Goal: Task Accomplishment & Management: Manage account settings

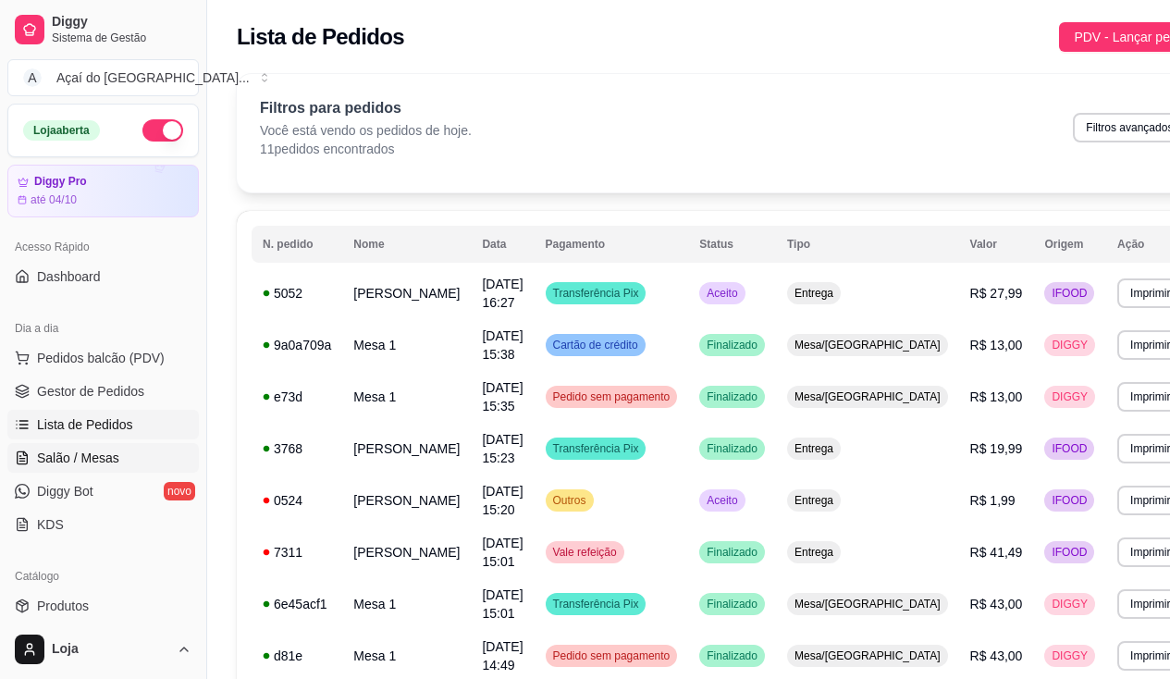
click at [99, 448] on link "Salão / Mesas" at bounding box center [102, 458] width 191 height 30
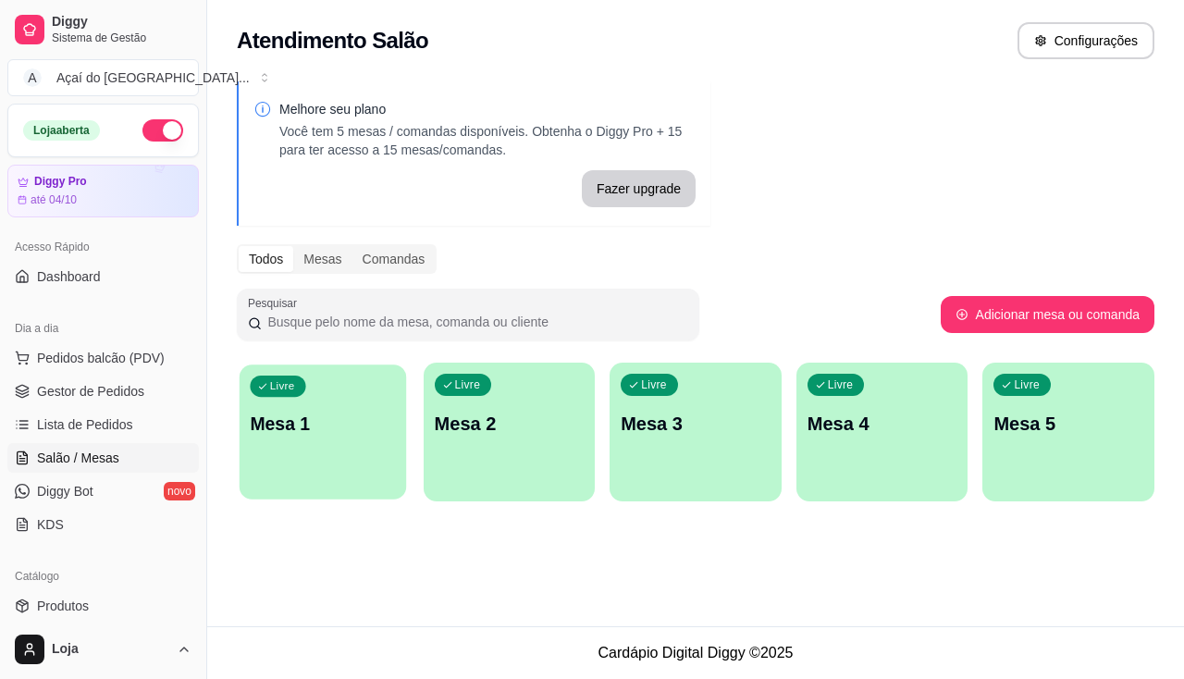
click at [364, 413] on p "Mesa 1" at bounding box center [322, 423] width 145 height 25
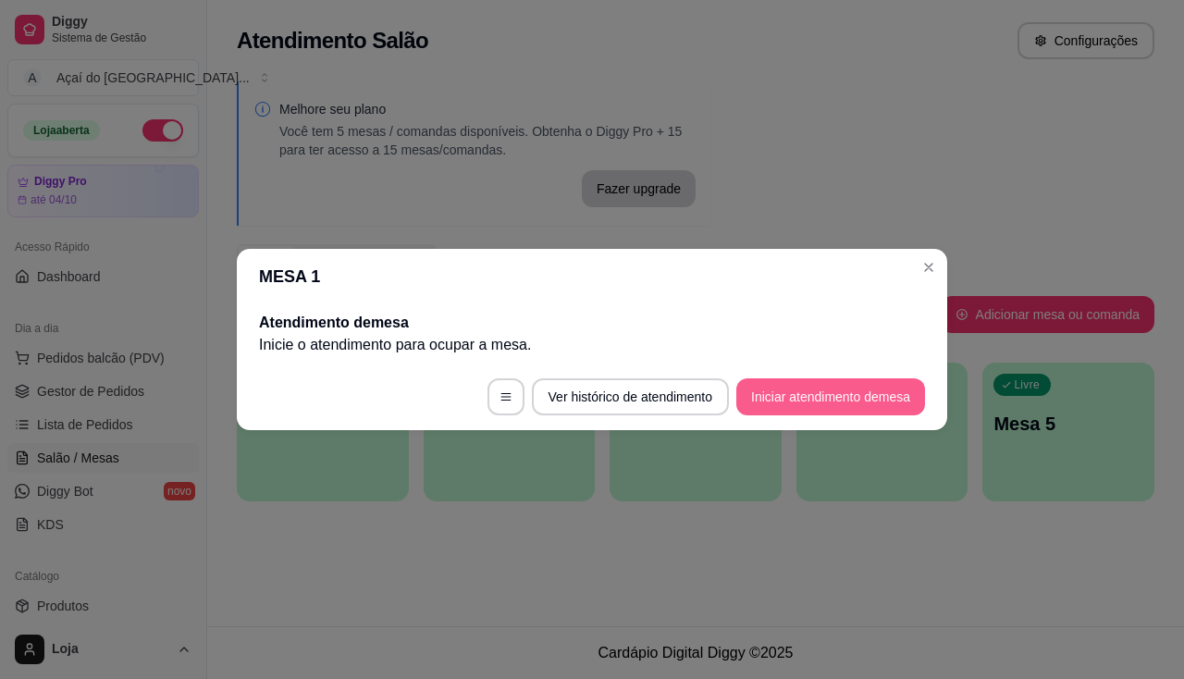
click at [894, 399] on button "Iniciar atendimento de mesa" at bounding box center [830, 396] width 189 height 37
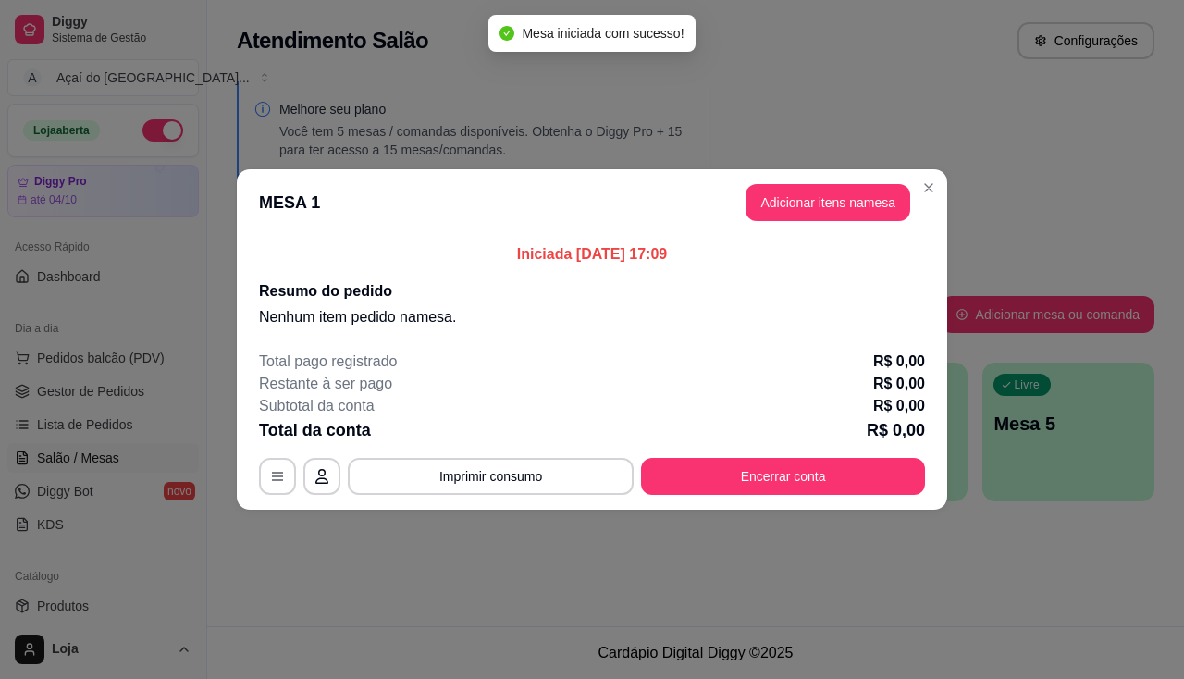
click at [831, 237] on div "Iniciada [DATE] 17:09 Resumo do pedido Nenhum item pedido na mesa ." at bounding box center [592, 286] width 710 height 100
click at [847, 202] on button "Adicionar itens na mesa" at bounding box center [827, 202] width 165 height 37
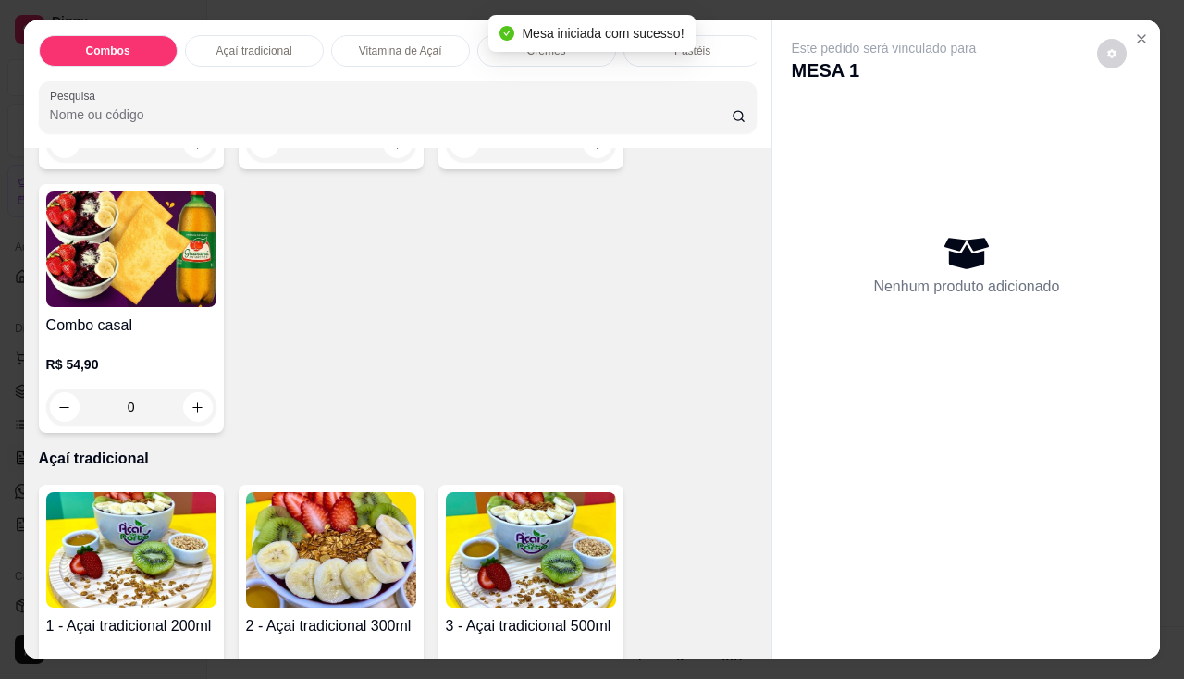
scroll to position [462, 0]
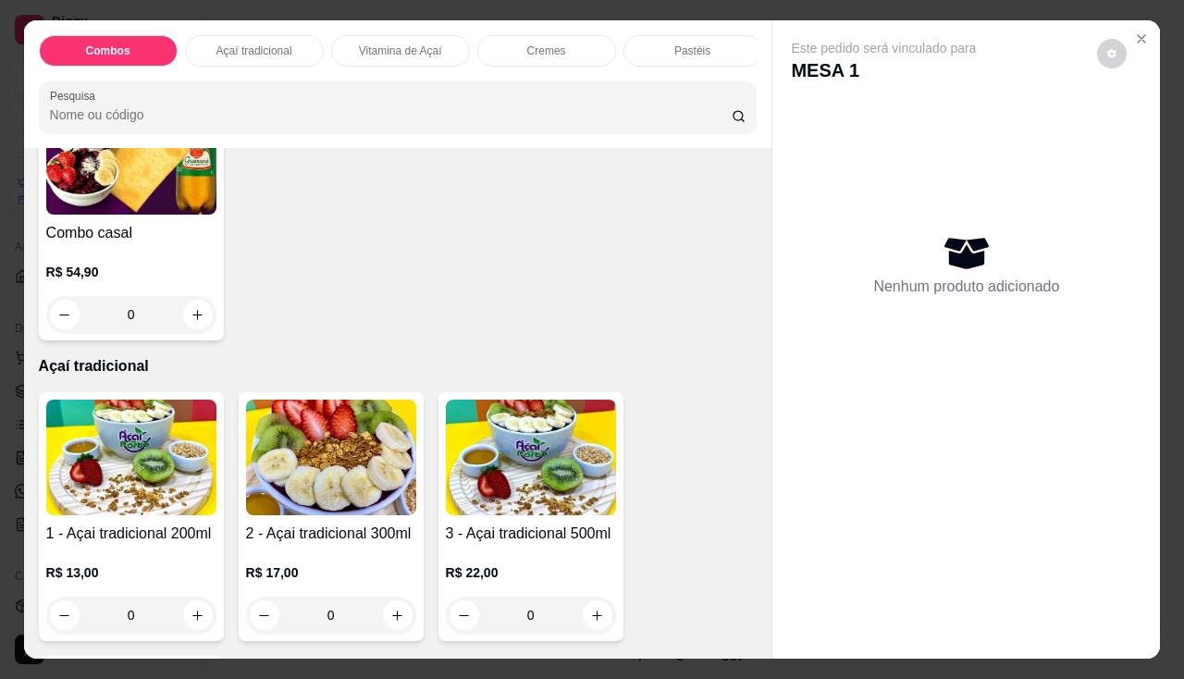
click at [188, 481] on img at bounding box center [131, 457] width 170 height 116
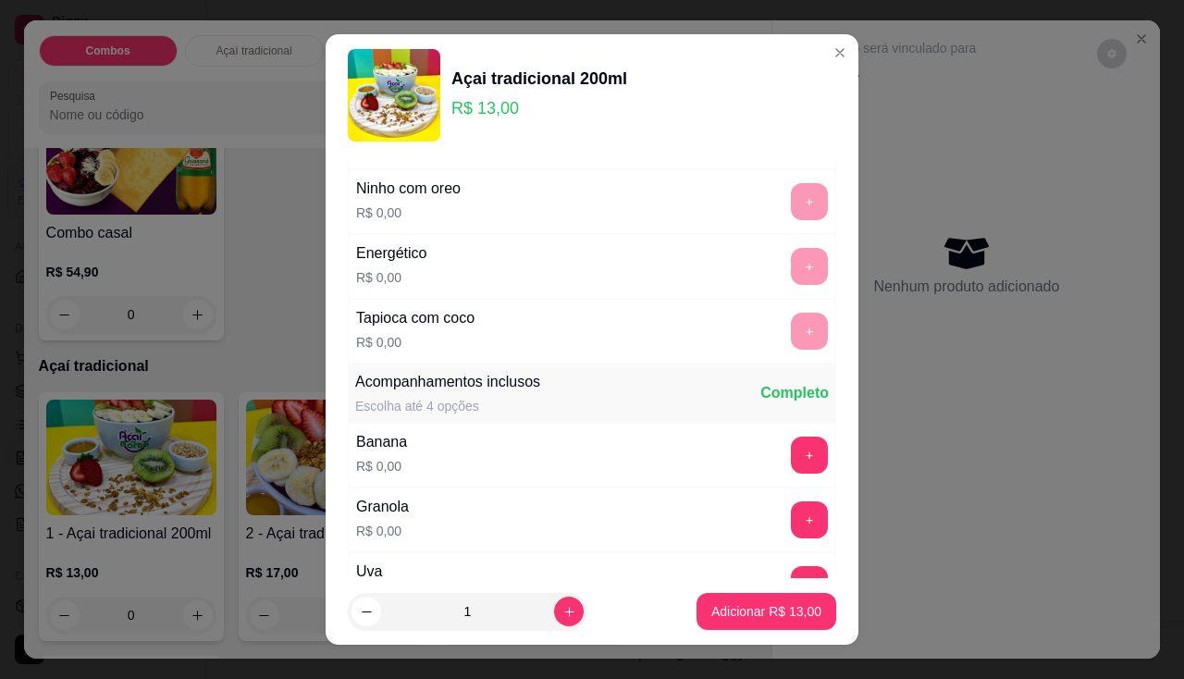
scroll to position [277, 0]
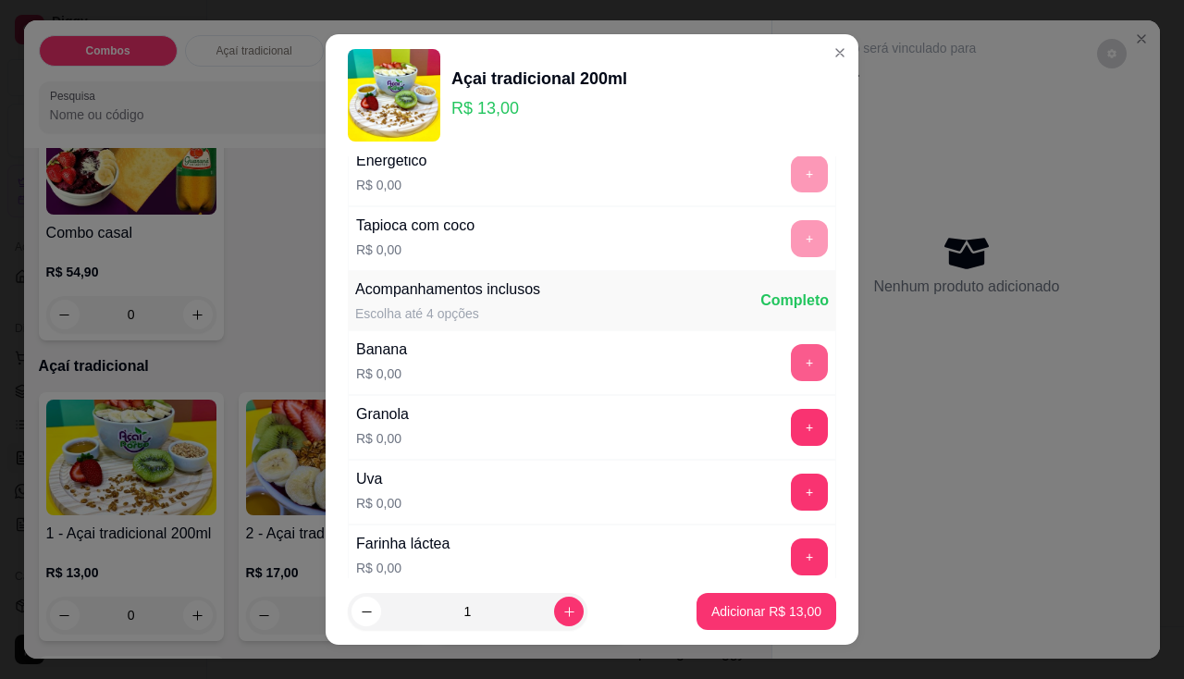
click at [791, 363] on button "+" at bounding box center [809, 362] width 37 height 37
click at [791, 417] on button "+" at bounding box center [809, 427] width 36 height 36
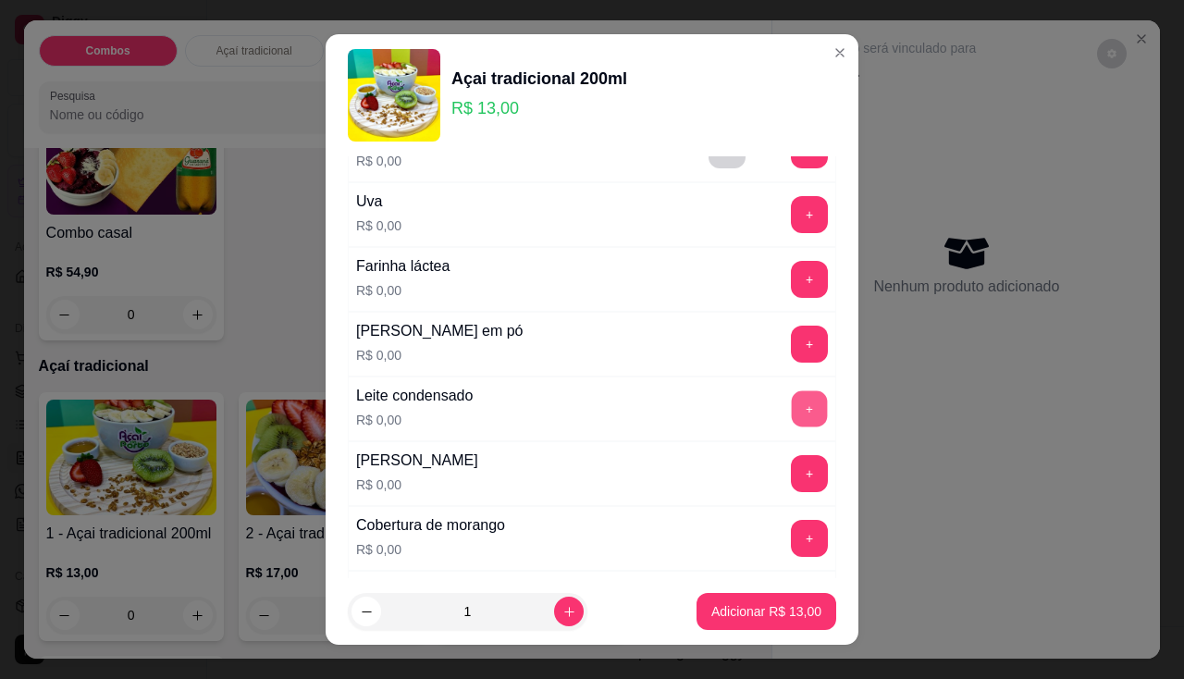
click at [791, 404] on button "+" at bounding box center [809, 408] width 36 height 36
click at [791, 330] on button "+" at bounding box center [809, 343] width 36 height 36
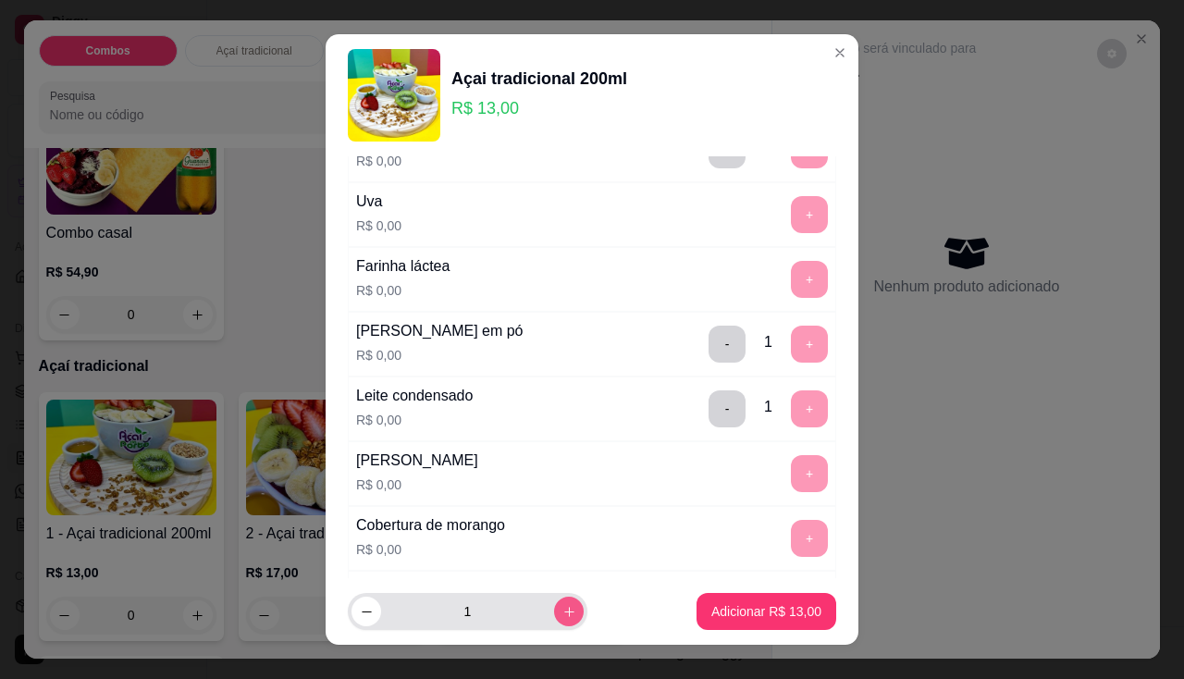
click at [562, 617] on icon "increase-product-quantity" at bounding box center [569, 612] width 14 height 14
type input "2"
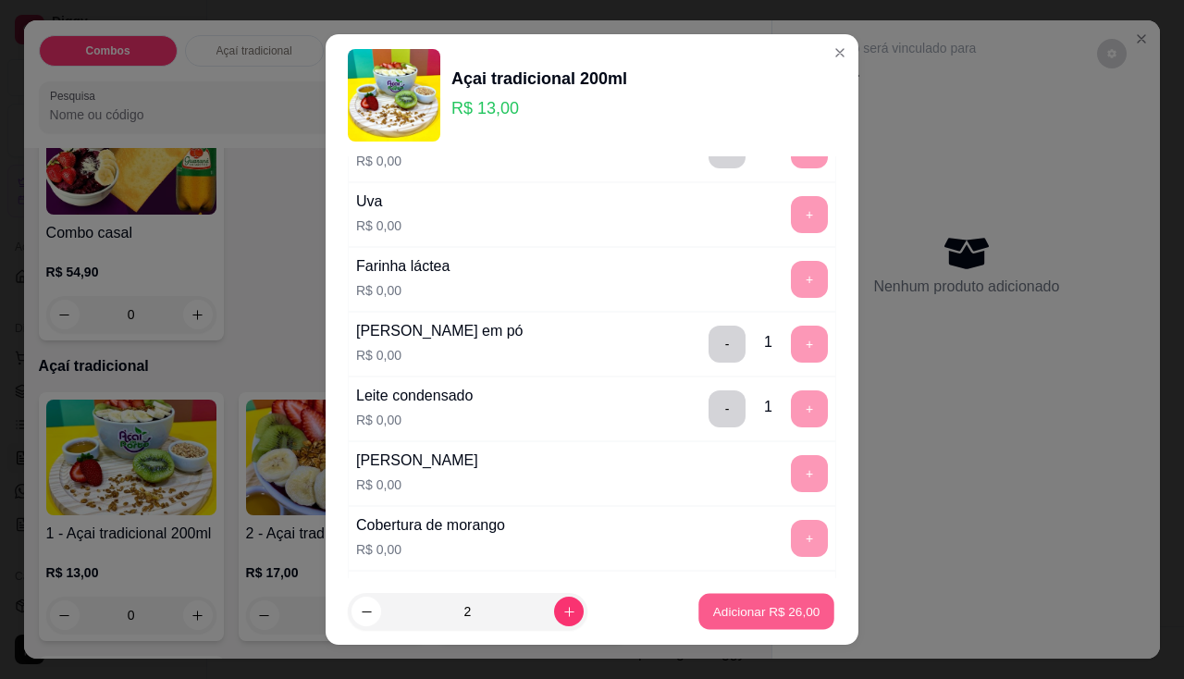
click at [776, 605] on p "Adicionar R$ 26,00" at bounding box center [766, 612] width 107 height 18
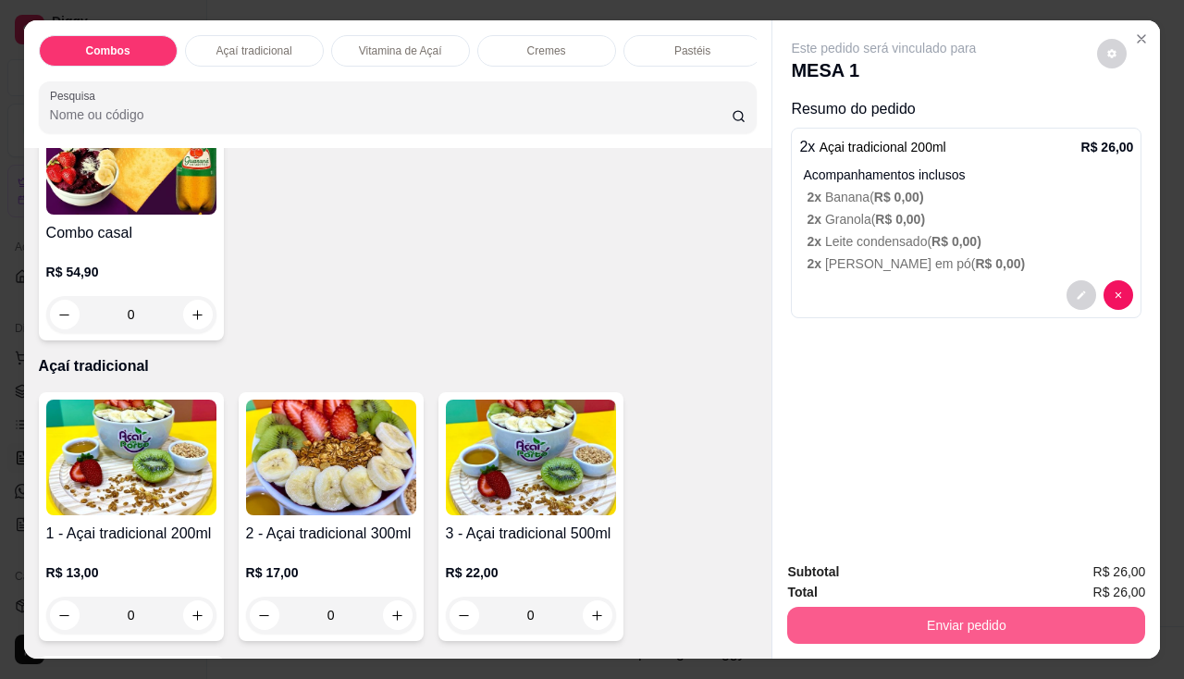
click at [864, 617] on button "Enviar pedido" at bounding box center [966, 625] width 358 height 37
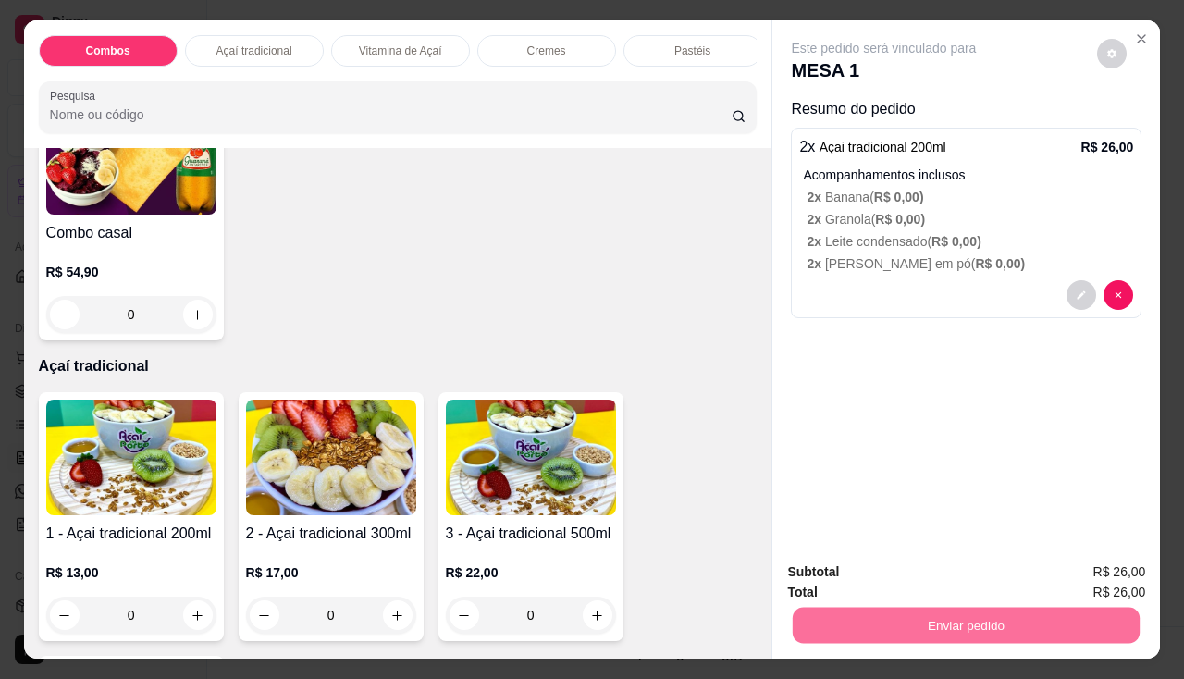
click at [1061, 580] on button "Enviar pedido" at bounding box center [1098, 573] width 102 height 34
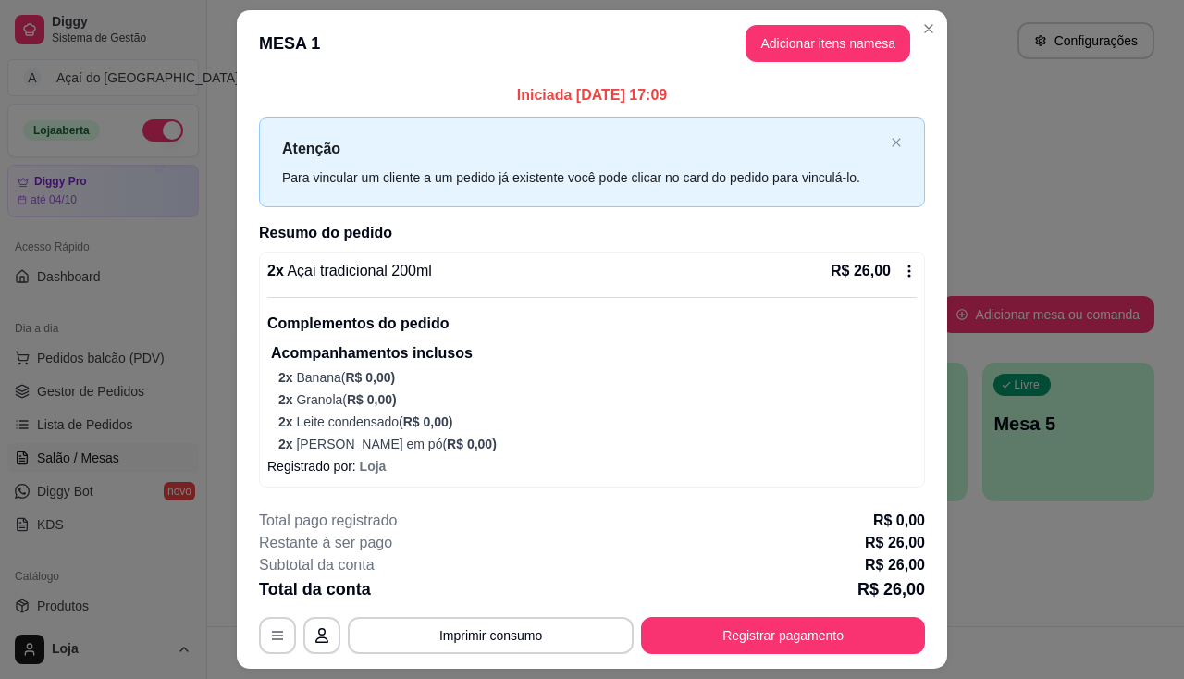
scroll to position [49, 0]
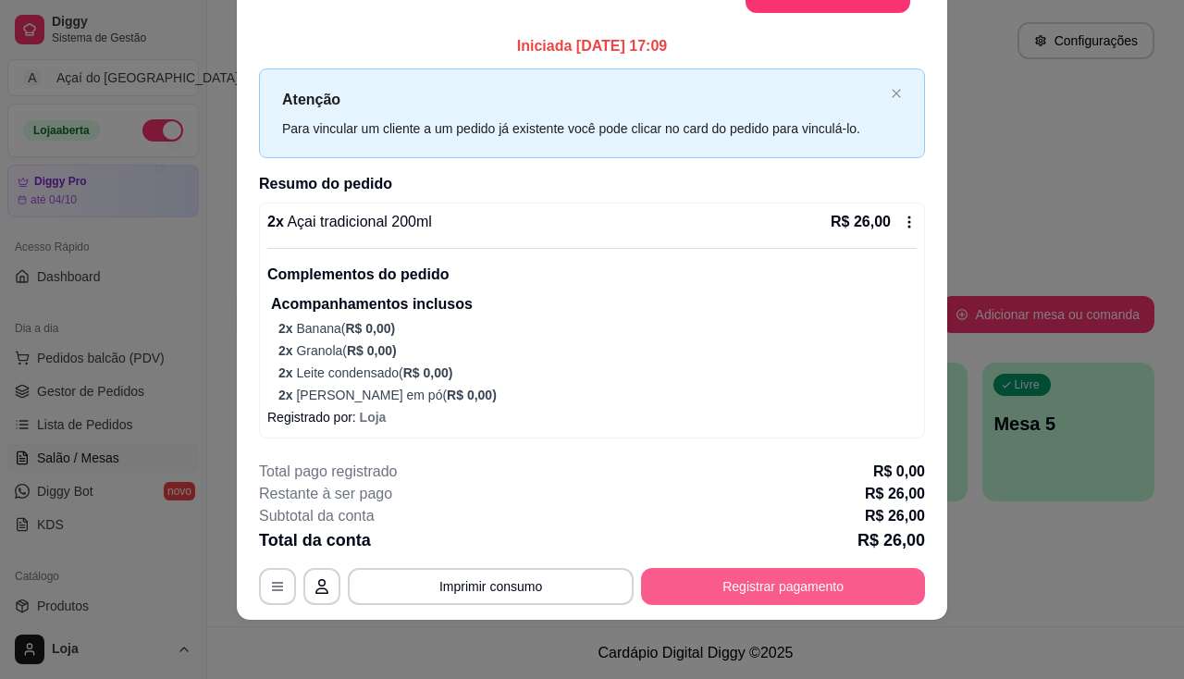
click at [754, 584] on button "Registrar pagamento" at bounding box center [783, 586] width 284 height 37
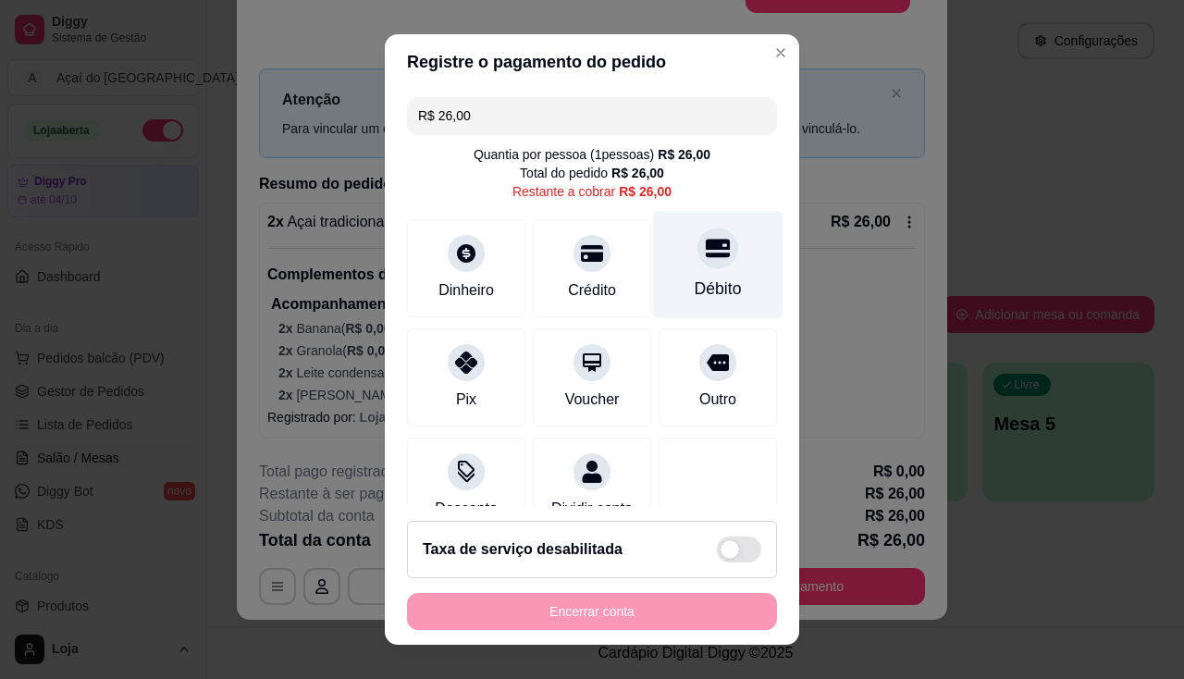
click at [697, 264] on div at bounding box center [717, 247] width 41 height 41
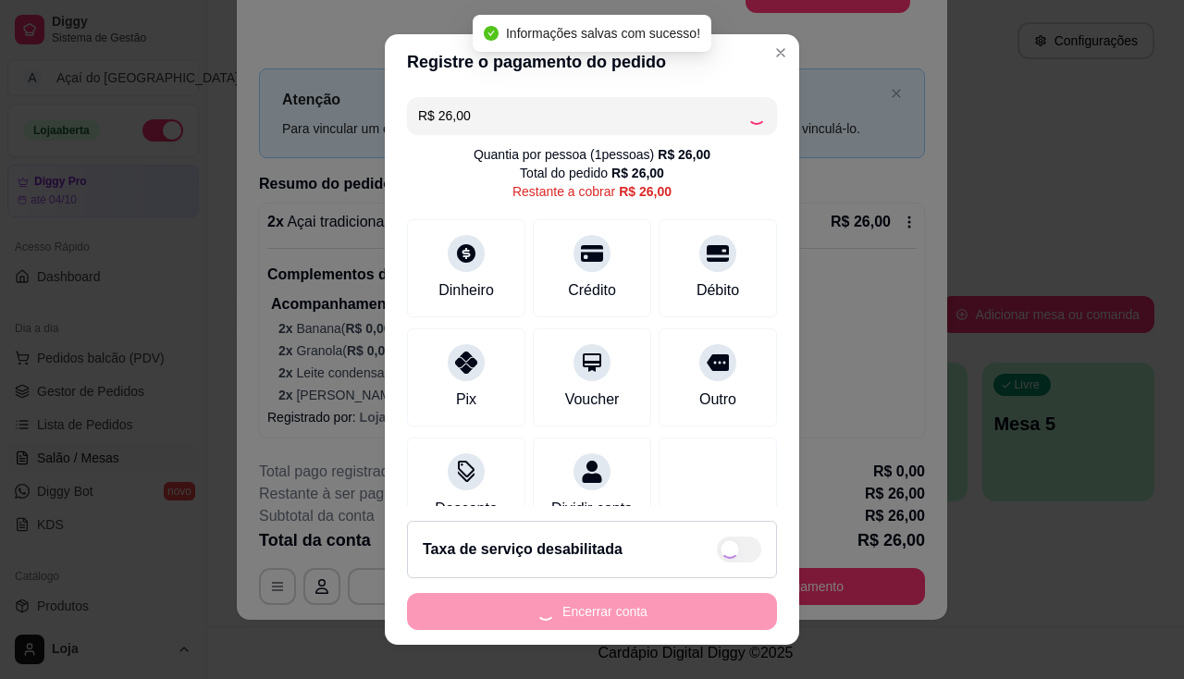
type input "R$ 0,00"
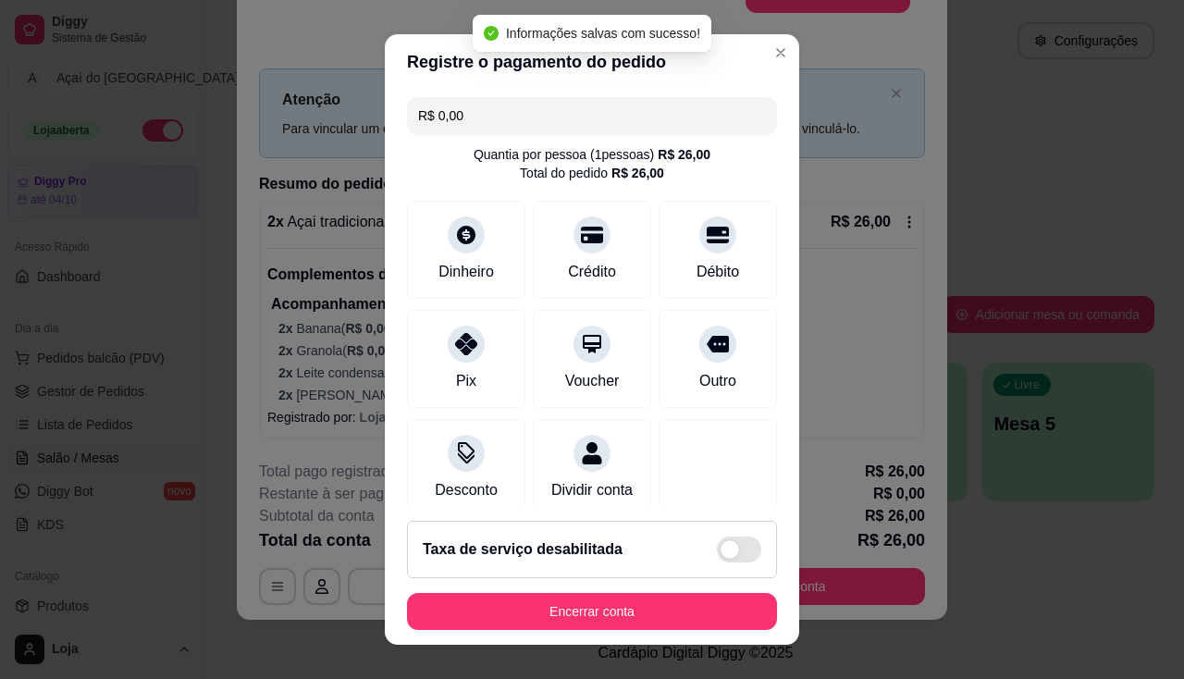
click at [666, 591] on footer "Taxa de serviço desabilitada Encerrar conta" at bounding box center [592, 575] width 414 height 139
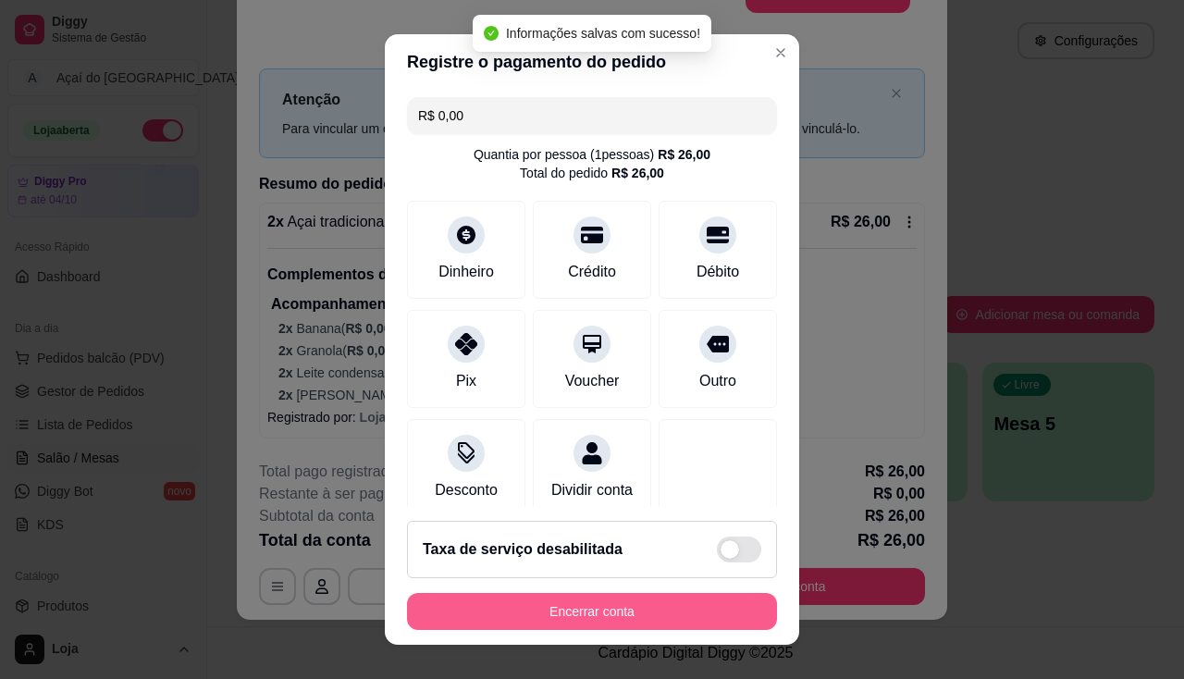
click at [666, 606] on button "Encerrar conta" at bounding box center [592, 611] width 370 height 37
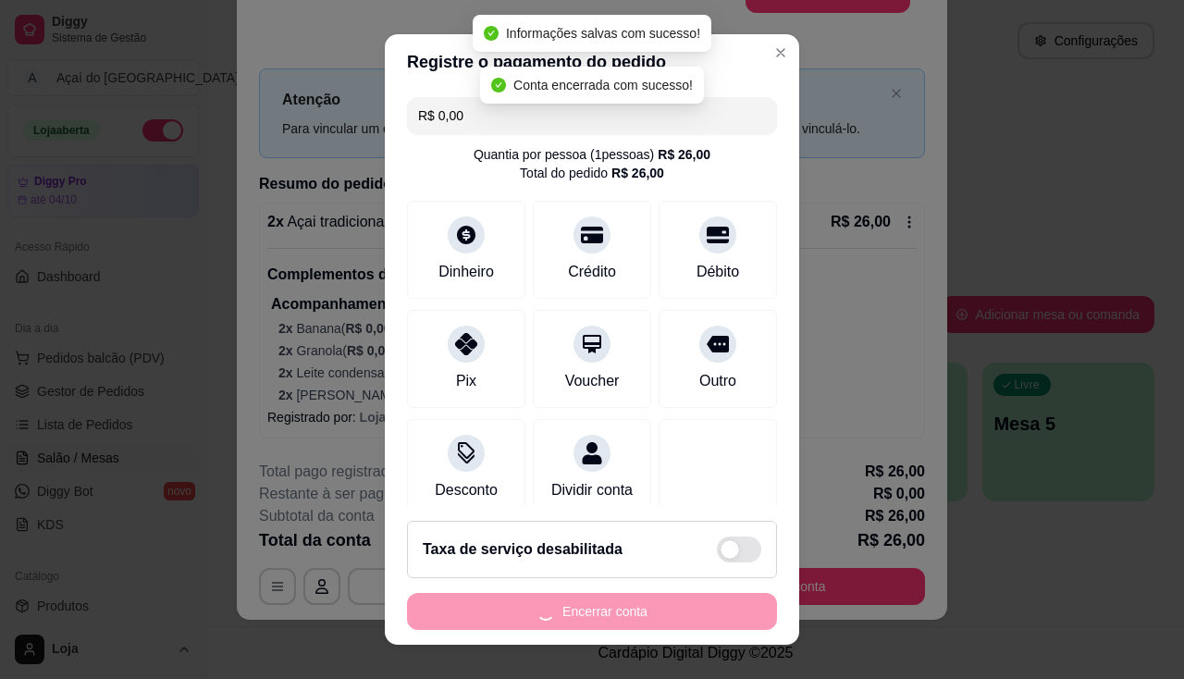
scroll to position [0, 0]
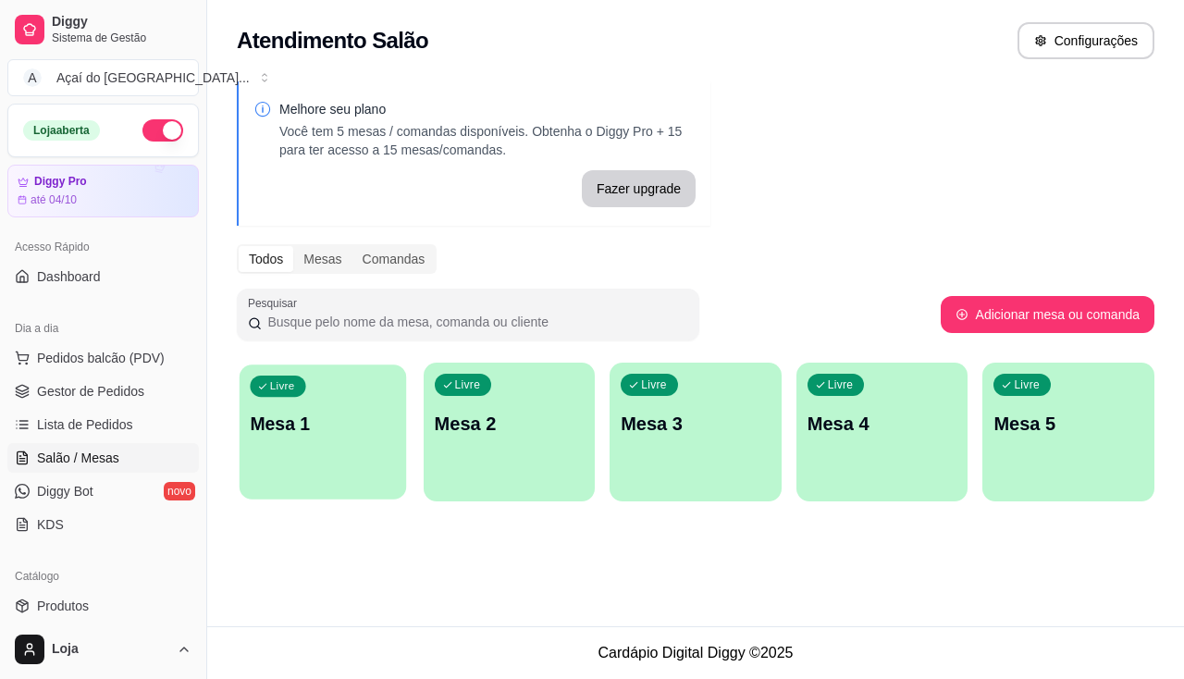
click at [296, 436] on p "Mesa 1" at bounding box center [322, 423] width 145 height 25
click at [368, 460] on div "Livre Mesa 1" at bounding box center [322, 420] width 166 height 113
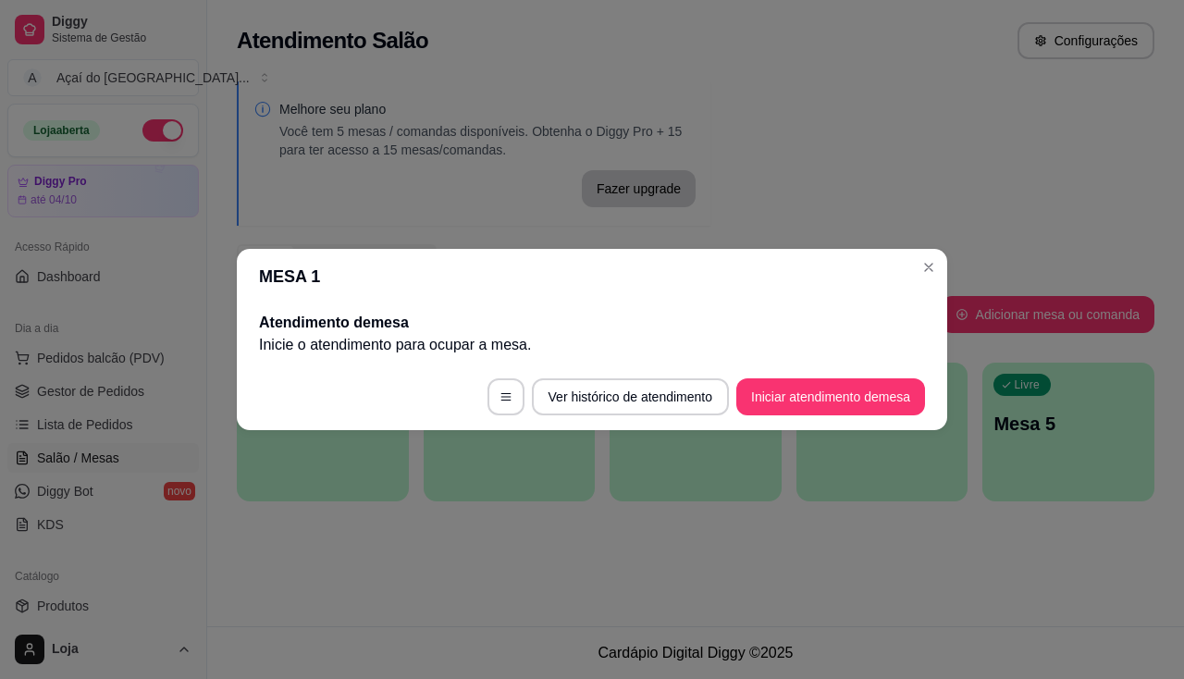
click at [730, 392] on footer "Ver histórico de atendimento Iniciar atendimento de mesa" at bounding box center [592, 396] width 710 height 67
click at [803, 391] on button "Iniciar atendimento de mesa" at bounding box center [830, 397] width 183 height 36
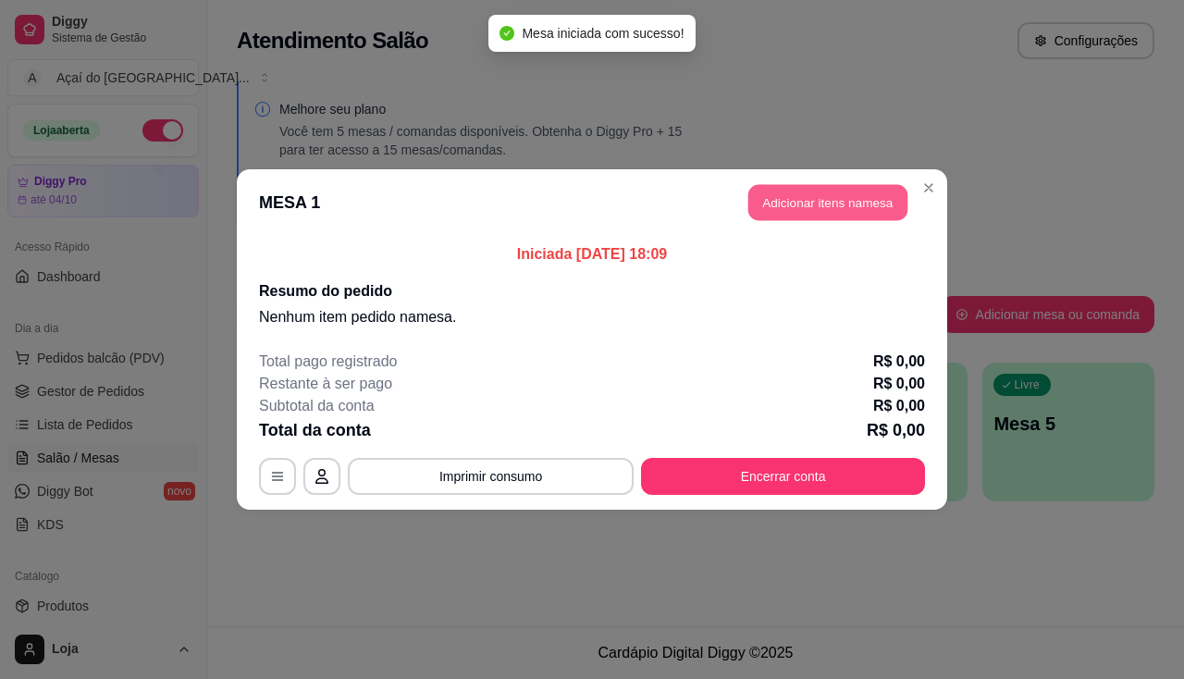
click at [852, 215] on button "Adicionar itens na mesa" at bounding box center [827, 203] width 159 height 36
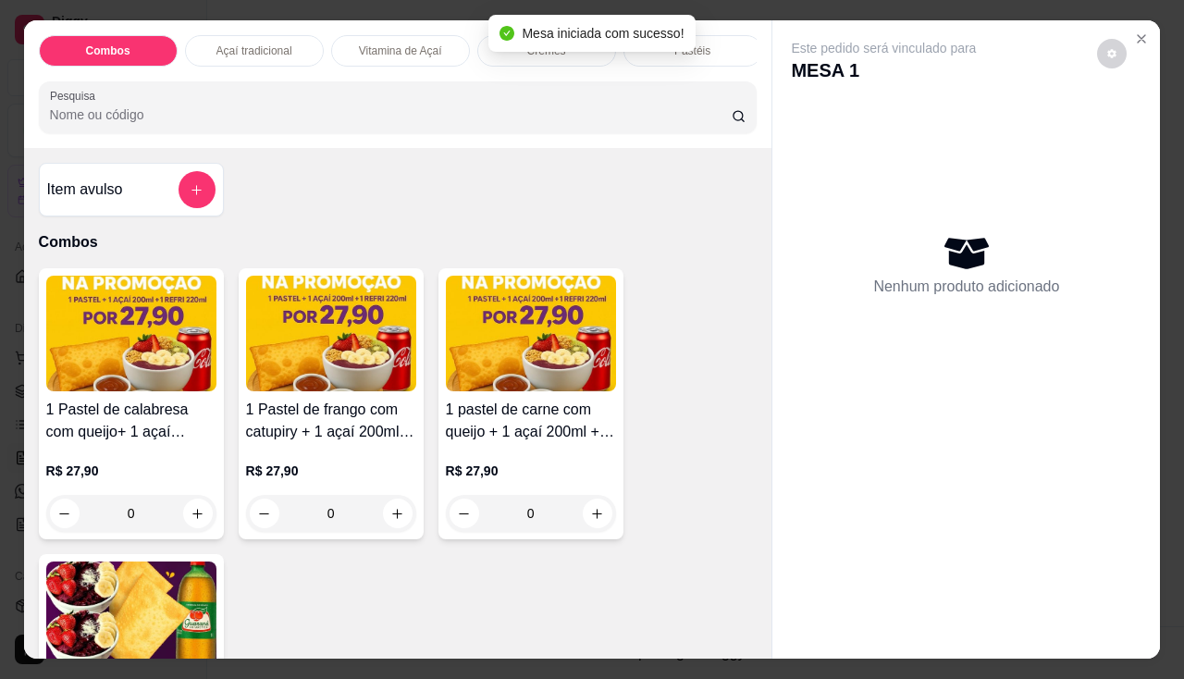
scroll to position [370, 0]
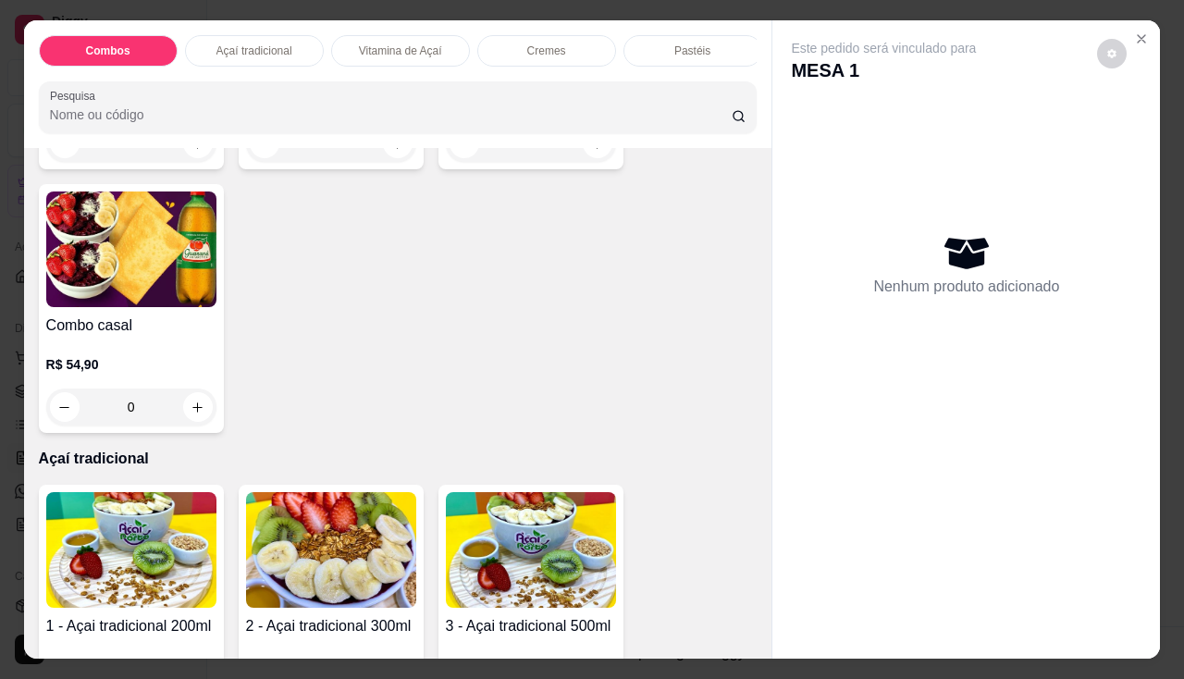
click at [159, 531] on img at bounding box center [131, 550] width 170 height 116
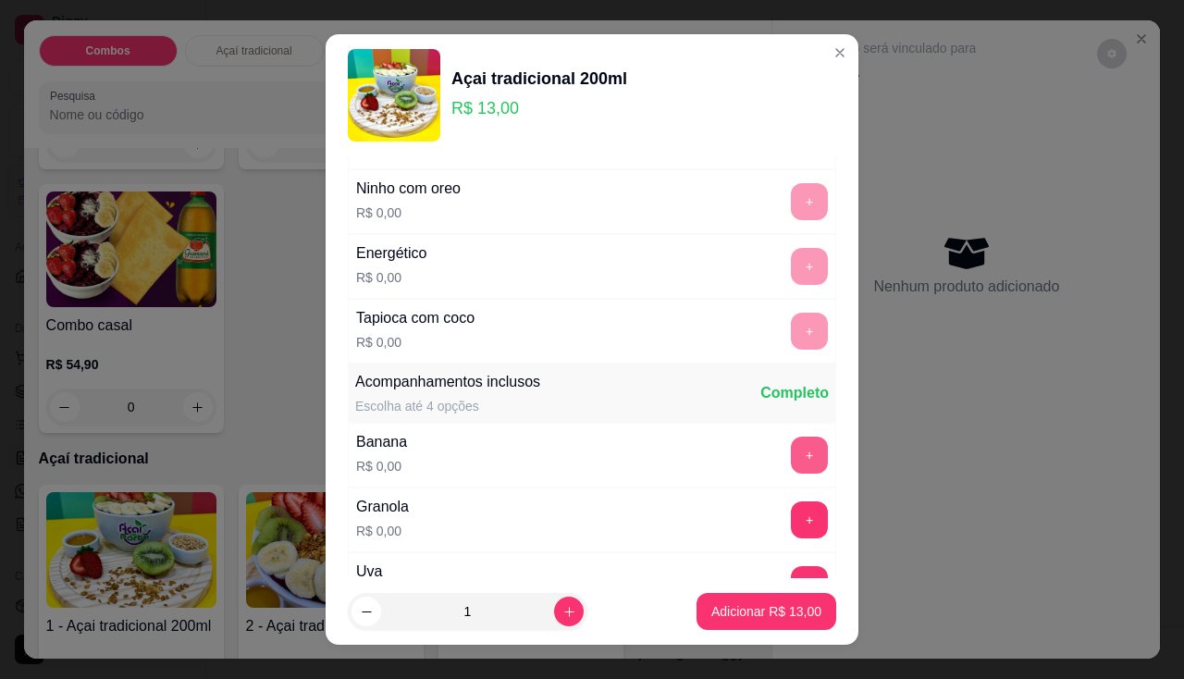
scroll to position [277, 0]
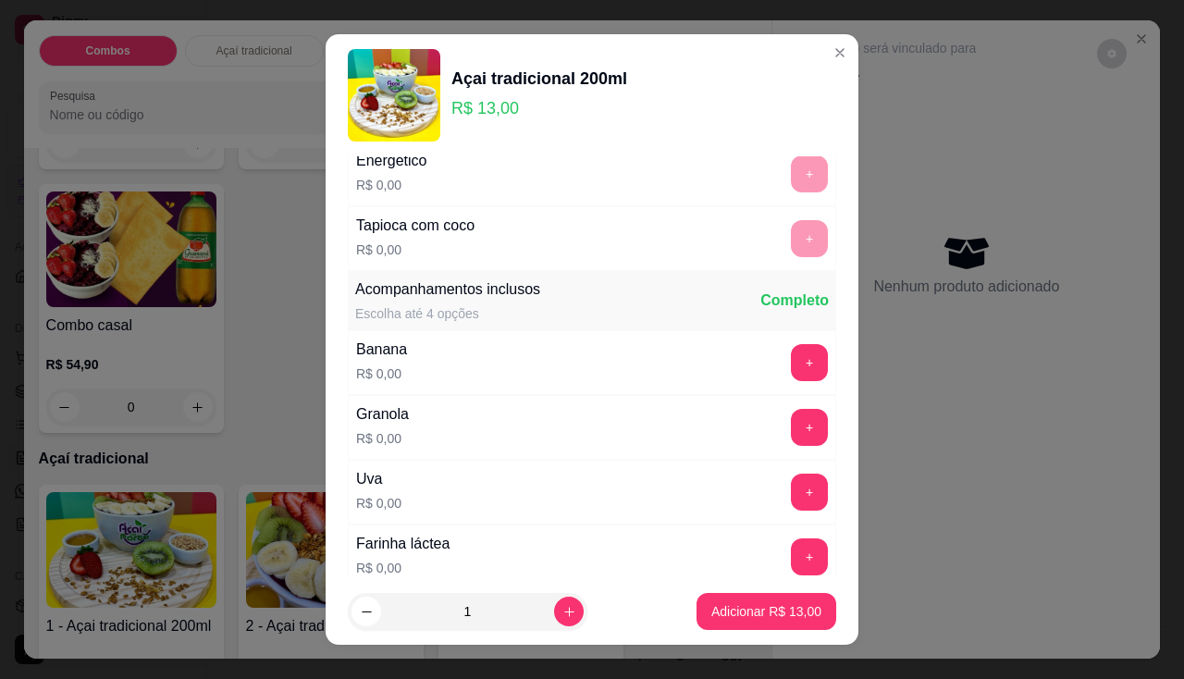
click at [777, 381] on div "Banana R$ 0,00 +" at bounding box center [592, 362] width 488 height 65
click at [791, 372] on button "+" at bounding box center [809, 362] width 37 height 37
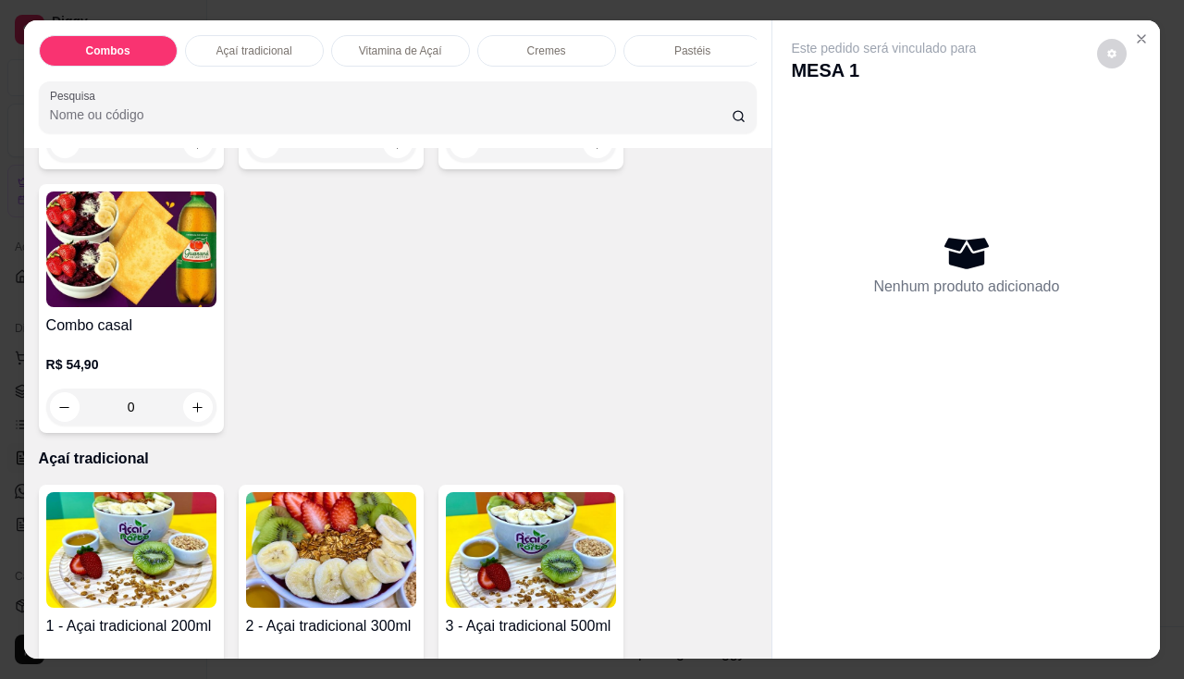
click at [283, 553] on img at bounding box center [331, 550] width 170 height 116
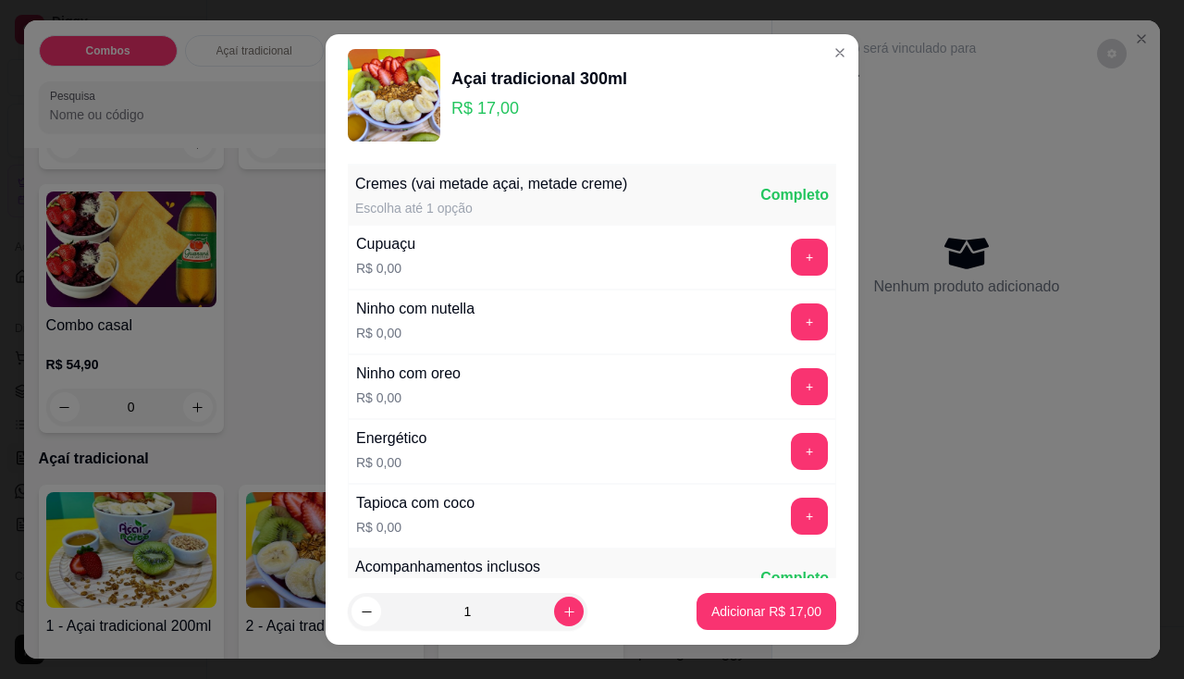
scroll to position [185, 0]
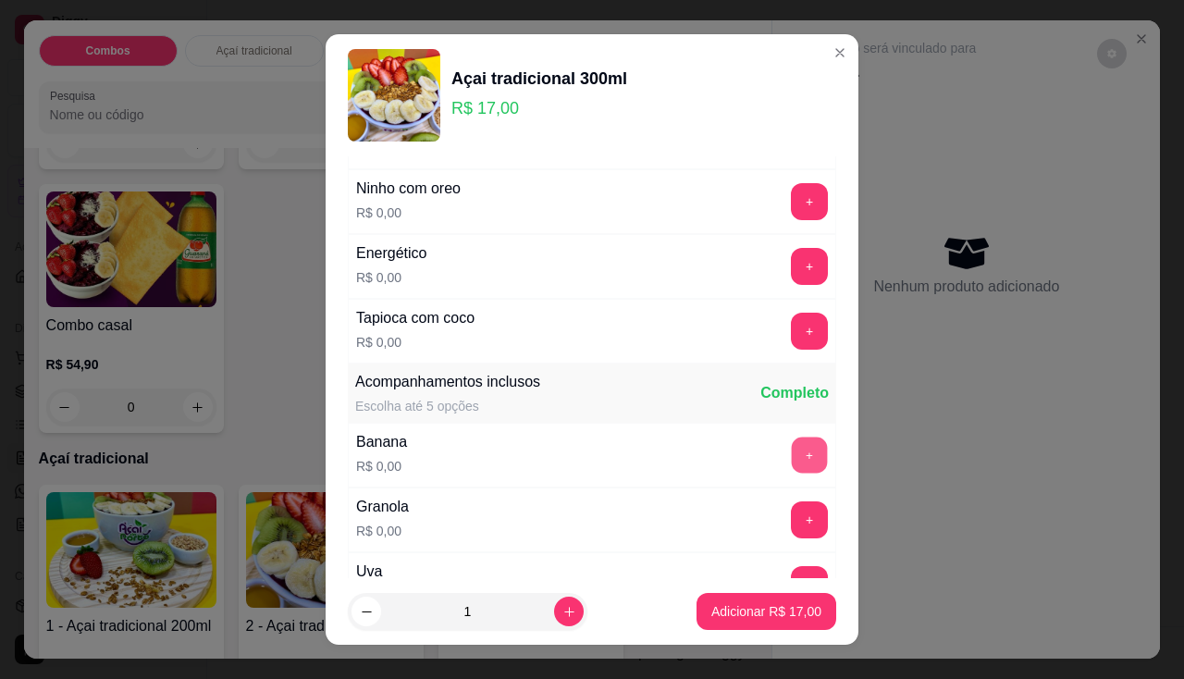
click at [791, 445] on button "+" at bounding box center [809, 454] width 36 height 36
click at [791, 513] on button "+" at bounding box center [809, 519] width 36 height 36
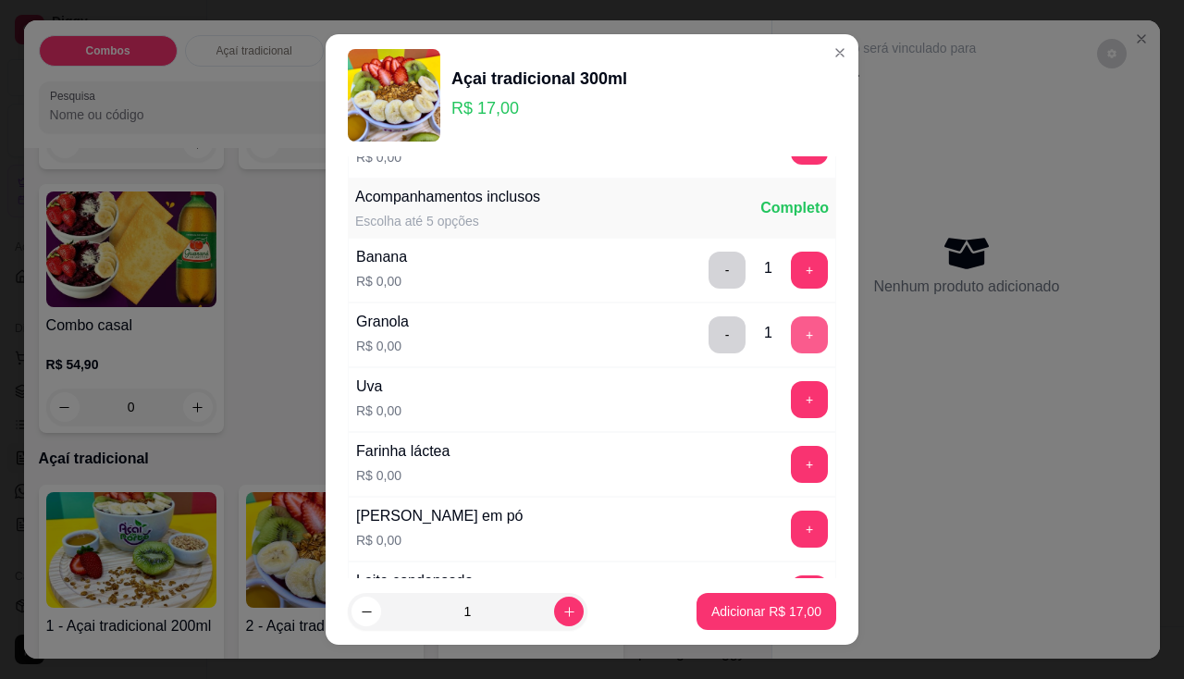
scroll to position [462, 0]
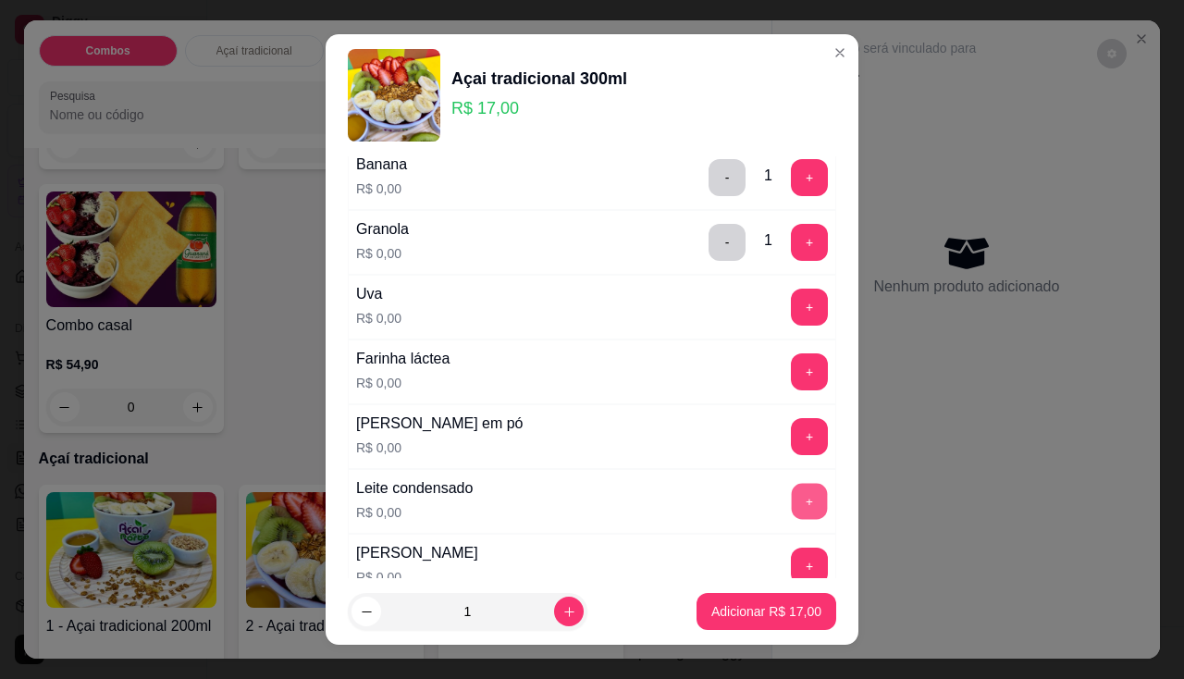
click at [791, 512] on button "+" at bounding box center [809, 501] width 36 height 36
click at [791, 443] on button "+" at bounding box center [809, 436] width 36 height 36
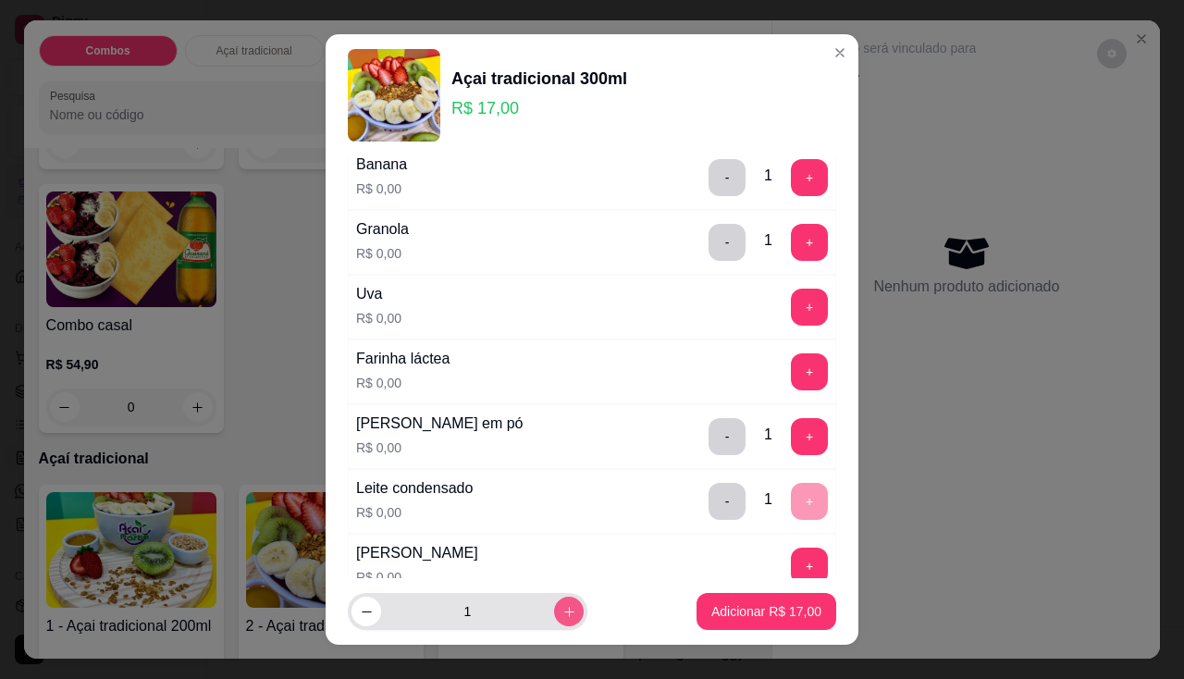
click at [554, 622] on button "increase-product-quantity" at bounding box center [569, 611] width 30 height 30
type input "2"
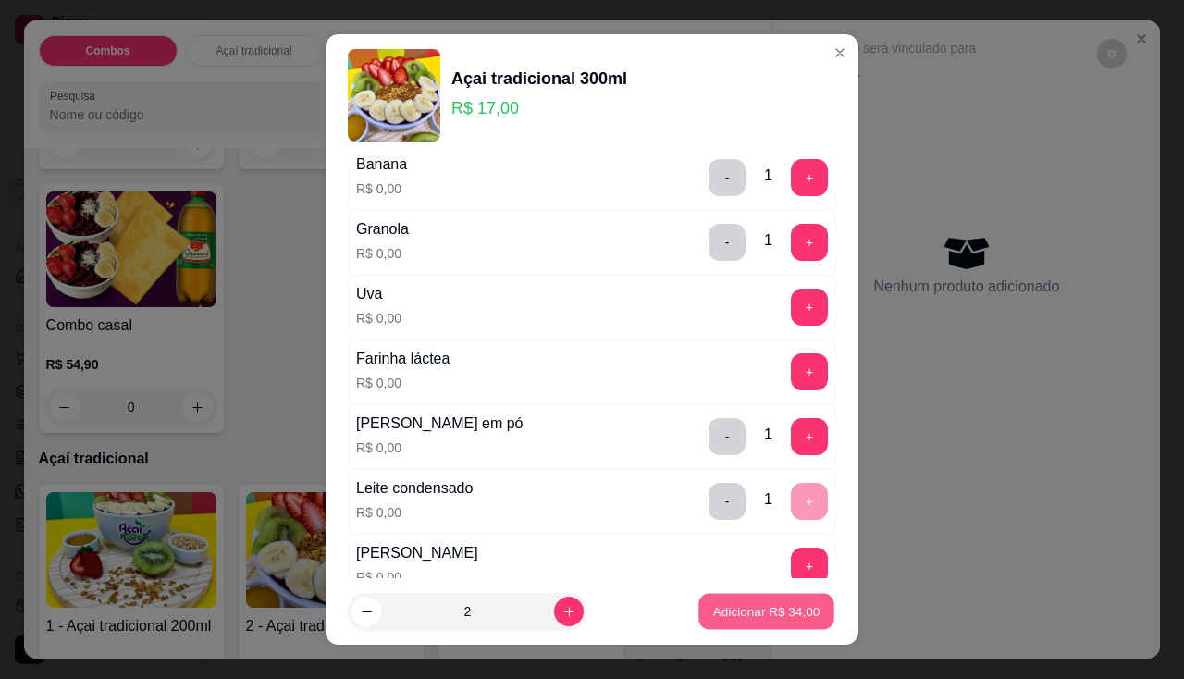
click at [713, 620] on p "Adicionar R$ 34,00" at bounding box center [766, 612] width 107 height 18
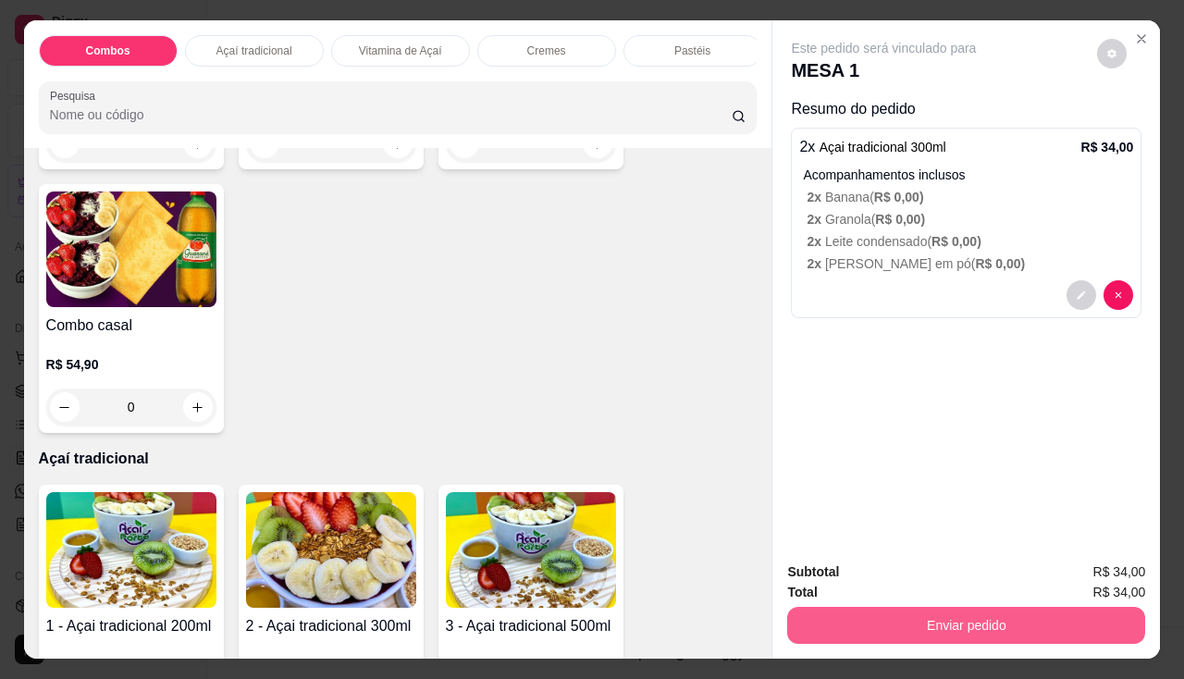
click at [823, 618] on button "Enviar pedido" at bounding box center [966, 625] width 358 height 37
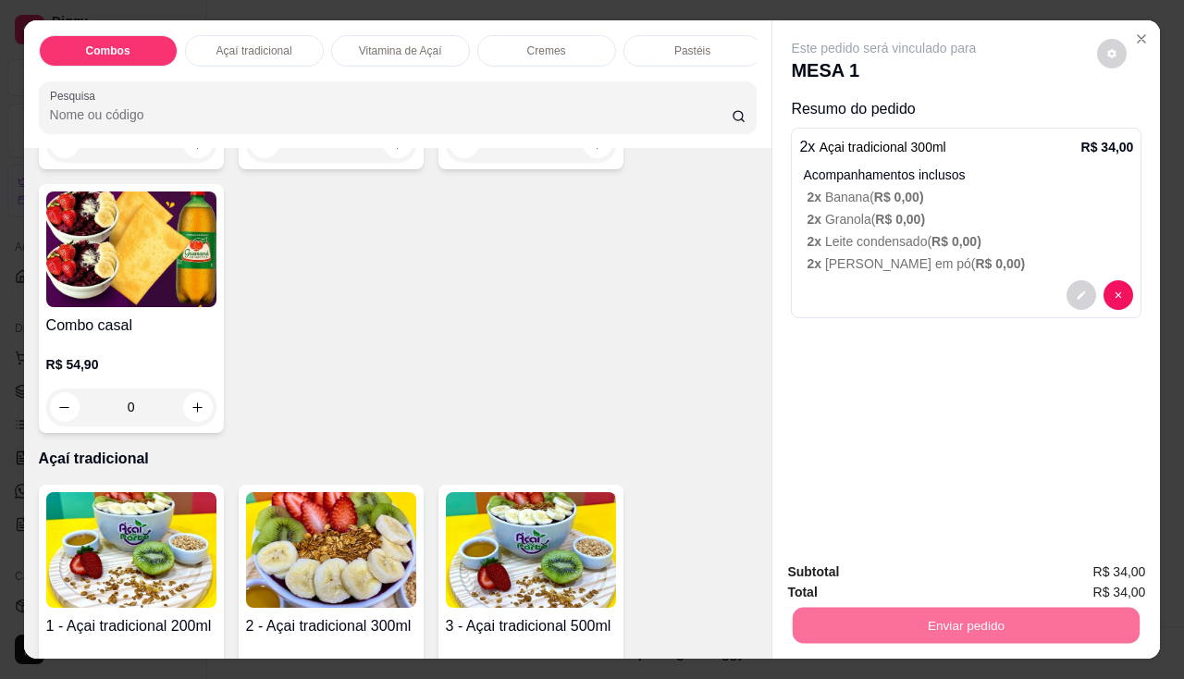
click at [1073, 562] on button "Enviar pedido" at bounding box center [1097, 573] width 104 height 35
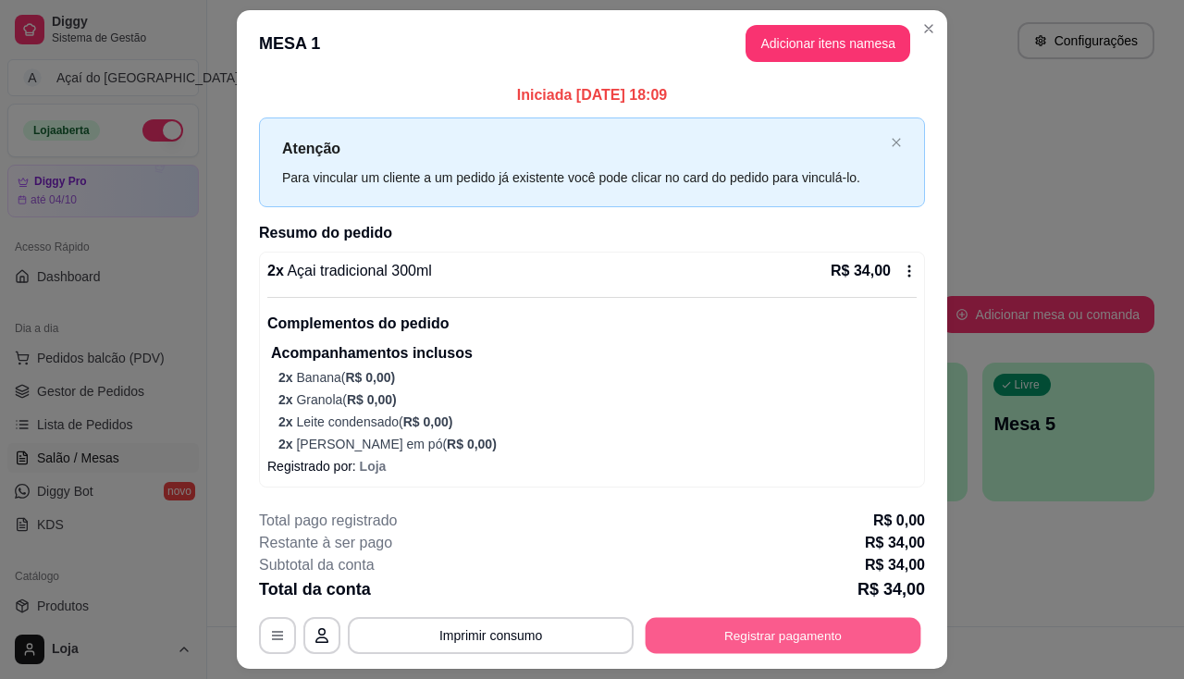
click at [768, 637] on button "Registrar pagamento" at bounding box center [783, 636] width 276 height 36
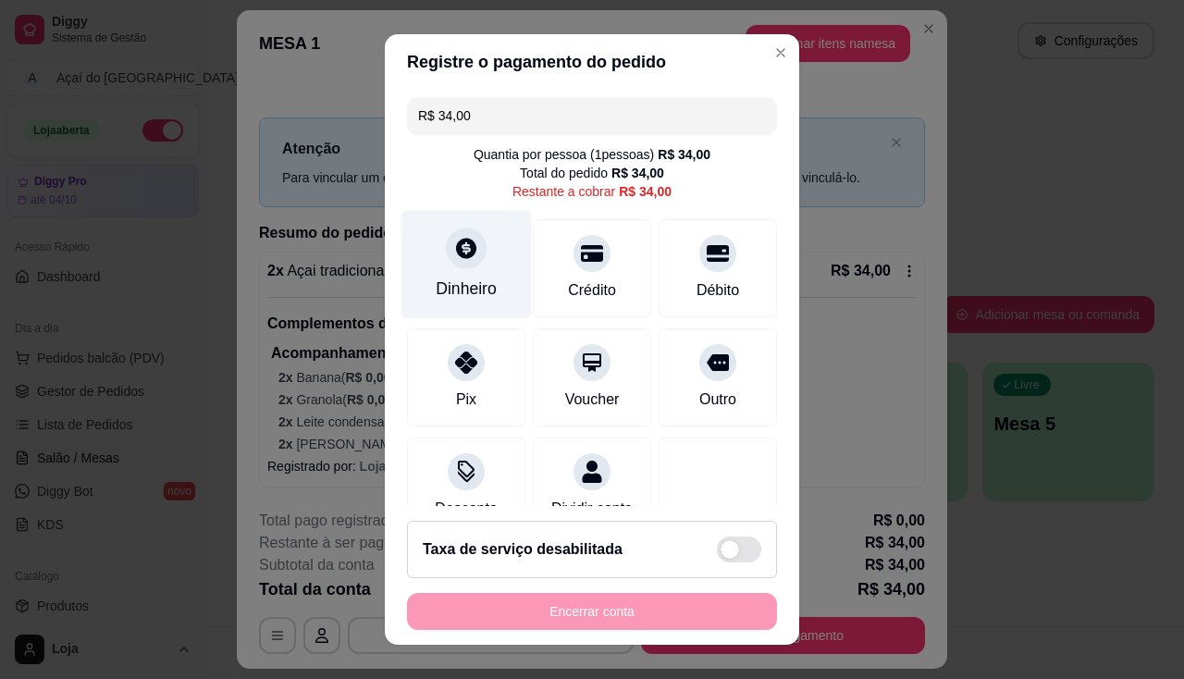
click at [454, 244] on icon at bounding box center [466, 248] width 24 height 24
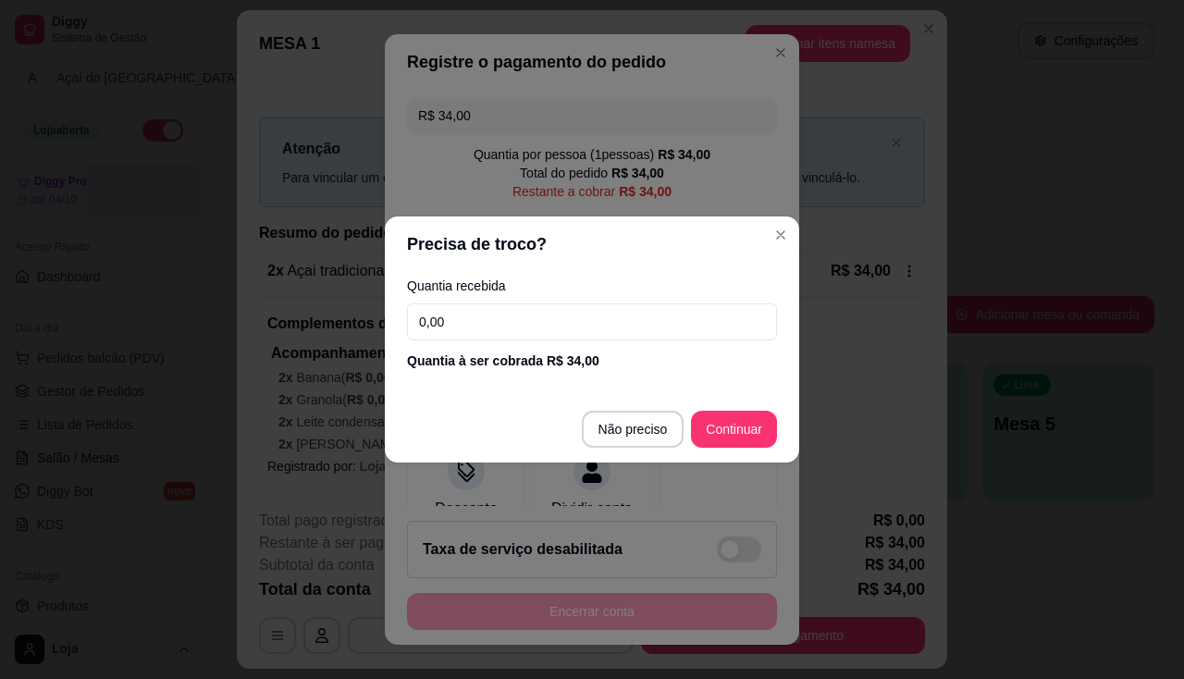
click at [492, 322] on input "0,00" at bounding box center [592, 321] width 370 height 37
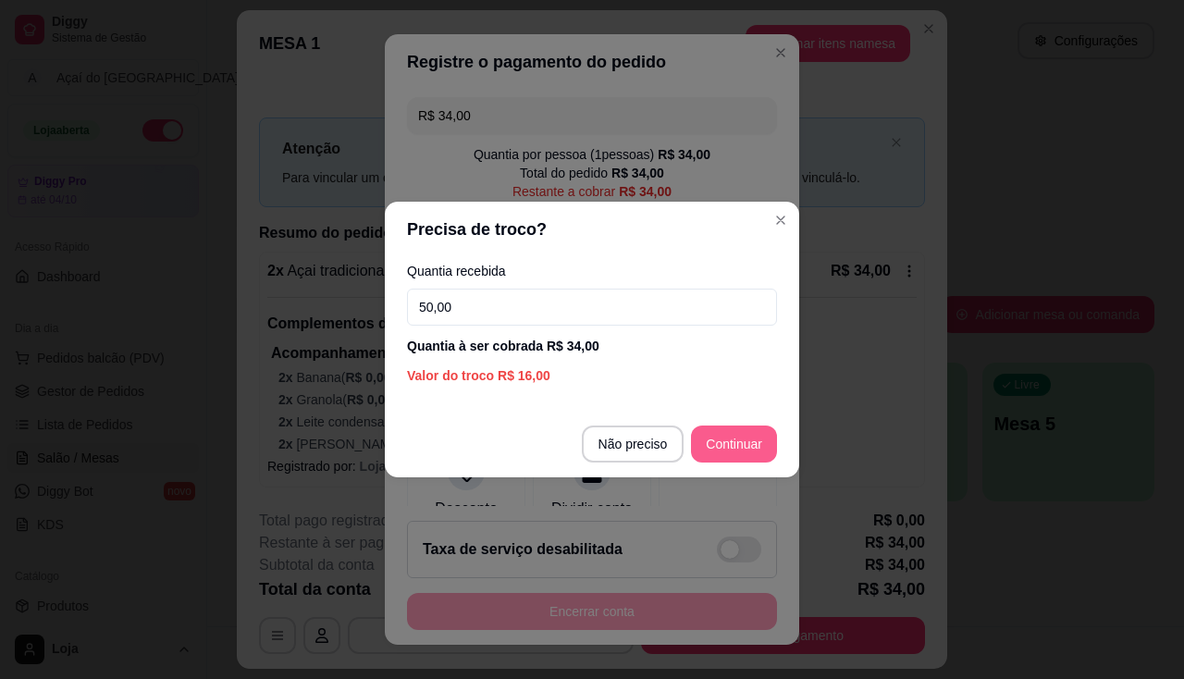
type input "50,00"
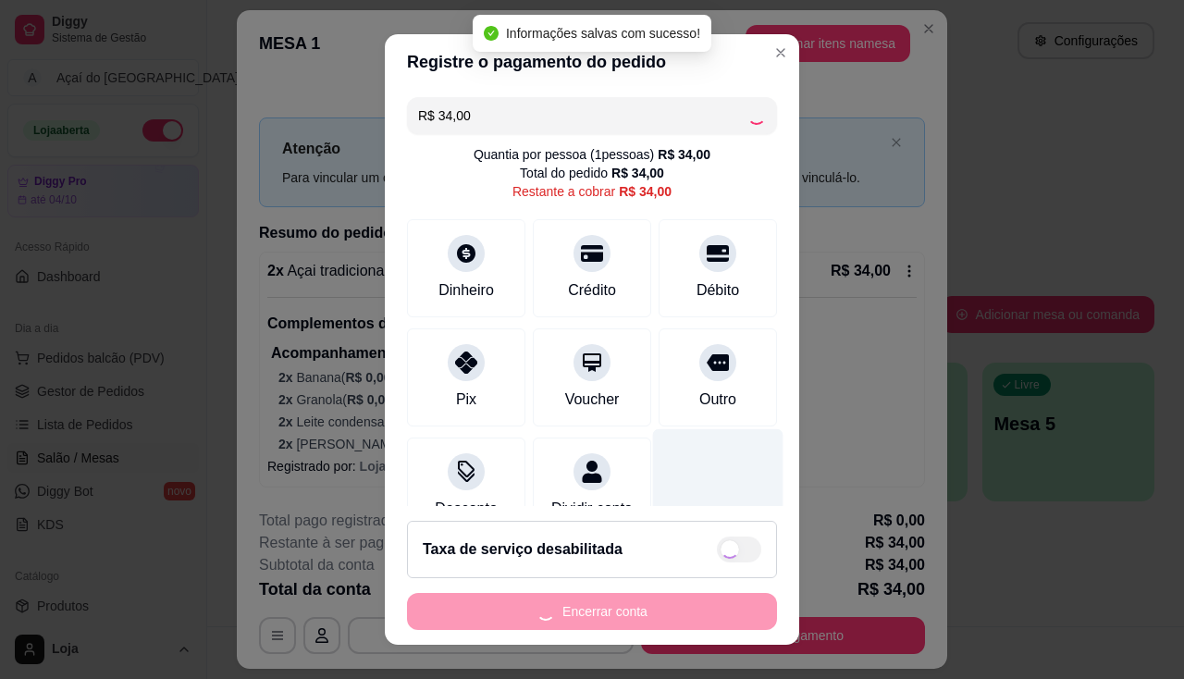
type input "R$ 0,00"
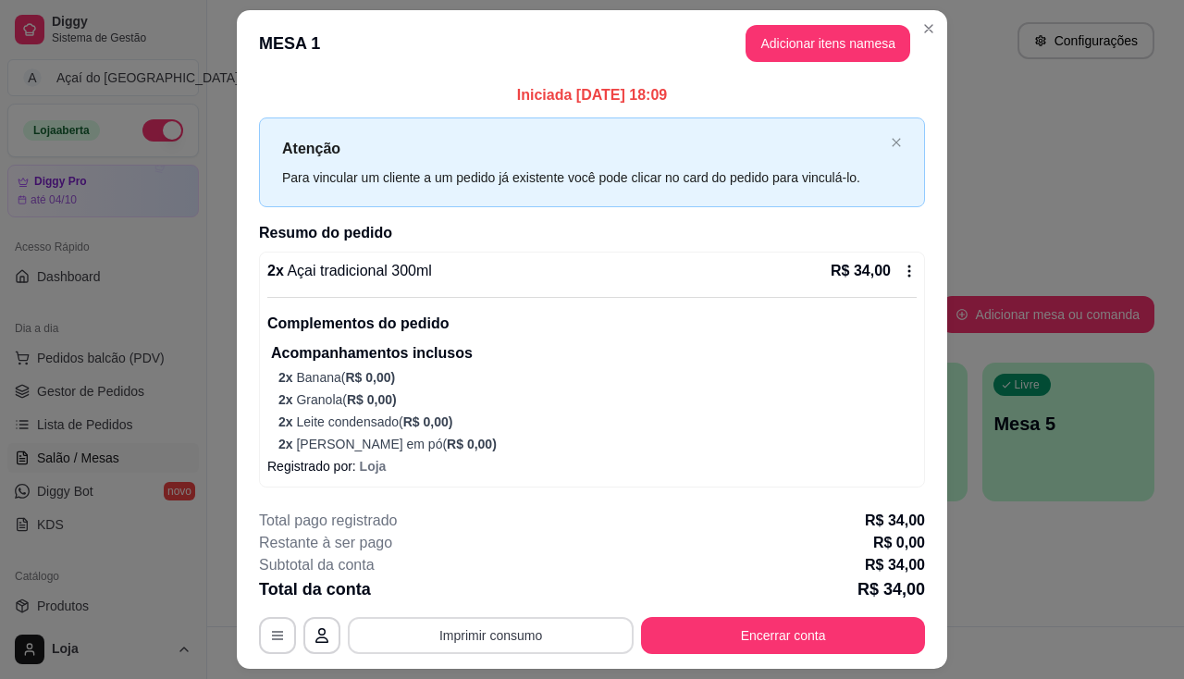
click at [530, 633] on button "Imprimir consumo" at bounding box center [491, 635] width 286 height 37
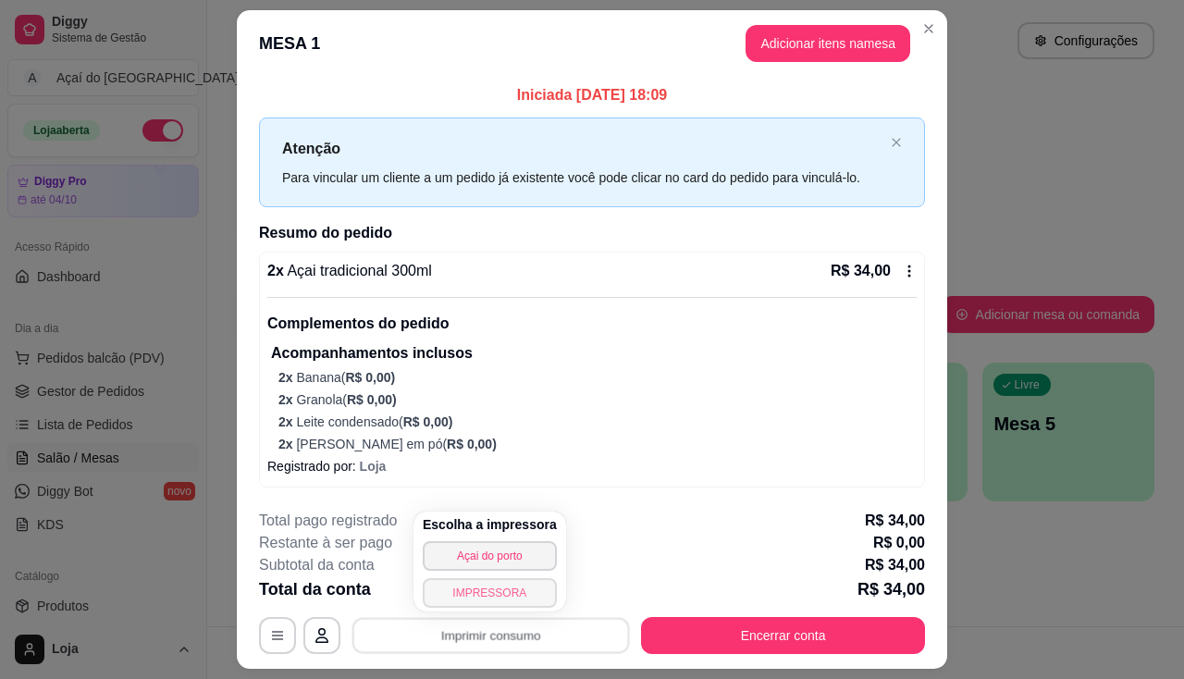
click at [523, 594] on button "IMPRESSORA" at bounding box center [490, 593] width 134 height 30
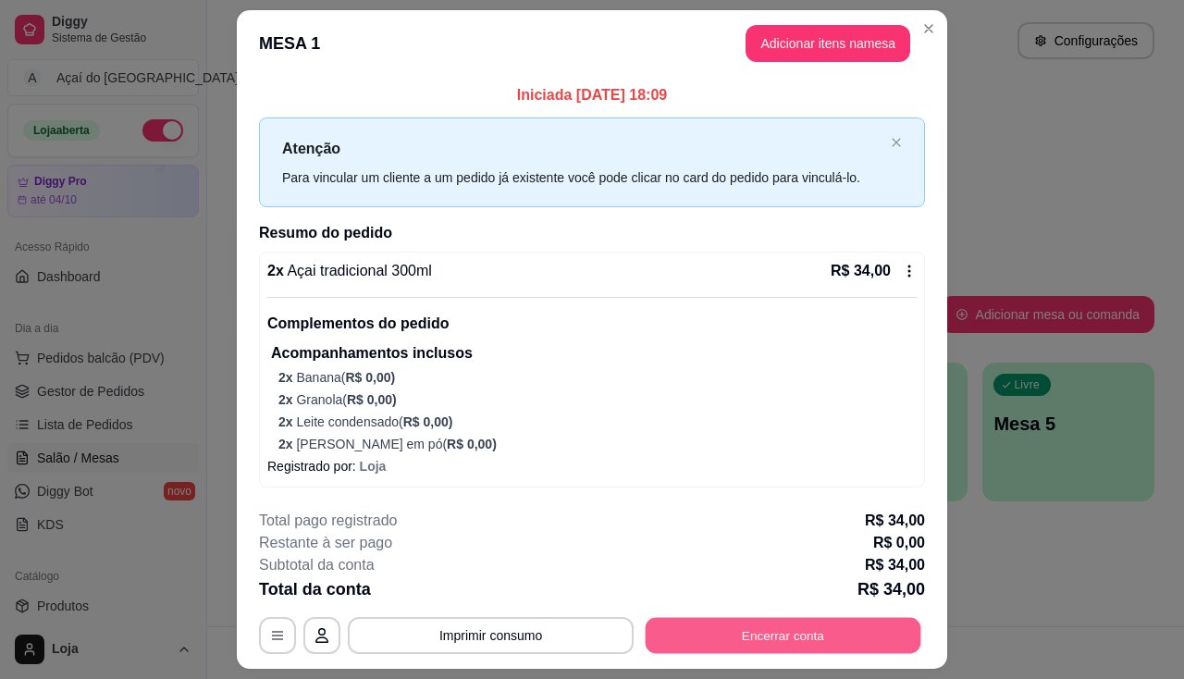
click at [717, 630] on button "Encerrar conta" at bounding box center [783, 636] width 276 height 36
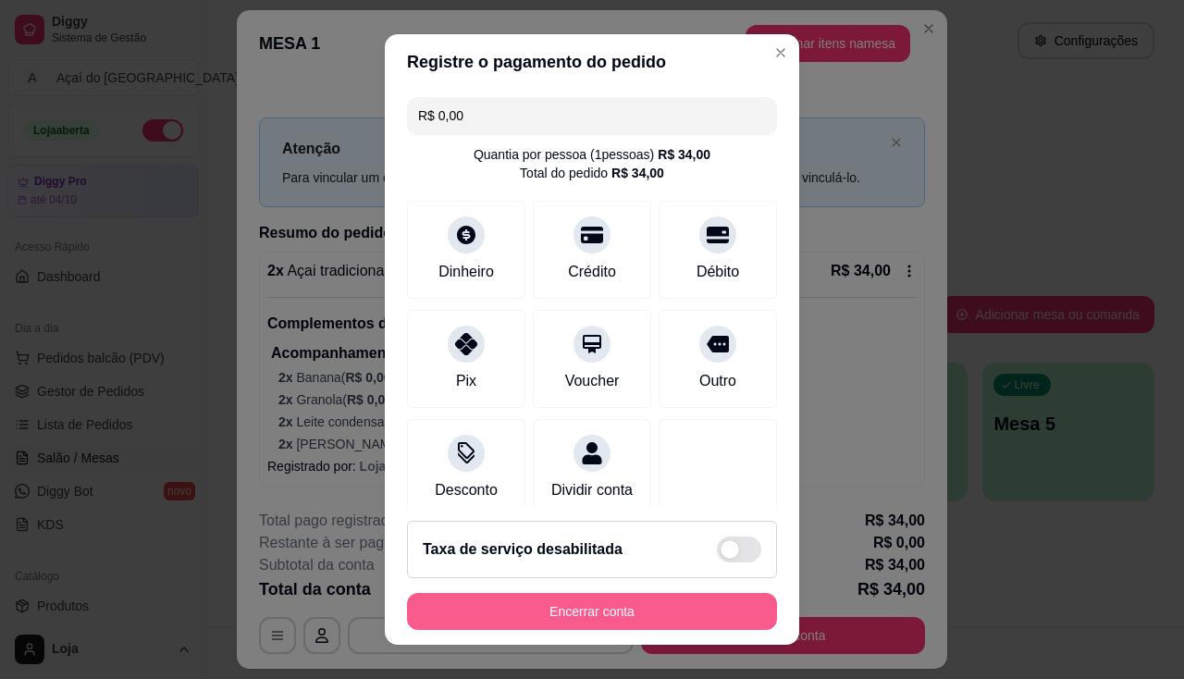
click at [702, 605] on button "Encerrar conta" at bounding box center [592, 611] width 370 height 37
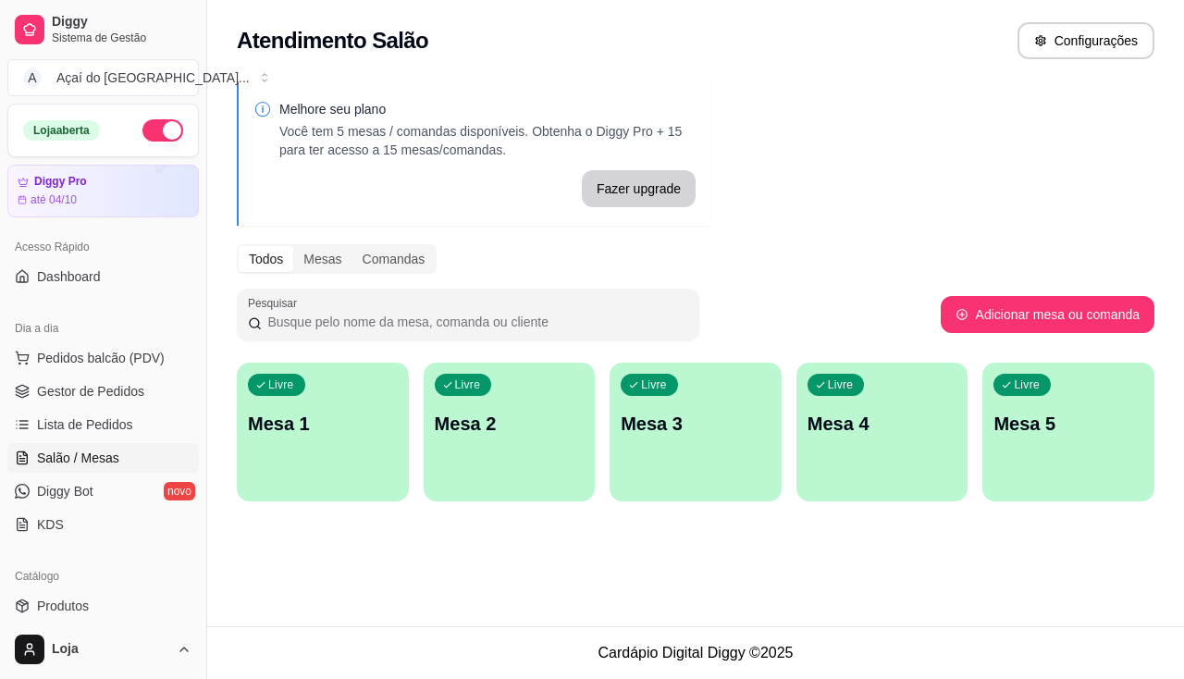
click at [328, 450] on div "Livre Mesa 1" at bounding box center [323, 420] width 172 height 117
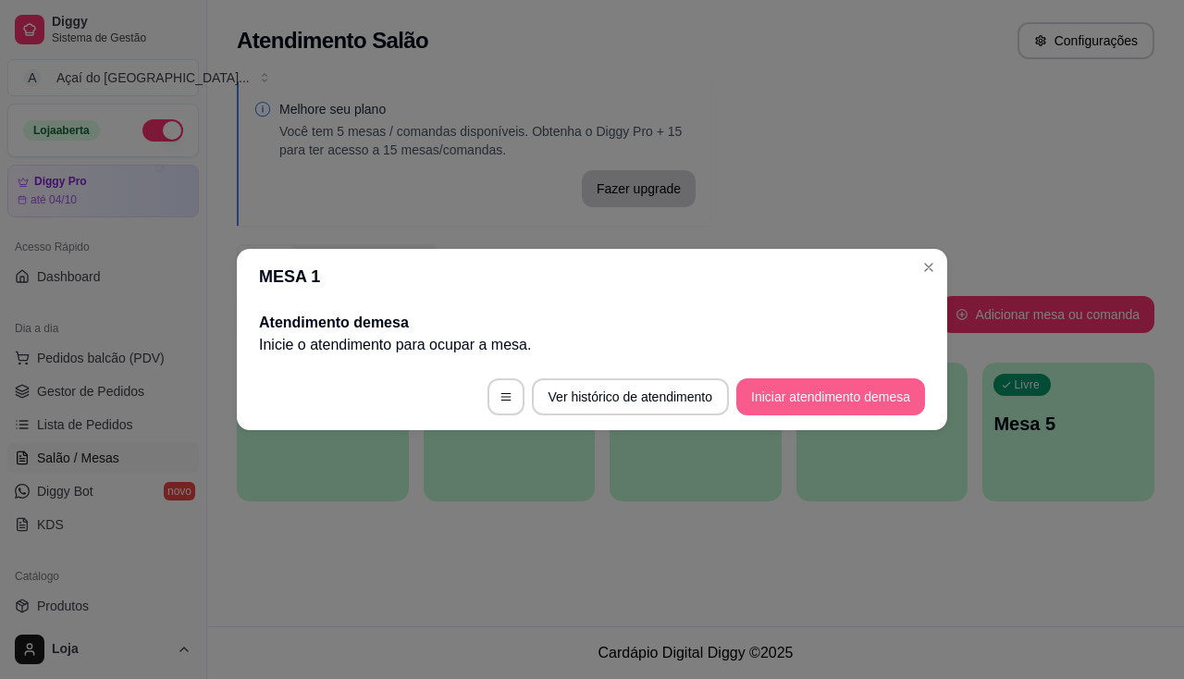
click at [914, 398] on button "Iniciar atendimento de mesa" at bounding box center [830, 396] width 189 height 37
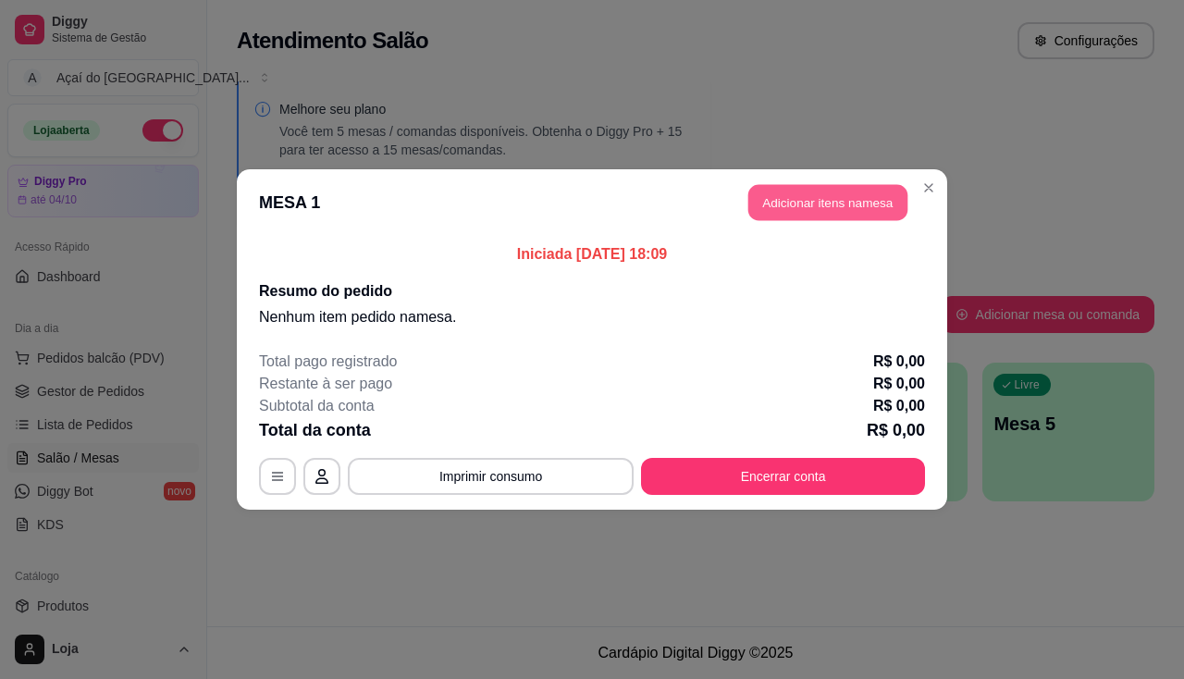
click at [860, 213] on button "Adicionar itens na mesa" at bounding box center [827, 203] width 159 height 36
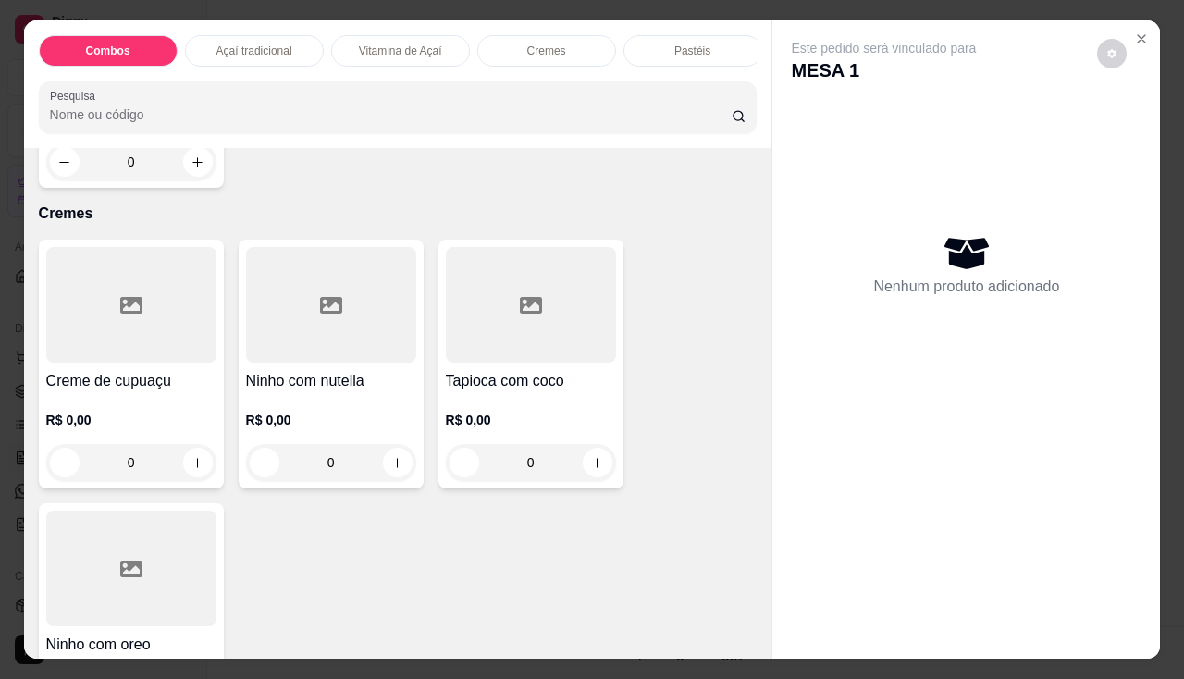
scroll to position [1664, 0]
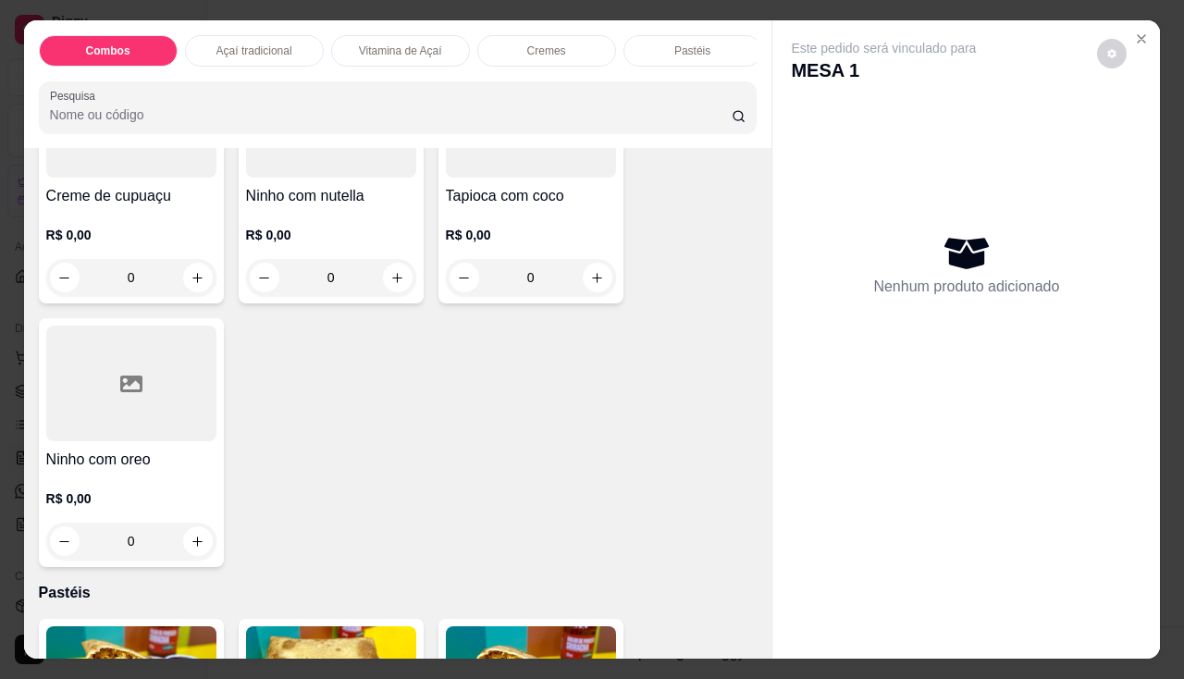
click at [338, 244] on p "R$ 0,00" at bounding box center [331, 235] width 170 height 18
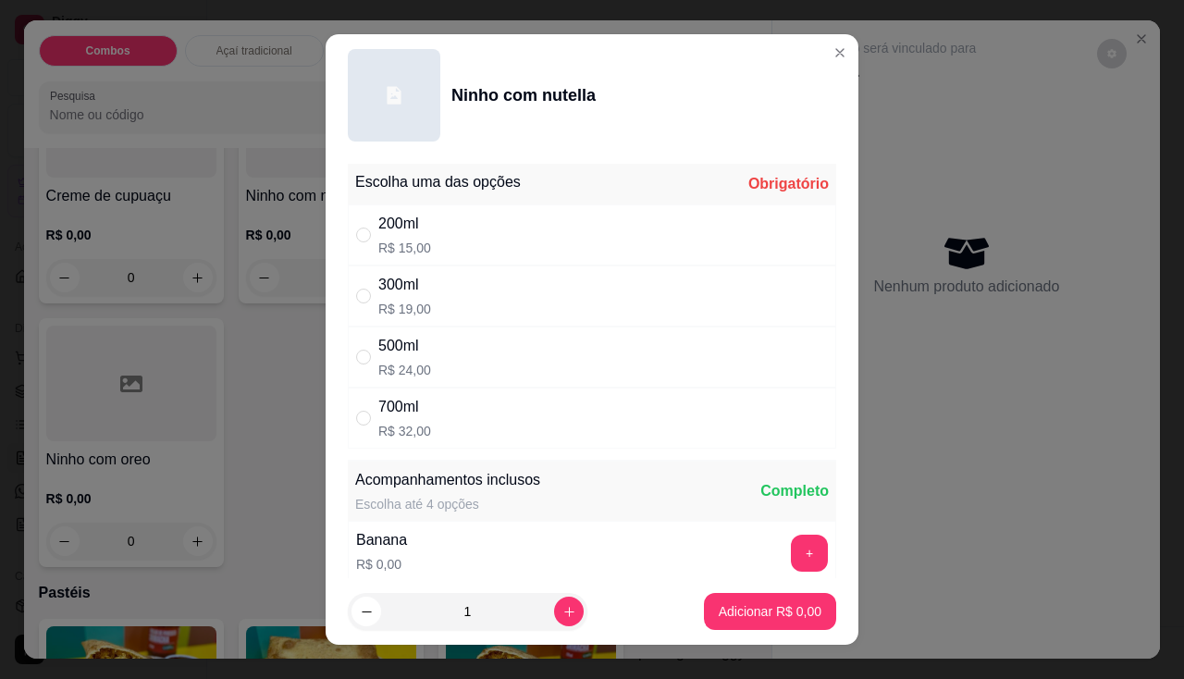
click at [455, 251] on div "200ml R$ 15,00" at bounding box center [592, 234] width 488 height 61
radio input "true"
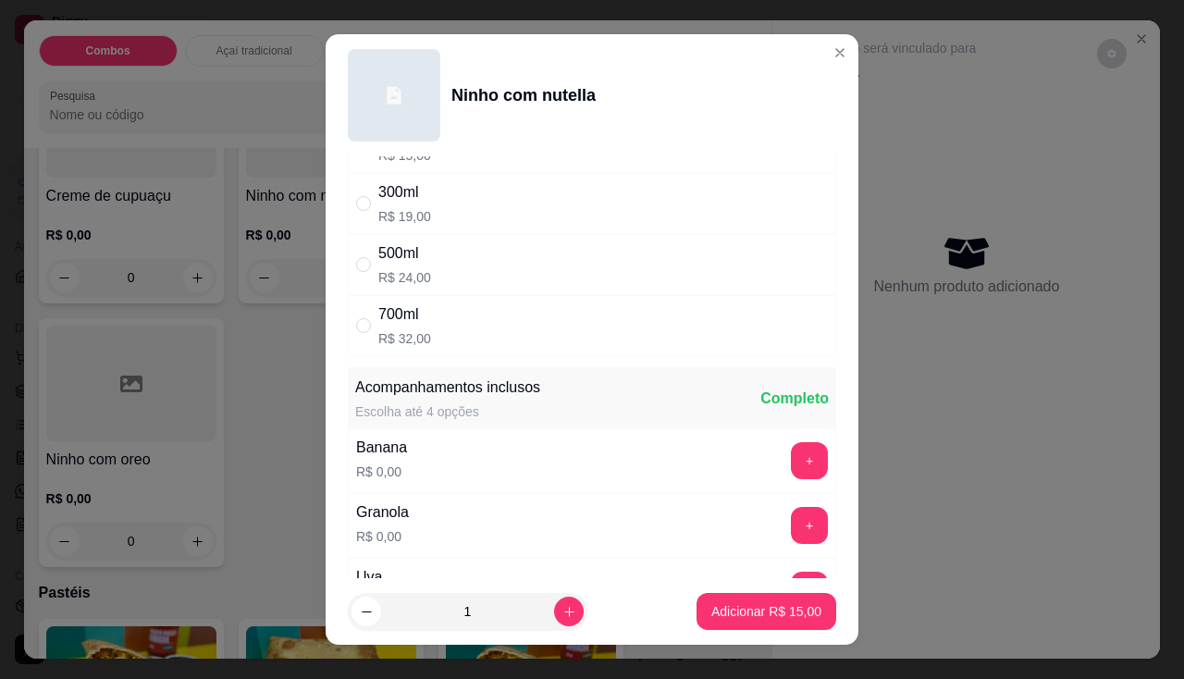
scroll to position [277, 0]
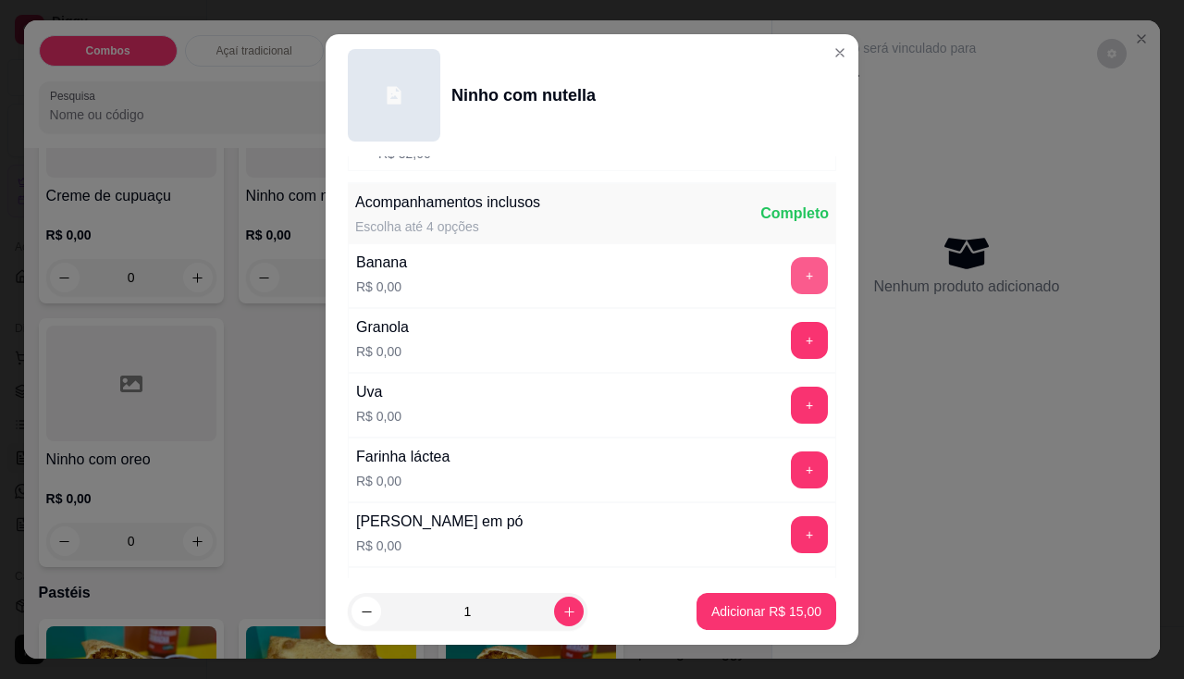
click at [791, 285] on button "+" at bounding box center [809, 275] width 37 height 37
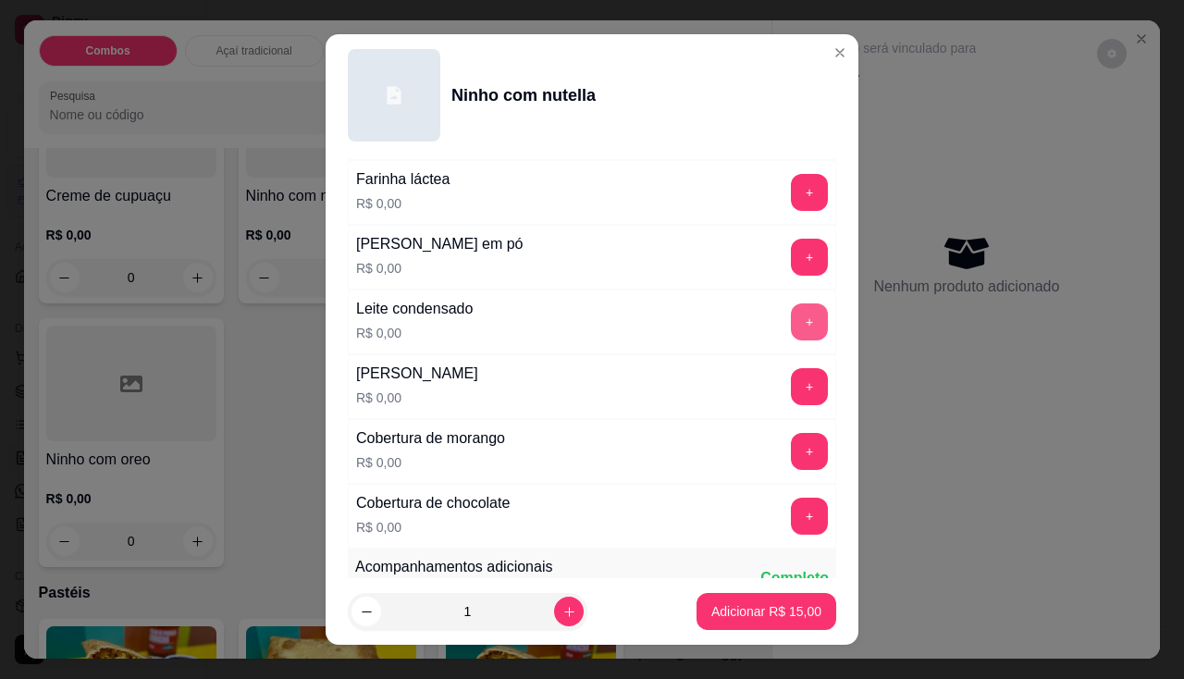
click at [791, 326] on button "+" at bounding box center [809, 321] width 37 height 37
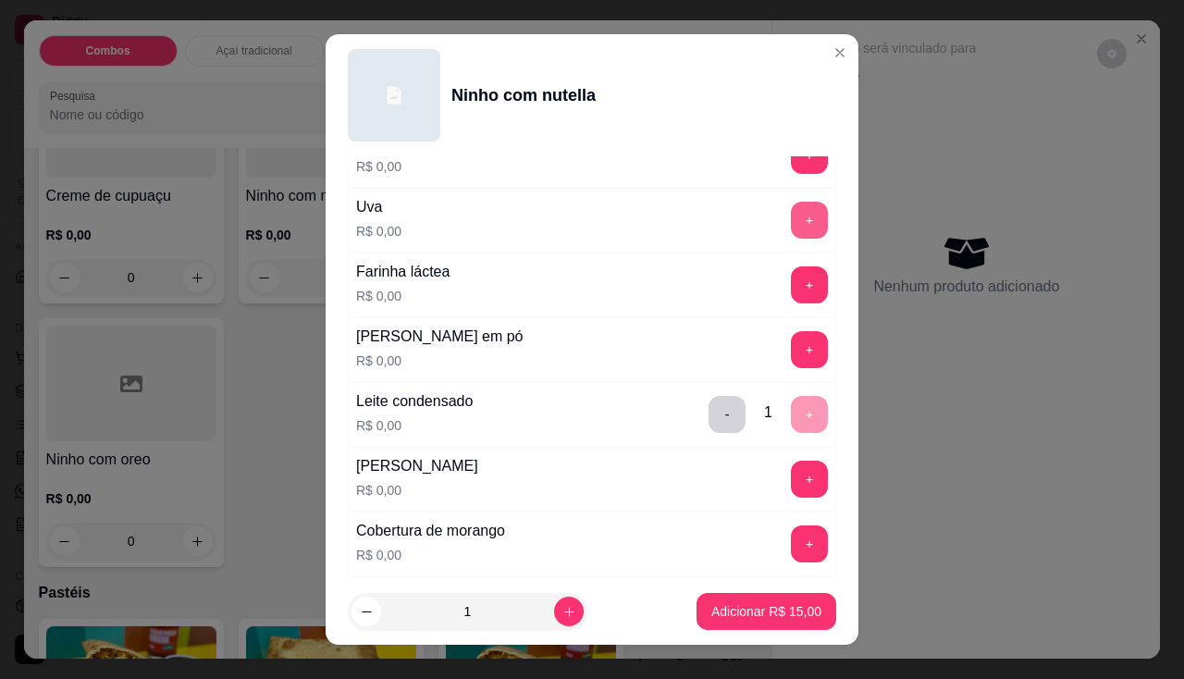
click at [791, 222] on button "+" at bounding box center [809, 220] width 37 height 37
click at [791, 352] on button "+" at bounding box center [809, 349] width 36 height 36
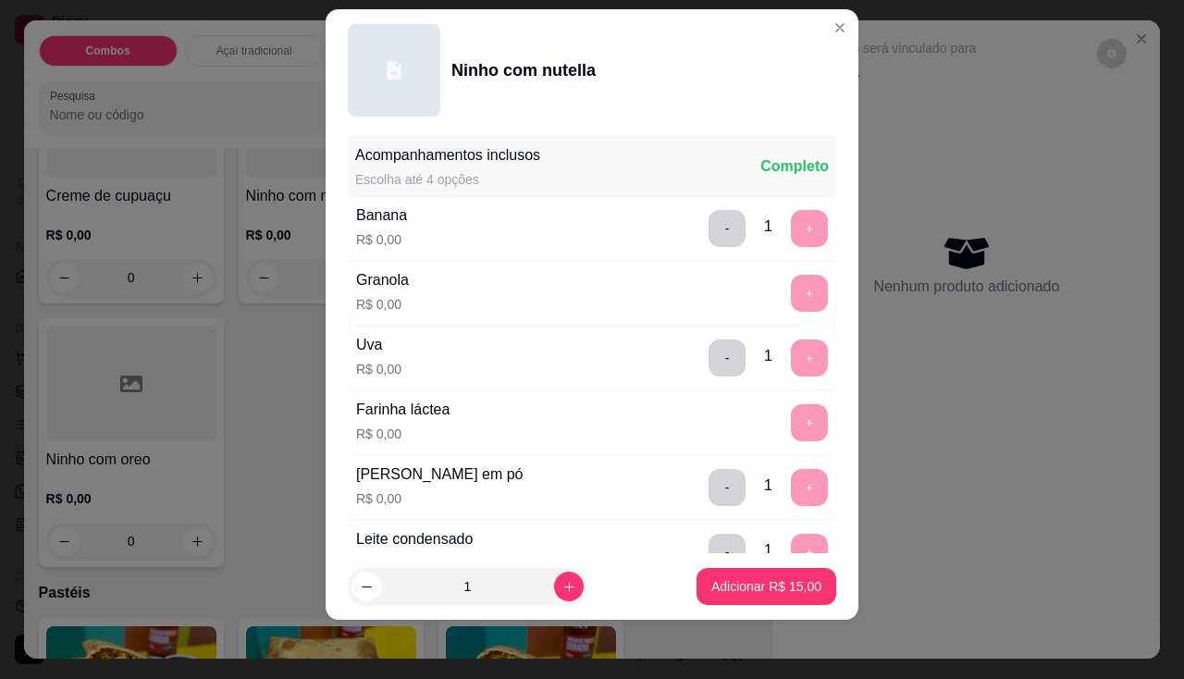
scroll to position [485, 0]
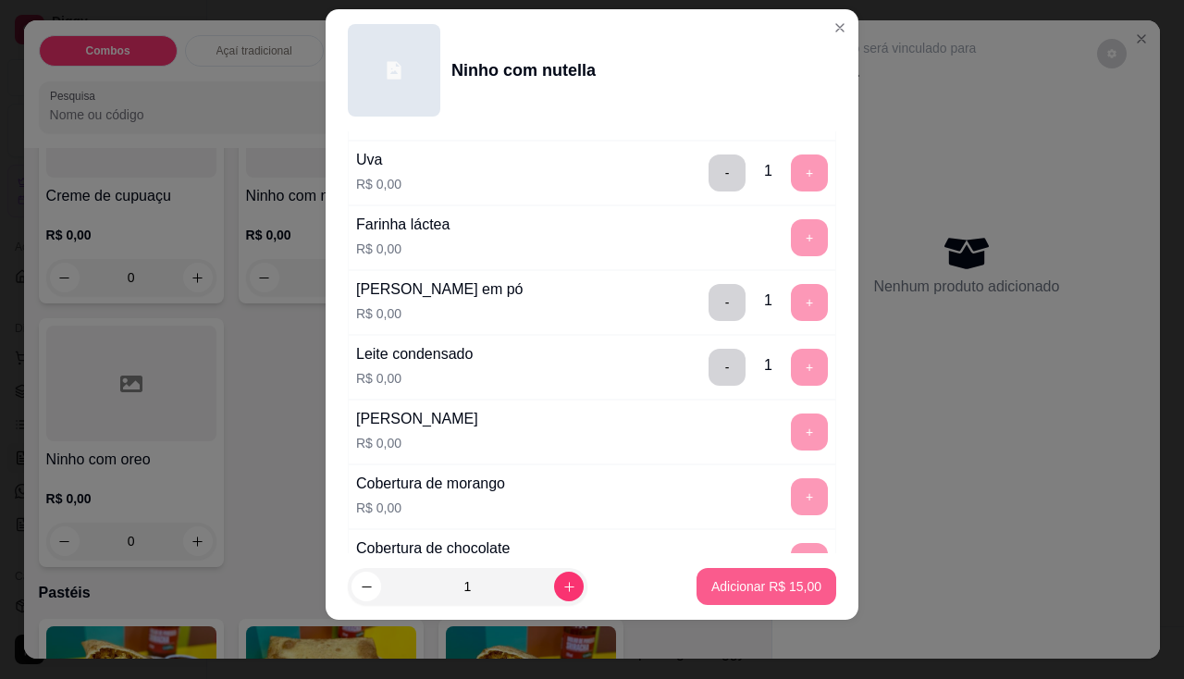
click at [765, 590] on p "Adicionar R$ 15,00" at bounding box center [766, 586] width 110 height 18
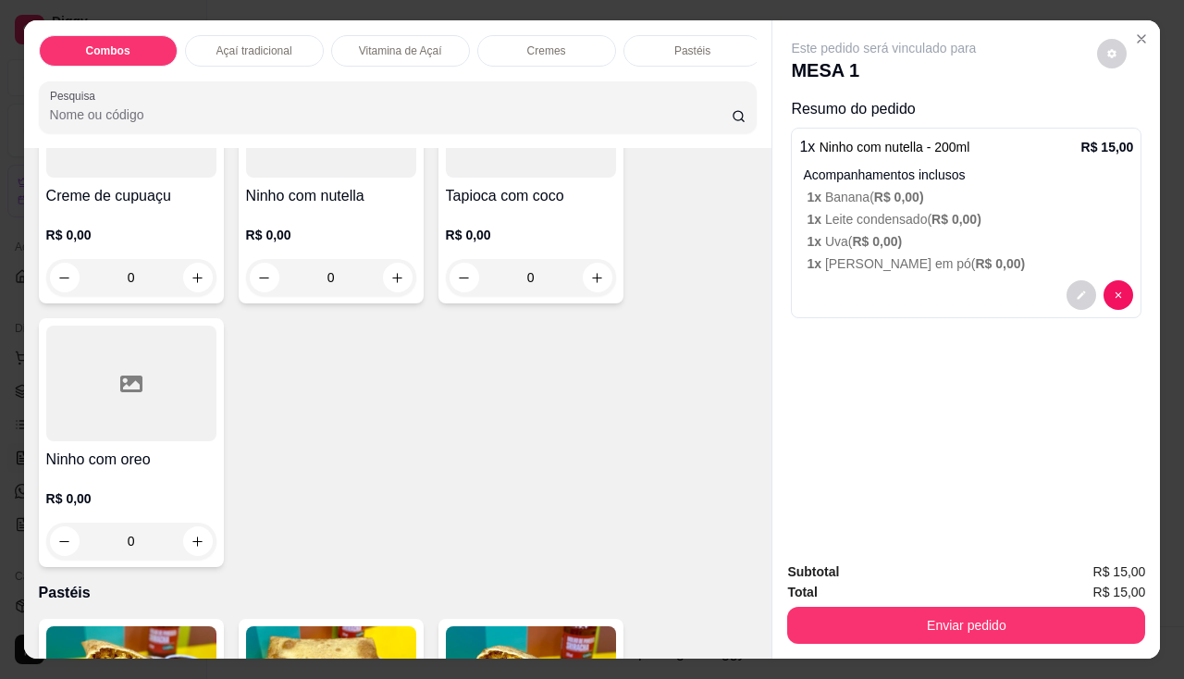
click at [267, 232] on p "R$ 0,00" at bounding box center [331, 235] width 170 height 18
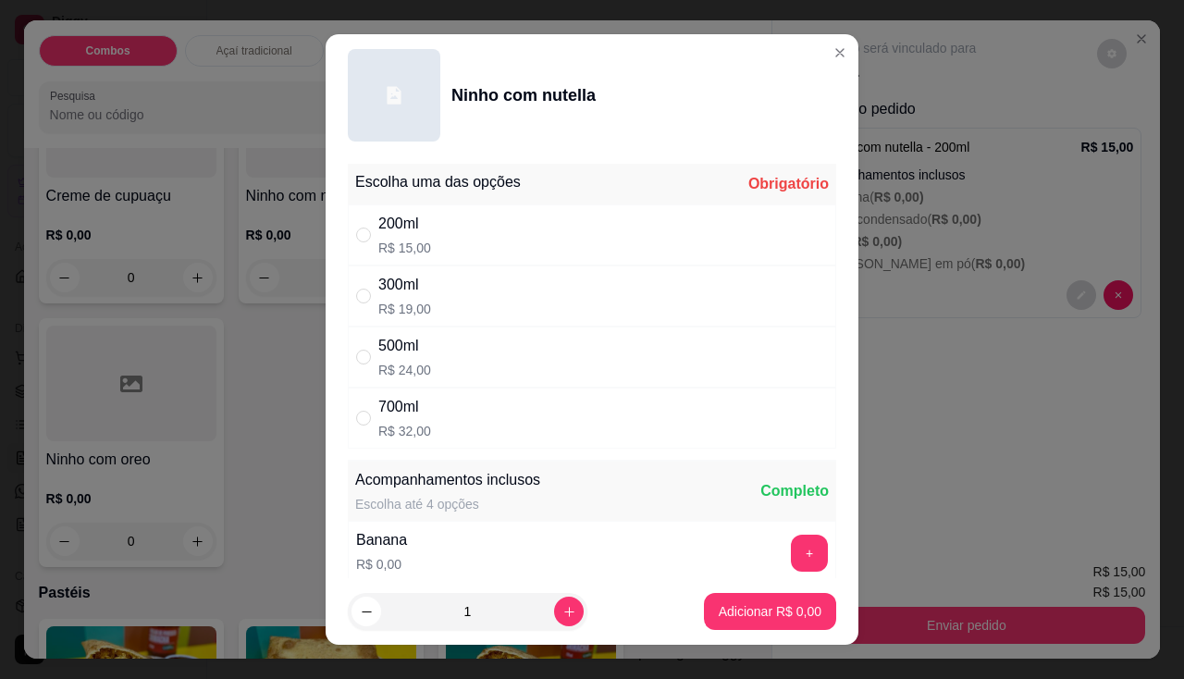
click at [506, 237] on div "200ml R$ 15,00" at bounding box center [592, 234] width 488 height 61
radio input "true"
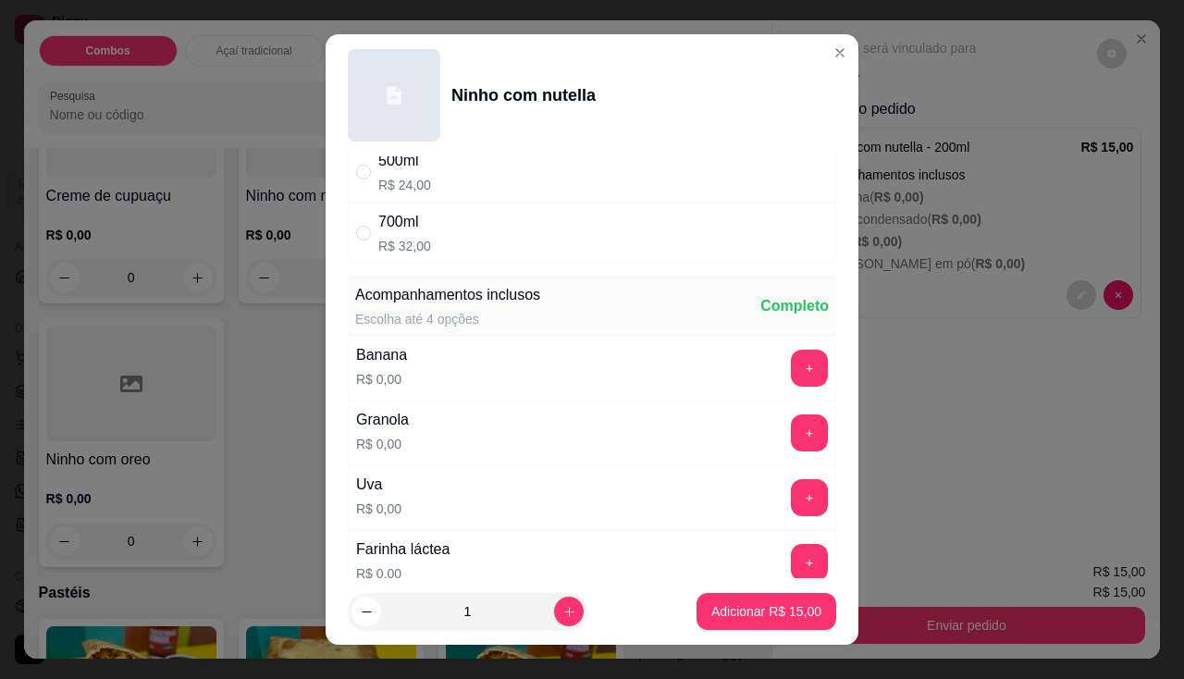
scroll to position [277, 0]
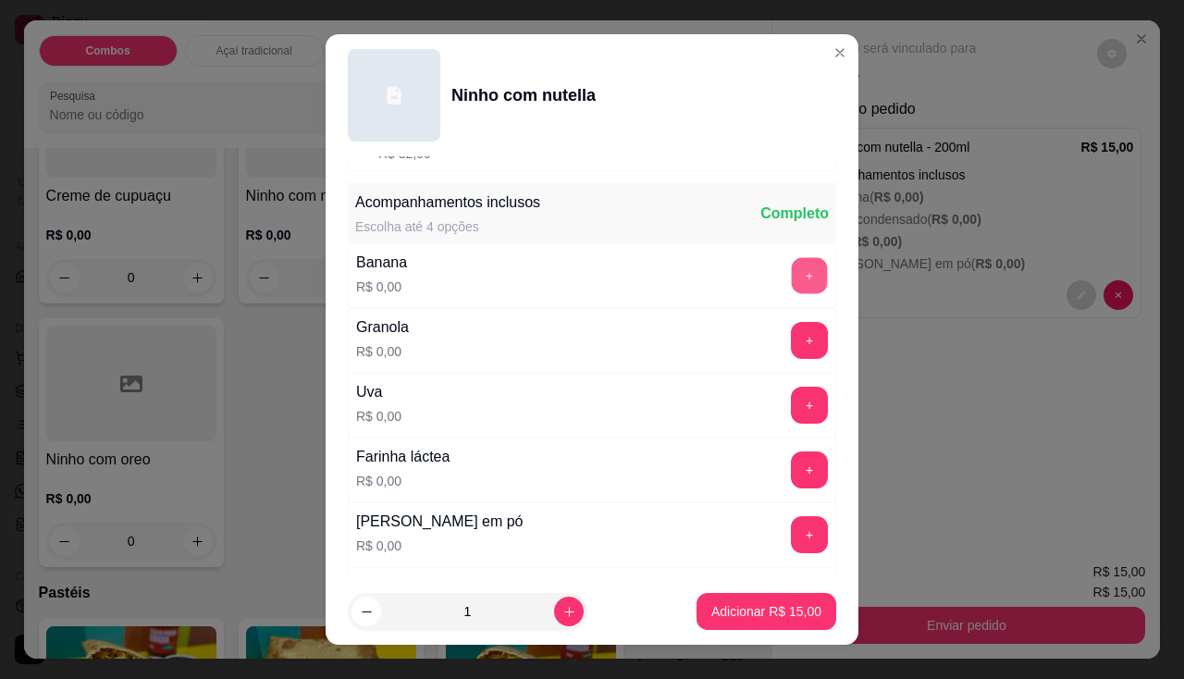
click at [791, 275] on button "+" at bounding box center [809, 275] width 36 height 36
click at [791, 406] on button "+" at bounding box center [809, 404] width 37 height 37
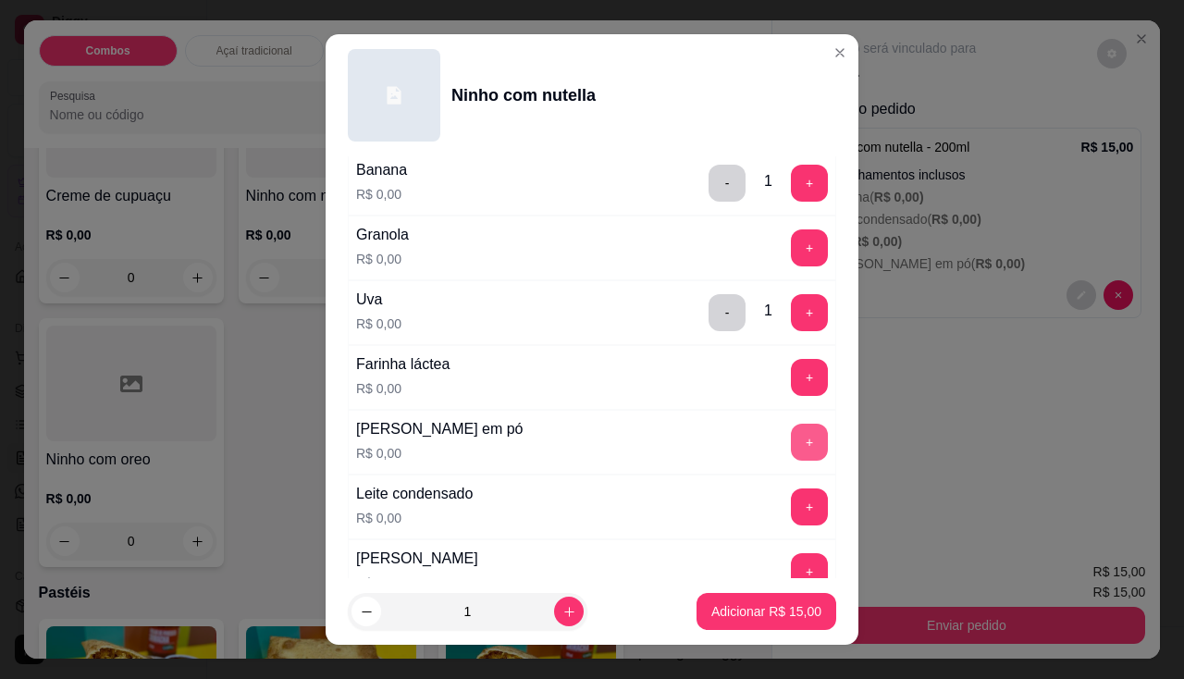
click at [791, 444] on button "+" at bounding box center [809, 441] width 37 height 37
click at [791, 506] on button "+" at bounding box center [809, 506] width 37 height 37
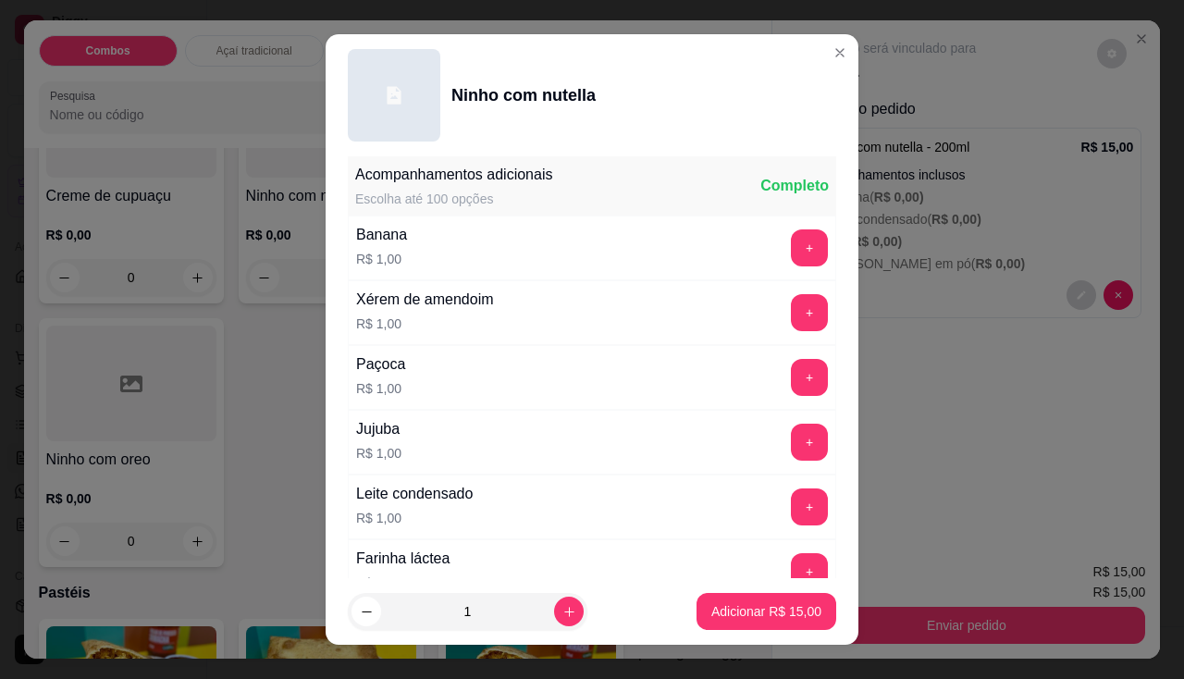
scroll to position [25, 0]
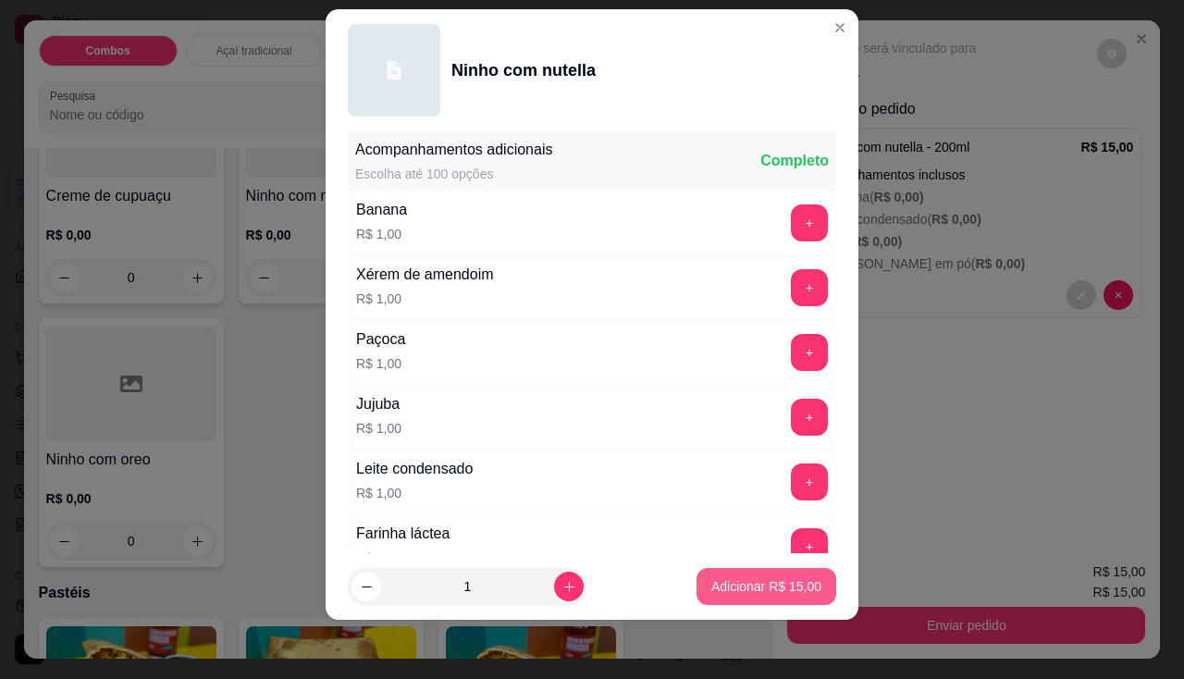
click at [768, 583] on p "Adicionar R$ 15,00" at bounding box center [766, 586] width 110 height 18
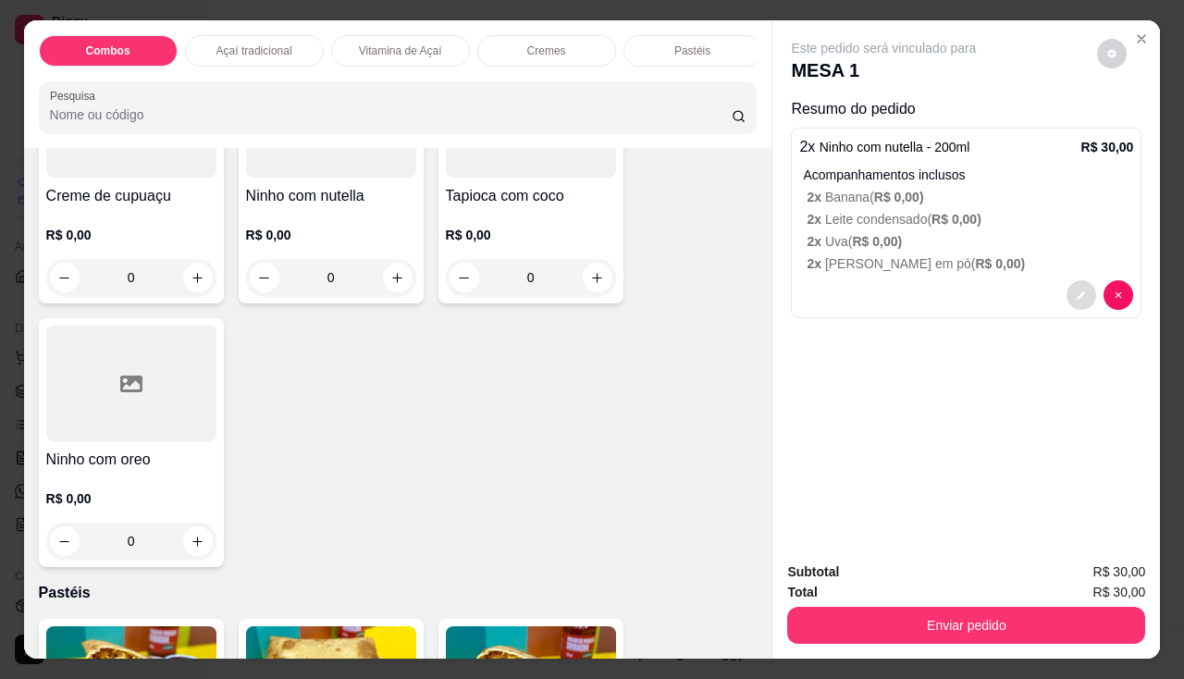
click at [1083, 295] on button "decrease-product-quantity" at bounding box center [1081, 295] width 30 height 30
click at [1079, 294] on button "decrease-product-quantity" at bounding box center [1081, 295] width 30 height 30
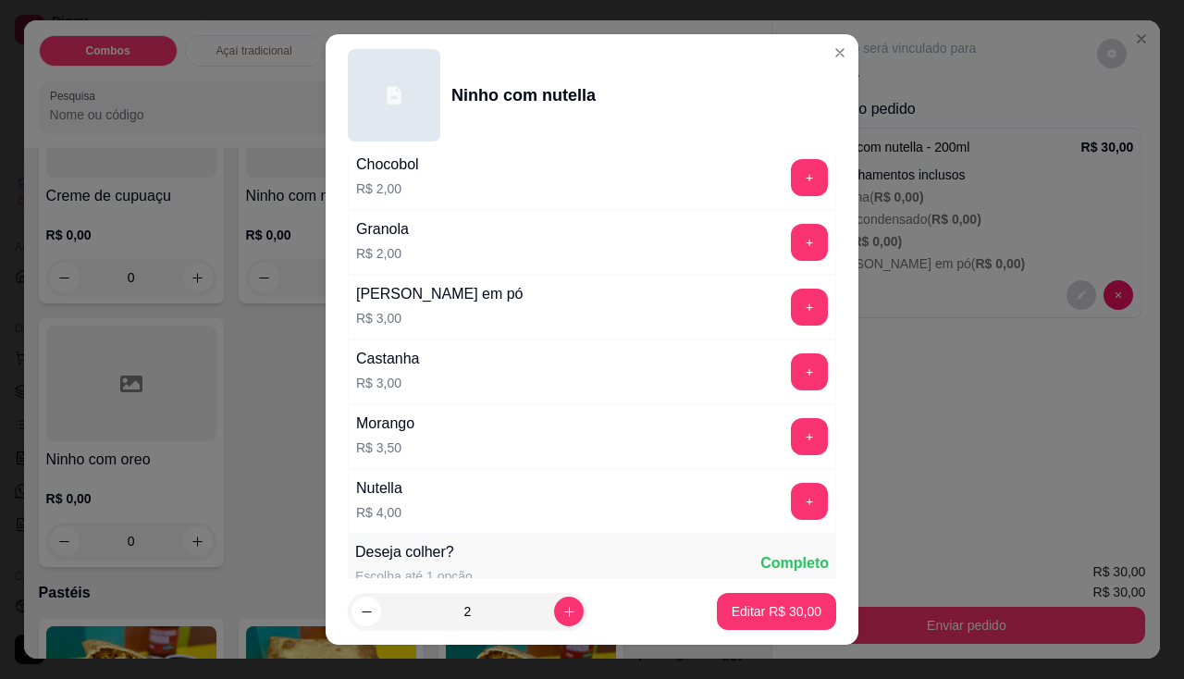
scroll to position [1849, 0]
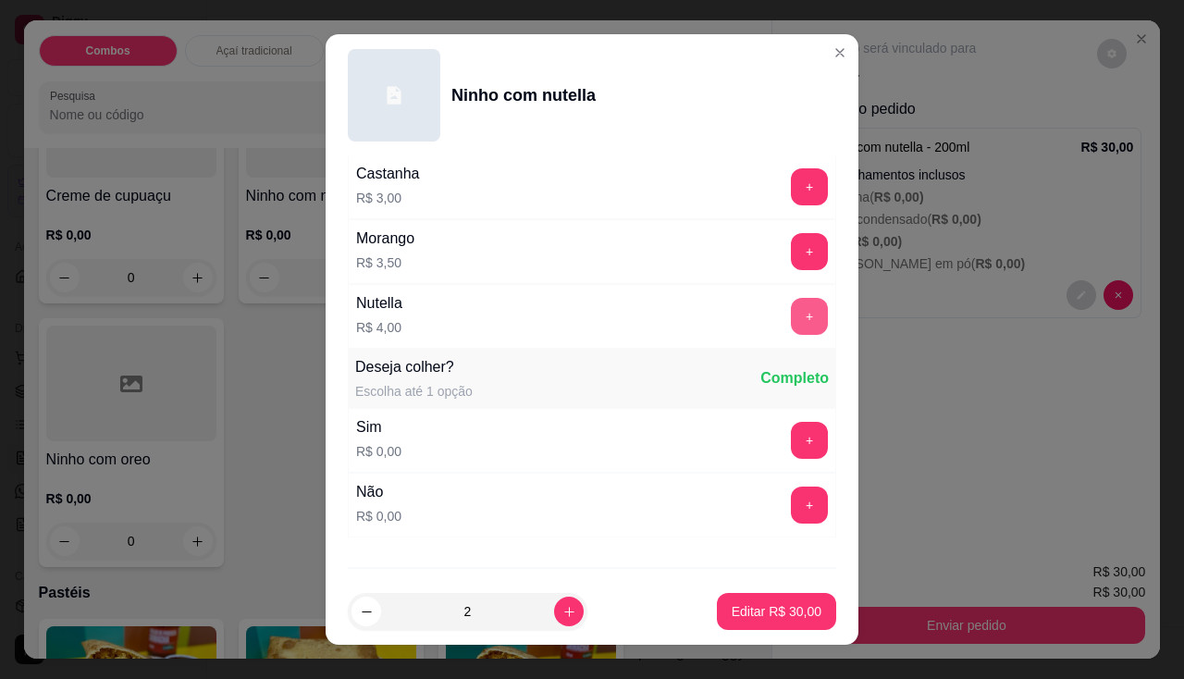
click at [791, 304] on button "+" at bounding box center [809, 316] width 37 height 37
click at [791, 313] on button "+" at bounding box center [809, 316] width 36 height 36
click at [709, 308] on button "-" at bounding box center [727, 316] width 36 height 36
click at [778, 620] on p "Editar R$ 38,00" at bounding box center [776, 611] width 90 height 18
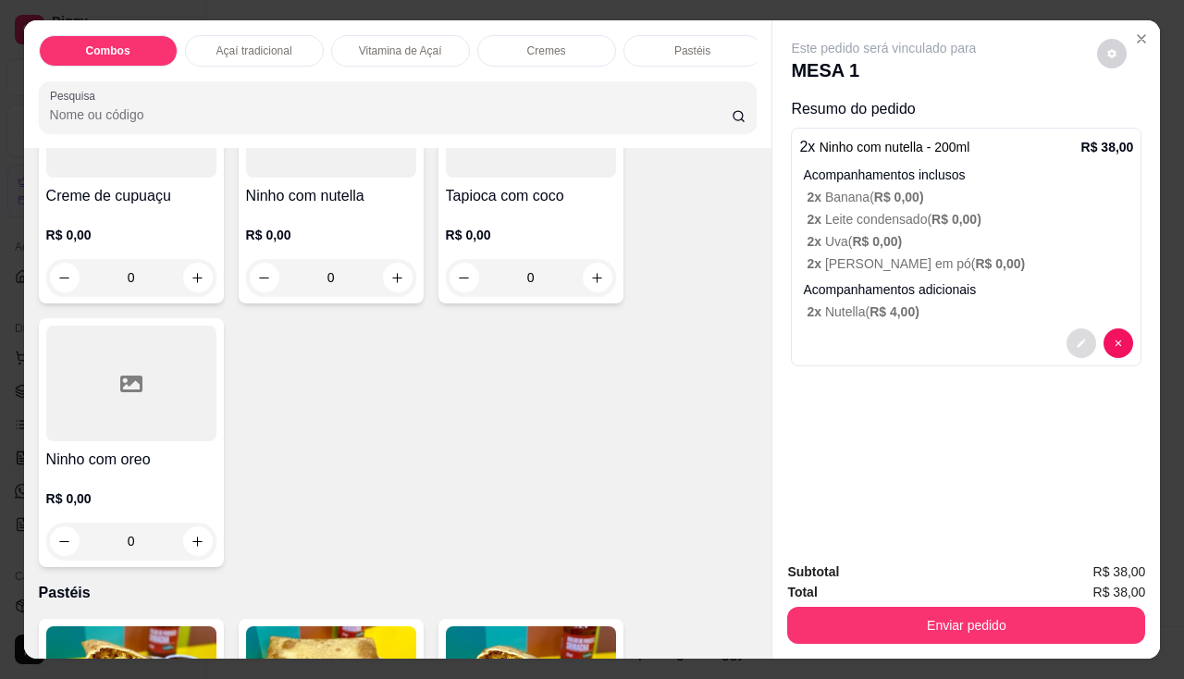
click at [1066, 339] on button "decrease-product-quantity" at bounding box center [1081, 343] width 30 height 30
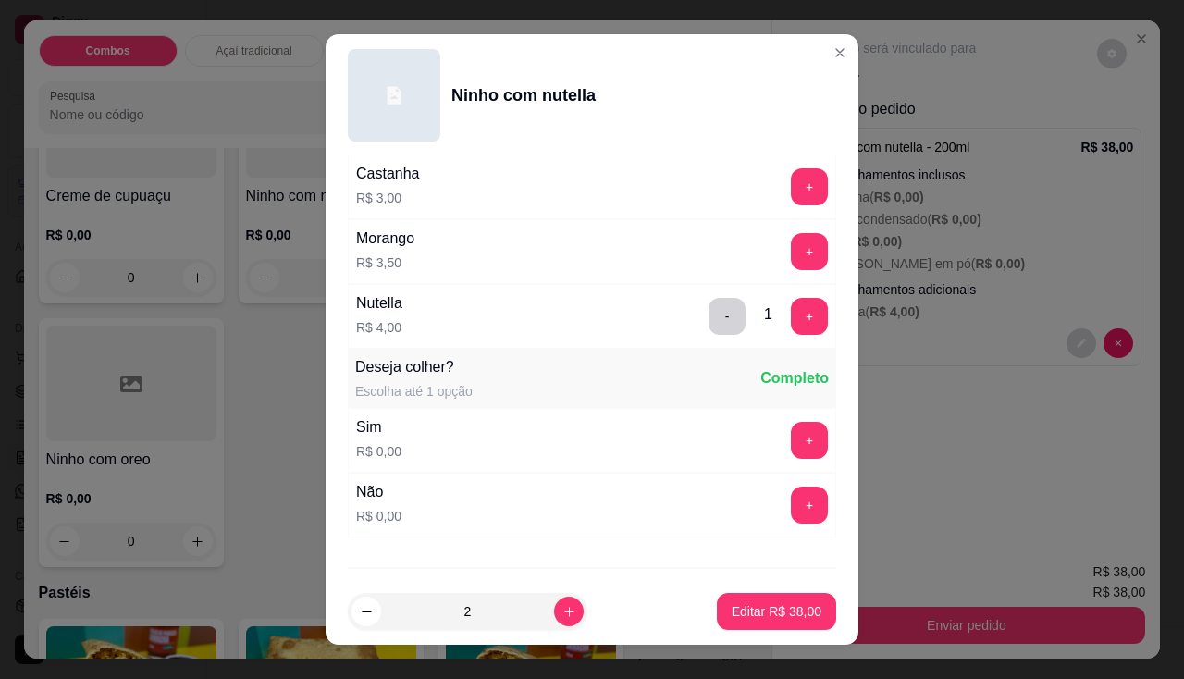
scroll to position [1946, 0]
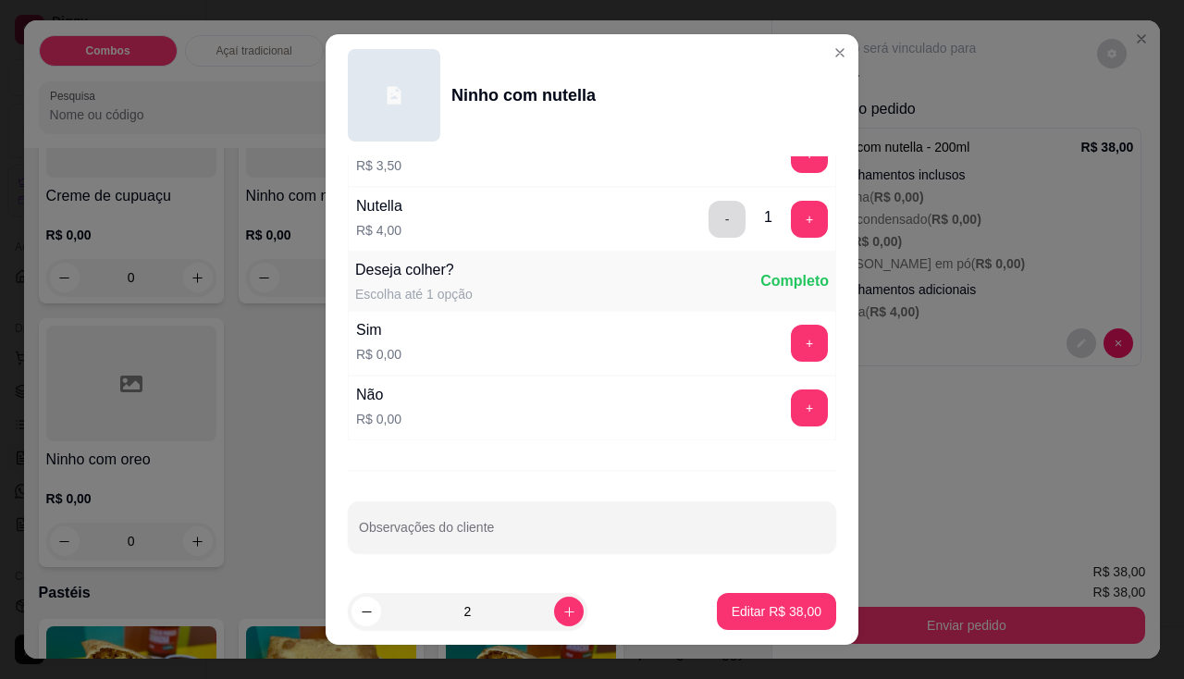
click at [708, 213] on button "-" at bounding box center [726, 219] width 37 height 37
click at [779, 614] on p "Editar R$ 30,00" at bounding box center [775, 612] width 87 height 18
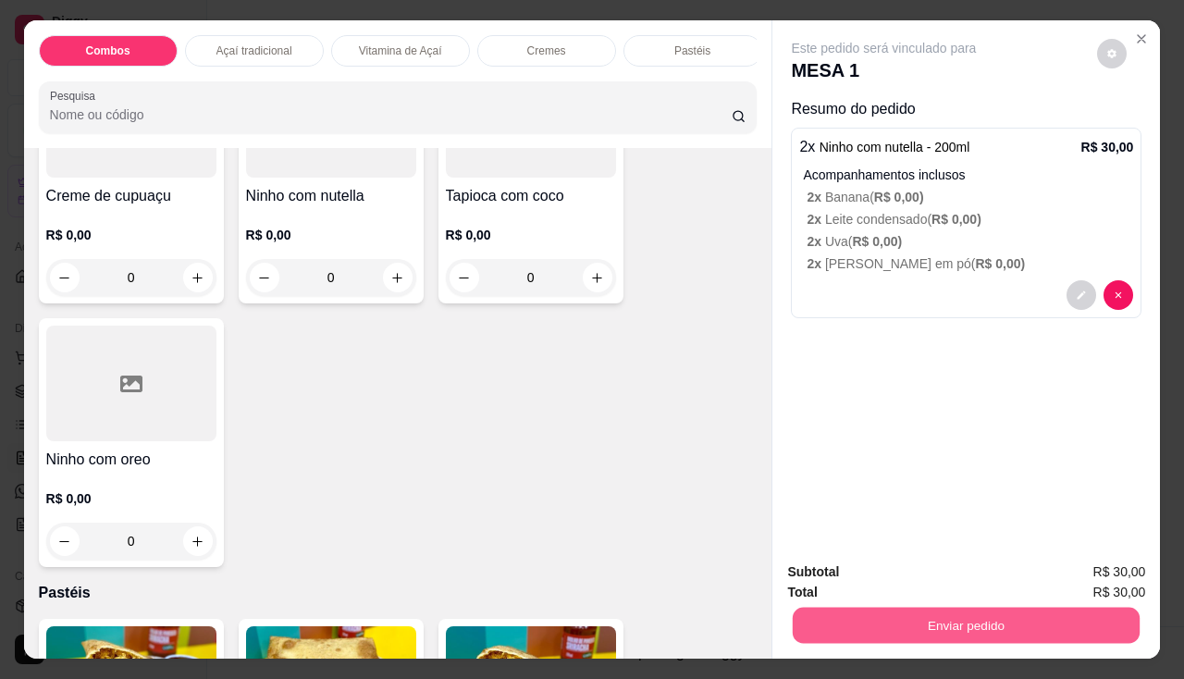
click at [902, 612] on button "Enviar pedido" at bounding box center [965, 625] width 347 height 36
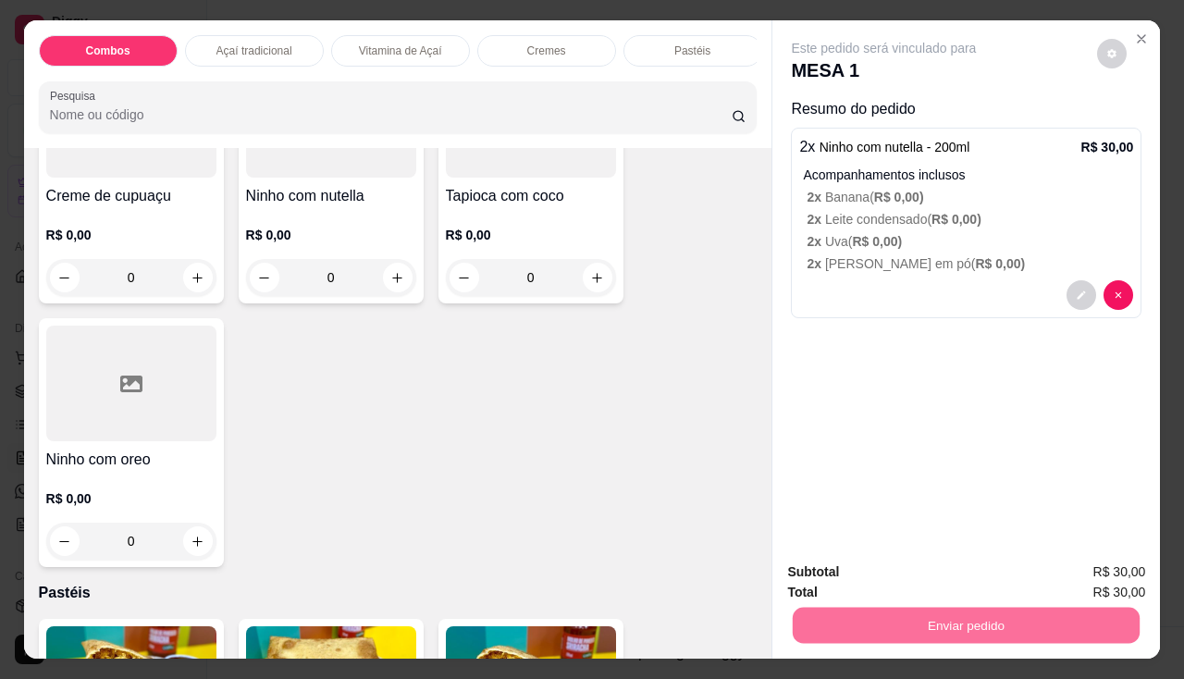
click at [1089, 565] on button "Enviar pedido" at bounding box center [1097, 573] width 104 height 35
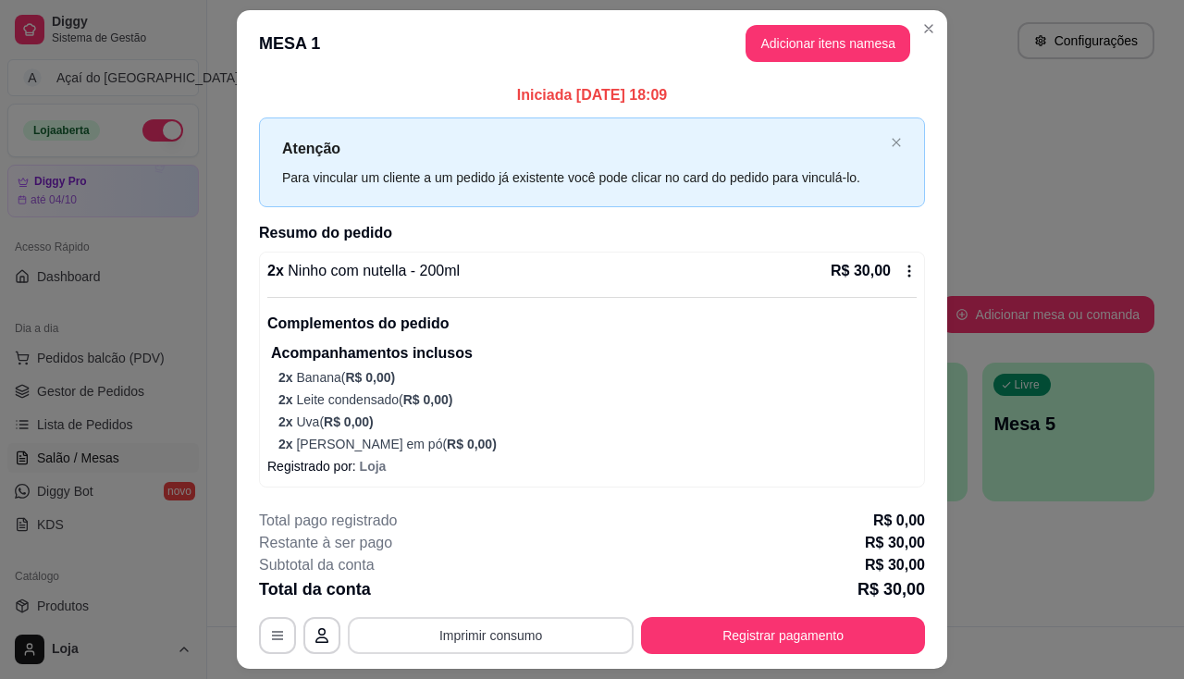
click at [596, 646] on button "Imprimir consumo" at bounding box center [491, 635] width 286 height 37
click at [513, 634] on button "Imprimir consumo" at bounding box center [491, 635] width 286 height 37
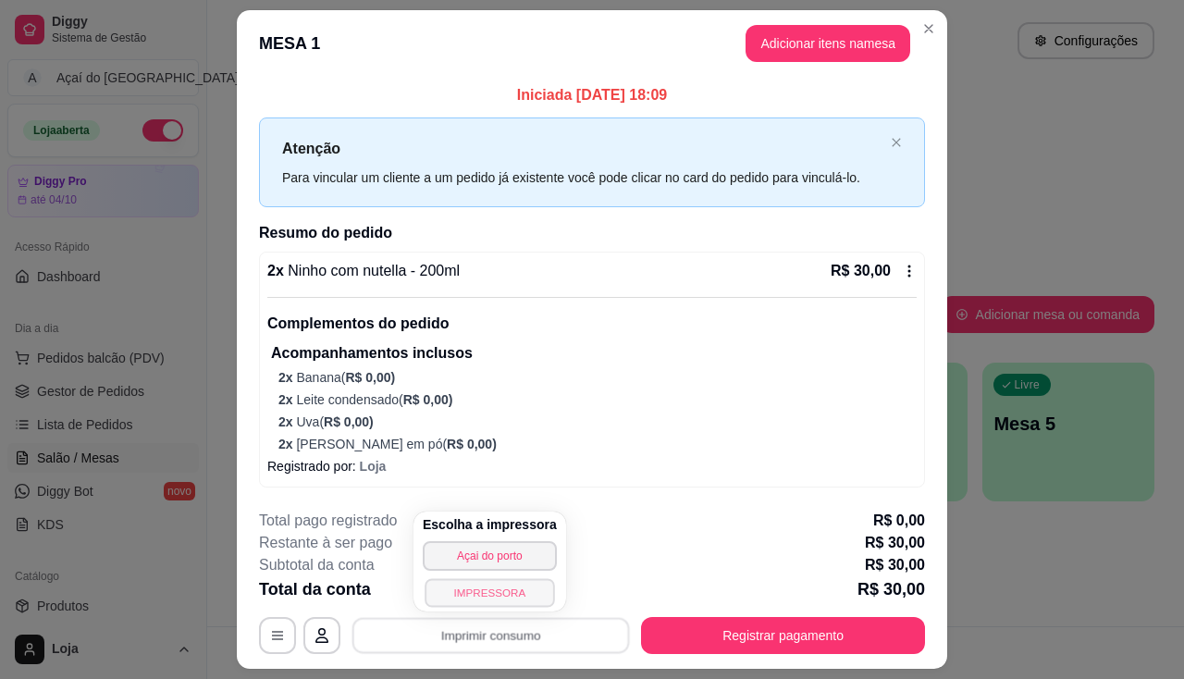
click at [508, 597] on button "IMPRESSORA" at bounding box center [488, 592] width 129 height 29
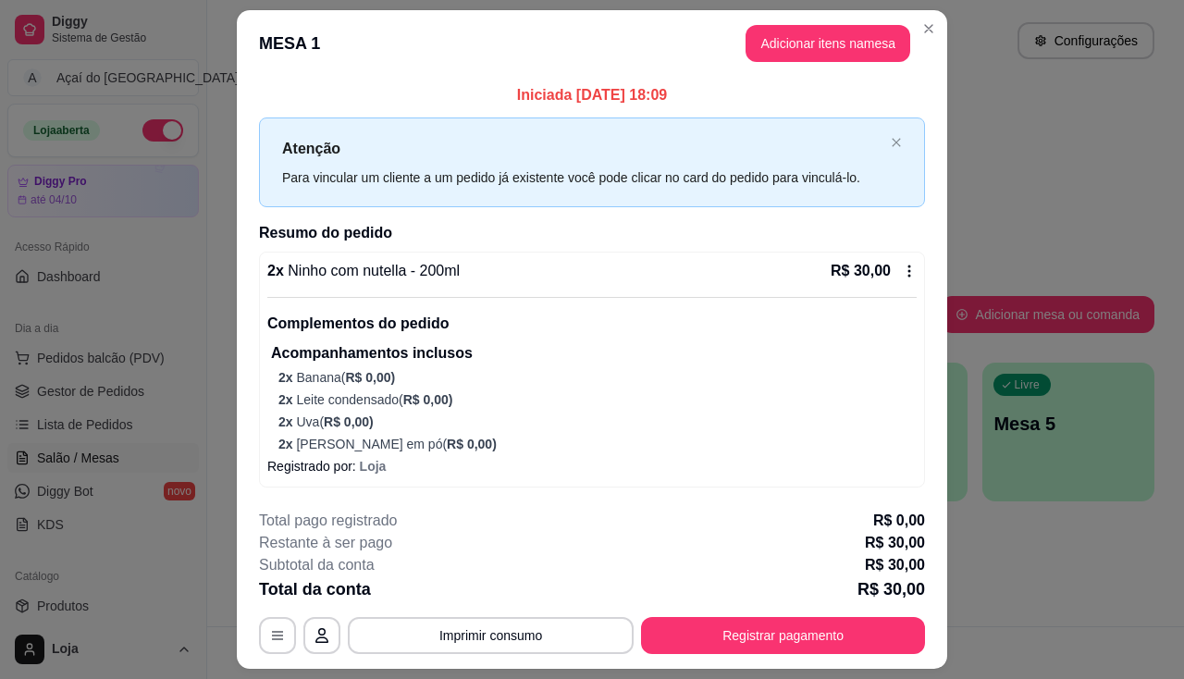
click at [366, 352] on p "Acompanhamentos inclusos" at bounding box center [593, 353] width 645 height 22
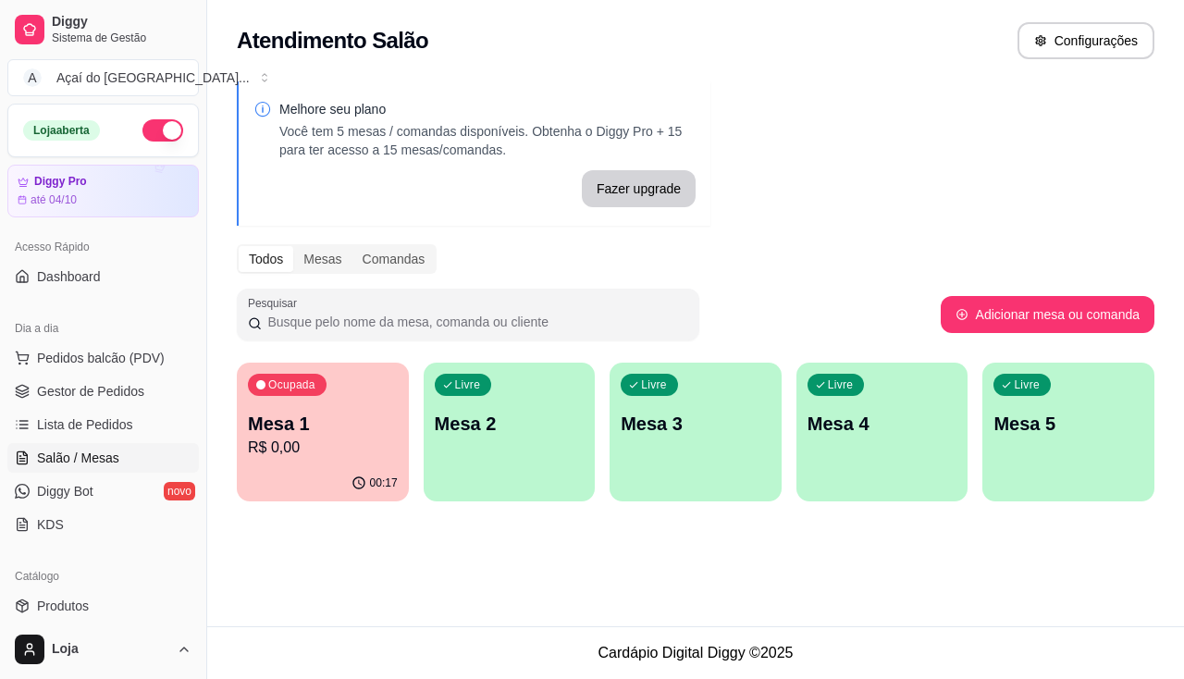
click at [1183, 125] on div "Melhore seu plano Você tem 5 mesas / comandas disponíveis. Obtenha o Diggy Pro …" at bounding box center [695, 296] width 976 height 453
click at [296, 459] on div "Ocupada Mesa 1 R$ 0,00" at bounding box center [323, 413] width 172 height 103
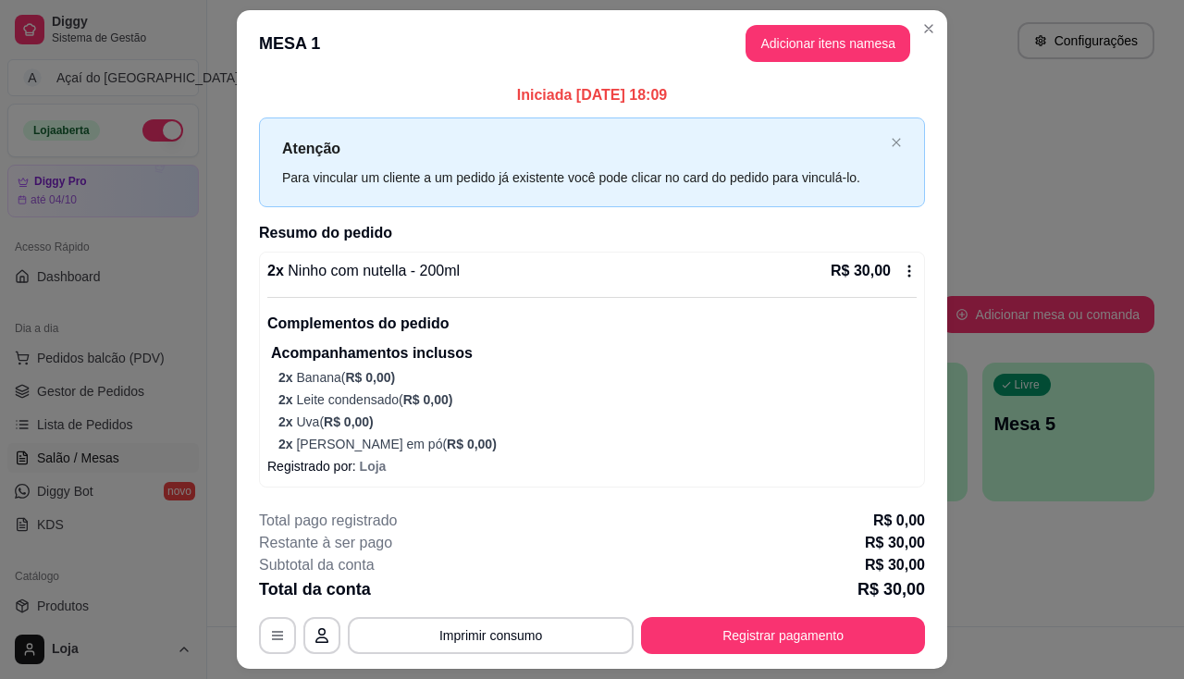
scroll to position [49, 0]
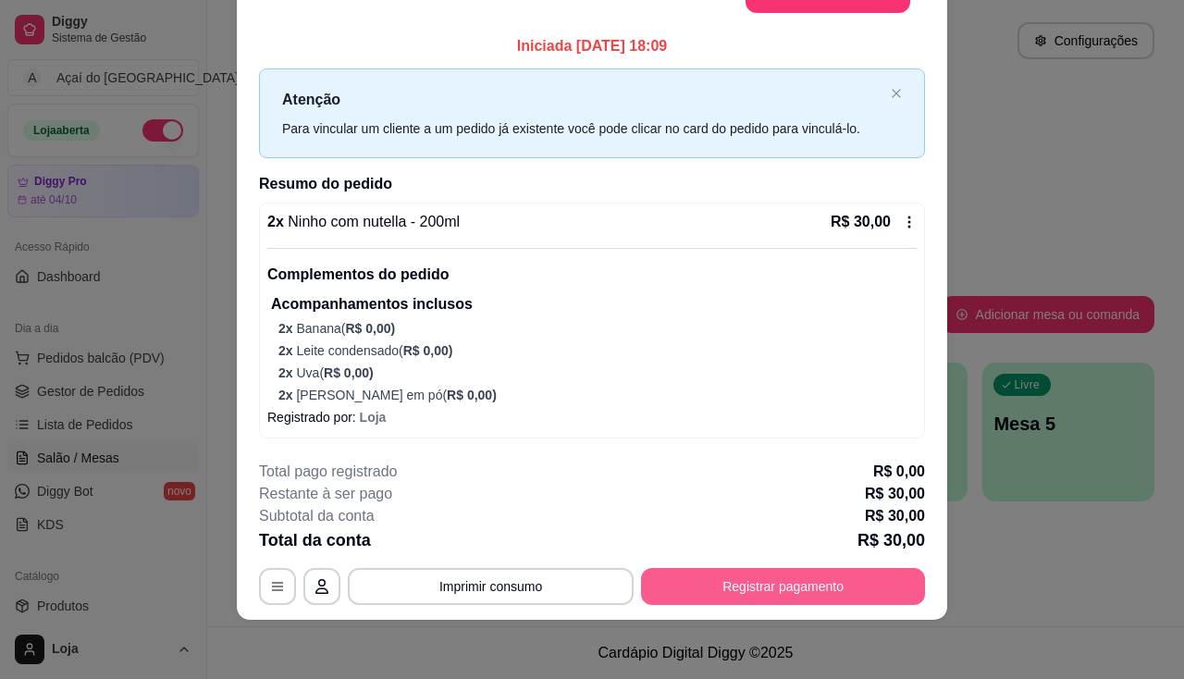
click at [755, 585] on button "Registrar pagamento" at bounding box center [783, 586] width 284 height 37
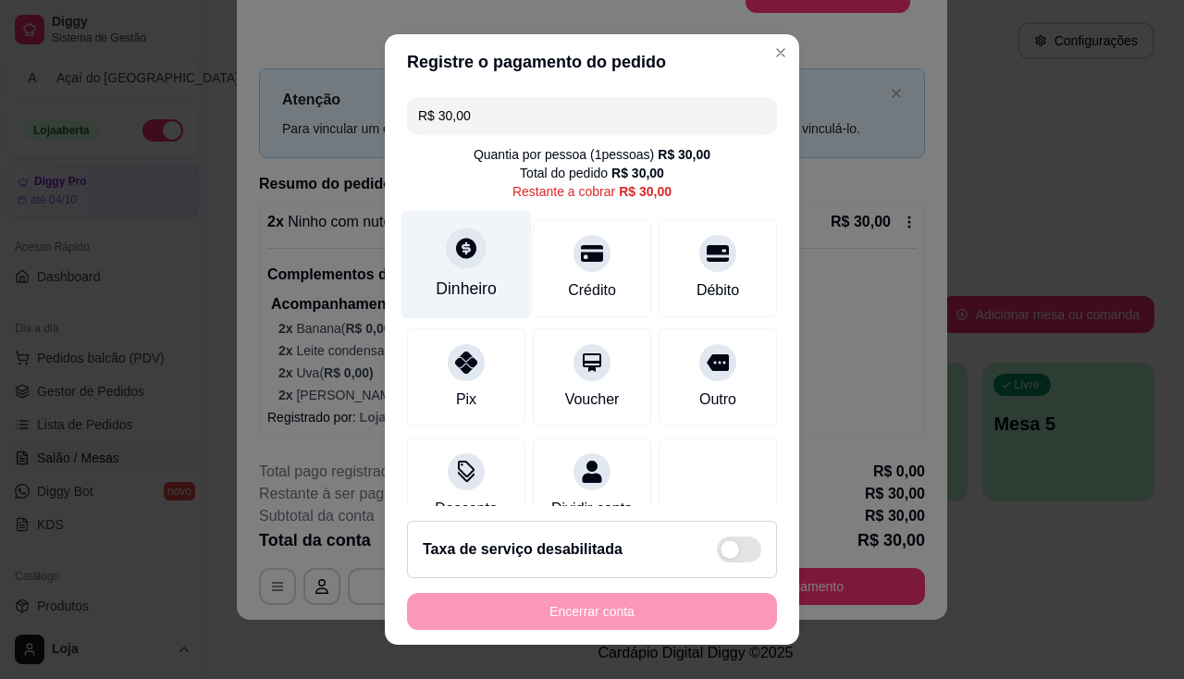
click at [454, 264] on div at bounding box center [466, 247] width 41 height 41
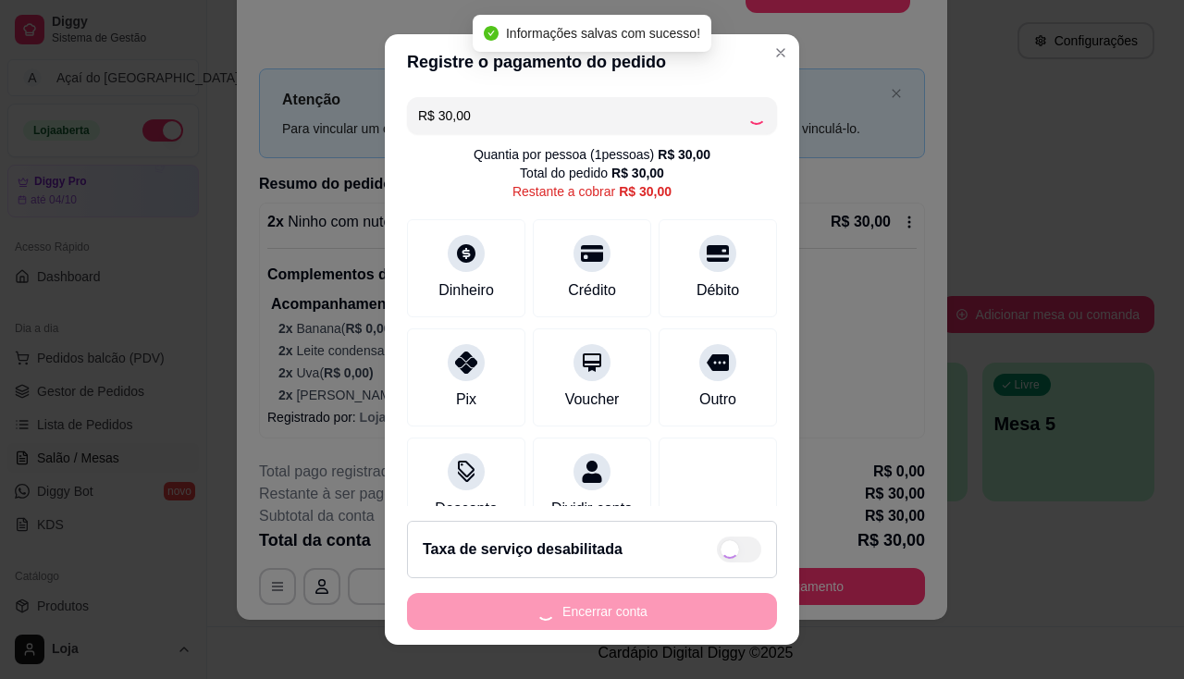
type input "R$ 0,00"
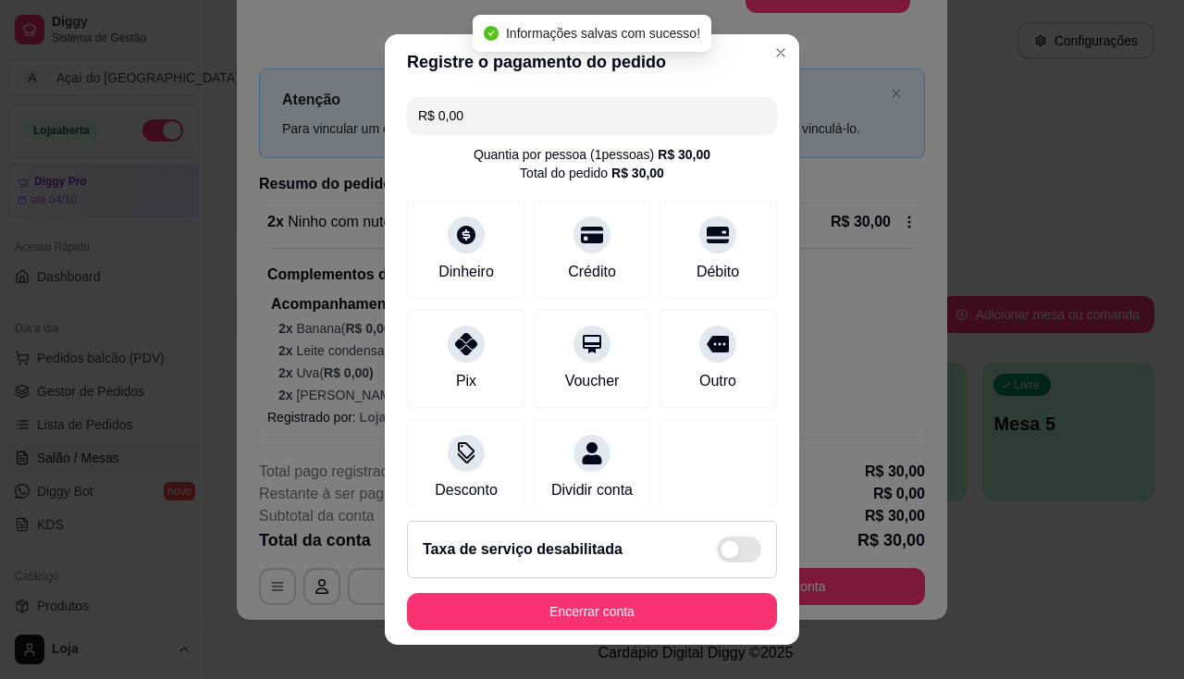
click at [650, 633] on footer "Taxa de serviço desabilitada Encerrar conta" at bounding box center [592, 575] width 414 height 139
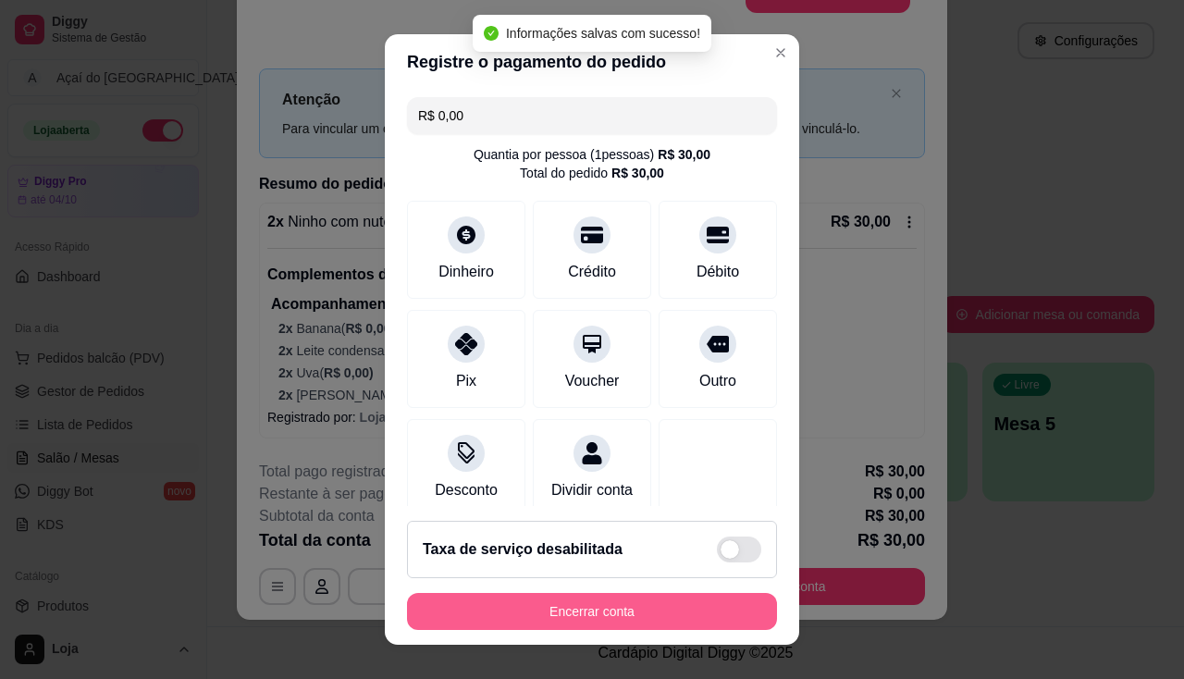
click at [655, 613] on button "Encerrar conta" at bounding box center [592, 611] width 370 height 37
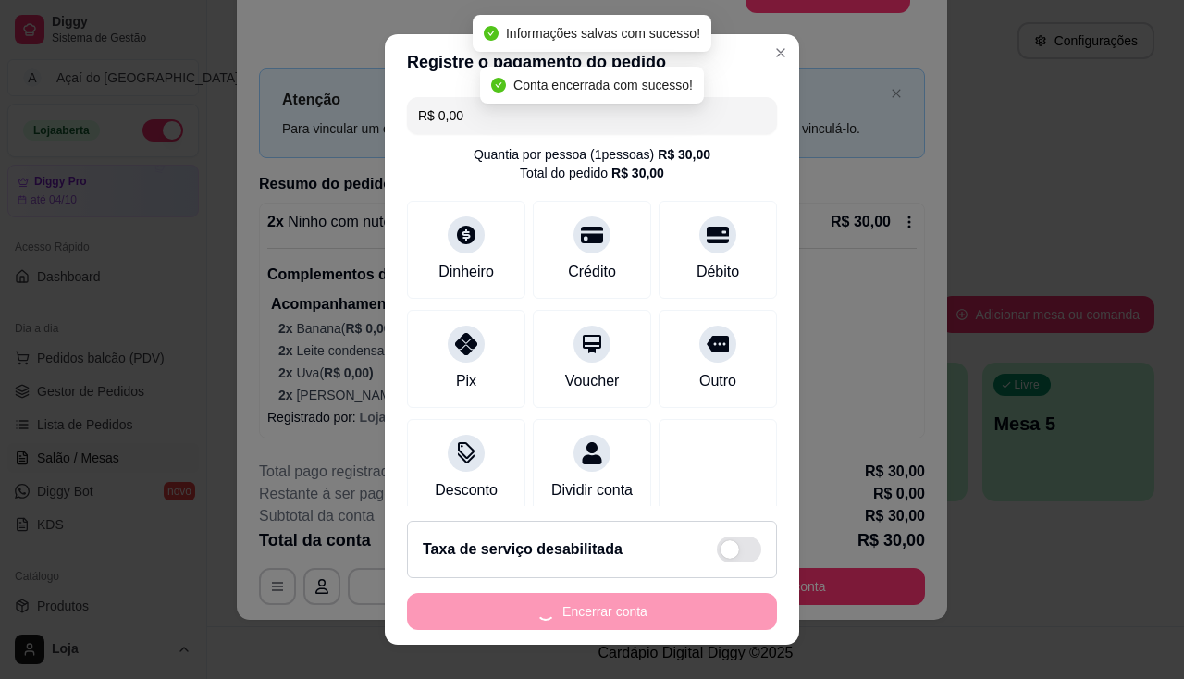
scroll to position [0, 0]
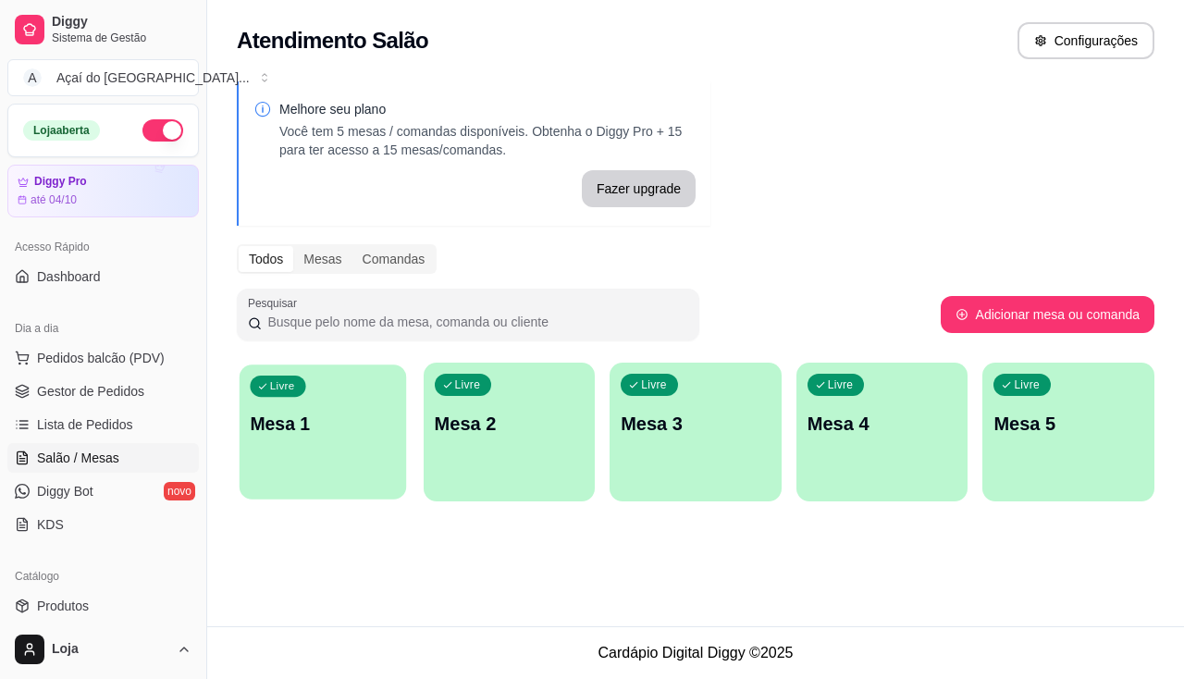
click at [324, 414] on p "Mesa 1" at bounding box center [322, 423] width 145 height 25
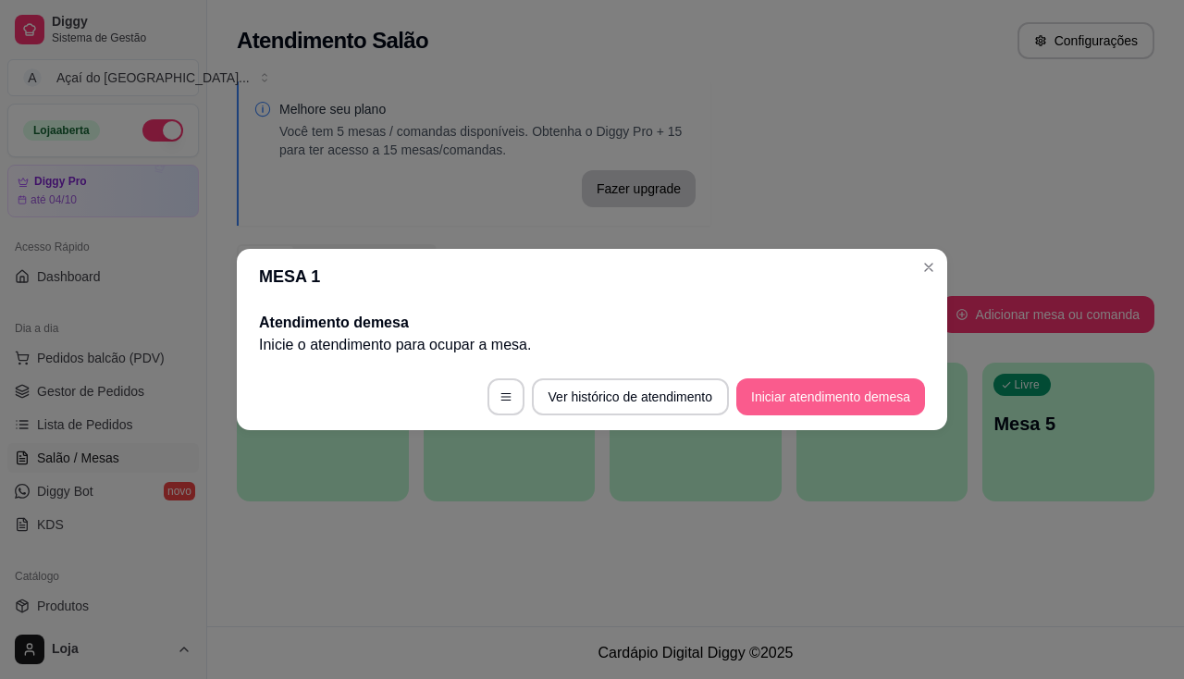
click at [764, 389] on button "Iniciar atendimento de mesa" at bounding box center [830, 396] width 189 height 37
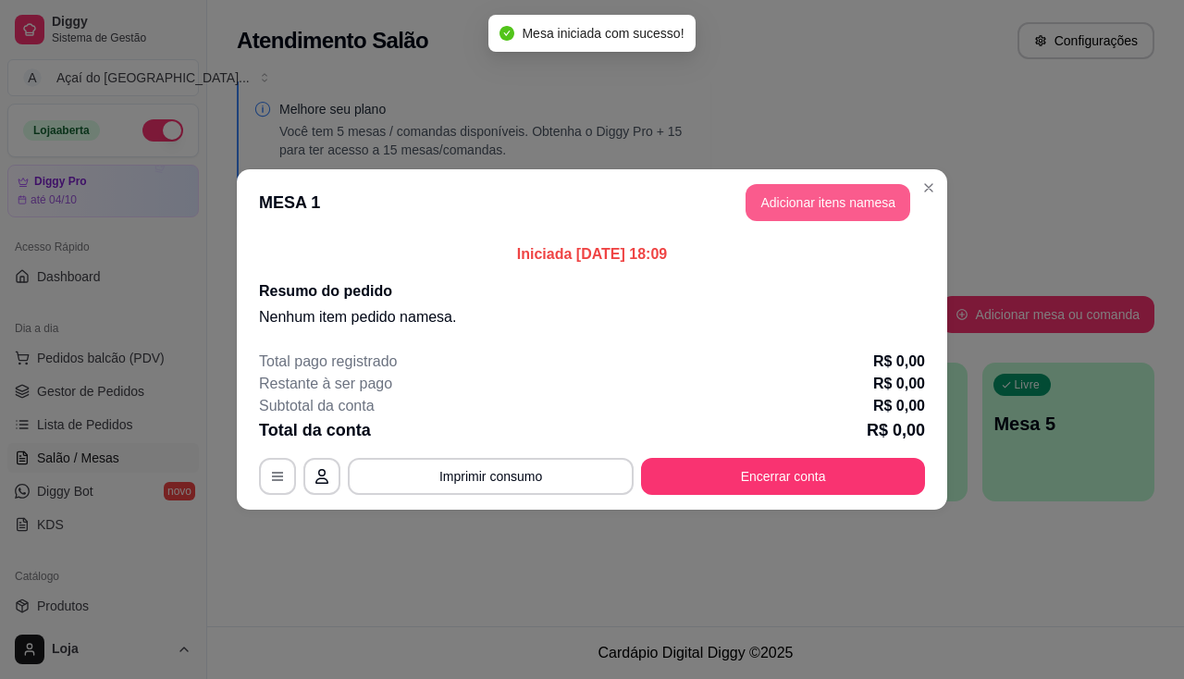
click at [816, 210] on button "Adicionar itens na mesa" at bounding box center [827, 202] width 165 height 37
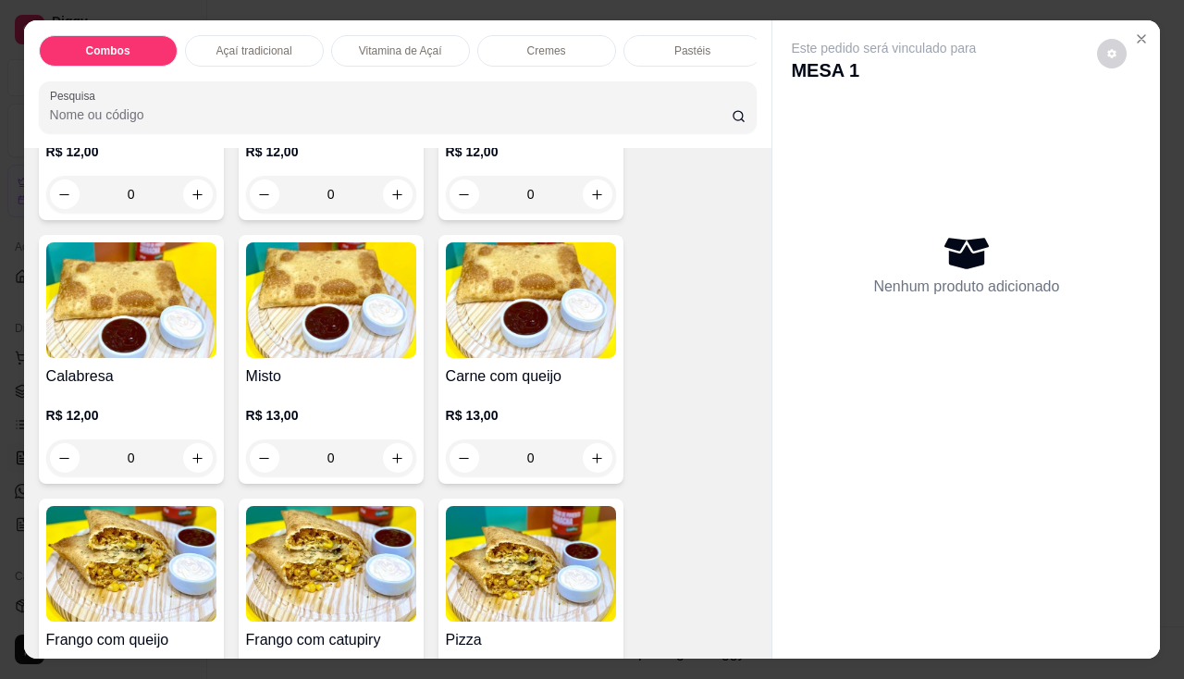
scroll to position [2497, 0]
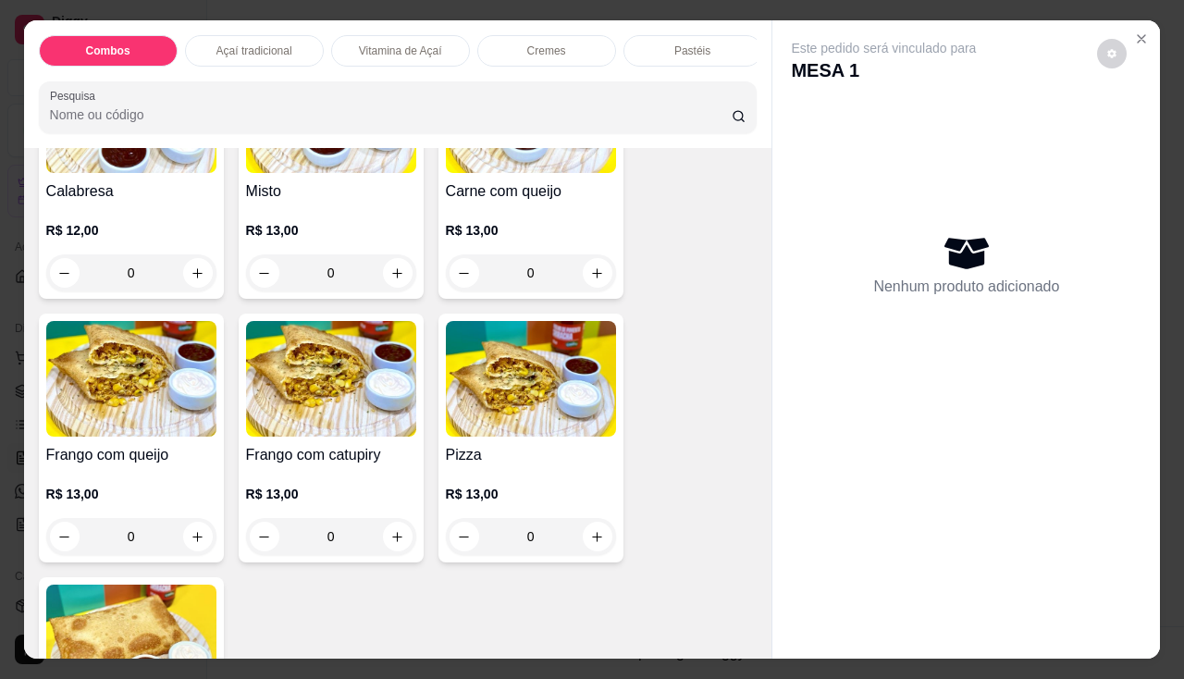
click at [150, 420] on img at bounding box center [131, 379] width 170 height 116
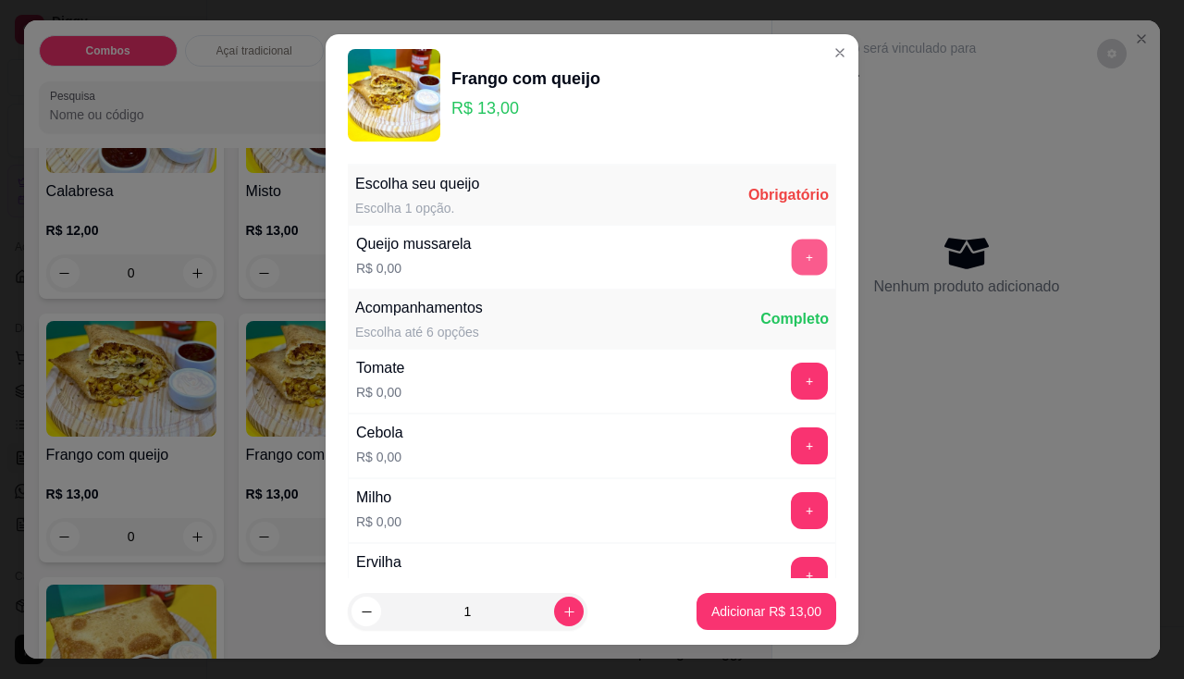
click at [791, 246] on button "+" at bounding box center [809, 257] width 36 height 36
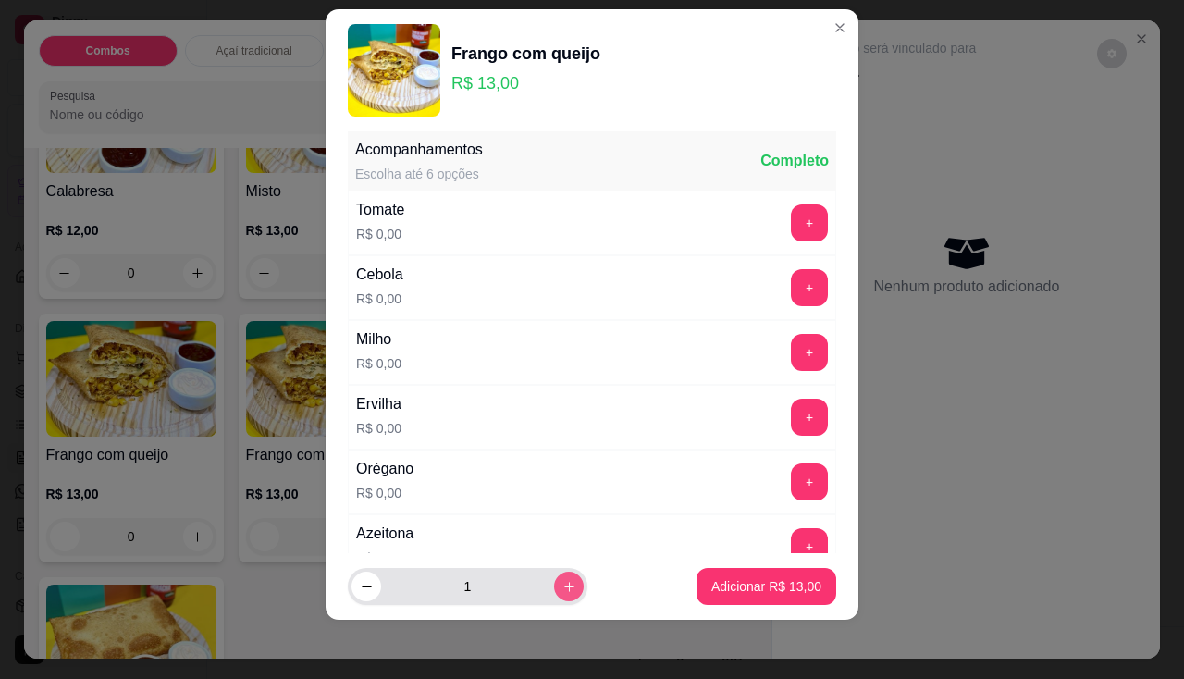
click at [554, 593] on button "increase-product-quantity" at bounding box center [569, 586] width 30 height 30
type input "2"
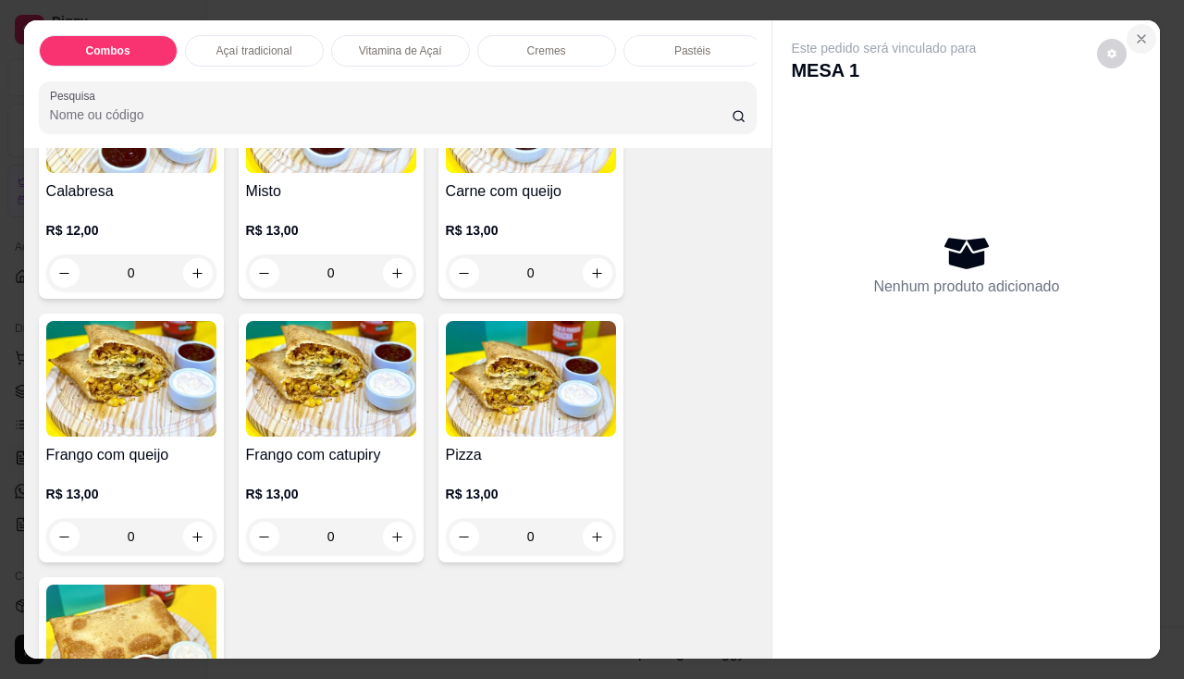
click at [1142, 37] on button "Close" at bounding box center [1141, 39] width 30 height 30
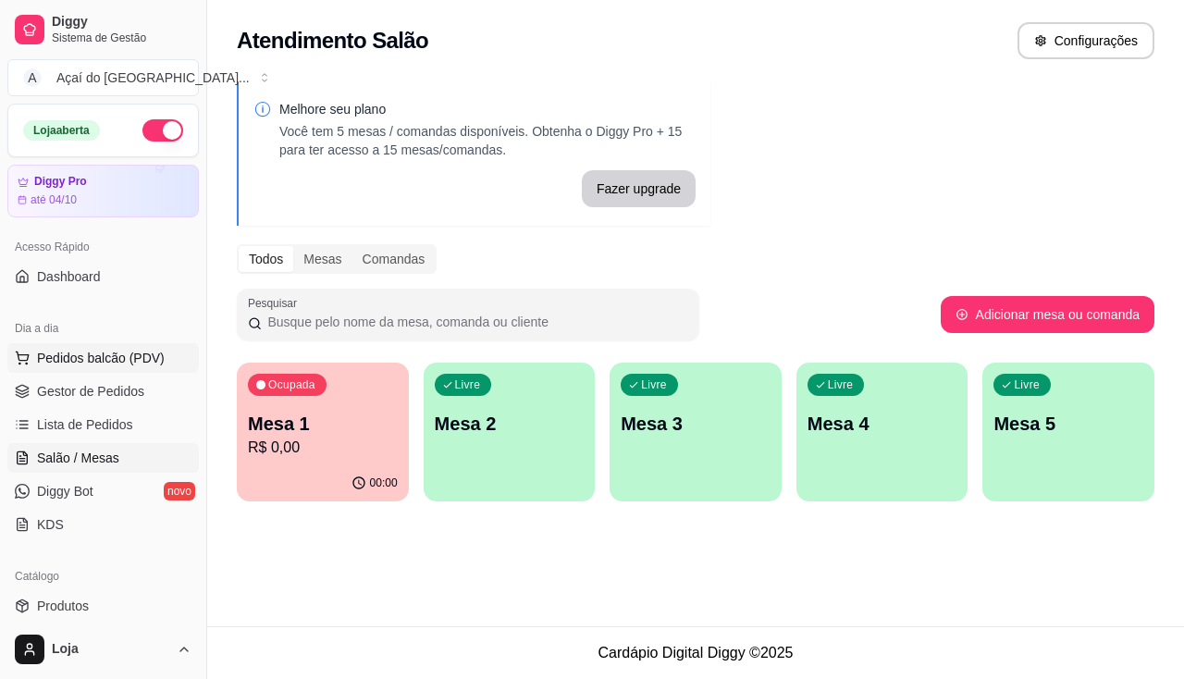
click at [92, 360] on span "Pedidos balcão (PDV)" at bounding box center [101, 358] width 128 height 18
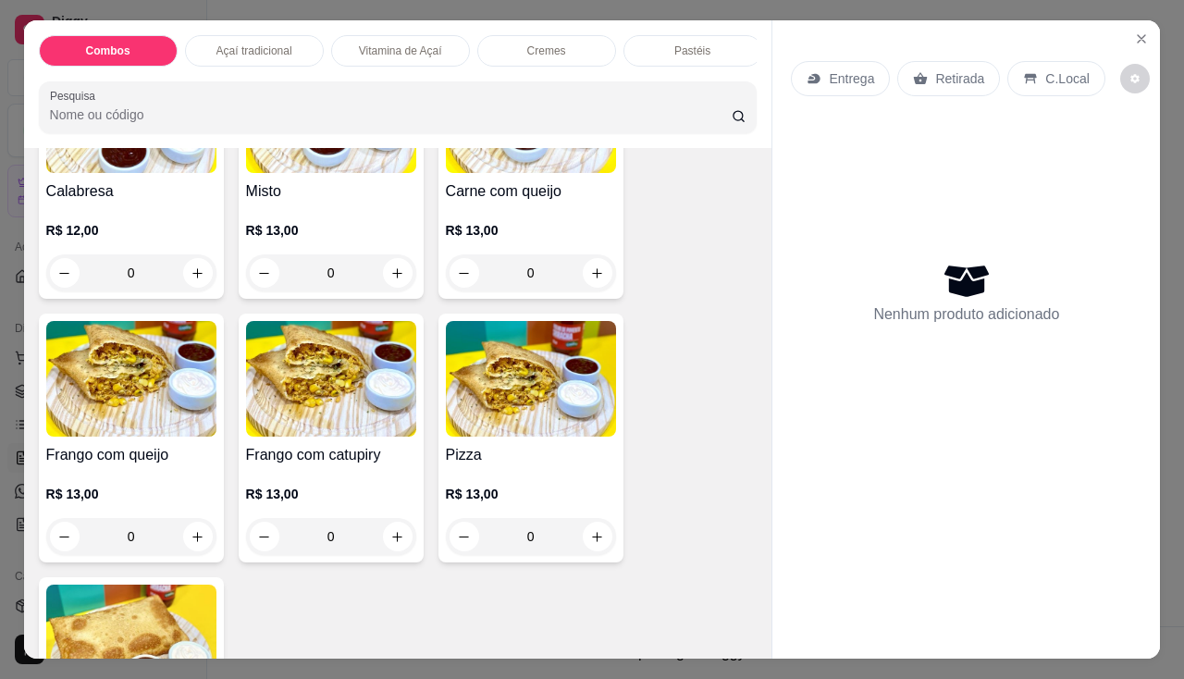
scroll to position [2589, 0]
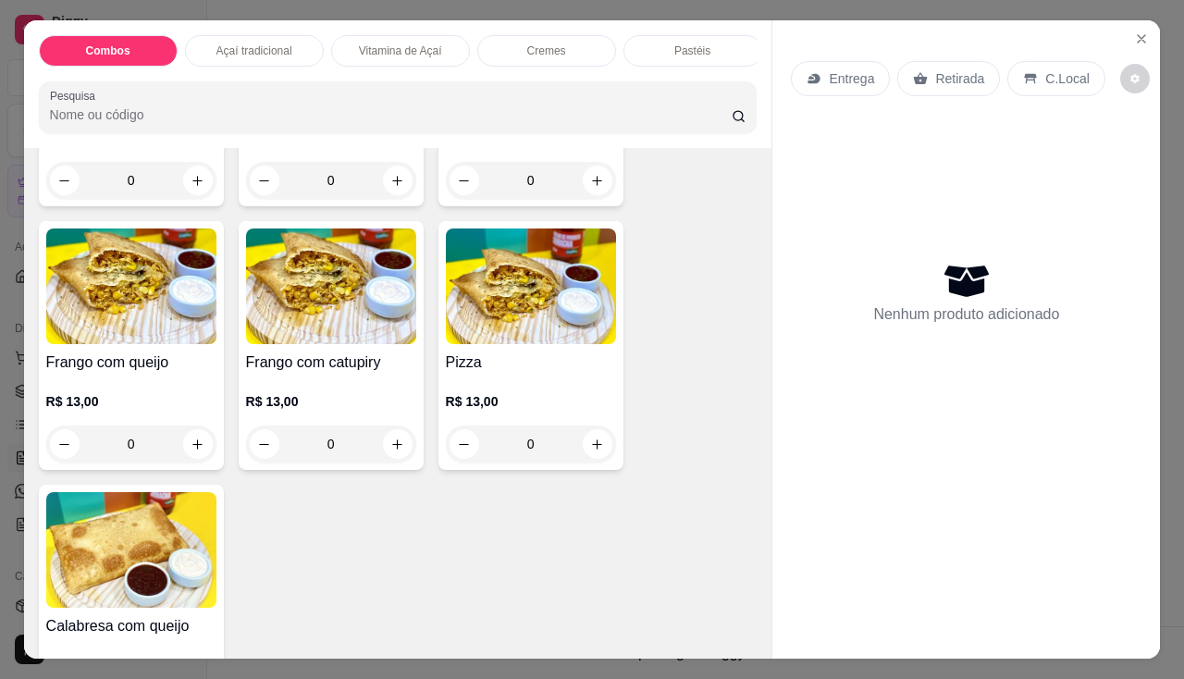
click at [148, 373] on h4 "Frango com queijo" at bounding box center [131, 362] width 170 height 22
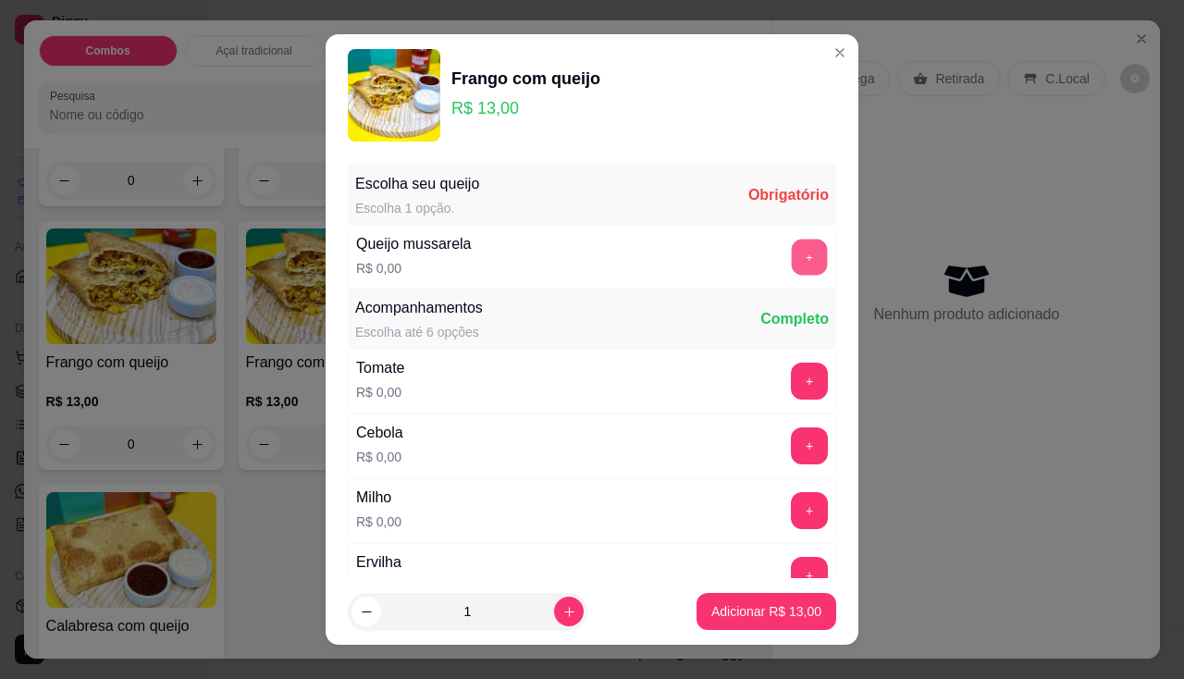
click at [791, 262] on button "+" at bounding box center [809, 257] width 36 height 36
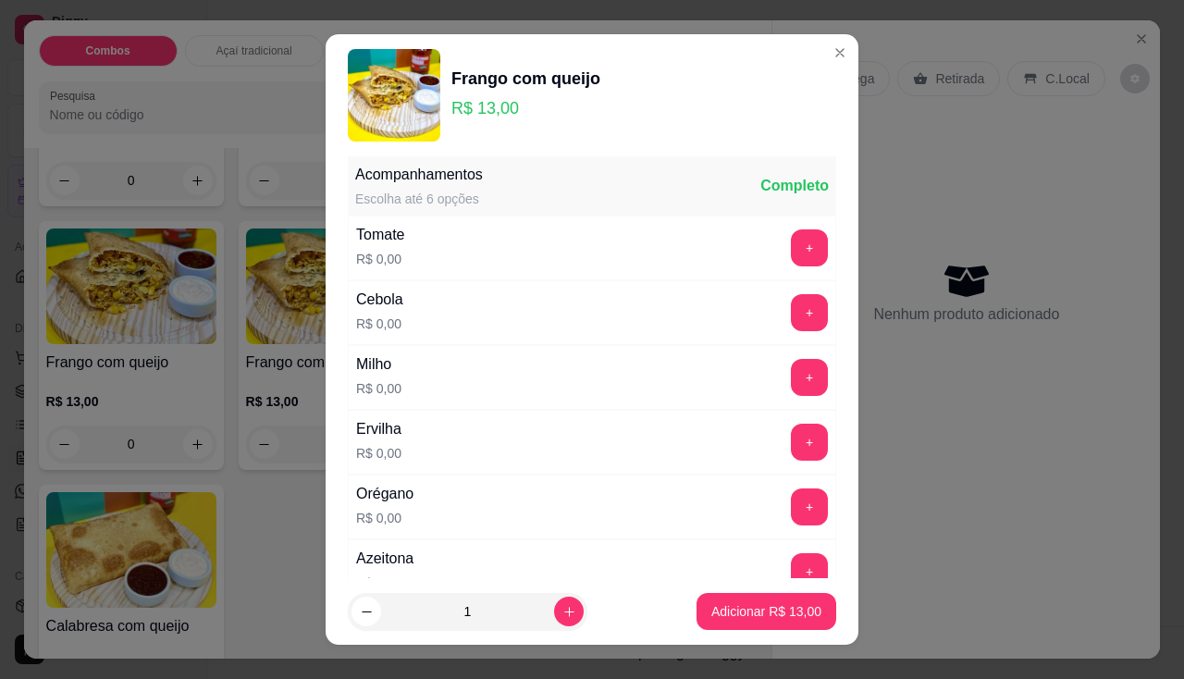
scroll to position [25, 0]
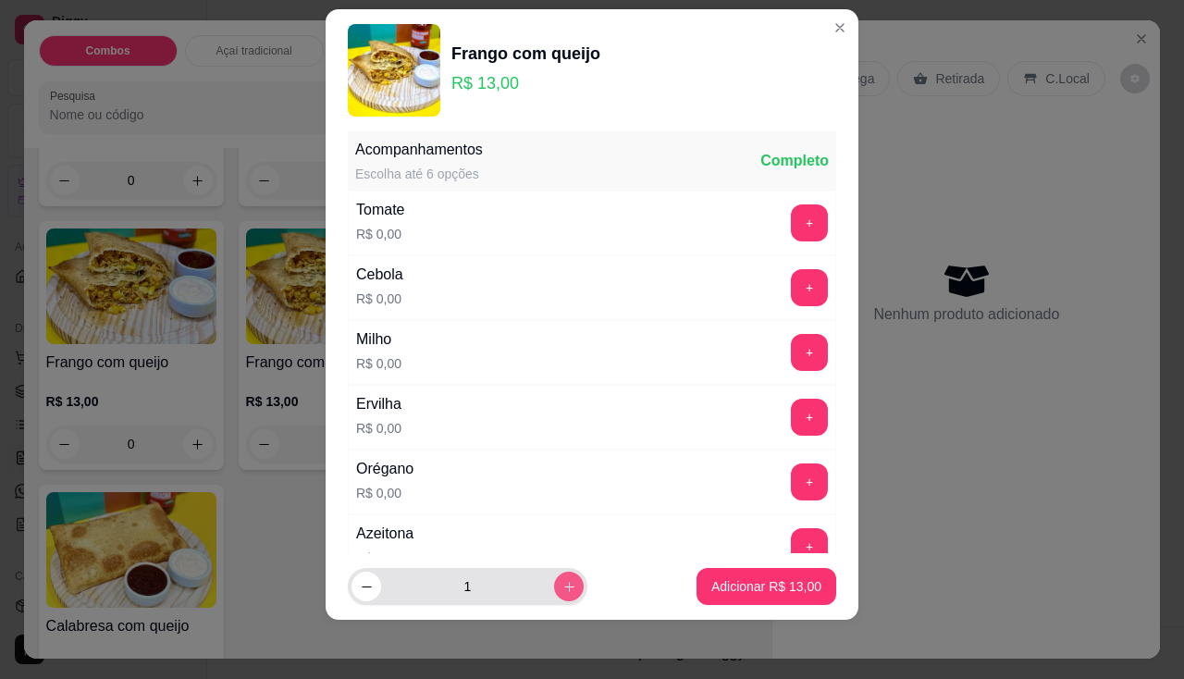
click at [561, 586] on button "increase-product-quantity" at bounding box center [569, 586] width 30 height 30
type input "2"
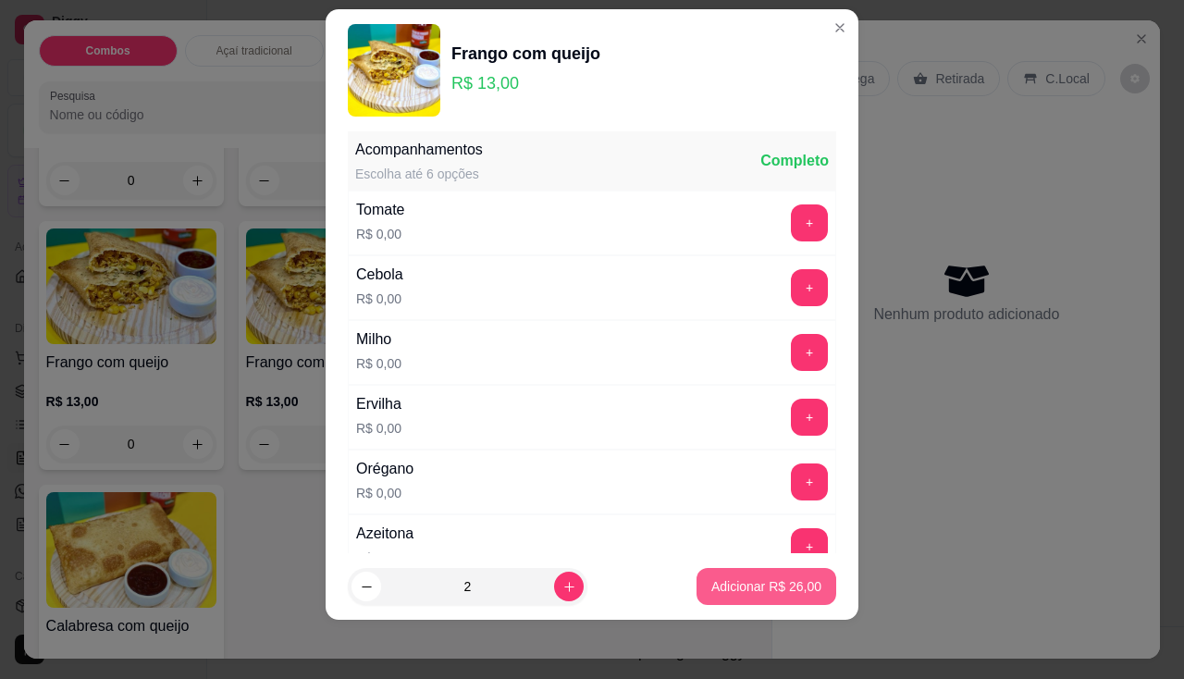
click at [753, 579] on p "Adicionar R$ 26,00" at bounding box center [766, 586] width 110 height 18
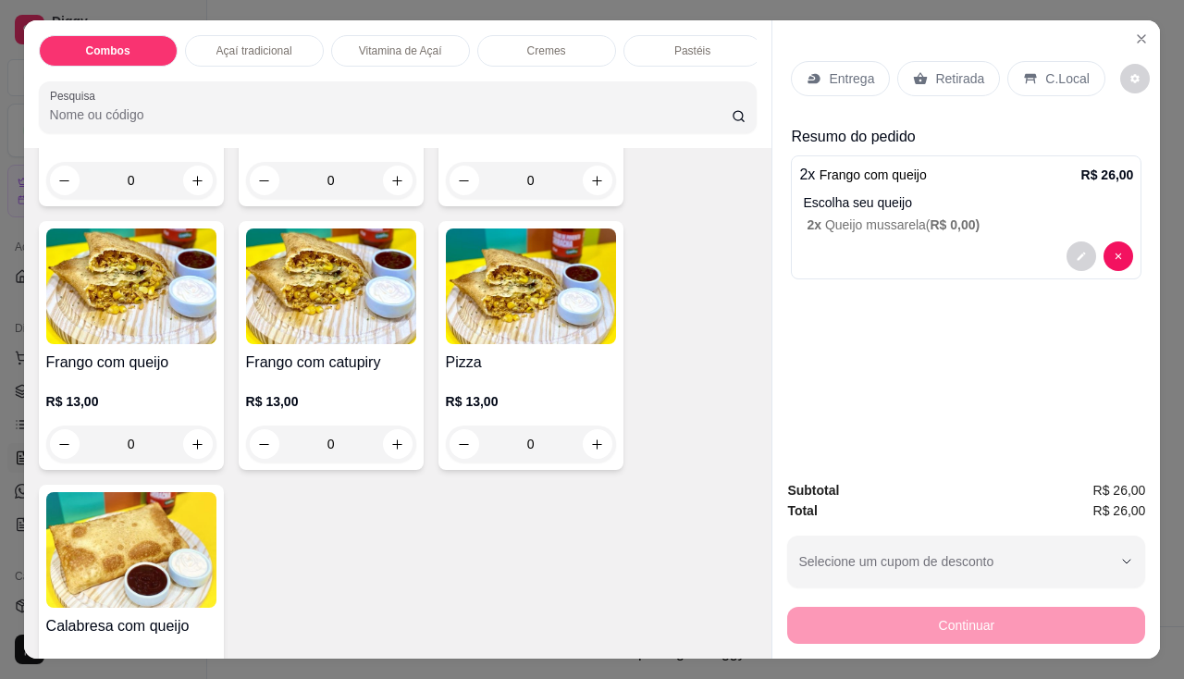
click at [861, 69] on p "Entrega" at bounding box center [850, 78] width 45 height 18
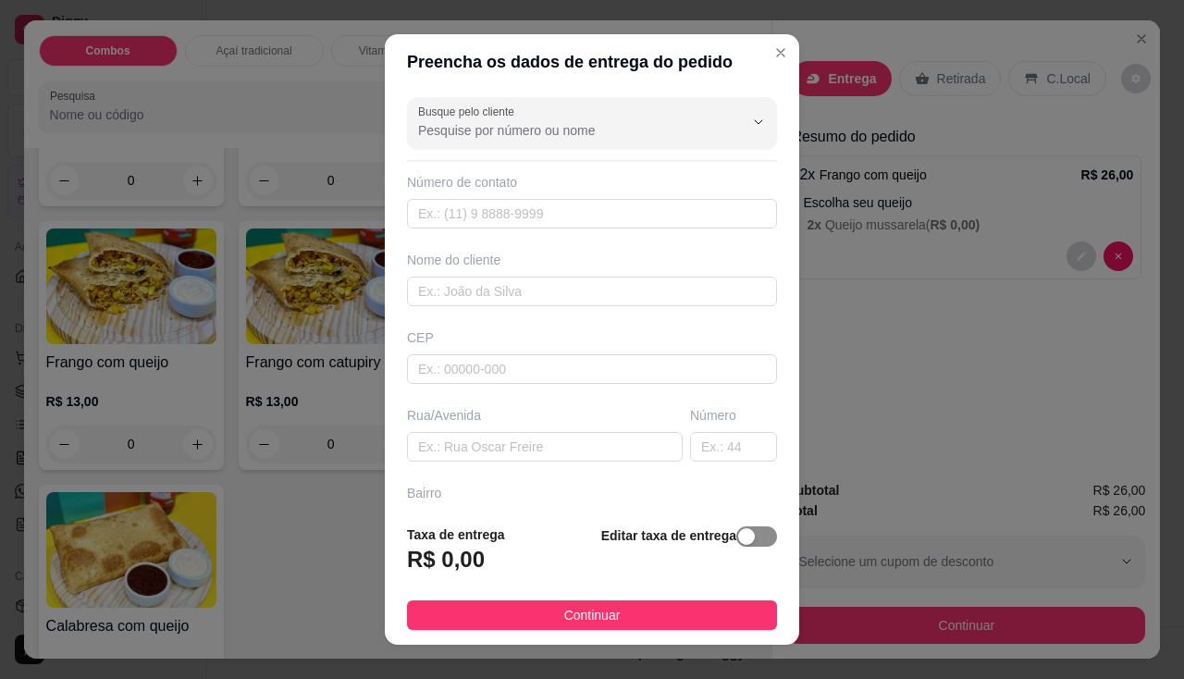
click at [736, 543] on span "button" at bounding box center [756, 536] width 41 height 20
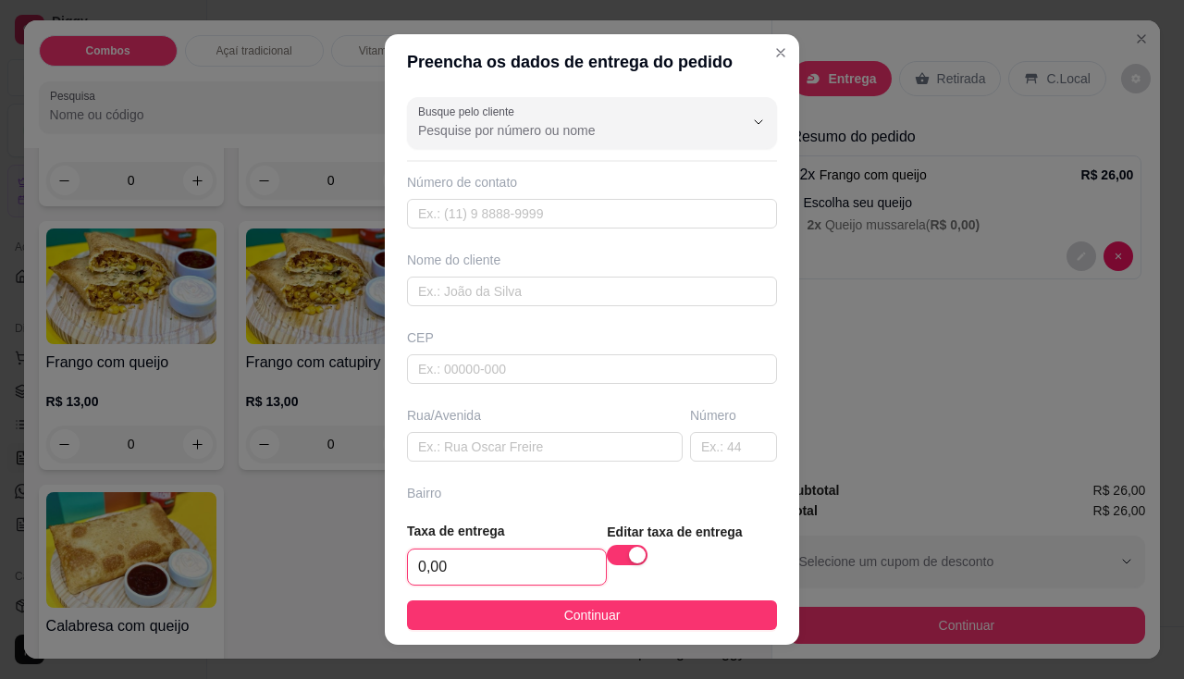
click at [542, 577] on input "0,00" at bounding box center [507, 566] width 198 height 35
type input "2,00"
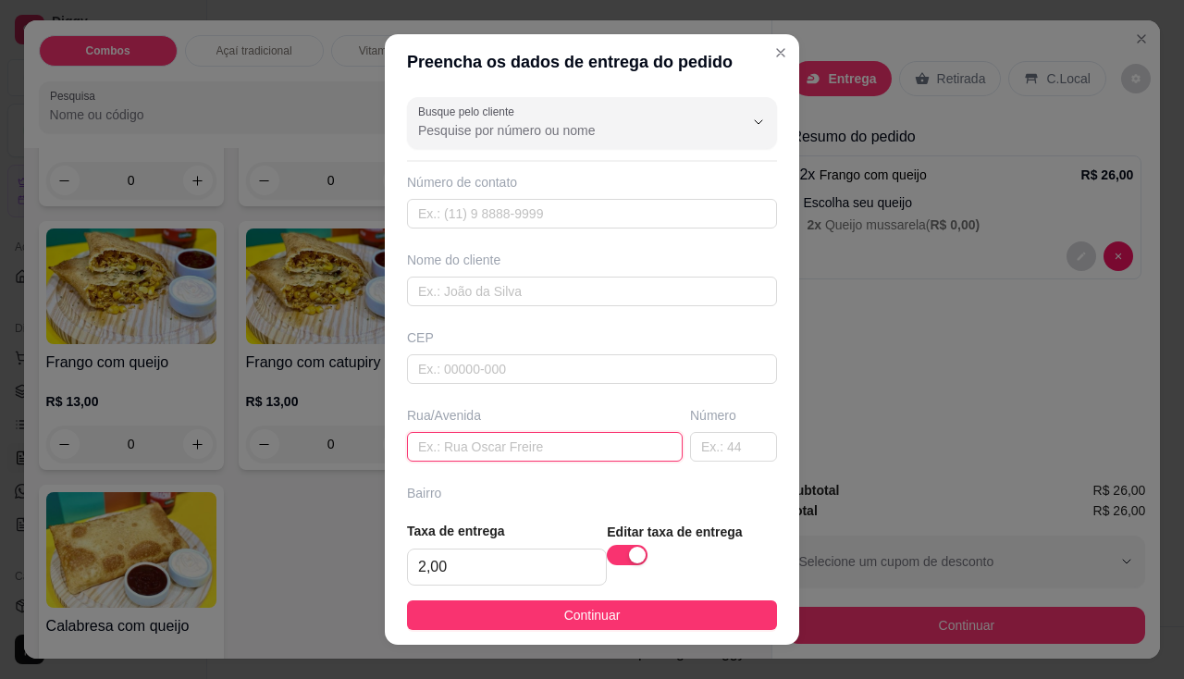
click at [526, 449] on input "text" at bounding box center [545, 447] width 276 height 30
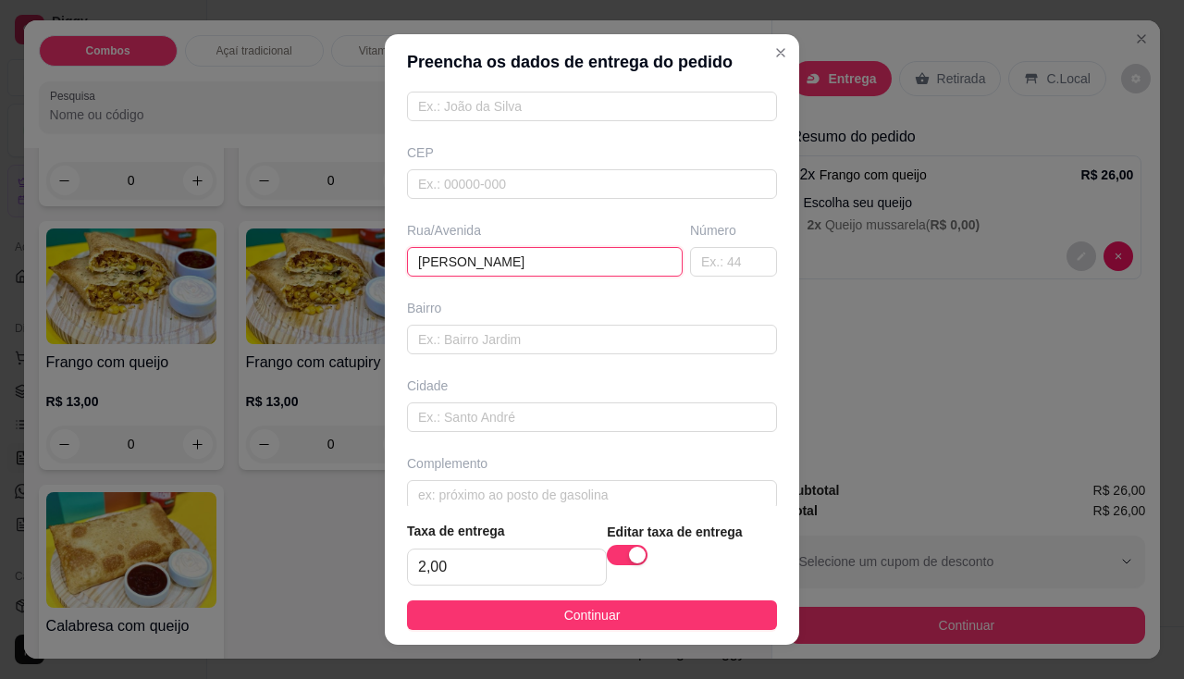
type input "[PERSON_NAME]"
click at [536, 464] on div "Complemento" at bounding box center [592, 463] width 370 height 18
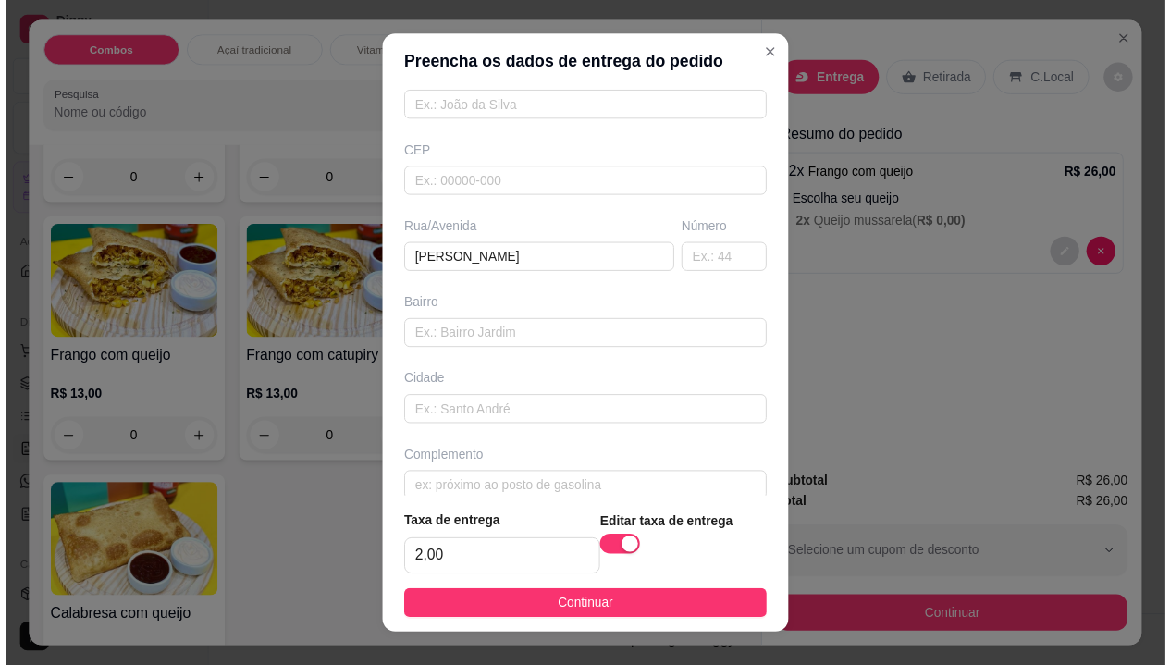
scroll to position [206, 0]
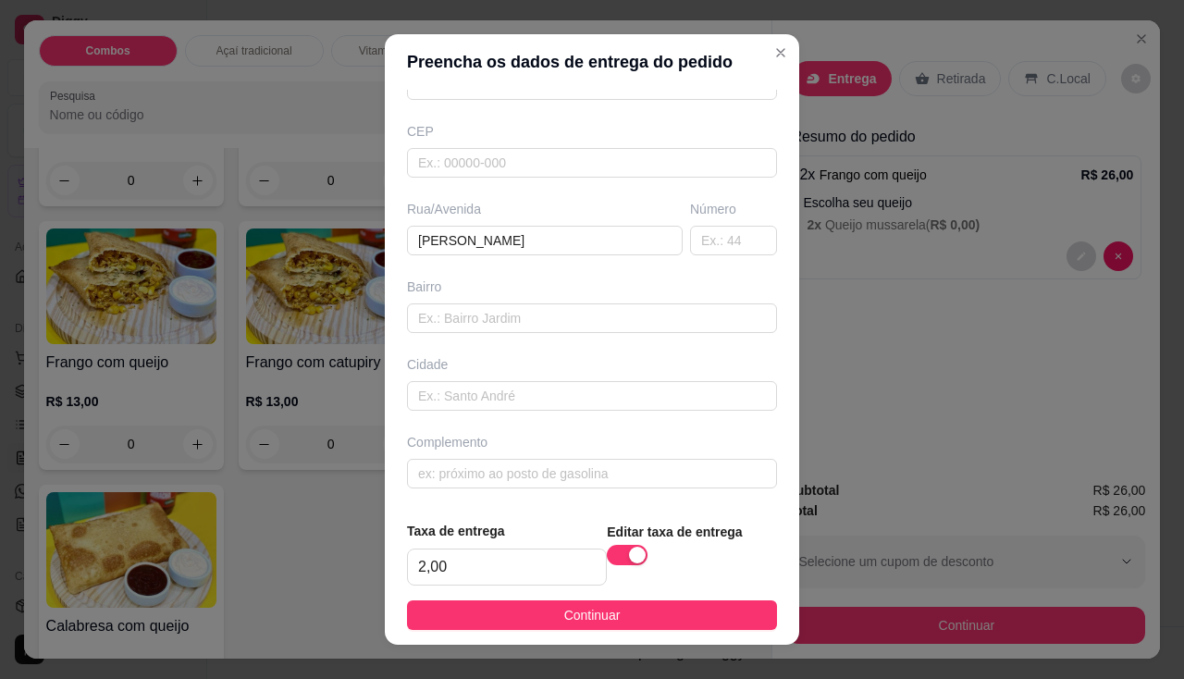
click at [544, 412] on div "Busque pelo cliente Número de contato Nome do cliente CEP Rua/[GEOGRAPHIC_DATA]…" at bounding box center [592, 298] width 414 height 417
click at [545, 460] on input "text" at bounding box center [592, 474] width 370 height 30
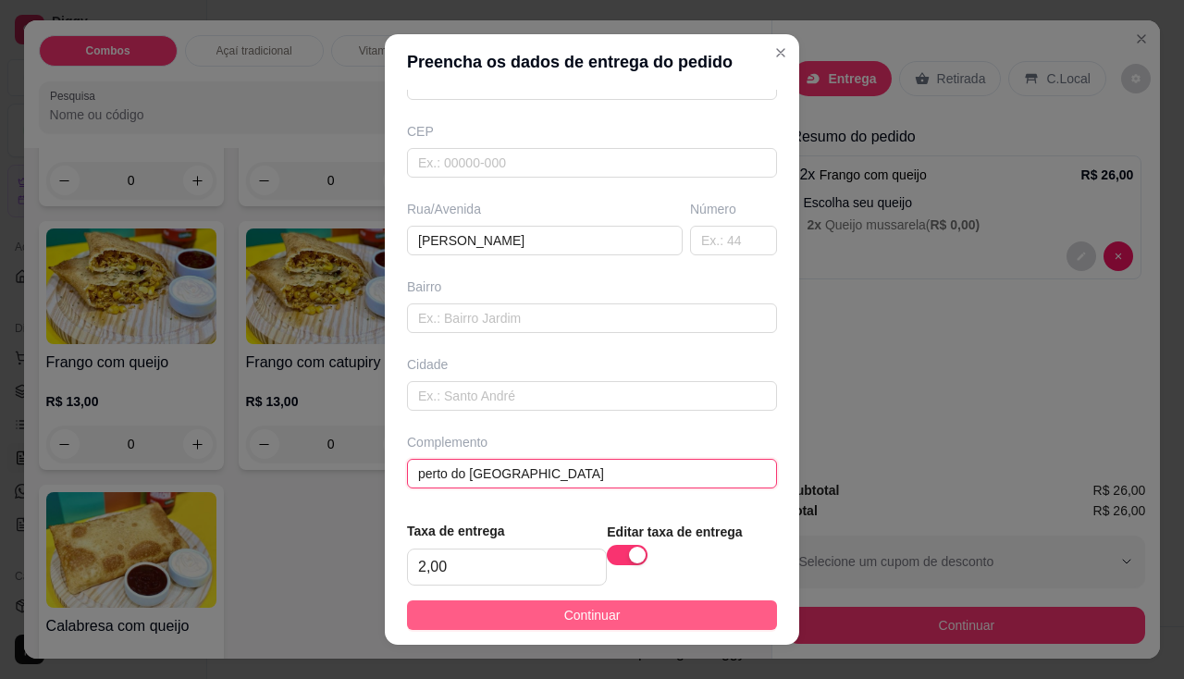
type input "perto do [GEOGRAPHIC_DATA]"
click at [713, 609] on button "Continuar" at bounding box center [592, 615] width 370 height 30
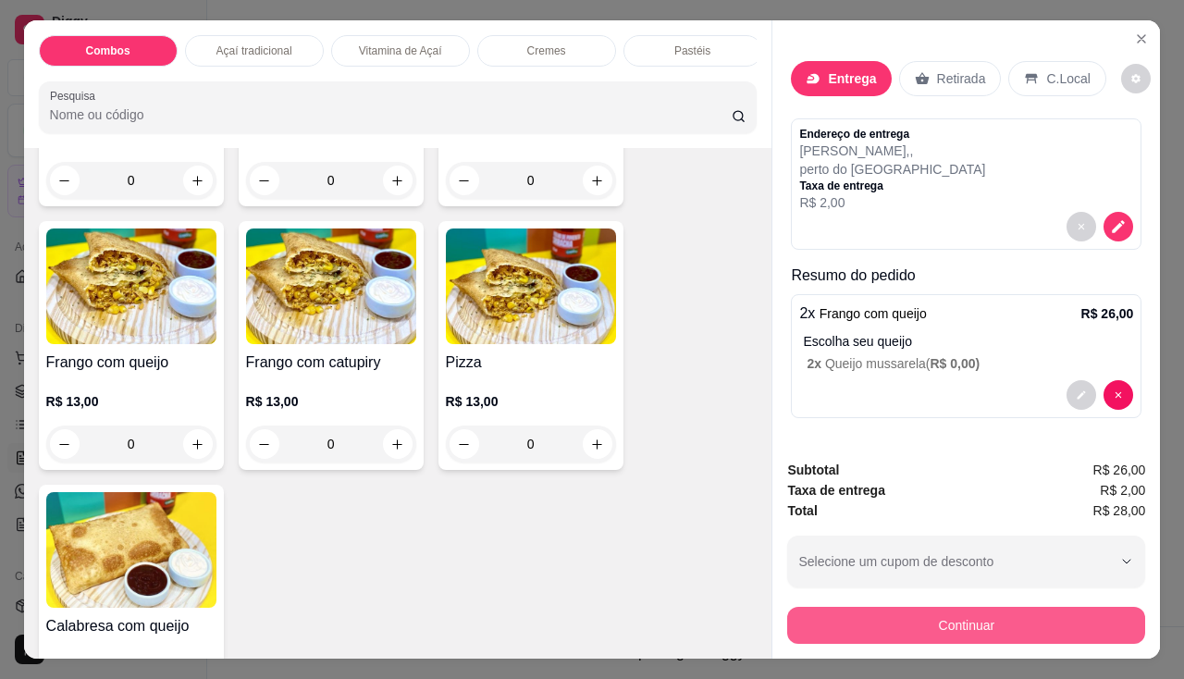
click at [865, 632] on button "Continuar" at bounding box center [966, 625] width 358 height 37
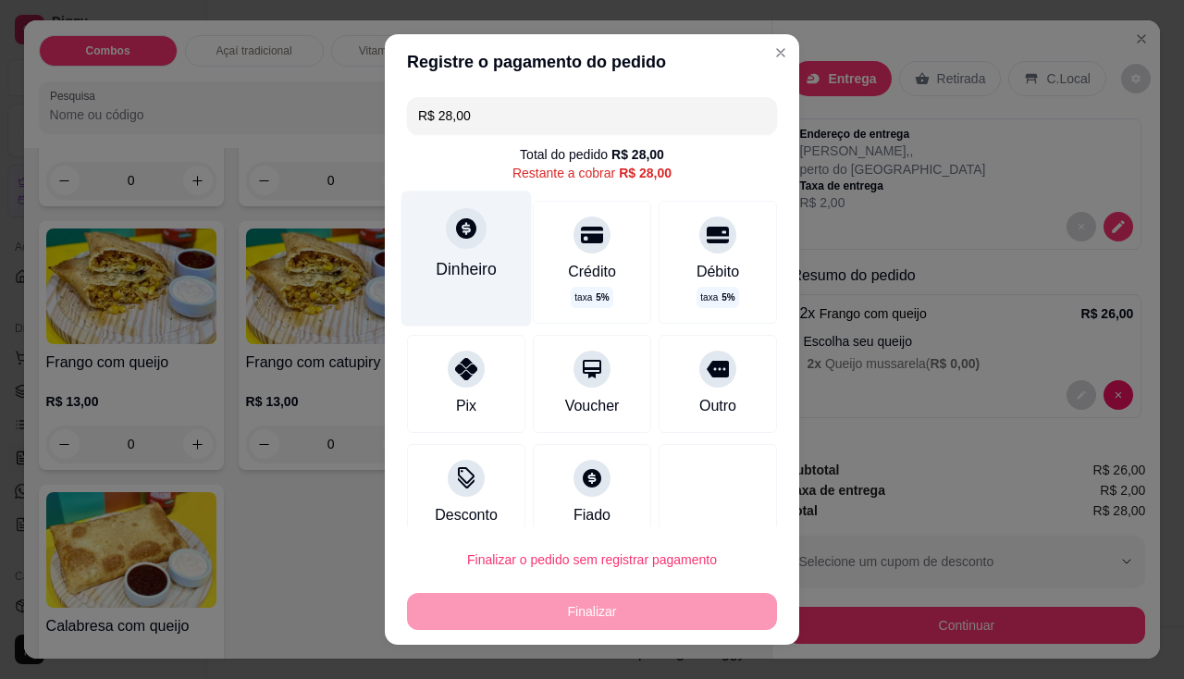
click at [470, 263] on div "Dinheiro" at bounding box center [466, 269] width 61 height 24
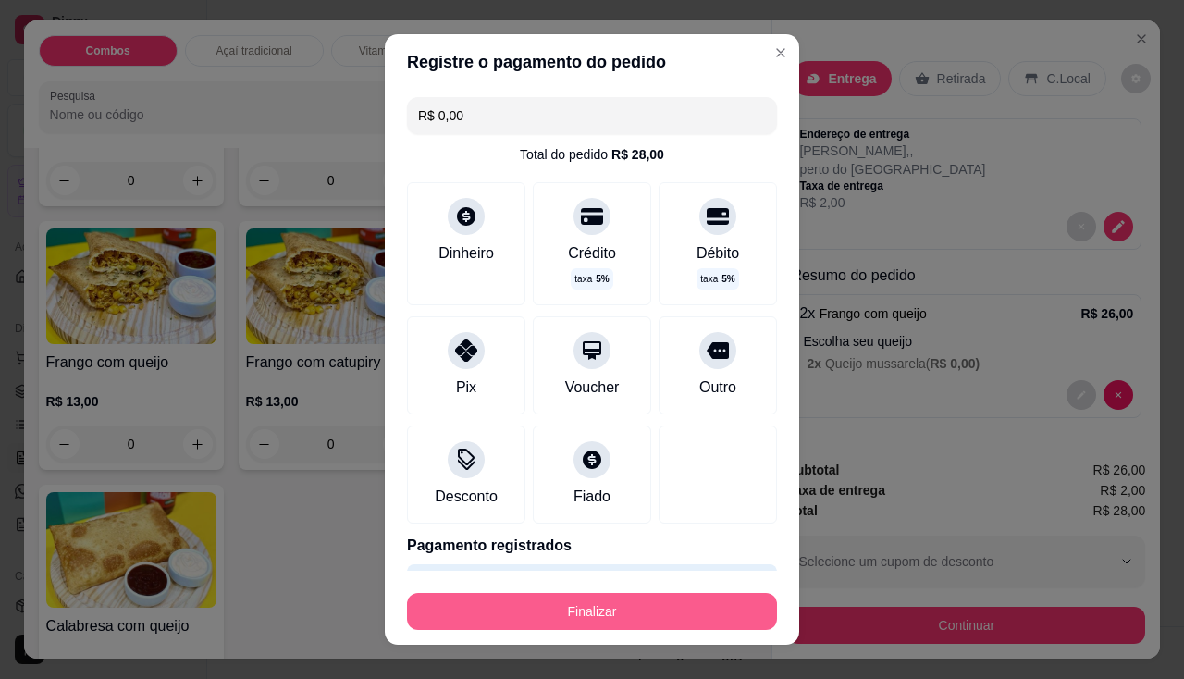
click at [663, 615] on button "Finalizar" at bounding box center [592, 611] width 370 height 37
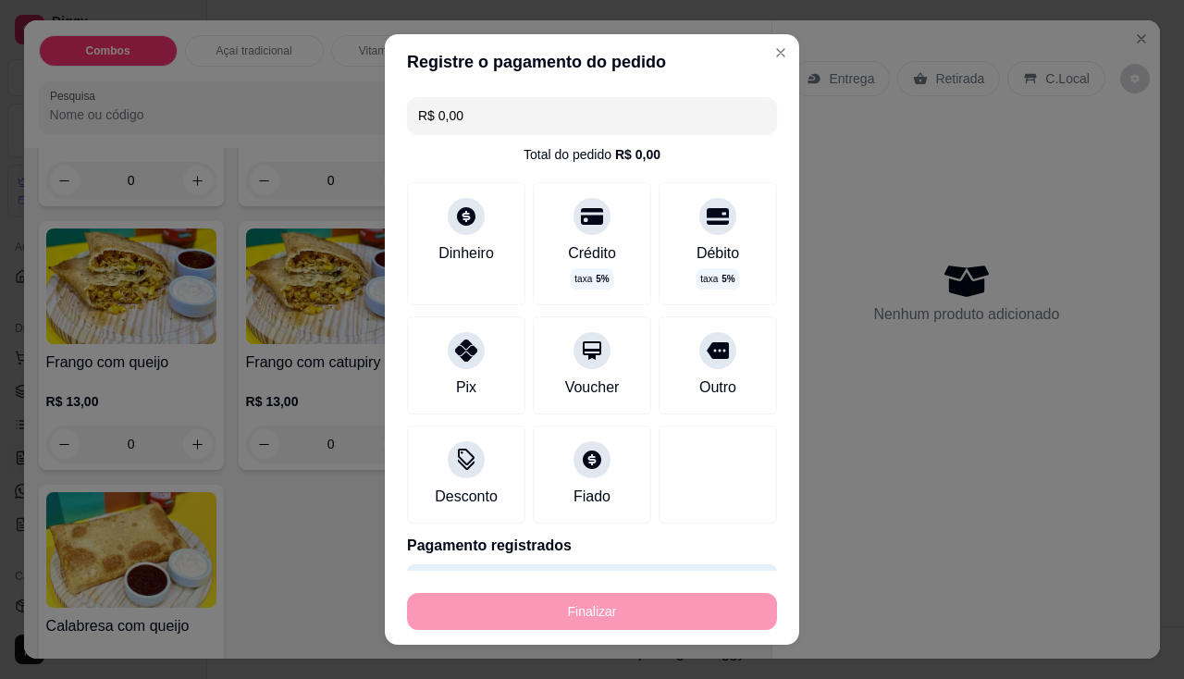
type input "-R$ 28,00"
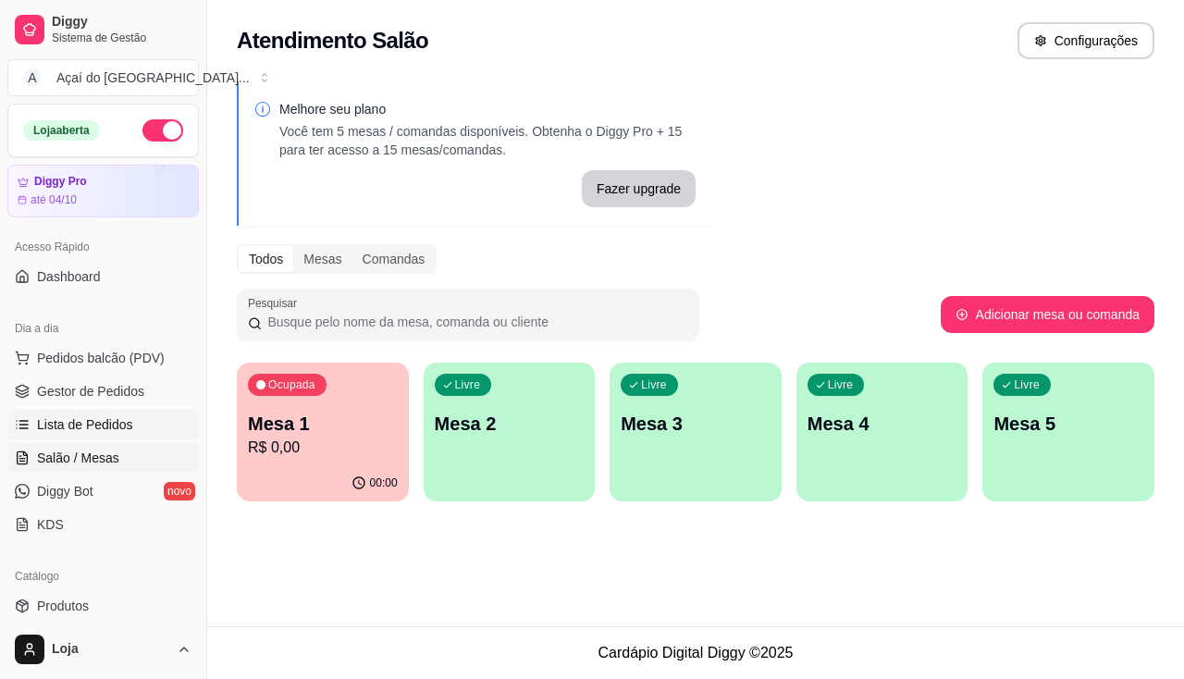
click at [130, 415] on link "Lista de Pedidos" at bounding box center [102, 425] width 191 height 30
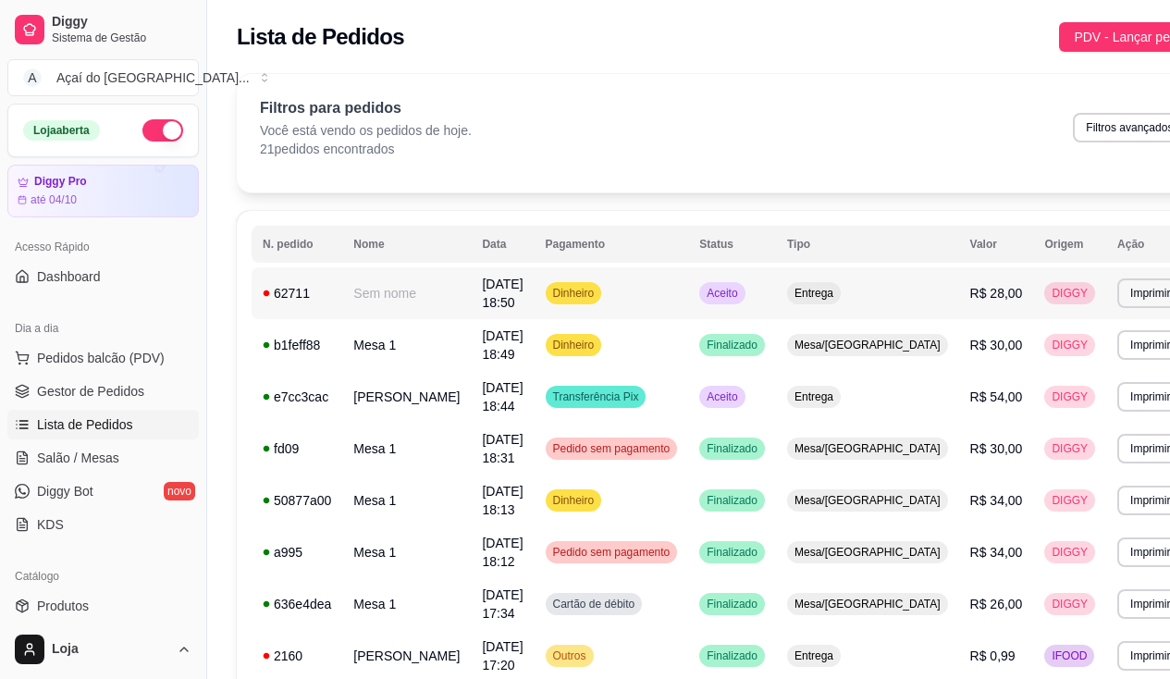
click at [351, 290] on td "Sem nome" at bounding box center [406, 293] width 129 height 52
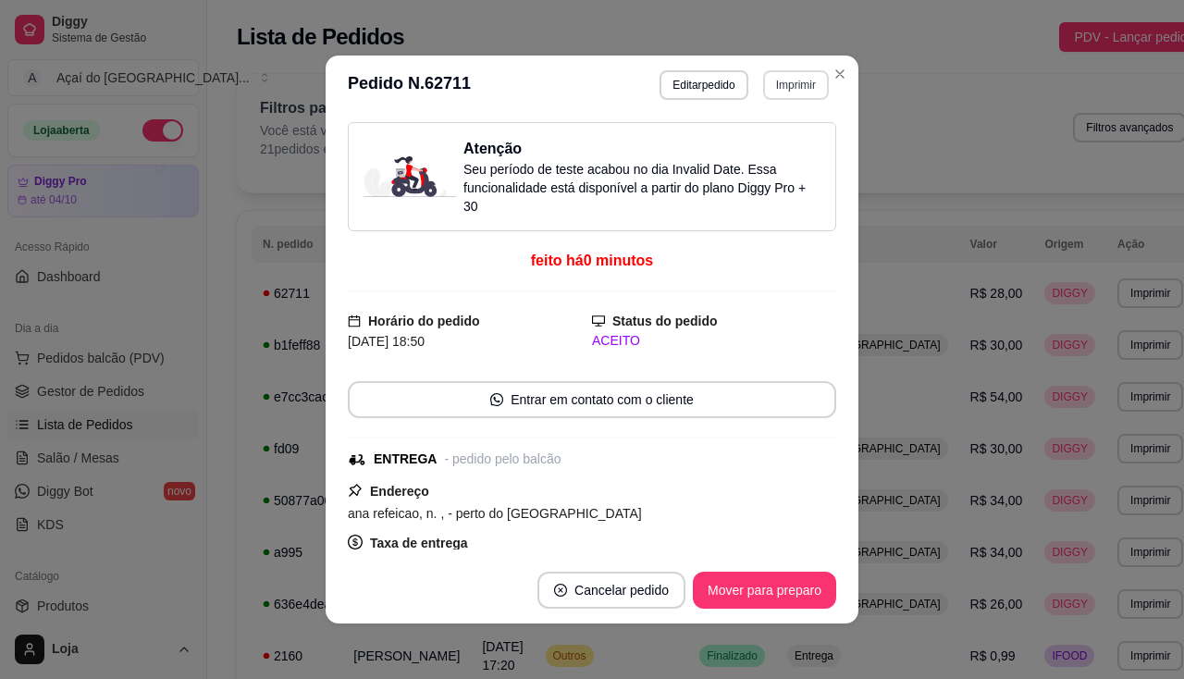
click at [787, 83] on button "Imprimir" at bounding box center [796, 85] width 66 height 30
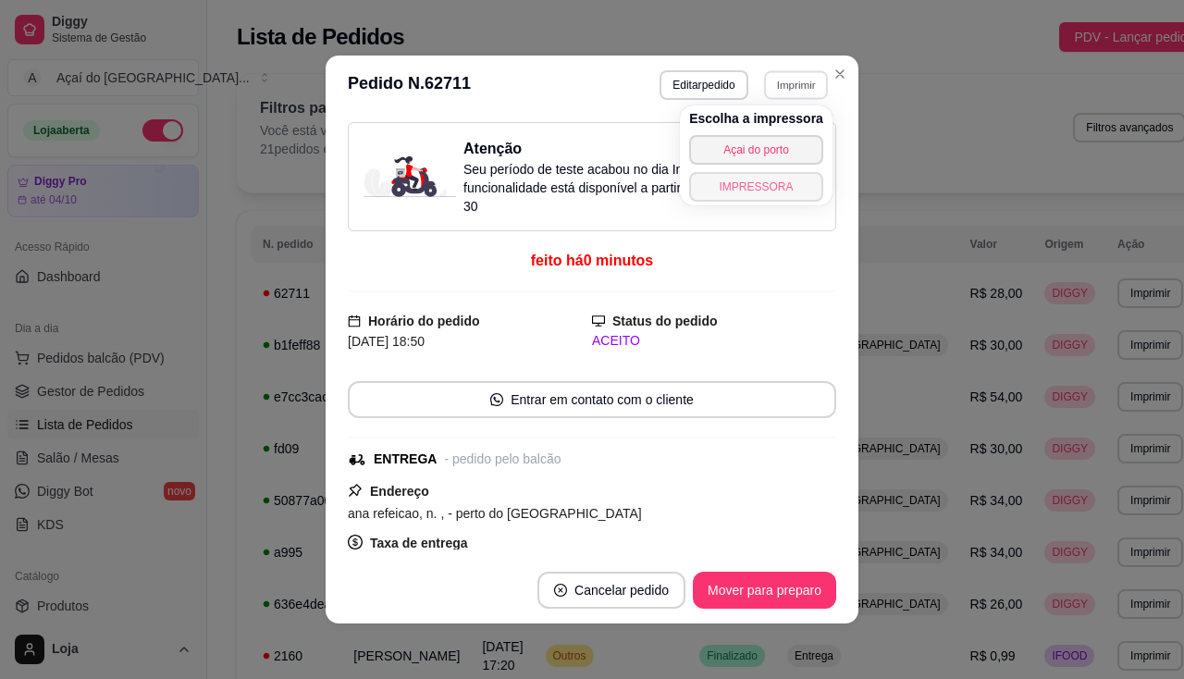
click at [727, 185] on button "IMPRESSORA" at bounding box center [756, 187] width 134 height 30
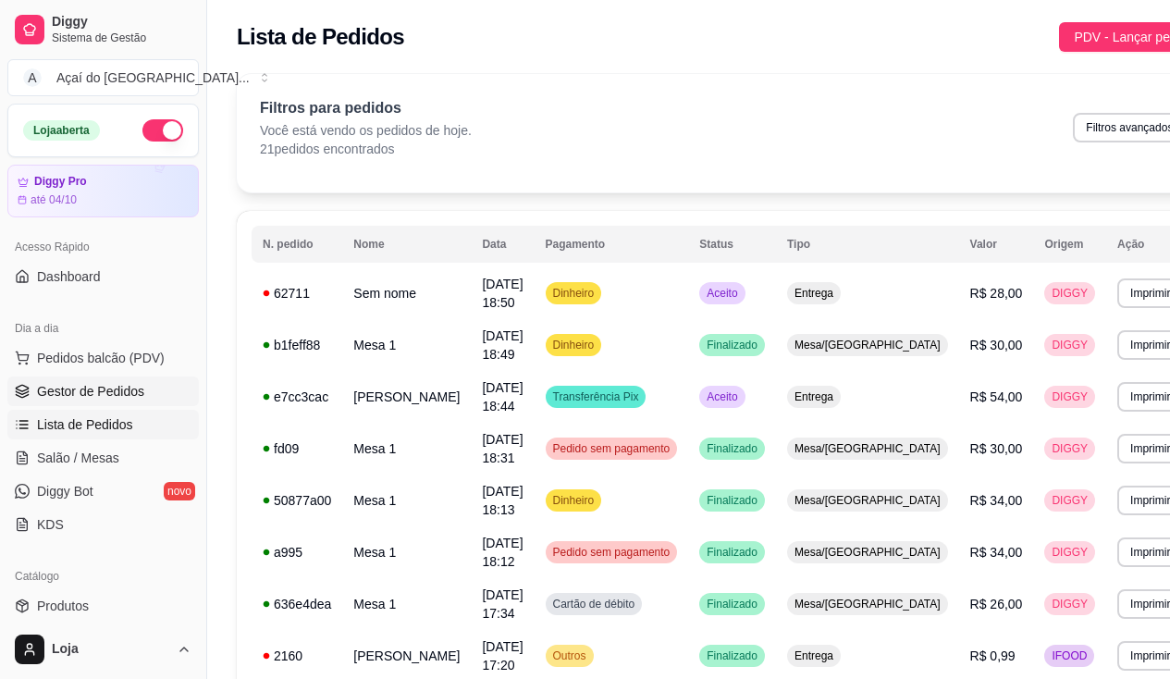
click at [96, 398] on span "Gestor de Pedidos" at bounding box center [90, 391] width 107 height 18
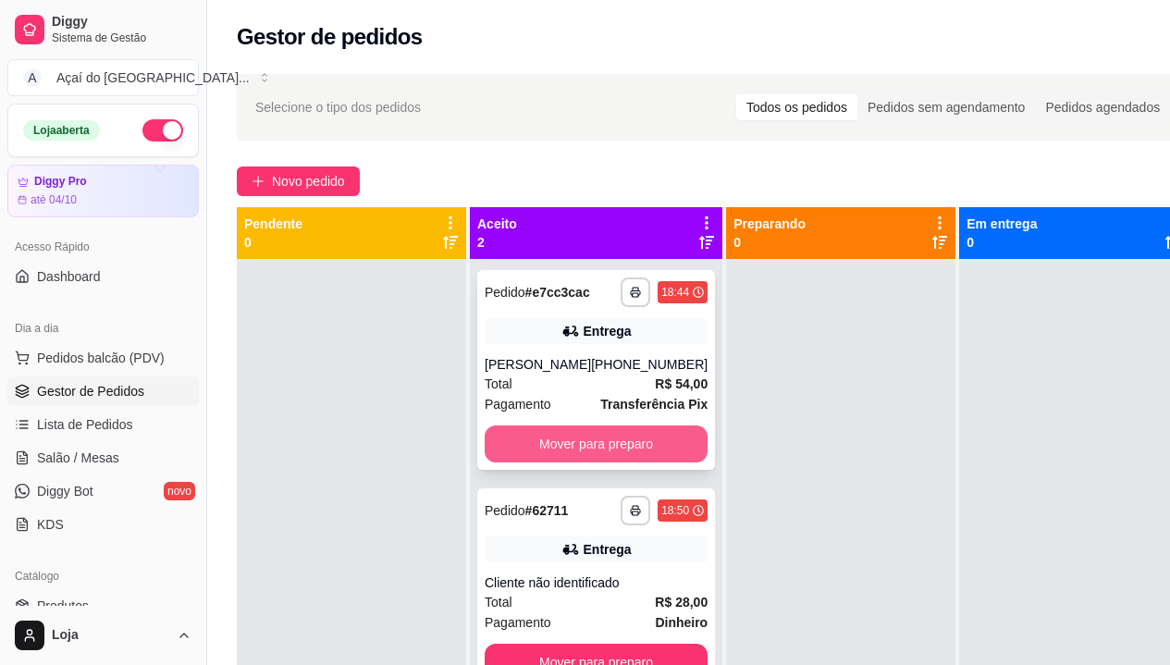
click at [572, 441] on button "Mover para preparo" at bounding box center [596, 443] width 223 height 37
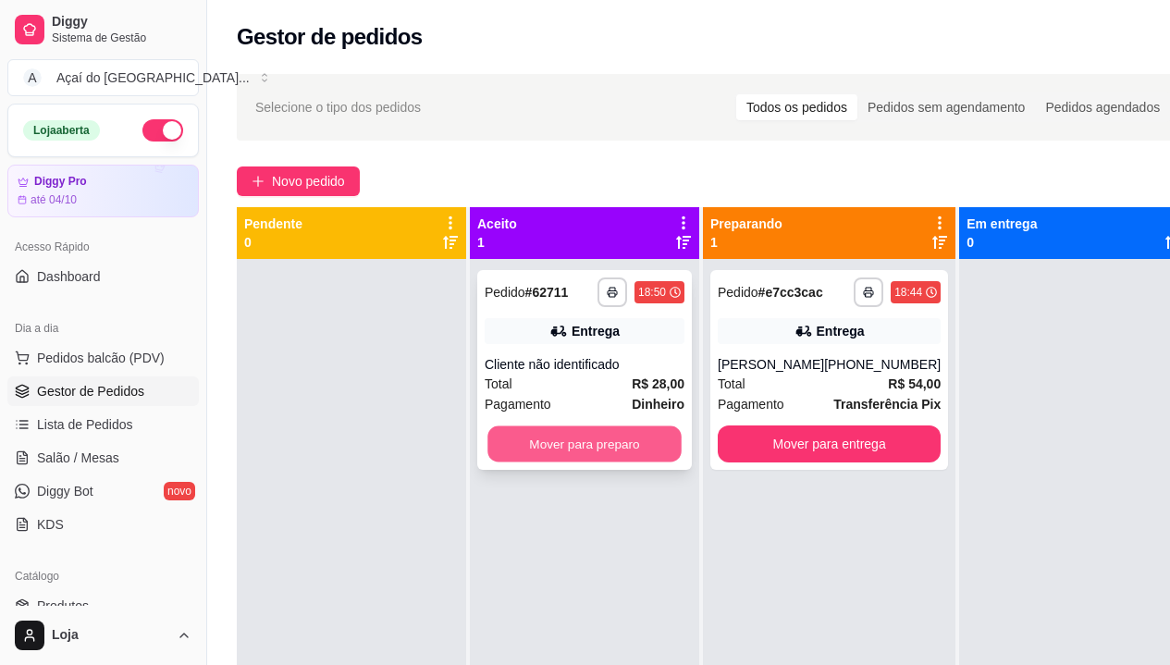
click at [575, 442] on button "Mover para preparo" at bounding box center [584, 444] width 194 height 36
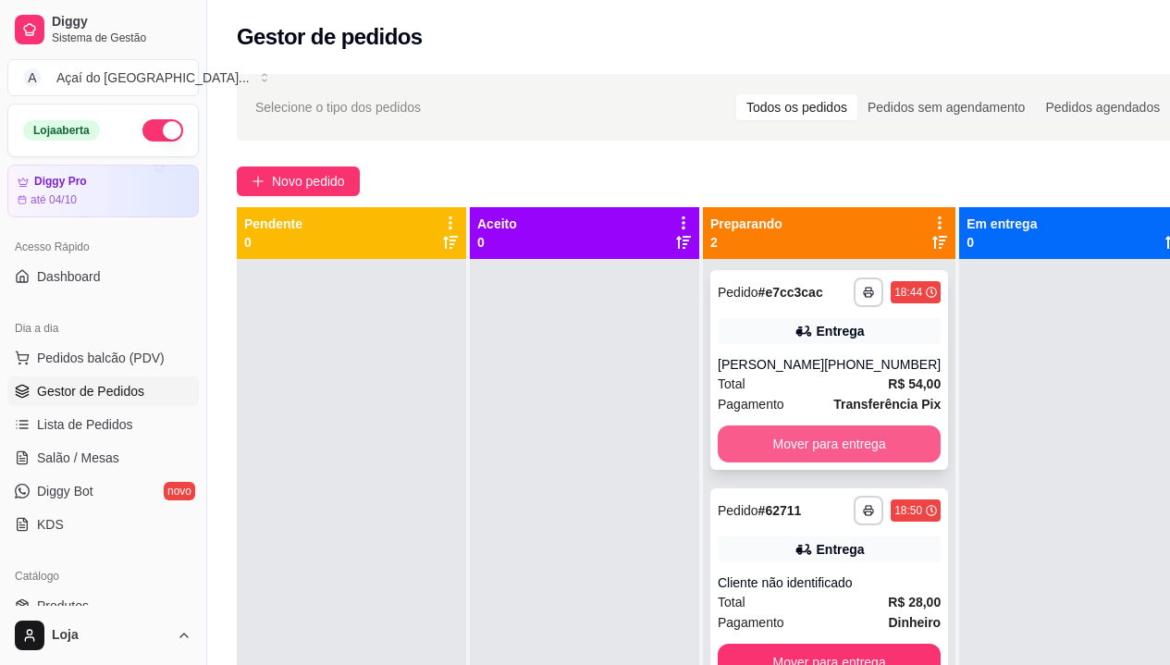
click at [793, 442] on button "Mover para entrega" at bounding box center [829, 443] width 223 height 37
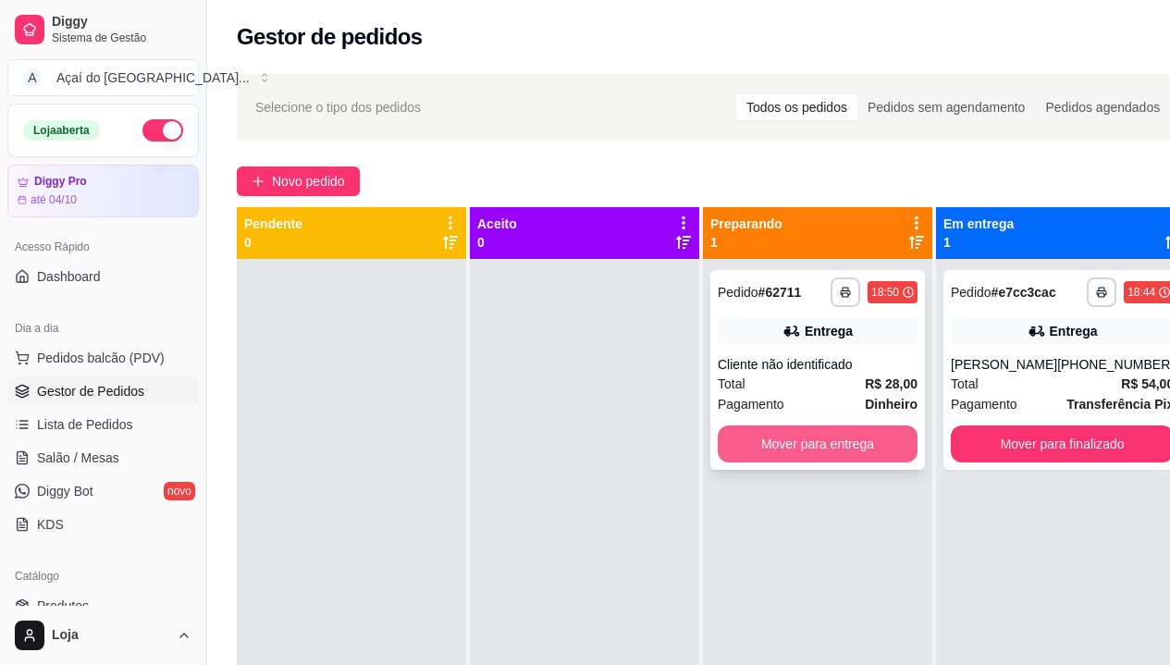
click at [853, 425] on button "Mover para entrega" at bounding box center [818, 443] width 200 height 37
click at [832, 448] on button "Mover para entrega" at bounding box center [818, 443] width 200 height 37
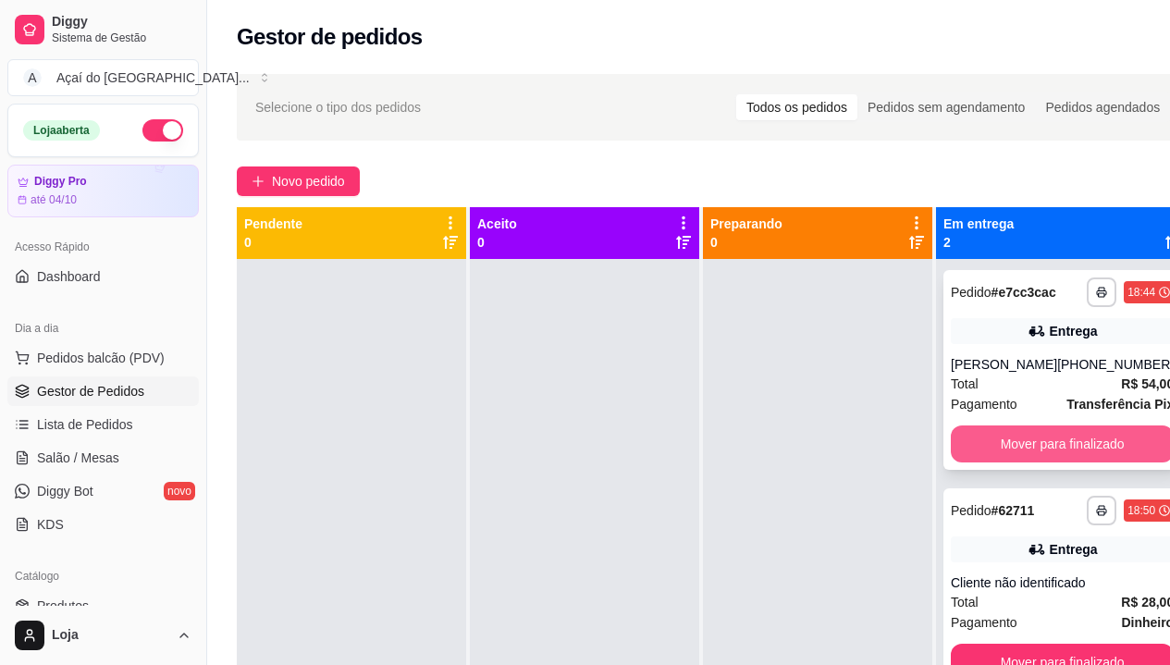
click at [1029, 437] on button "Mover para finalizado" at bounding box center [1062, 443] width 223 height 37
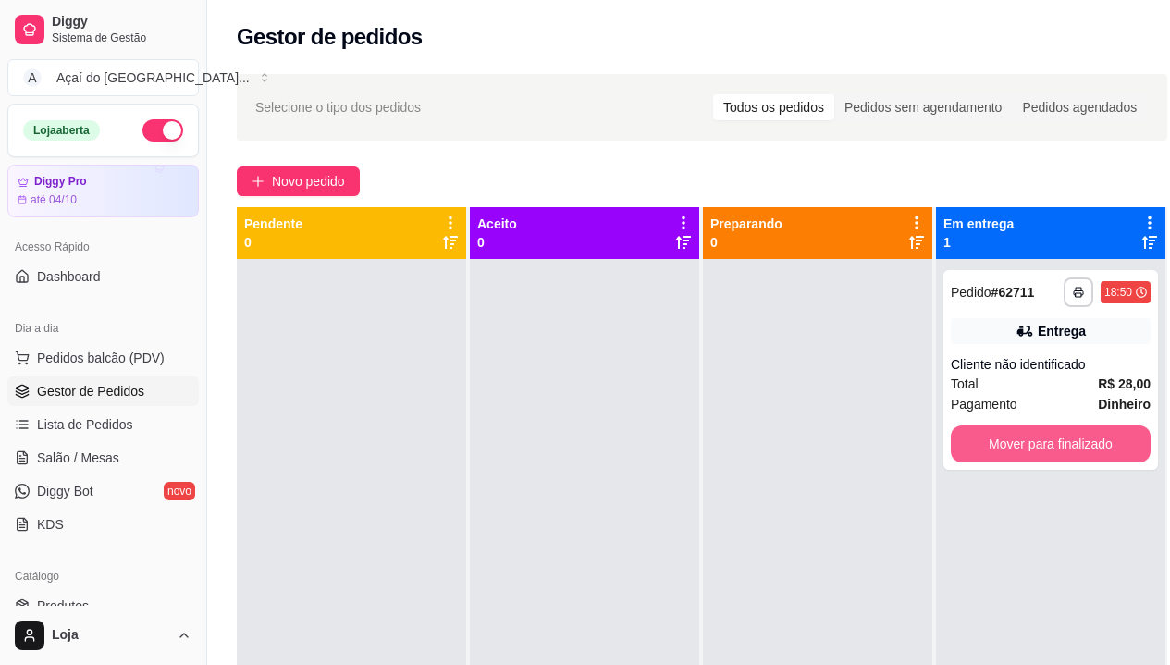
click at [1029, 437] on button "Mover para finalizado" at bounding box center [1051, 443] width 200 height 37
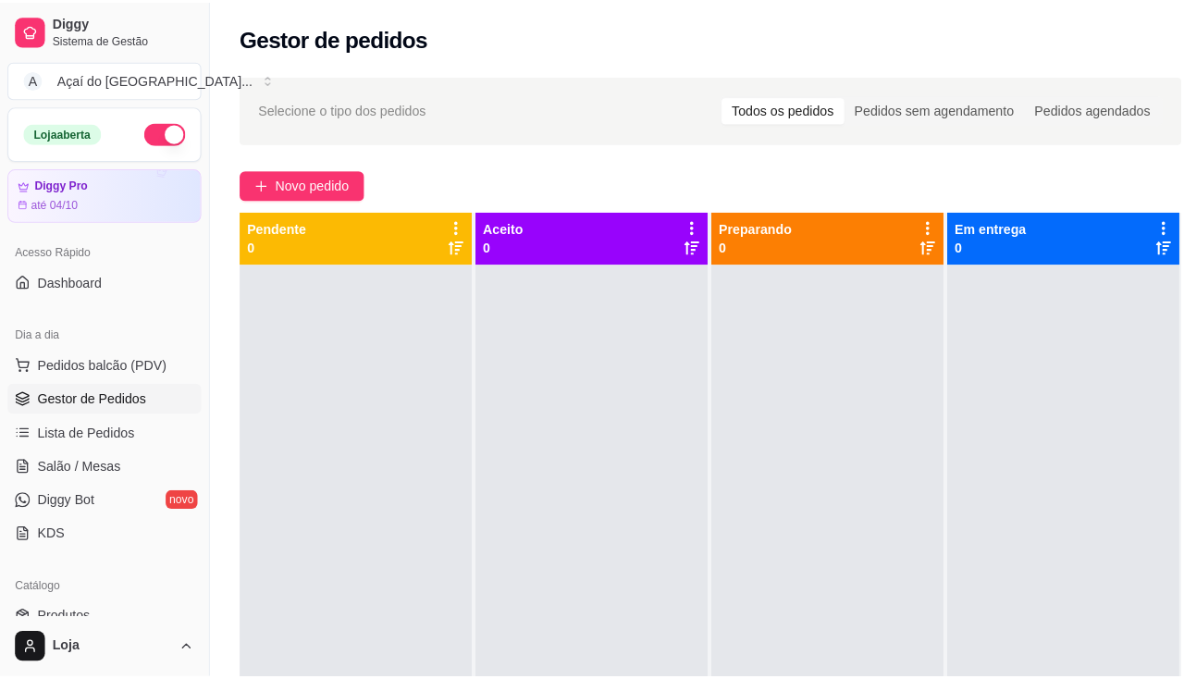
scroll to position [52, 0]
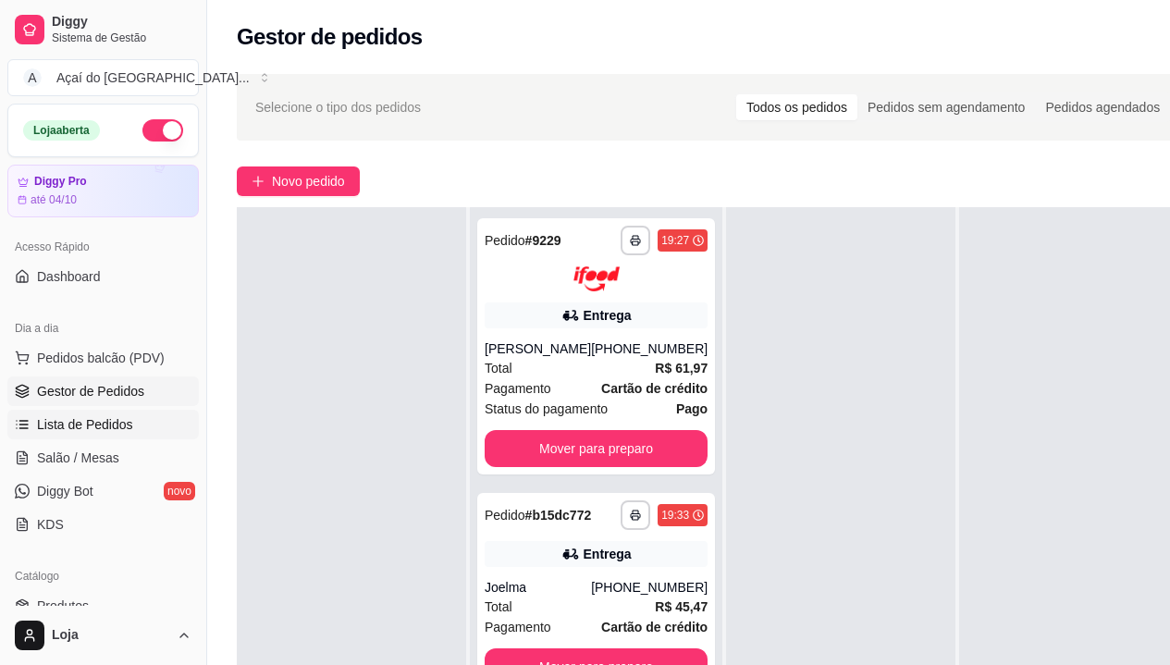
click at [80, 415] on span "Lista de Pedidos" at bounding box center [85, 424] width 96 height 18
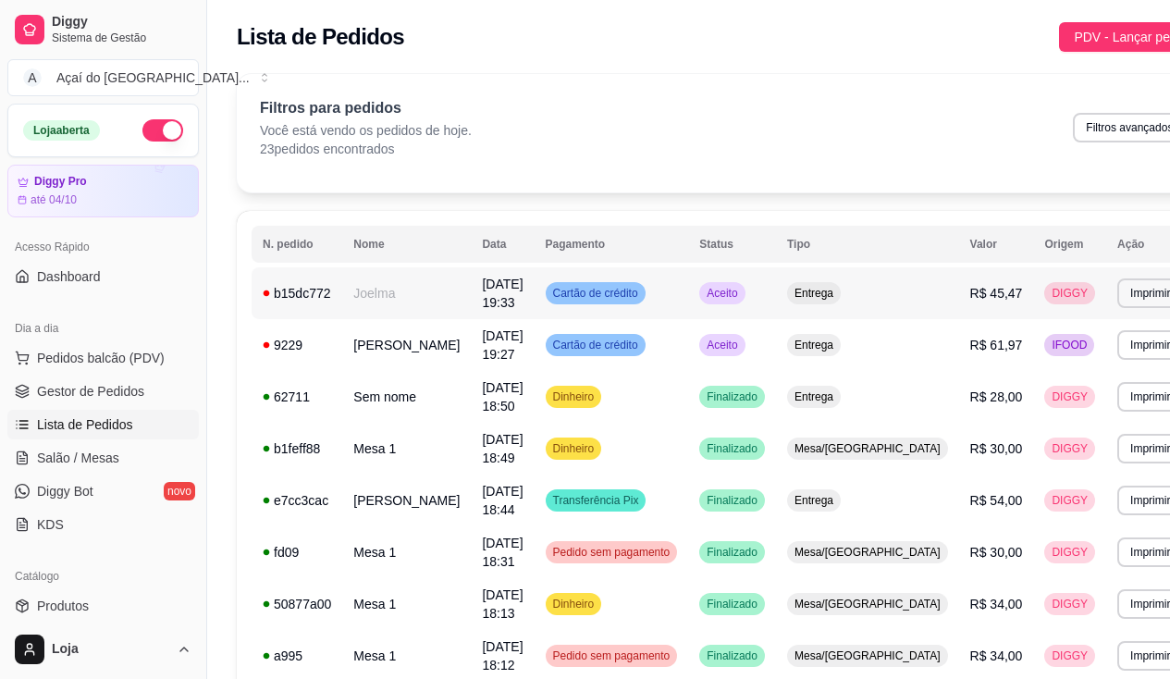
click at [482, 296] on span "[DATE] 19:33" at bounding box center [502, 292] width 41 height 33
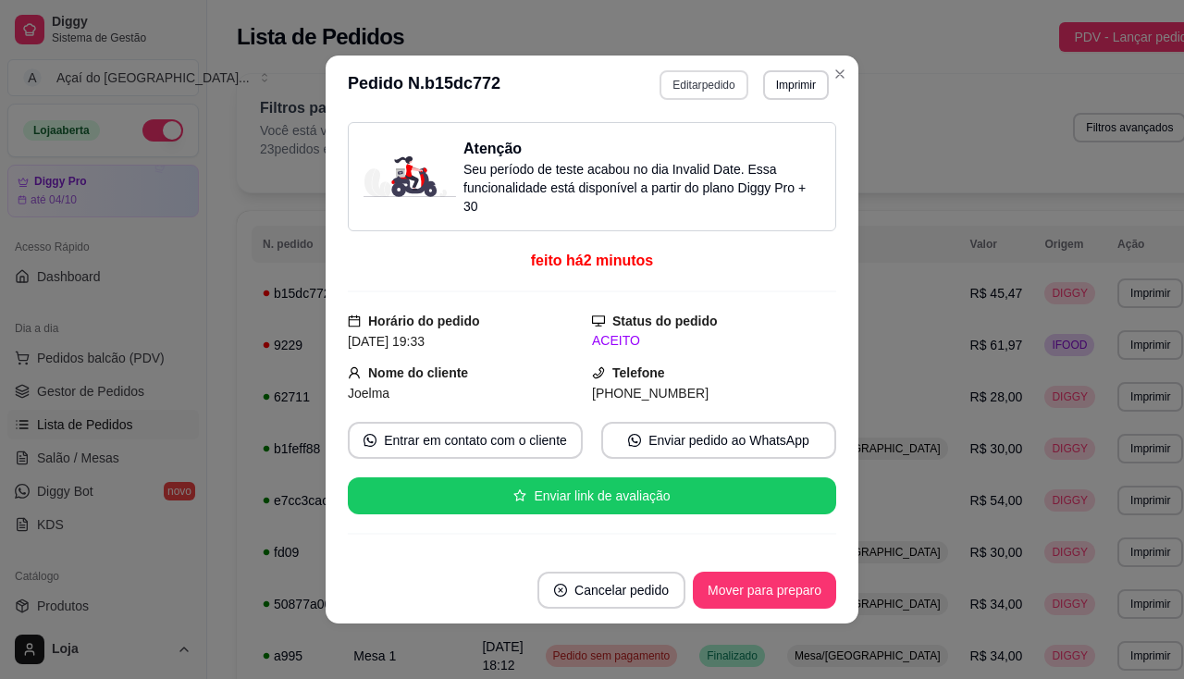
click at [672, 95] on button "Editar pedido" at bounding box center [703, 85] width 88 height 30
select select "68741075a78a6df29105587c"
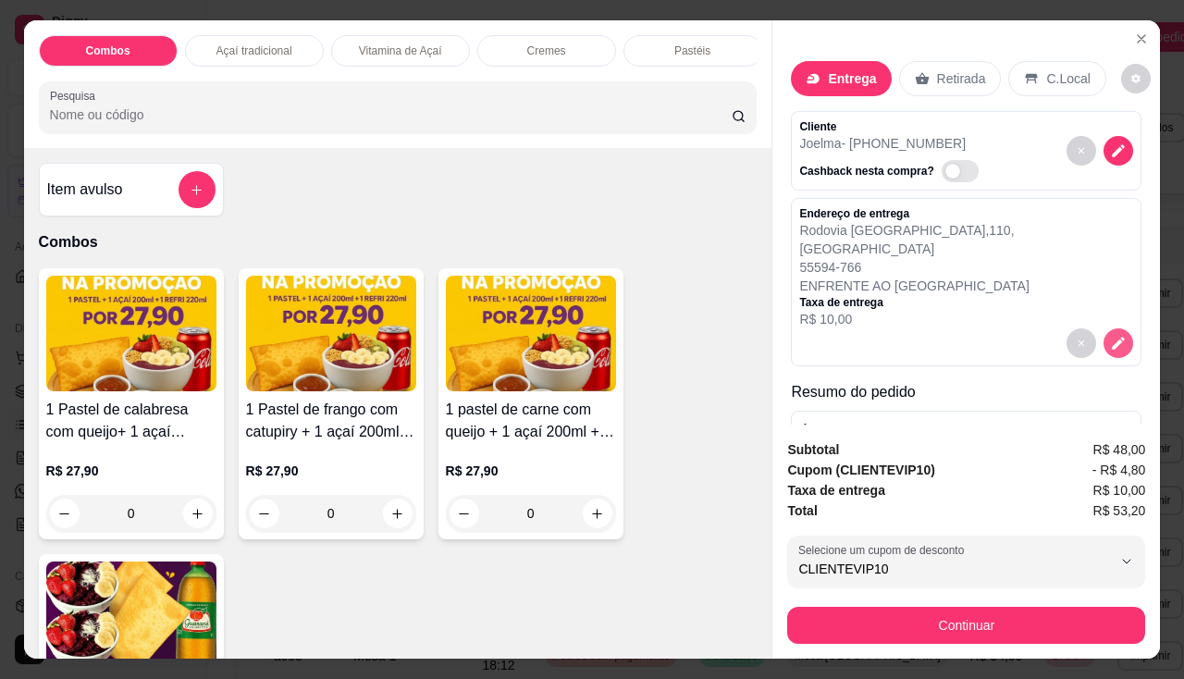
click at [1110, 335] on icon "decrease-product-quantity" at bounding box center [1118, 343] width 17 height 17
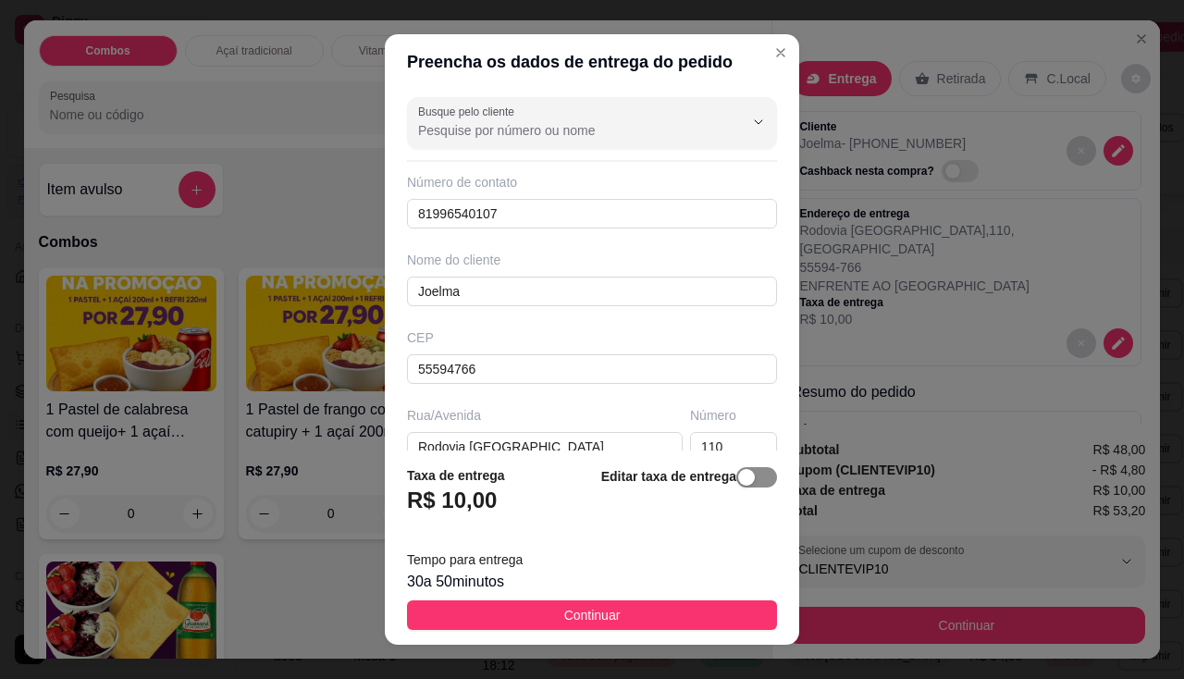
click at [738, 482] on div "button" at bounding box center [746, 477] width 17 height 17
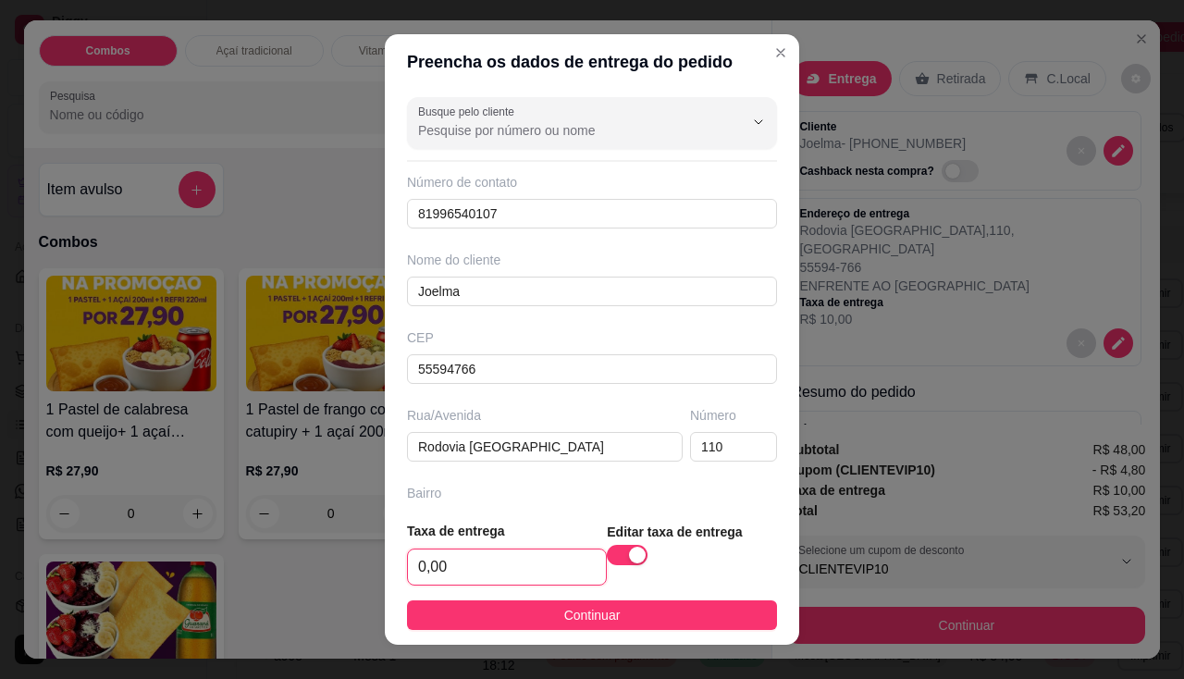
click at [455, 555] on input "0,00" at bounding box center [507, 566] width 198 height 35
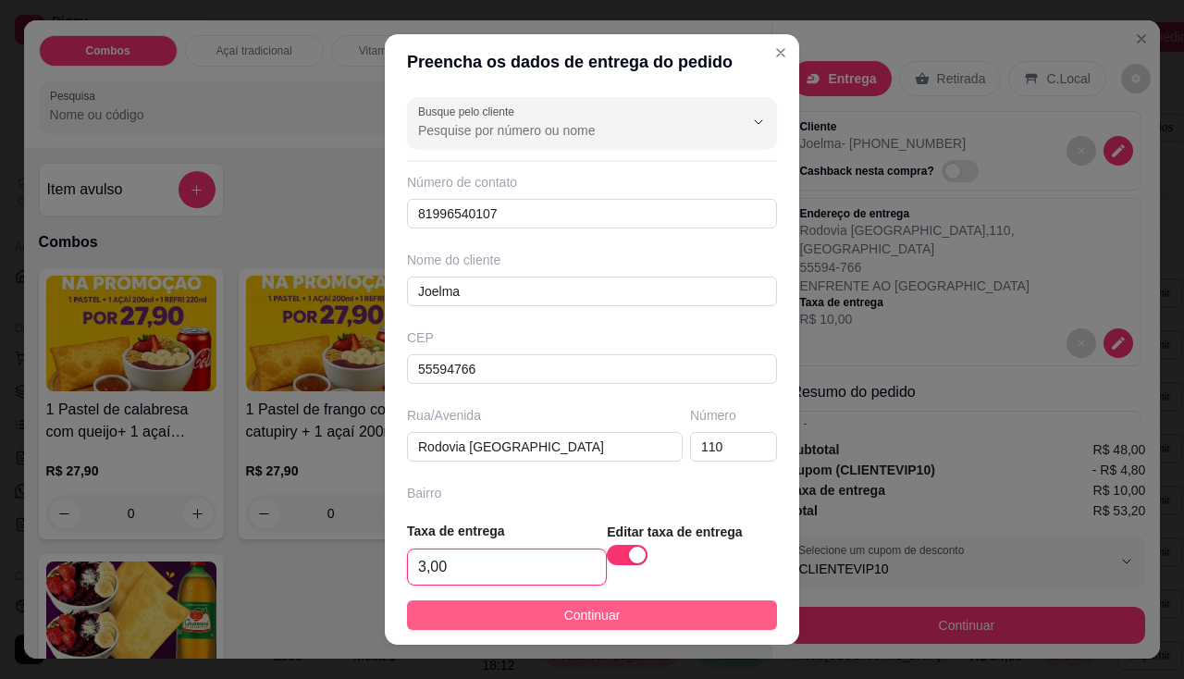
type input "3,00"
click at [528, 613] on button "Continuar" at bounding box center [592, 615] width 370 height 30
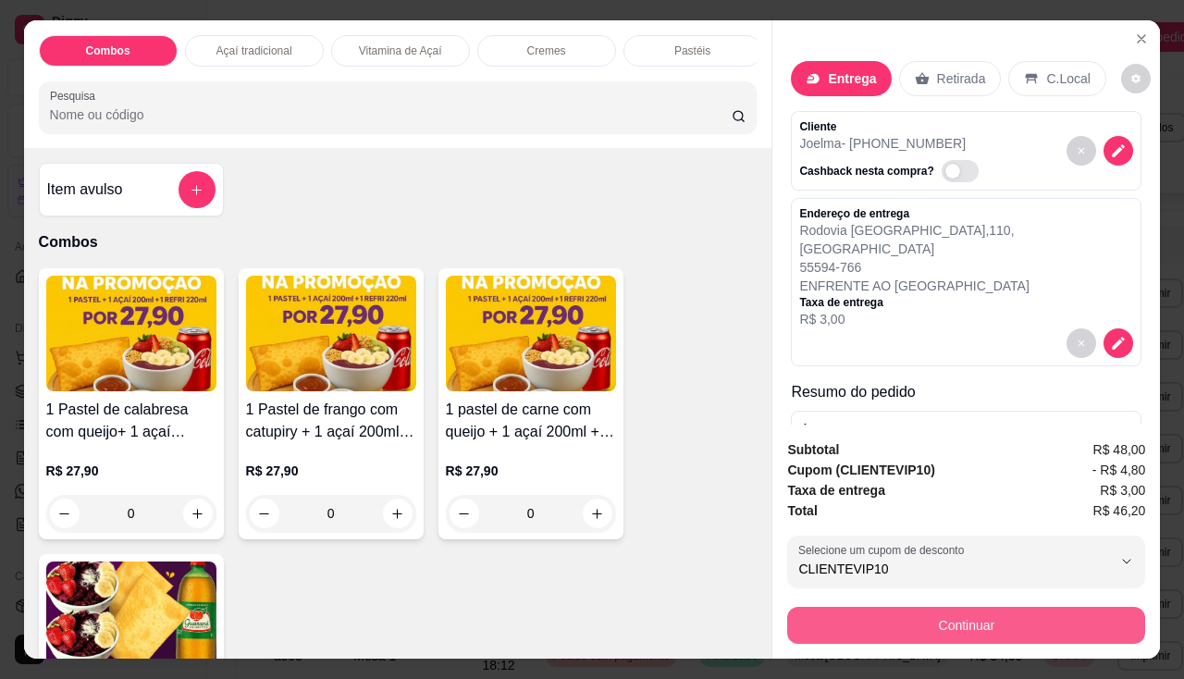
click at [930, 618] on button "Continuar" at bounding box center [966, 625] width 358 height 37
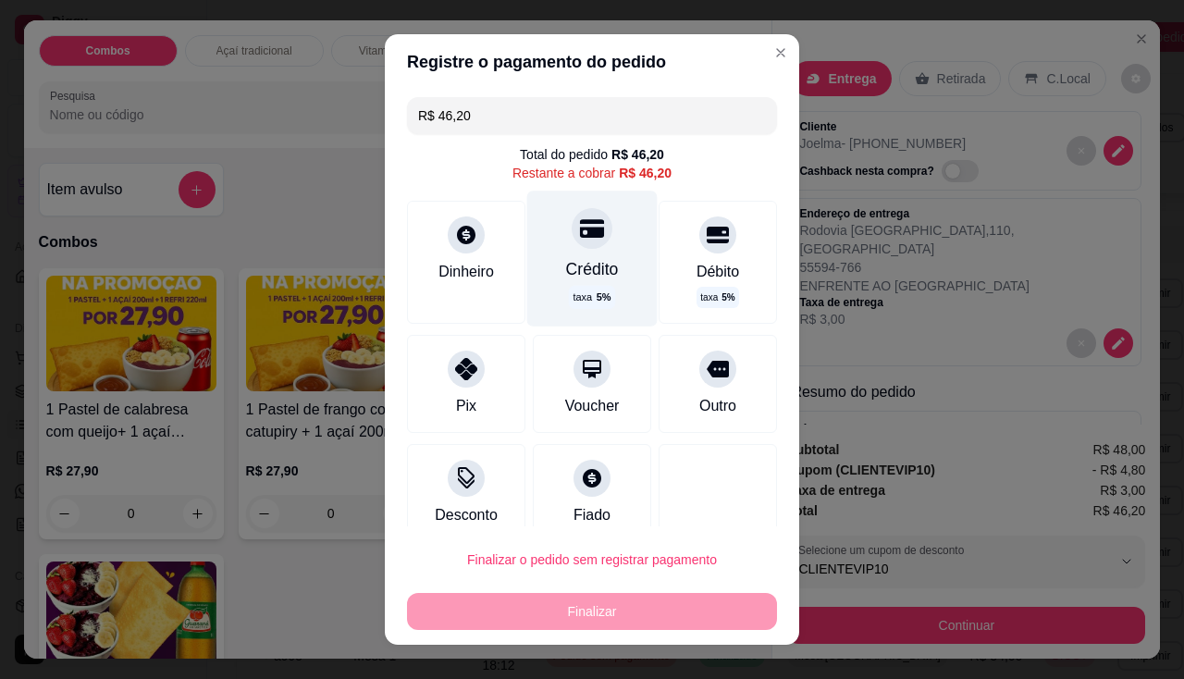
click at [582, 279] on div "Crédito" at bounding box center [592, 269] width 53 height 24
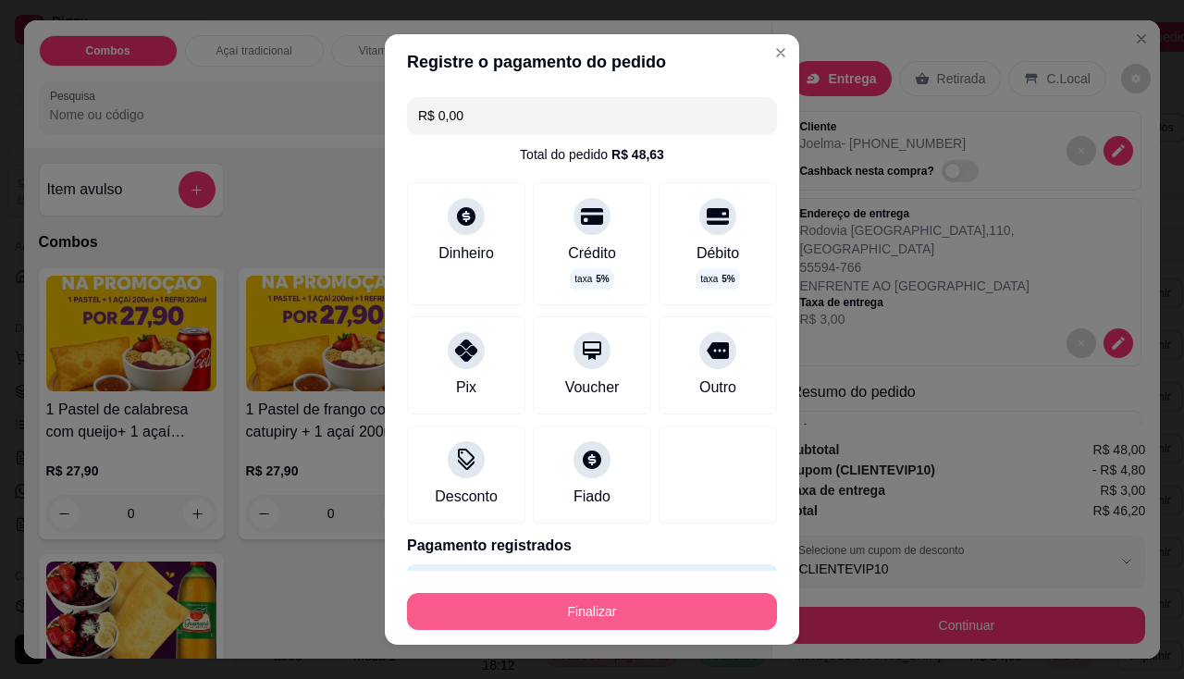
click at [581, 613] on button "Finalizar" at bounding box center [592, 611] width 370 height 37
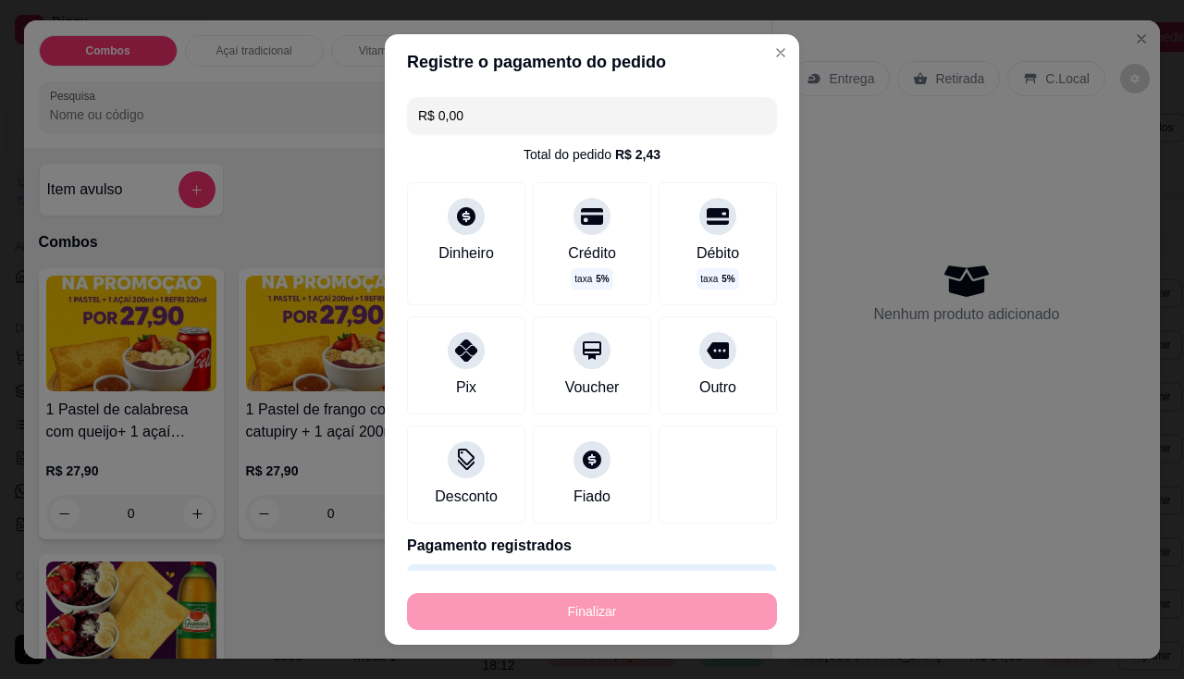
type input "-R$ 46,20"
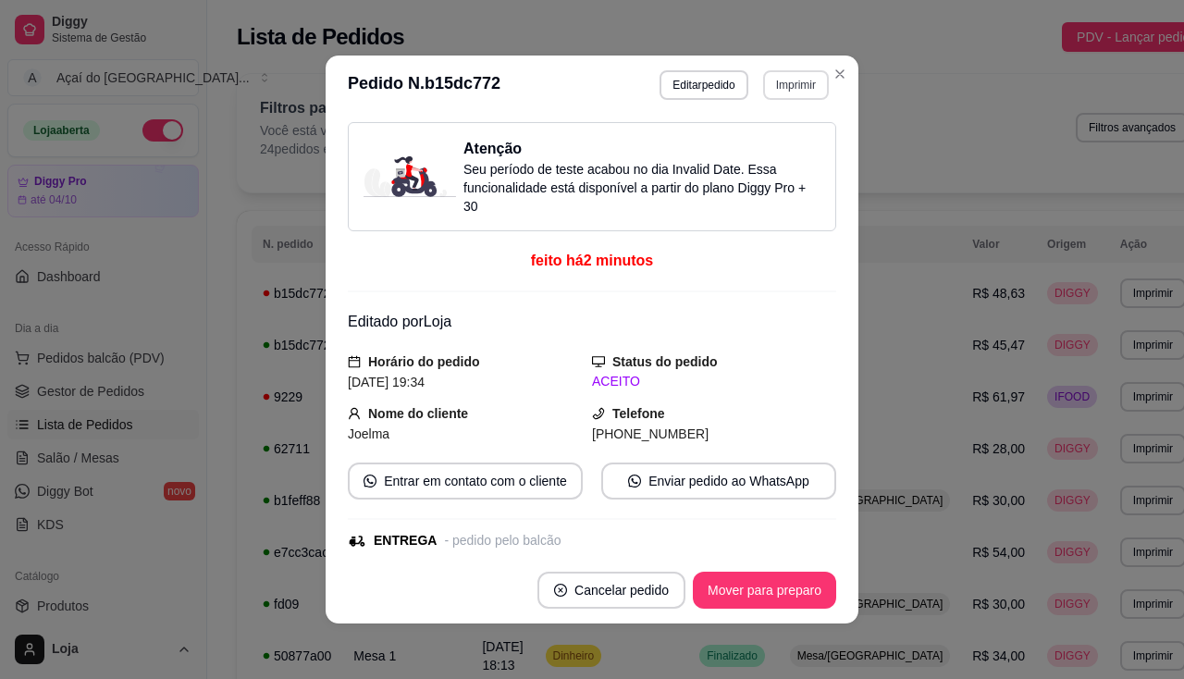
click at [785, 94] on button "Imprimir" at bounding box center [796, 85] width 66 height 30
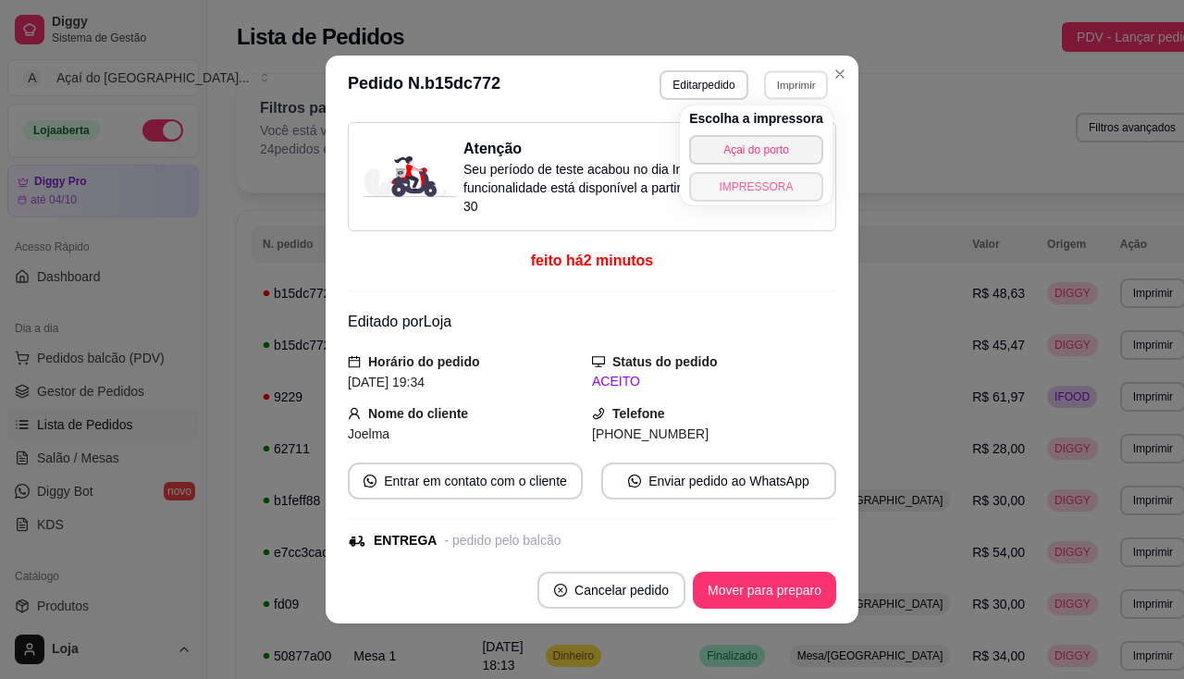
click at [771, 183] on button "IMPRESSORA" at bounding box center [756, 187] width 134 height 30
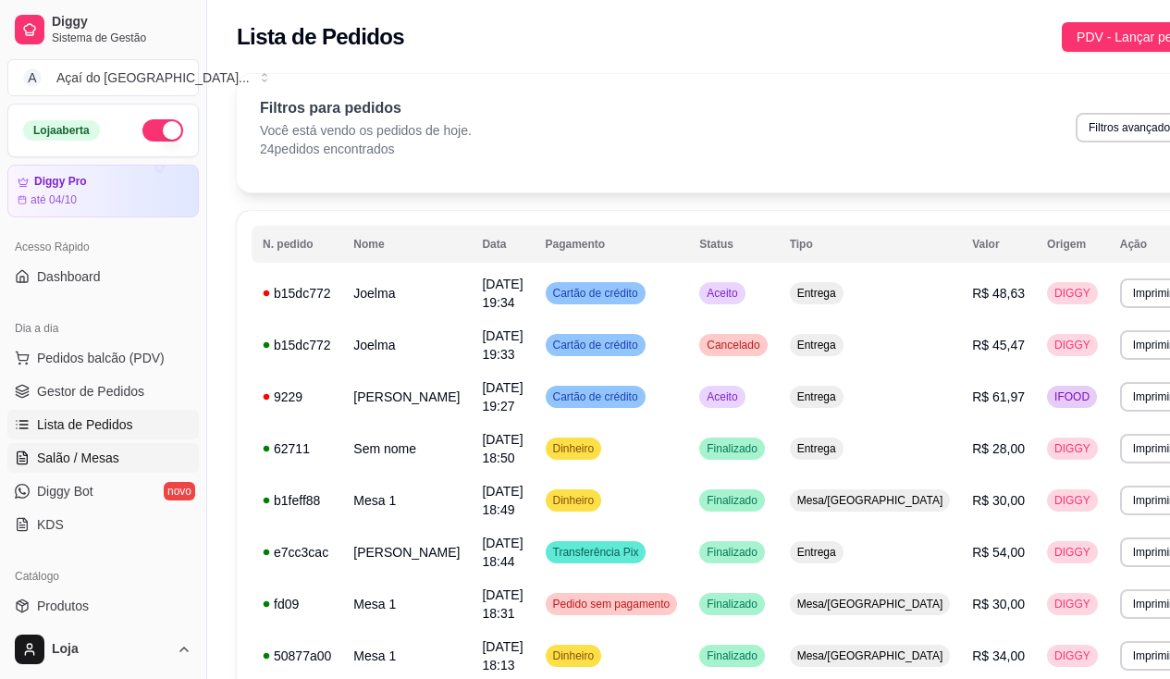
click at [43, 463] on span "Salão / Mesas" at bounding box center [78, 457] width 82 height 18
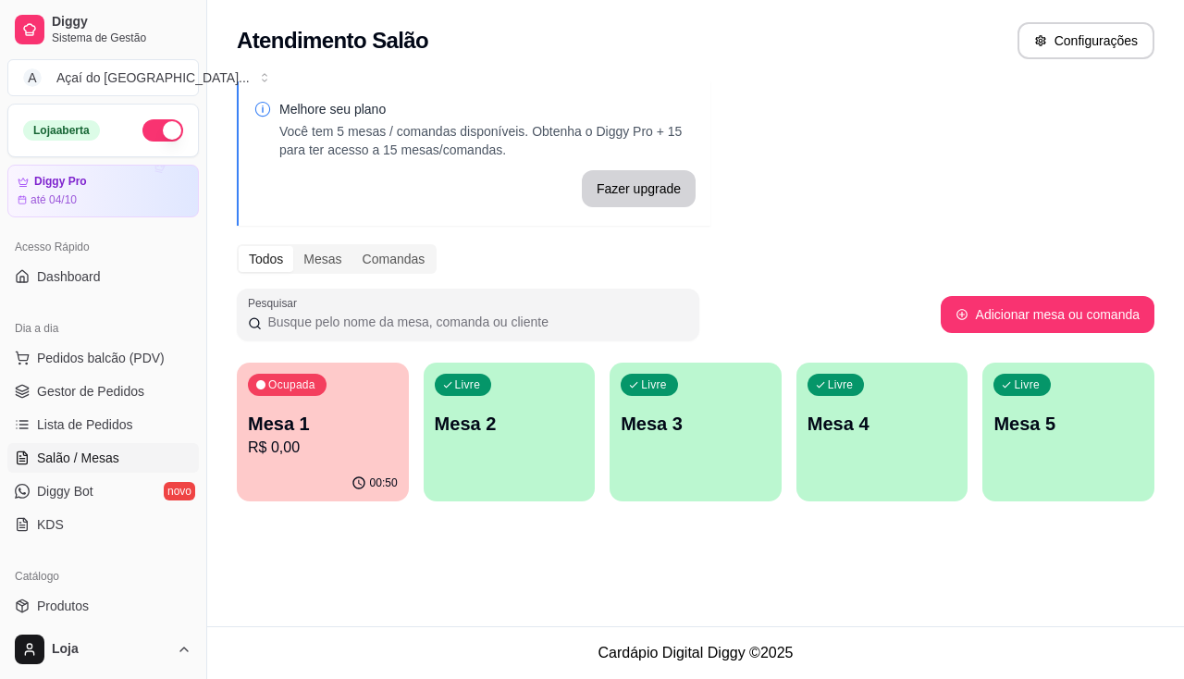
click at [378, 435] on p "Mesa 1" at bounding box center [323, 424] width 150 height 26
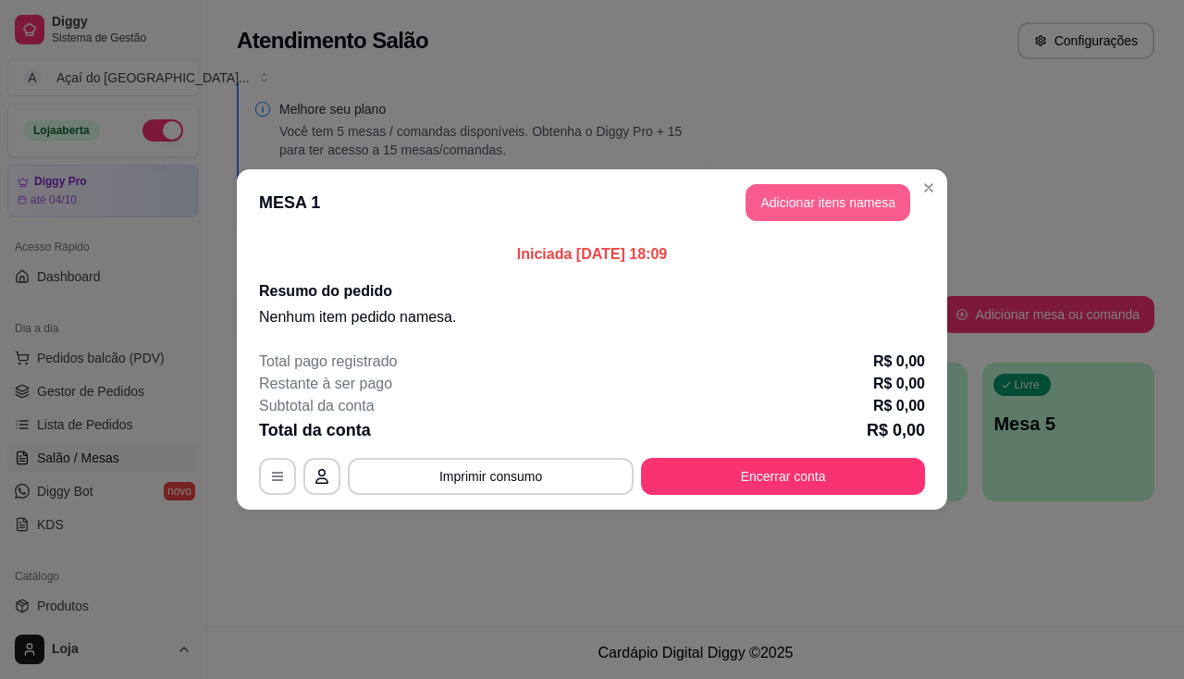
click at [886, 190] on button "Adicionar itens na mesa" at bounding box center [827, 202] width 165 height 37
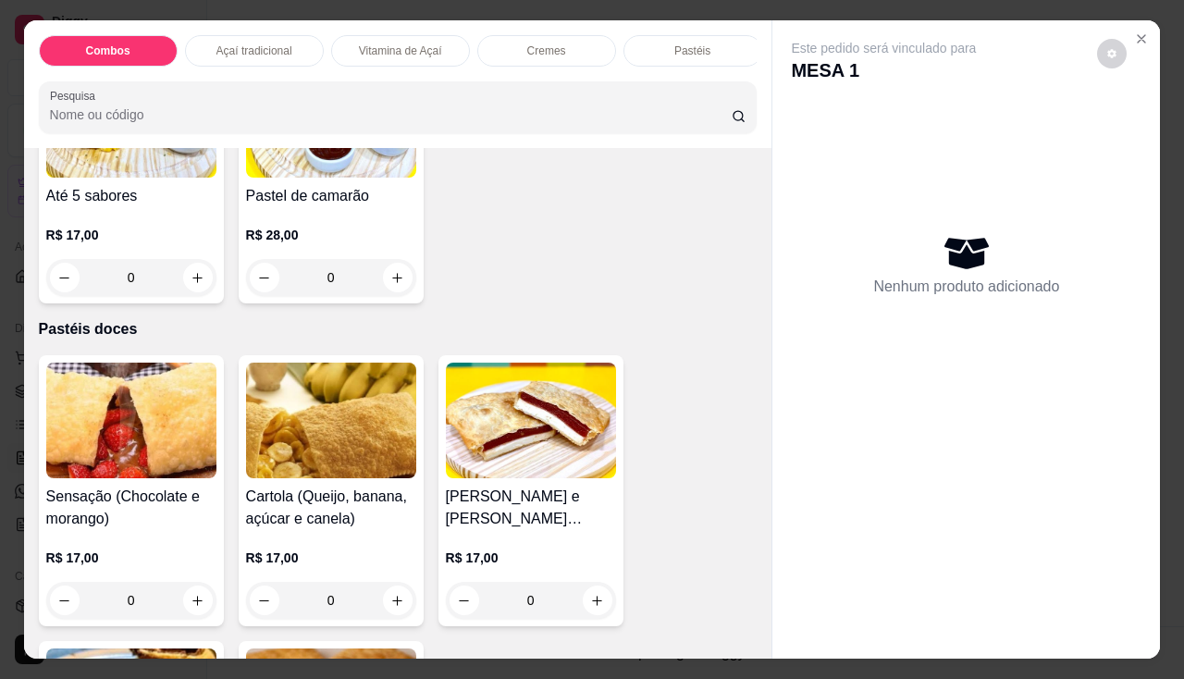
scroll to position [3606, 0]
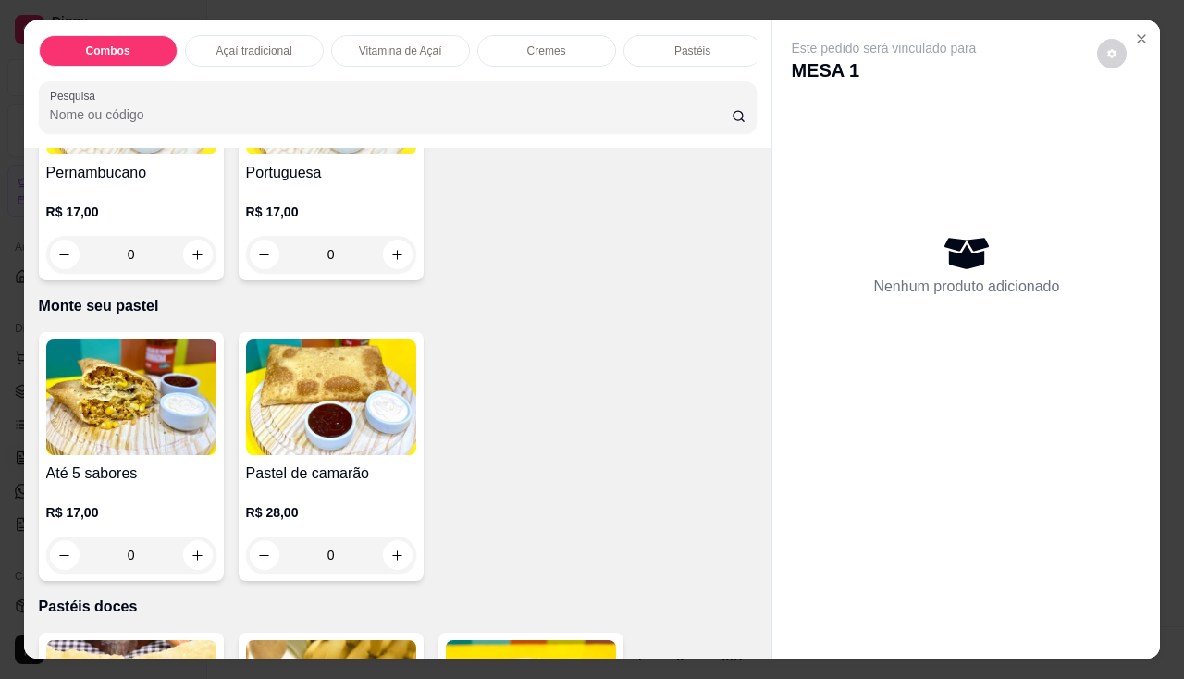
click at [179, 402] on img at bounding box center [131, 397] width 170 height 116
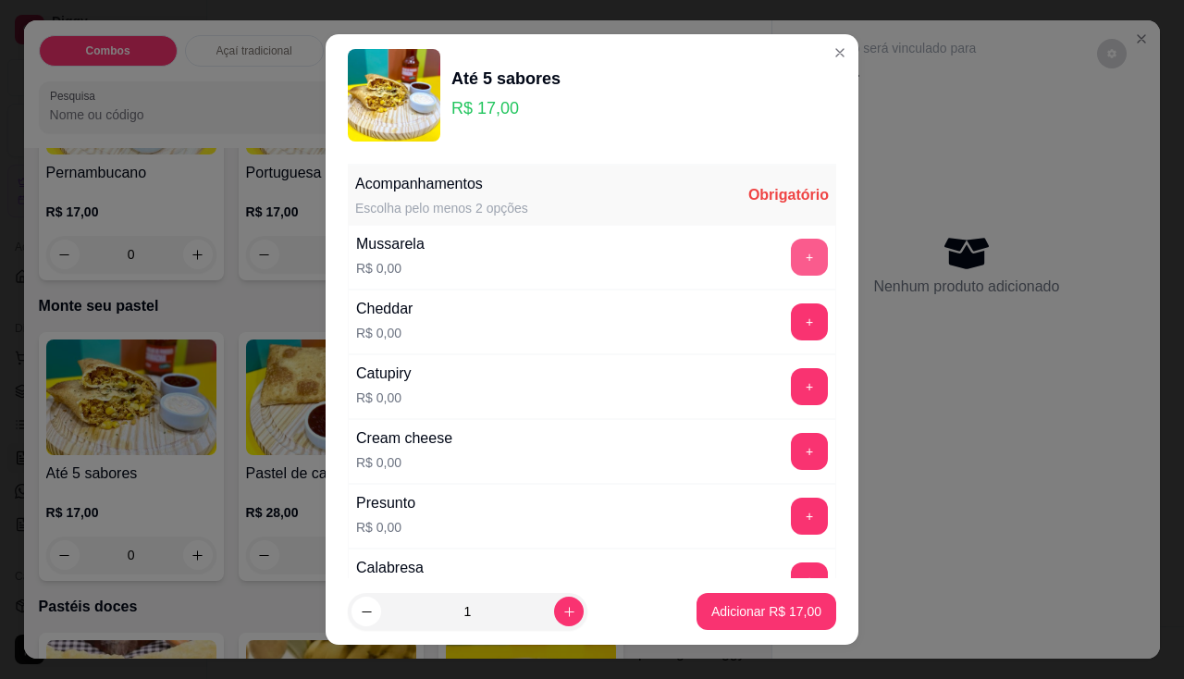
click at [791, 258] on button "+" at bounding box center [809, 257] width 37 height 37
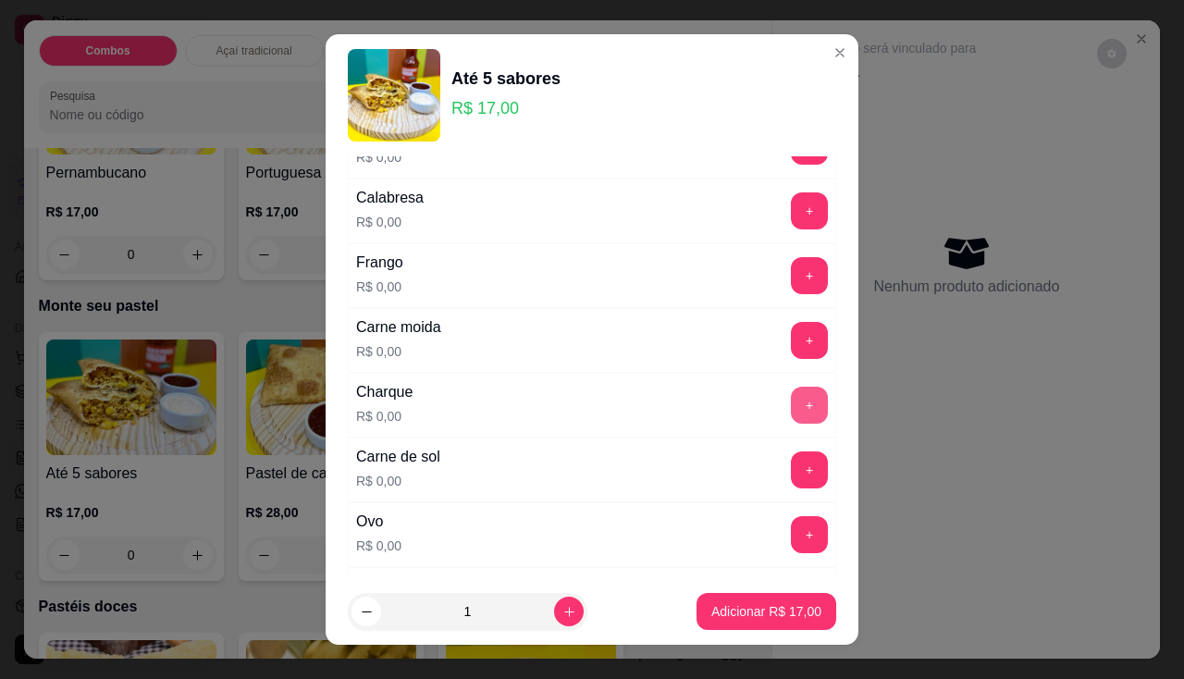
scroll to position [462, 0]
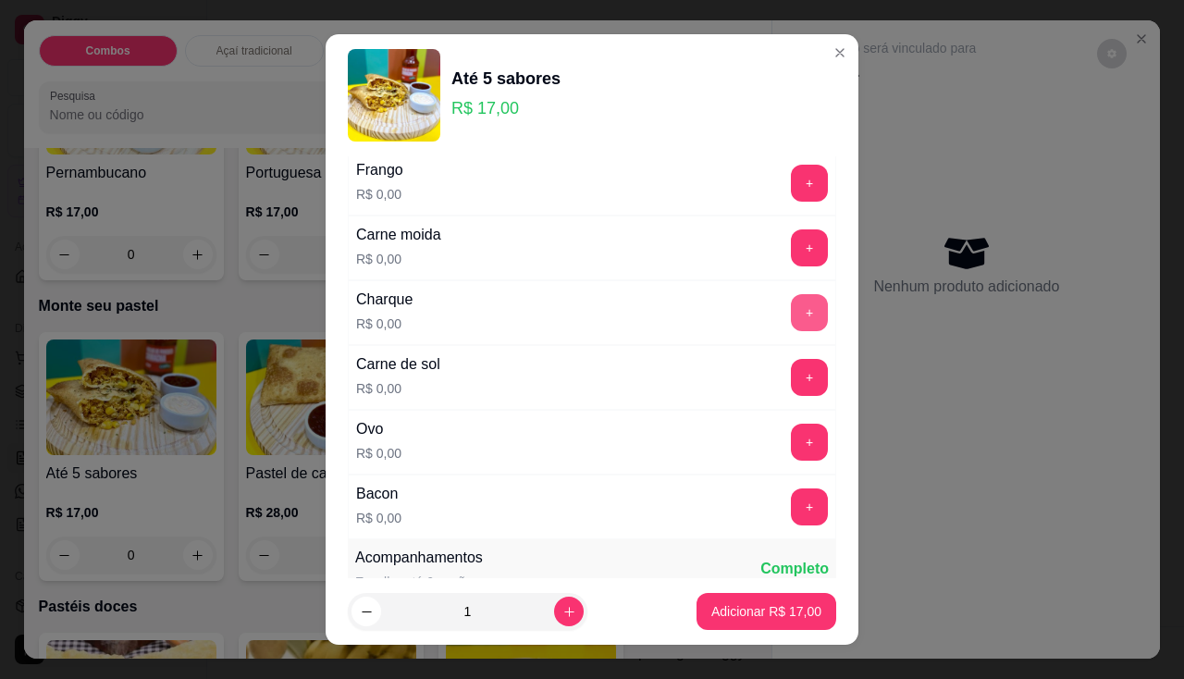
click at [791, 315] on button "+" at bounding box center [809, 312] width 37 height 37
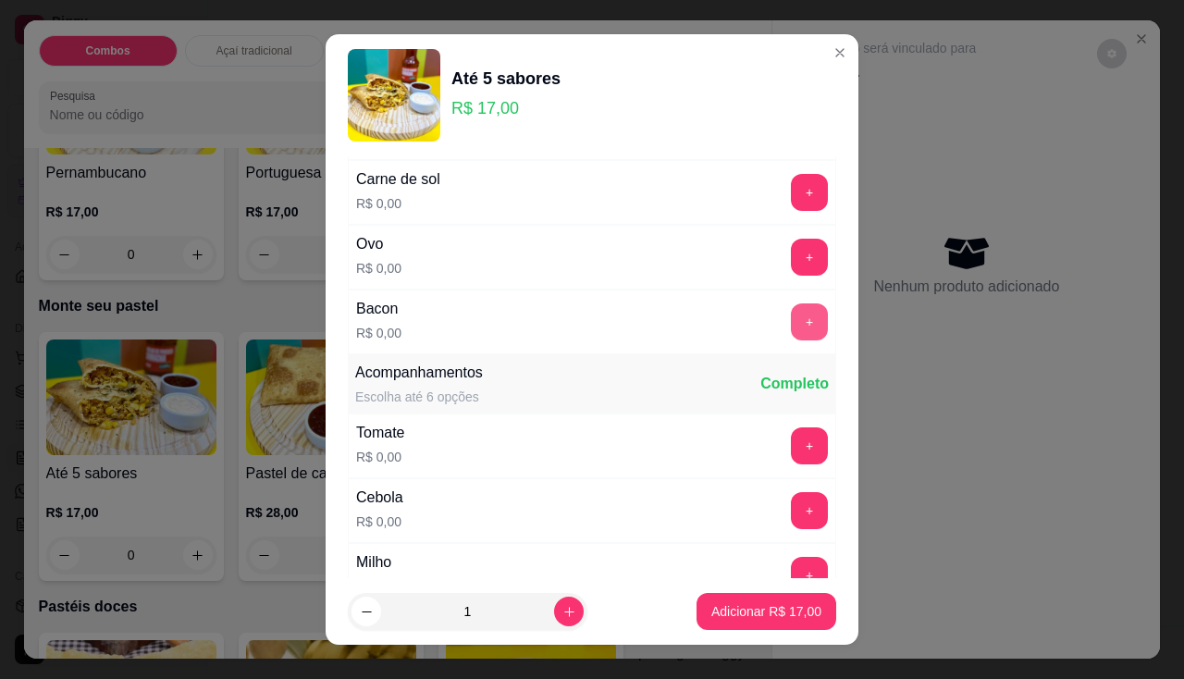
scroll to position [740, 0]
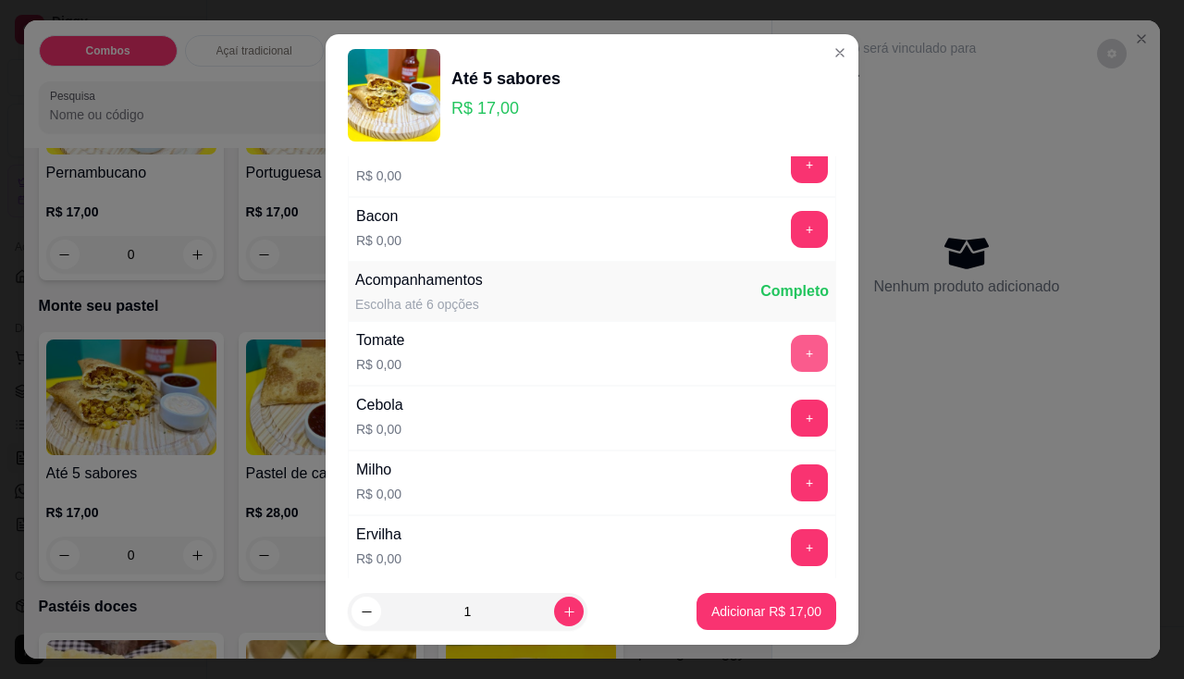
click at [791, 350] on button "+" at bounding box center [809, 353] width 37 height 37
click at [791, 413] on button "+" at bounding box center [809, 417] width 37 height 37
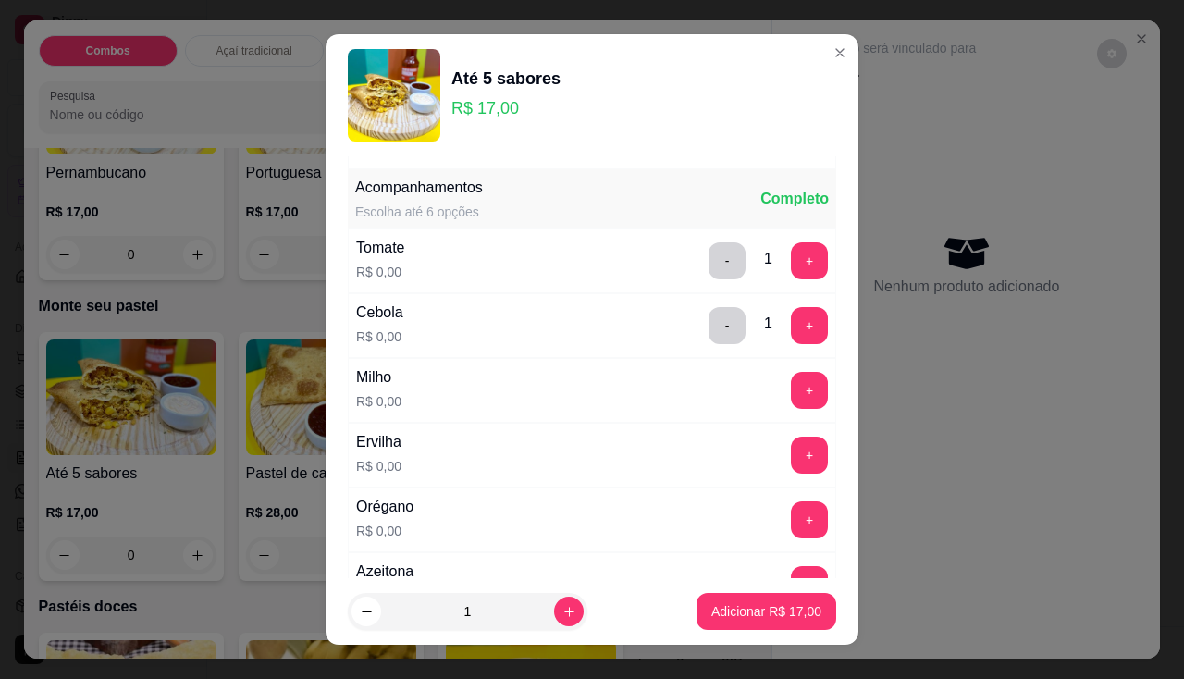
scroll to position [925, 0]
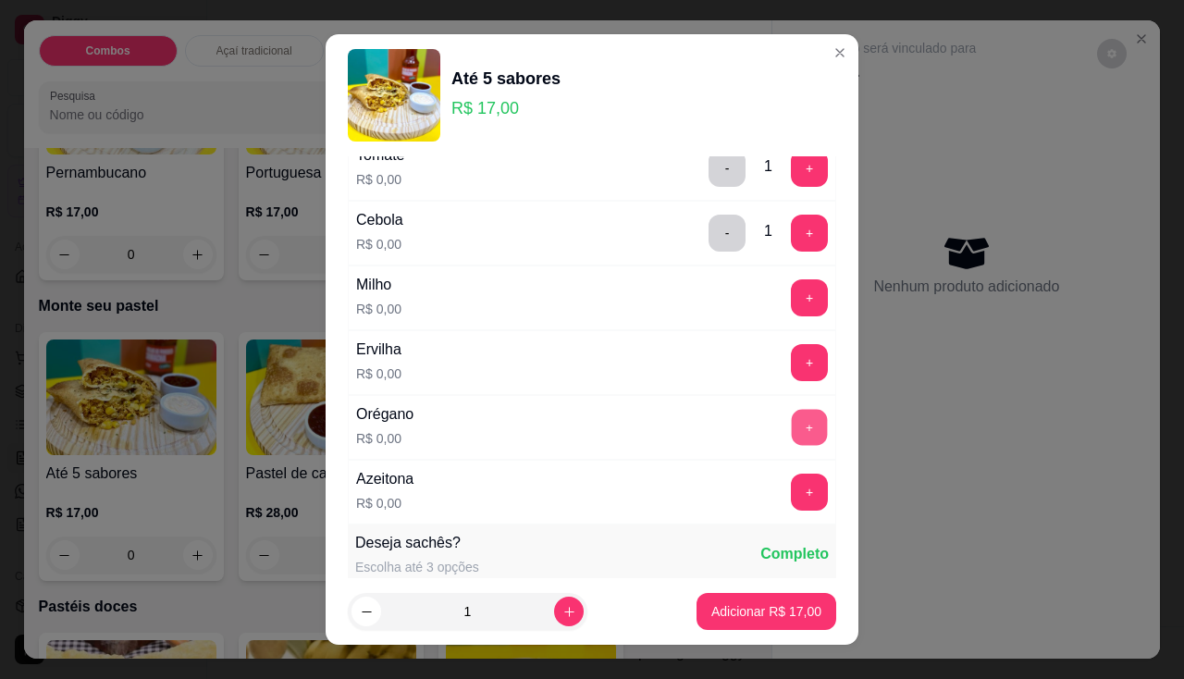
click at [791, 414] on button "+" at bounding box center [809, 427] width 36 height 36
click at [791, 490] on button "+" at bounding box center [809, 491] width 37 height 37
click at [755, 614] on p "Adicionar R$ 17,00" at bounding box center [766, 611] width 110 height 18
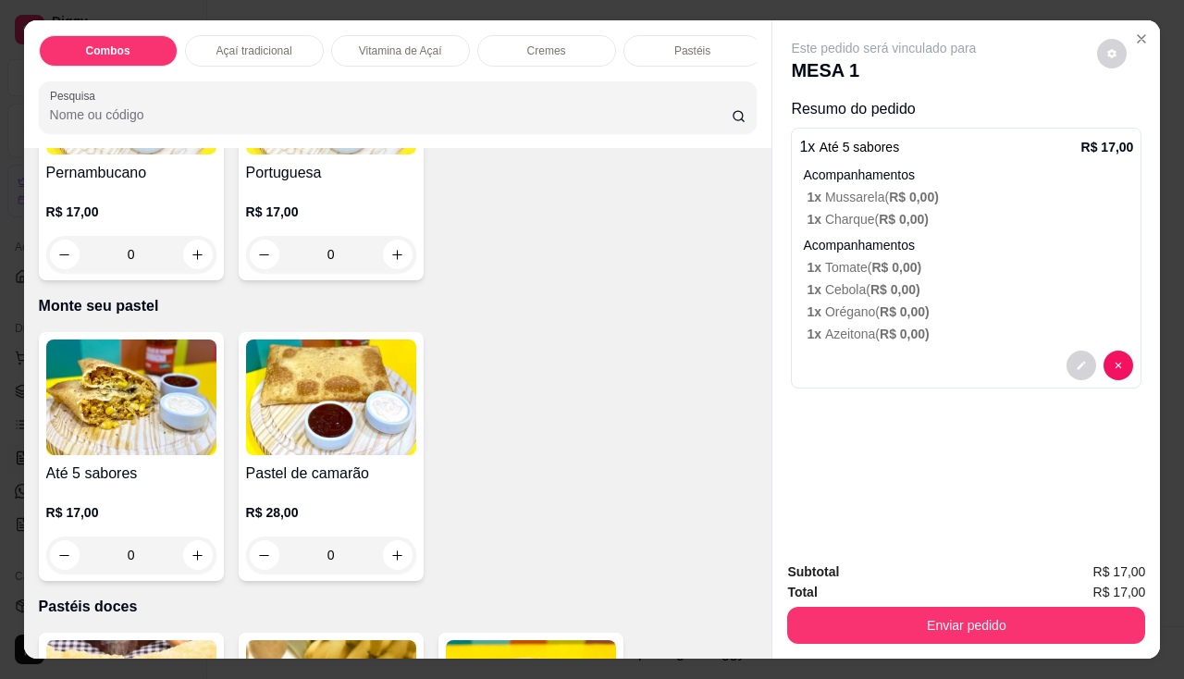
click at [164, 426] on img at bounding box center [131, 397] width 170 height 116
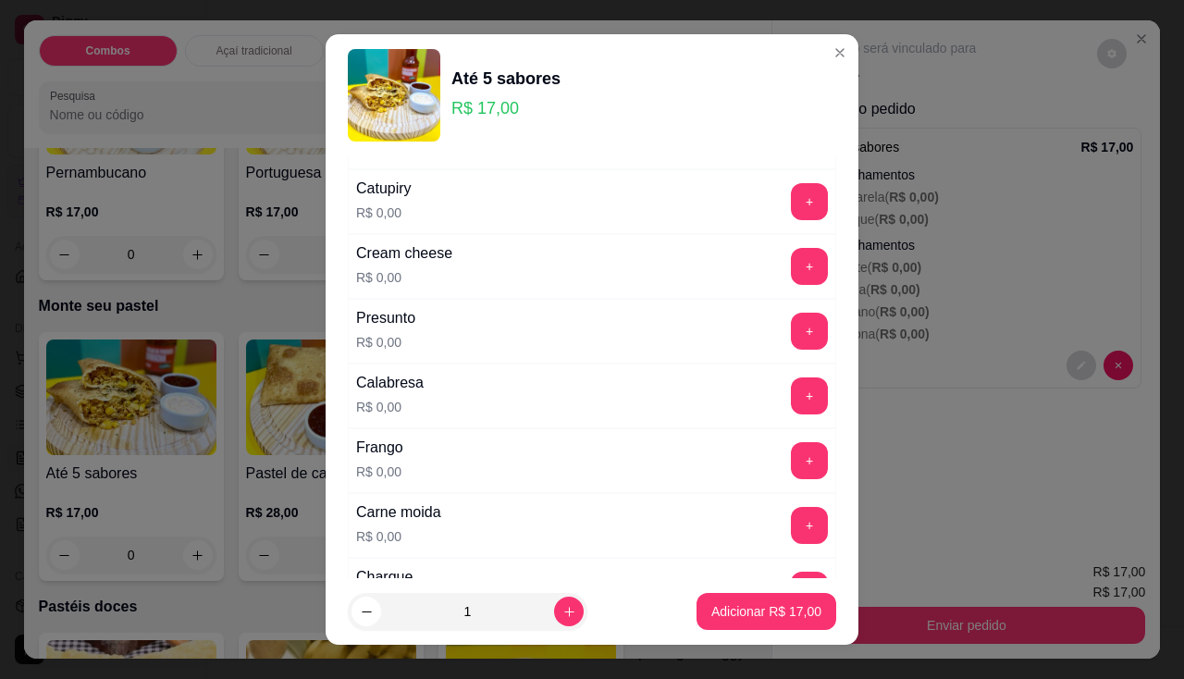
scroll to position [277, 0]
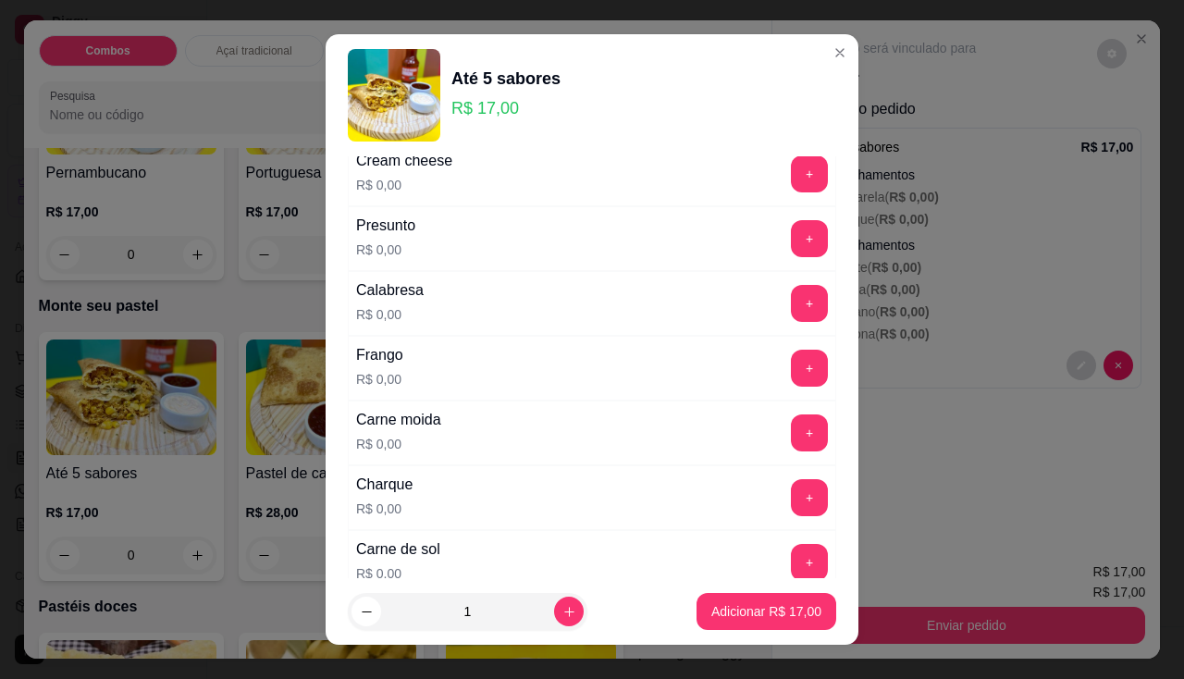
click at [795, 433] on div "+" at bounding box center [809, 432] width 52 height 37
click at [791, 436] on button "+" at bounding box center [809, 432] width 36 height 36
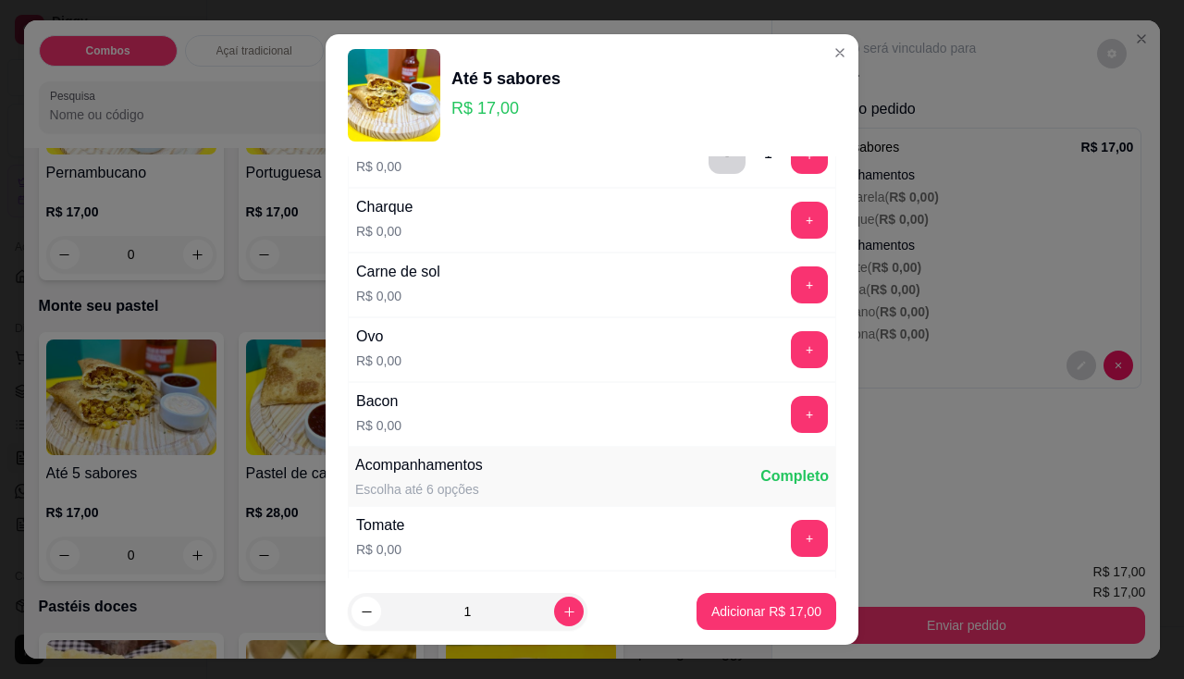
scroll to position [647, 0]
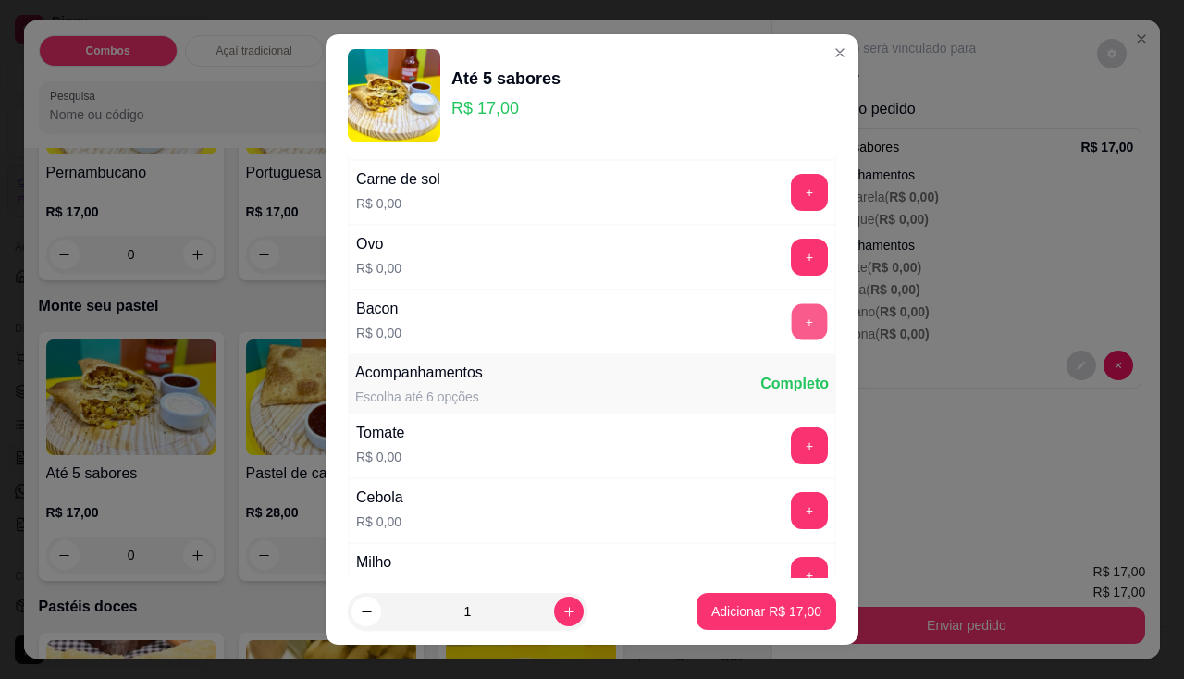
click at [791, 332] on button "+" at bounding box center [809, 321] width 36 height 36
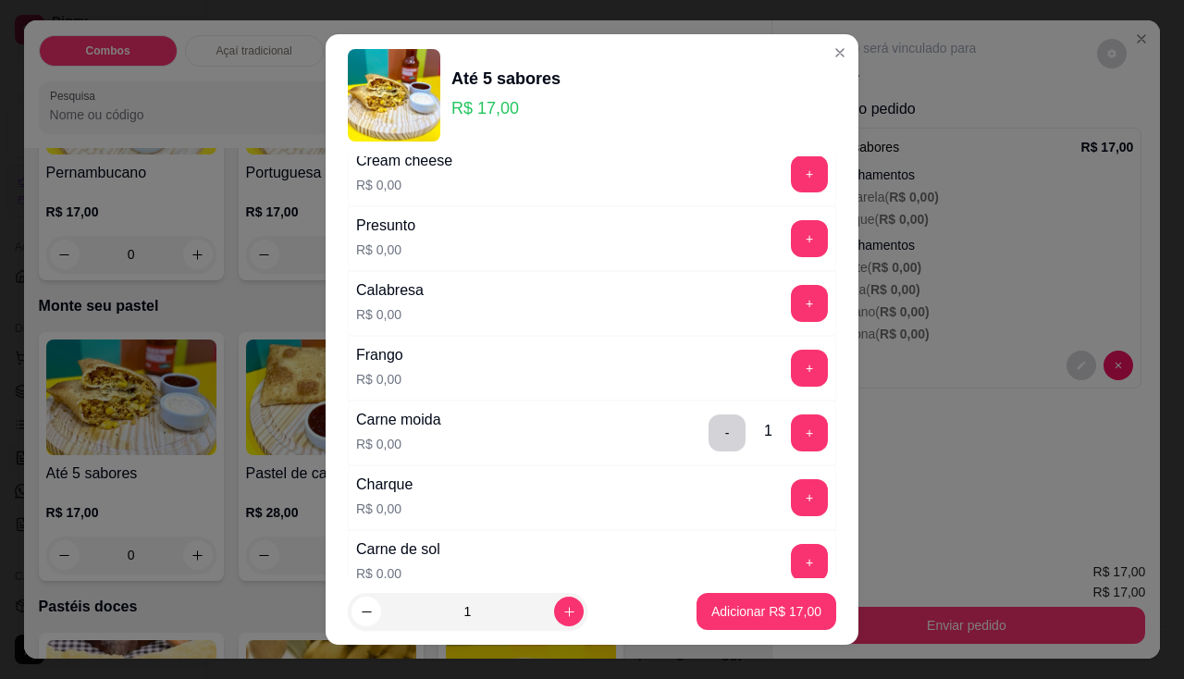
scroll to position [185, 0]
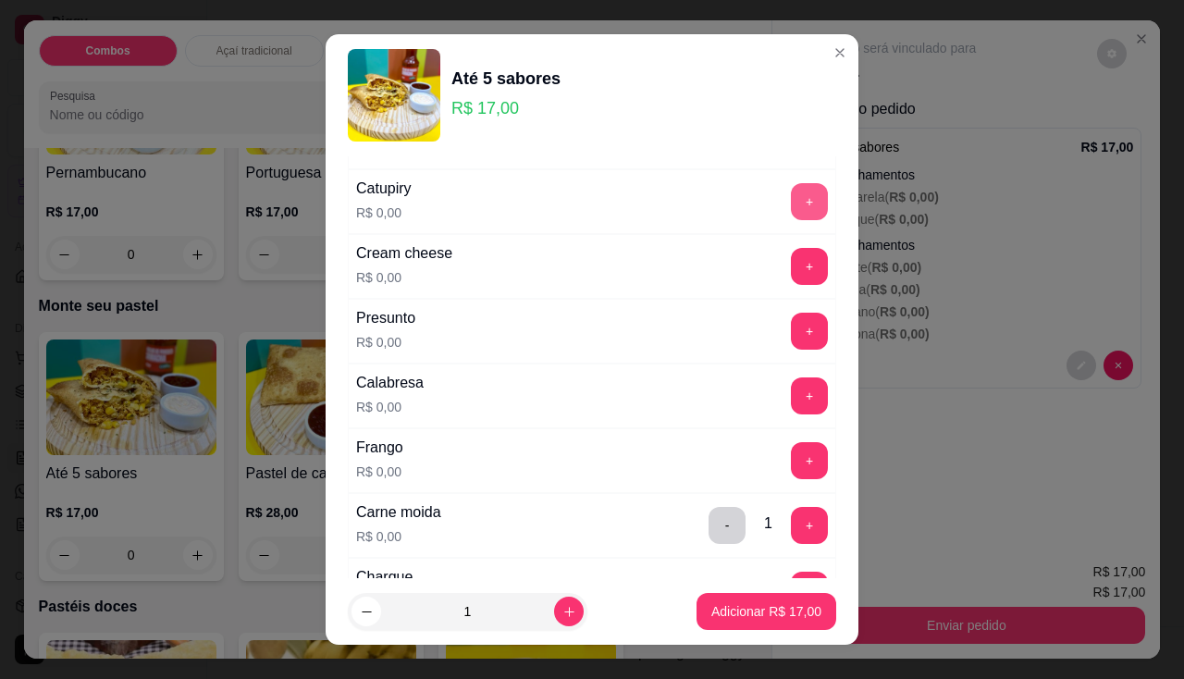
click at [791, 197] on button "+" at bounding box center [809, 201] width 37 height 37
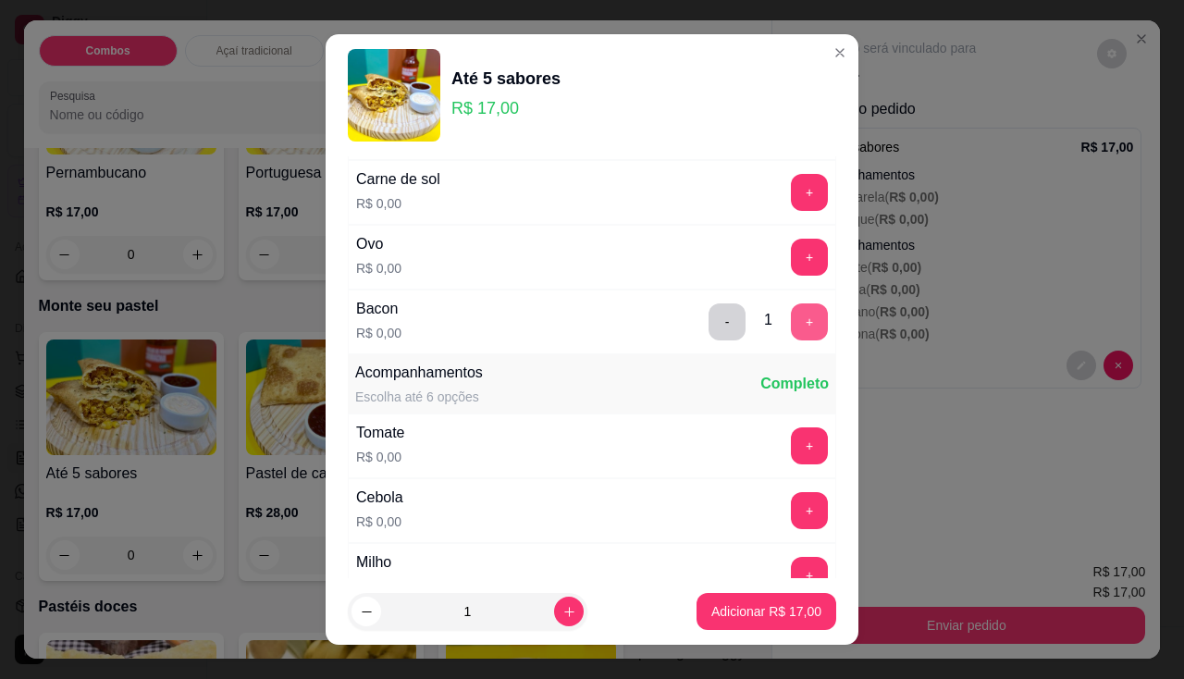
scroll to position [740, 0]
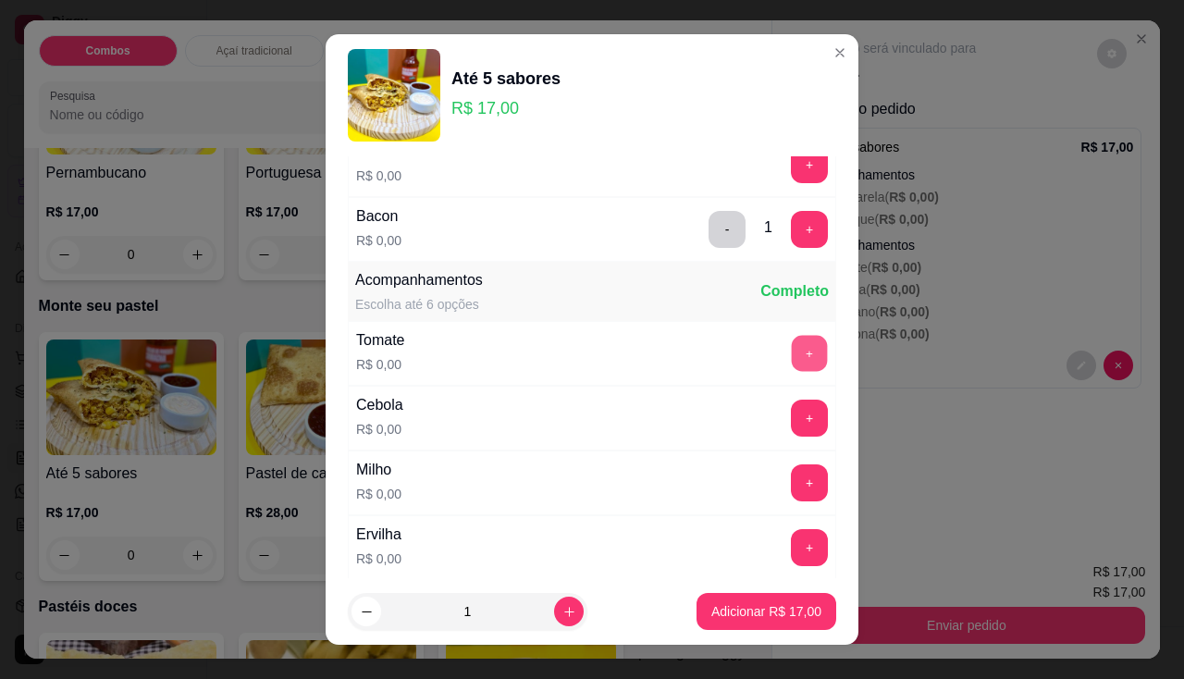
click at [791, 336] on button "+" at bounding box center [809, 353] width 36 height 36
click at [791, 422] on button "+" at bounding box center [809, 417] width 37 height 37
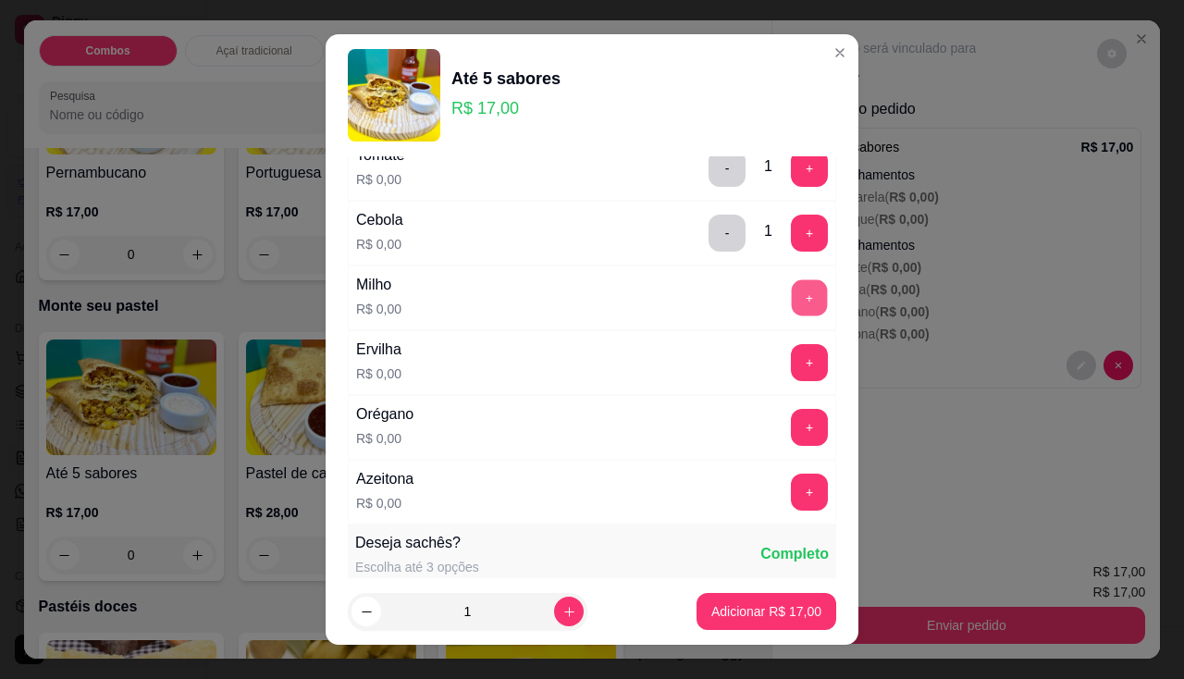
click at [791, 307] on button "+" at bounding box center [809, 297] width 36 height 36
click at [791, 344] on button "+" at bounding box center [809, 362] width 37 height 37
click at [791, 436] on button "+" at bounding box center [809, 427] width 37 height 37
click at [791, 490] on button "+" at bounding box center [809, 491] width 36 height 36
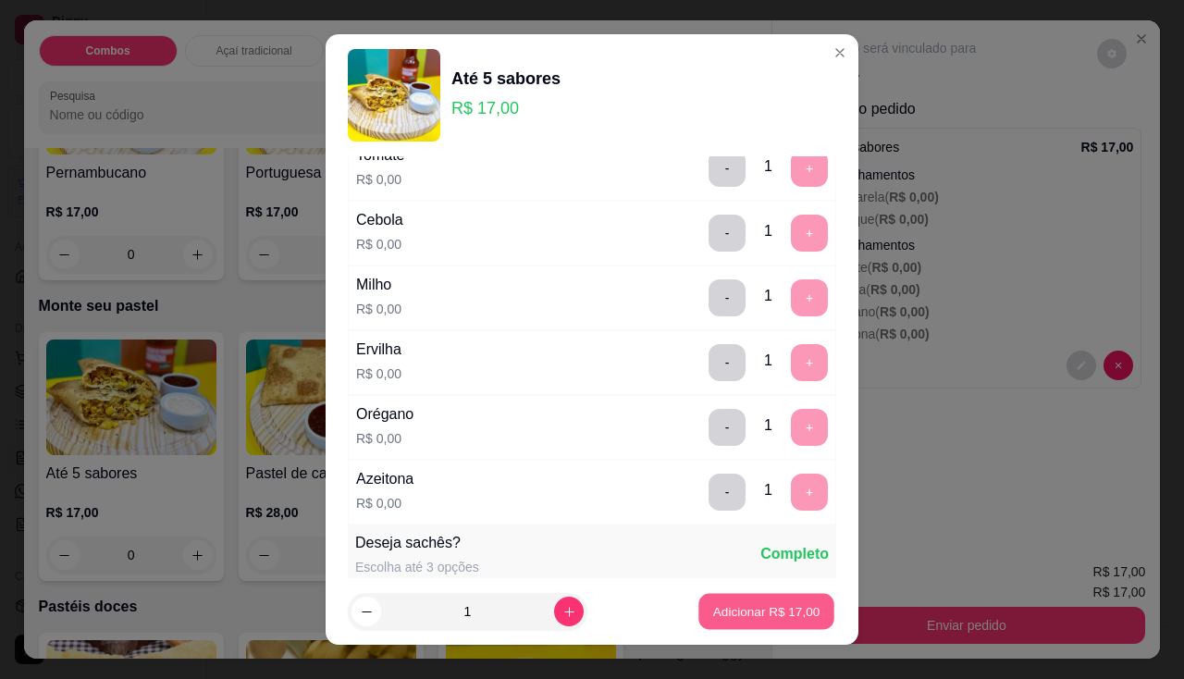
click at [750, 614] on p "Adicionar R$ 17,00" at bounding box center [766, 612] width 107 height 18
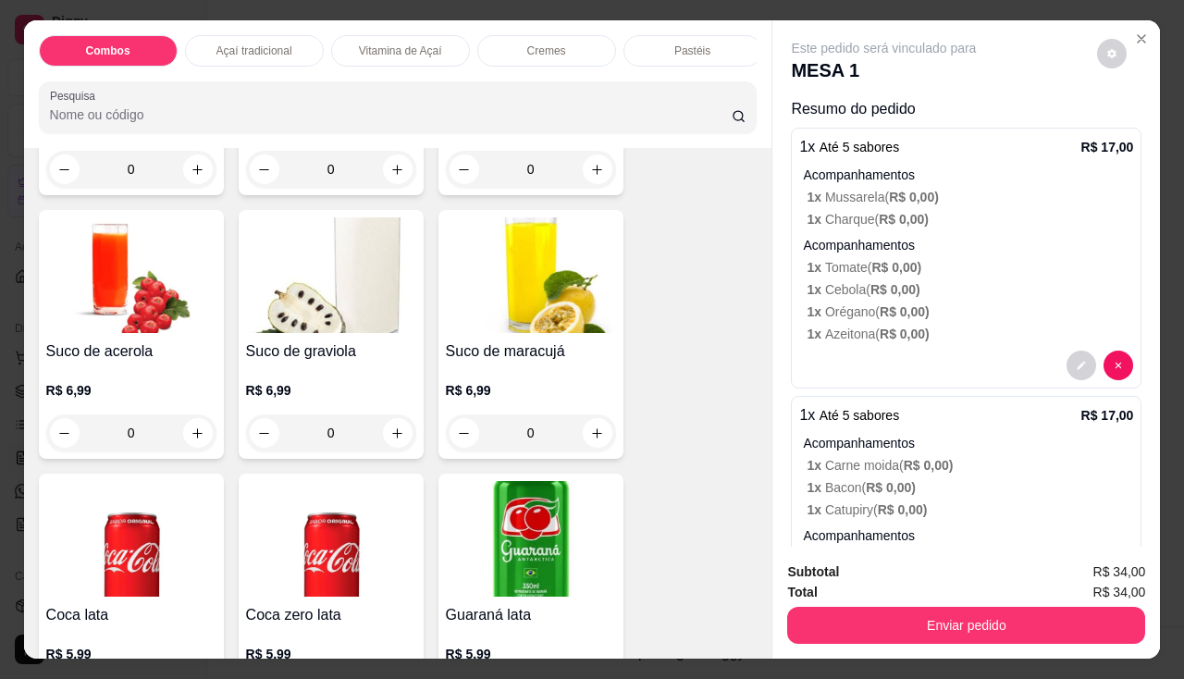
scroll to position [5086, 0]
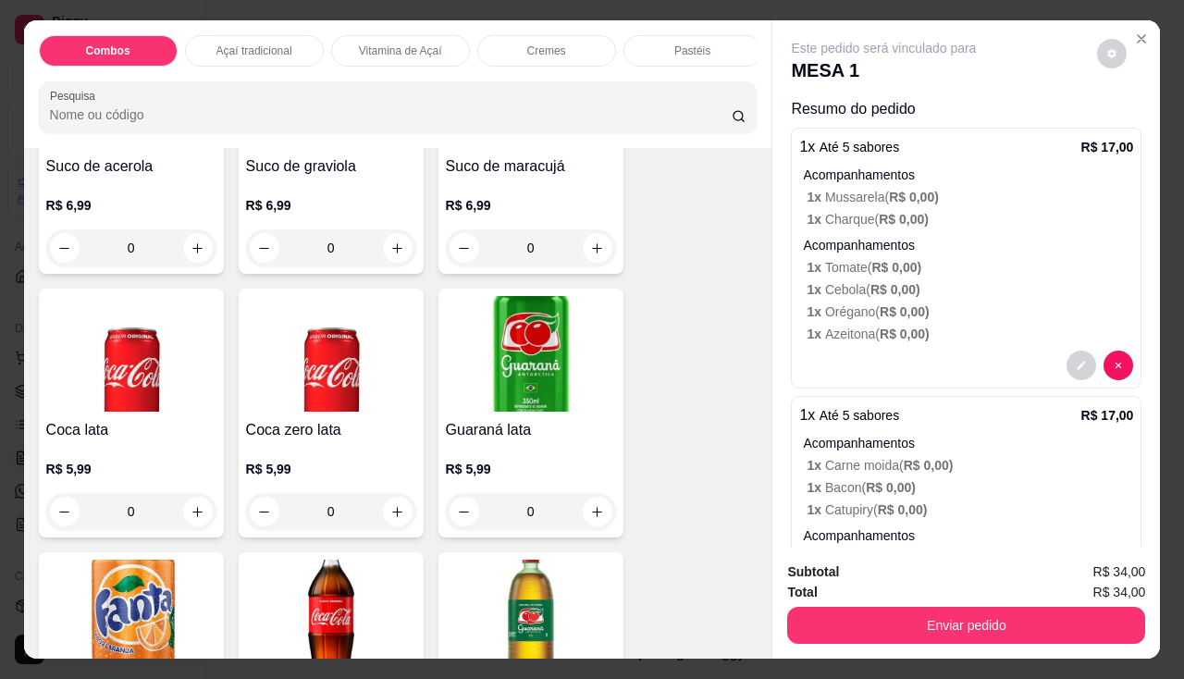
click at [510, 454] on div "R$ 5,99 0" at bounding box center [531, 485] width 170 height 89
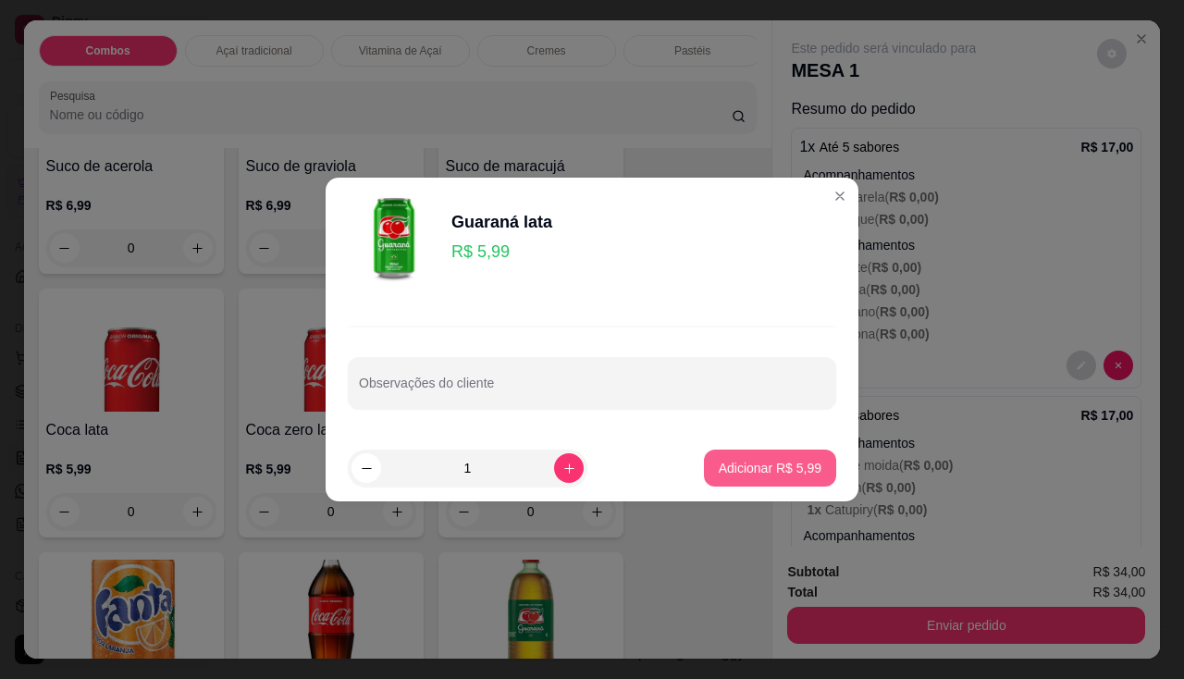
click at [730, 465] on p "Adicionar R$ 5,99" at bounding box center [769, 468] width 103 height 18
type input "1"
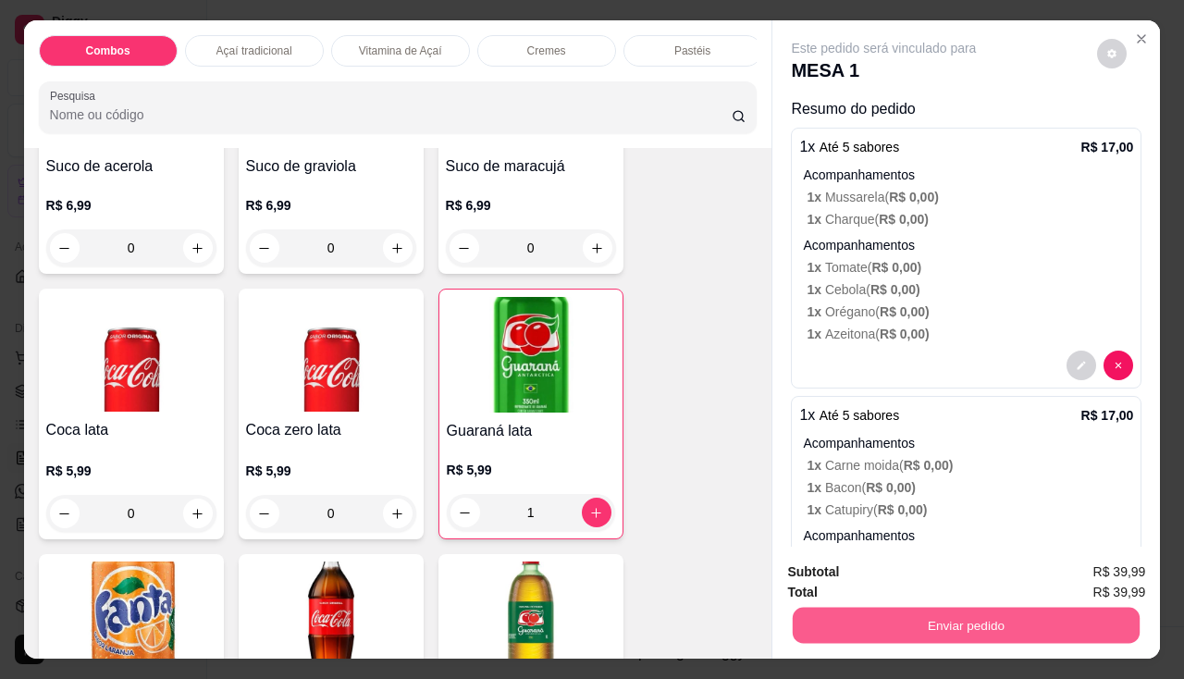
click at [882, 607] on button "Enviar pedido" at bounding box center [965, 625] width 347 height 36
click at [1028, 631] on button "Enviar pedido" at bounding box center [965, 625] width 347 height 36
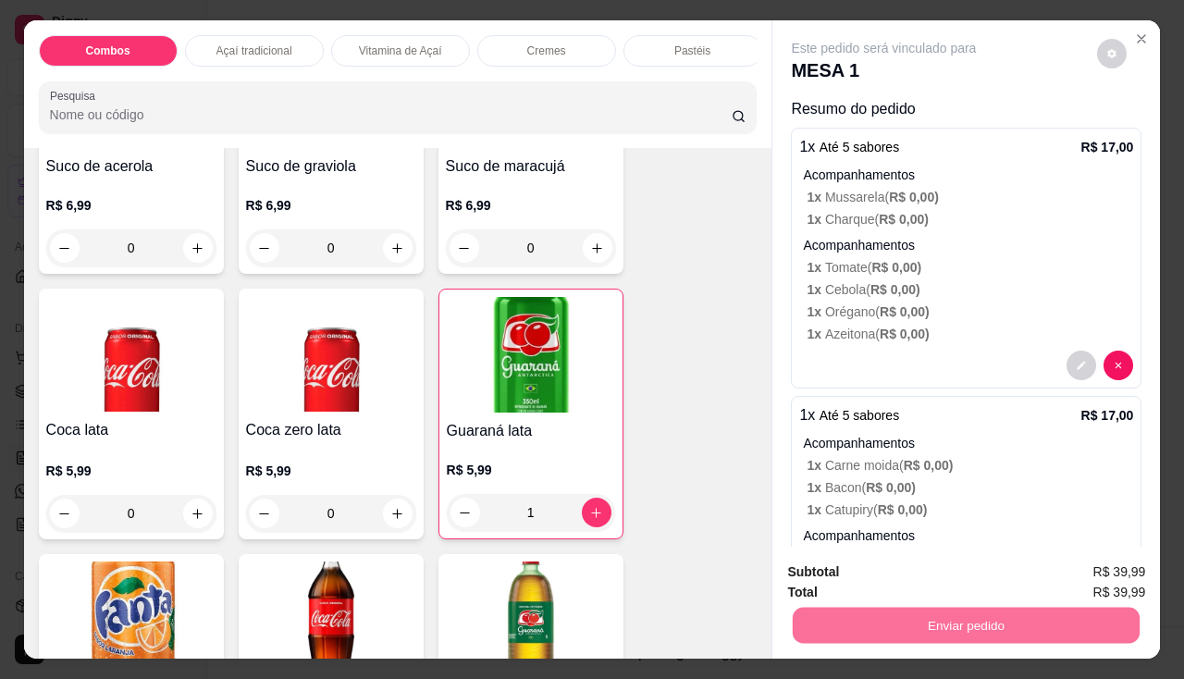
click at [1082, 563] on button "Enviar pedido" at bounding box center [1098, 573] width 102 height 34
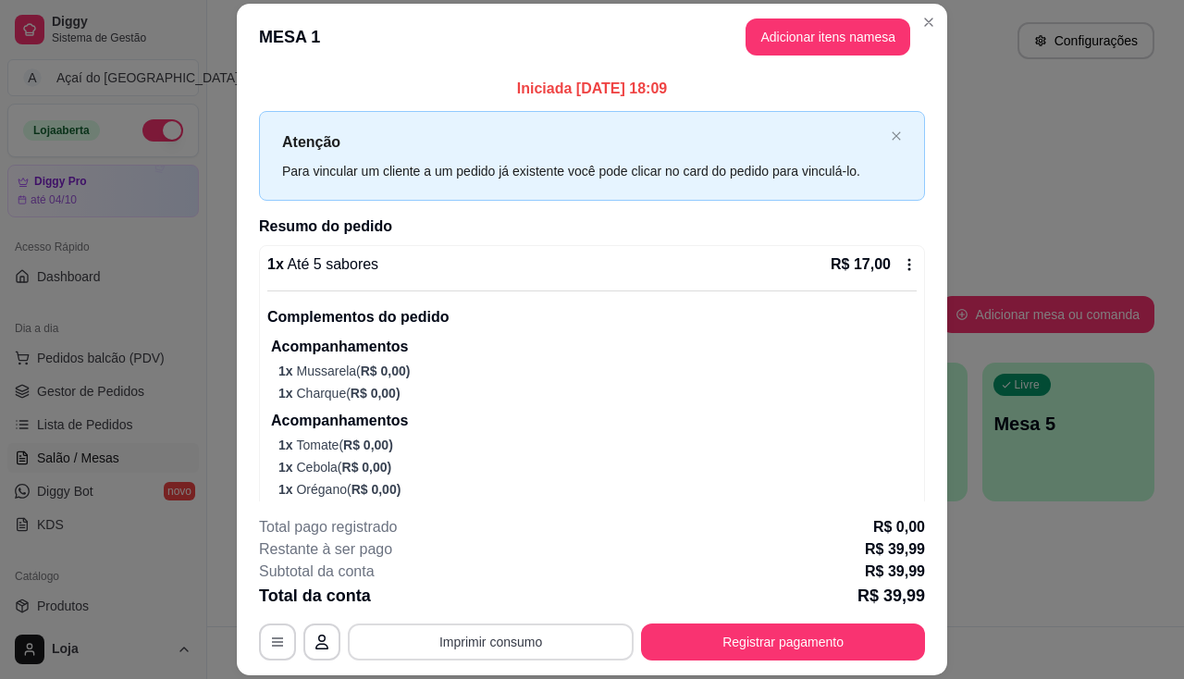
click at [512, 650] on button "Imprimir consumo" at bounding box center [491, 641] width 286 height 37
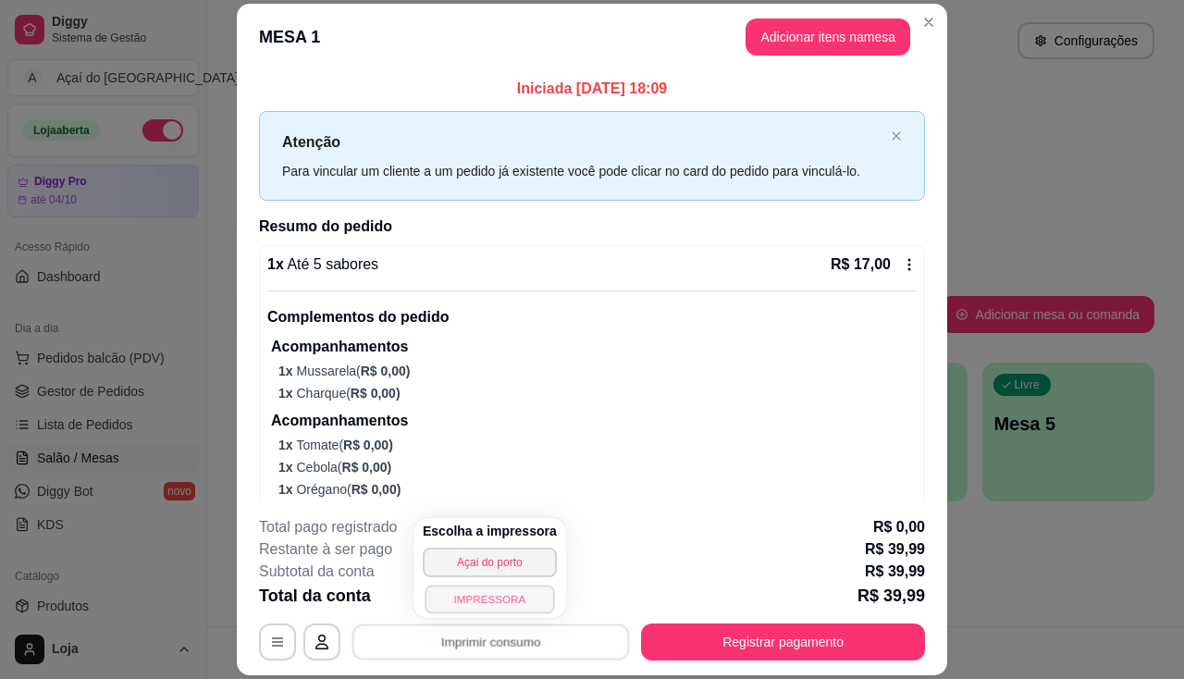
click at [509, 602] on button "IMPRESSORA" at bounding box center [488, 598] width 129 height 29
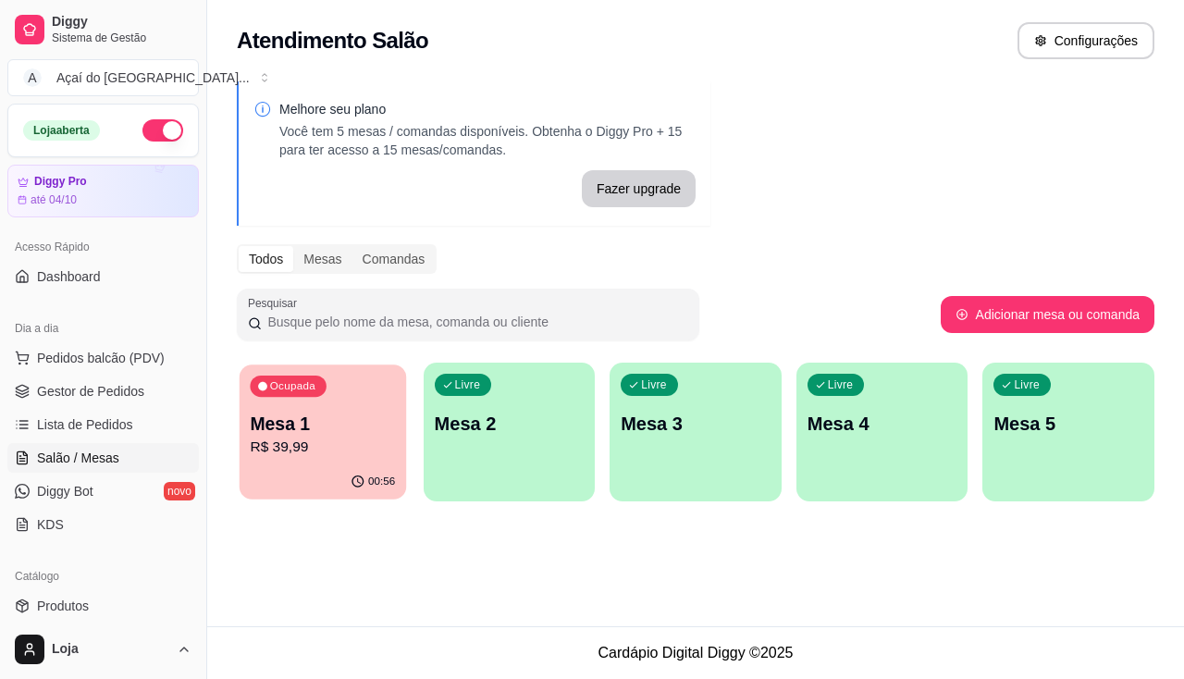
click at [255, 451] on p "R$ 39,99" at bounding box center [322, 446] width 145 height 21
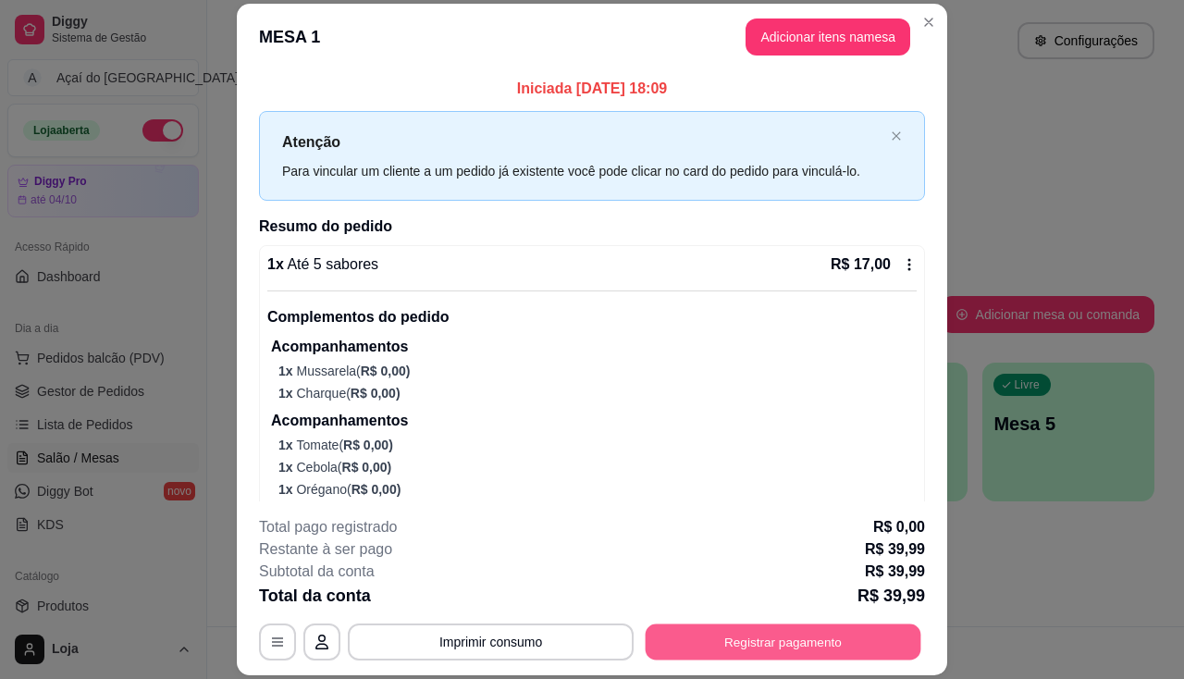
click at [757, 631] on button "Registrar pagamento" at bounding box center [783, 642] width 276 height 36
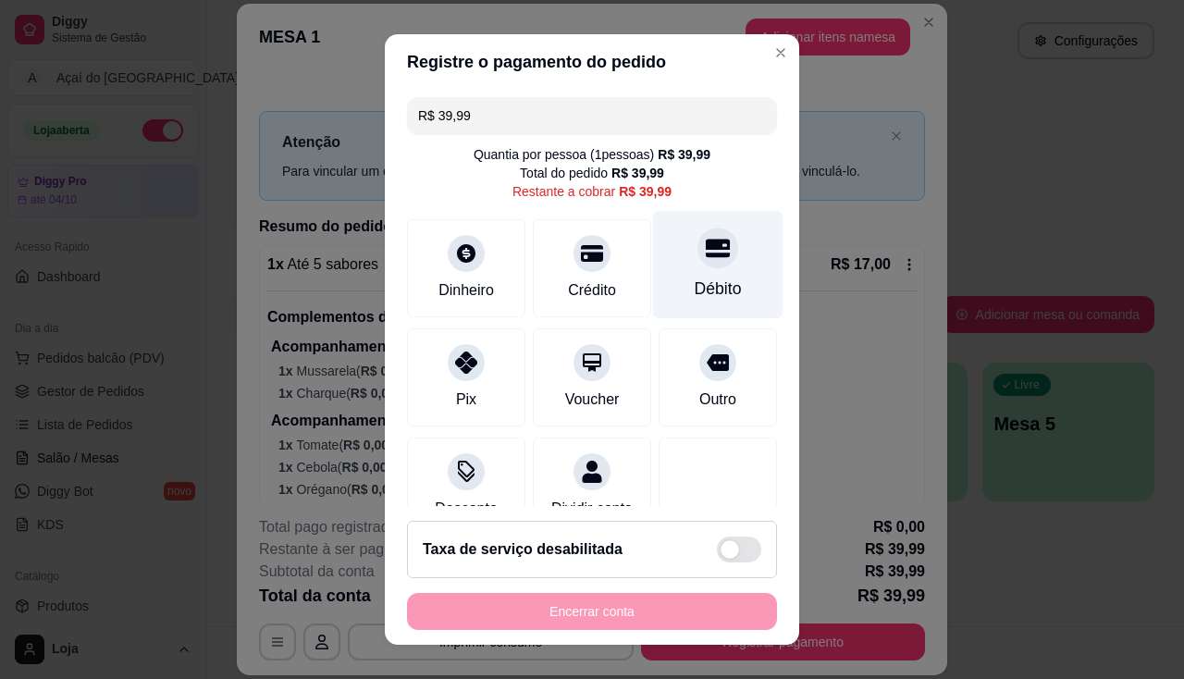
click at [694, 287] on div "Débito" at bounding box center [717, 288] width 47 height 24
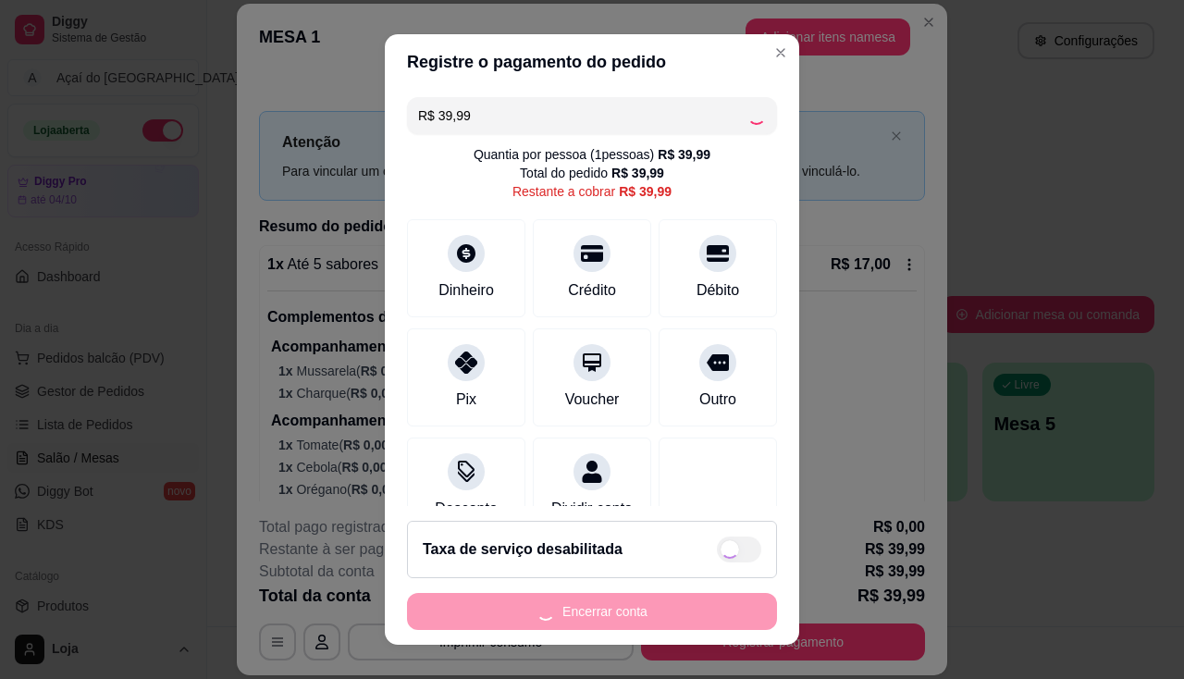
type input "R$ 0,00"
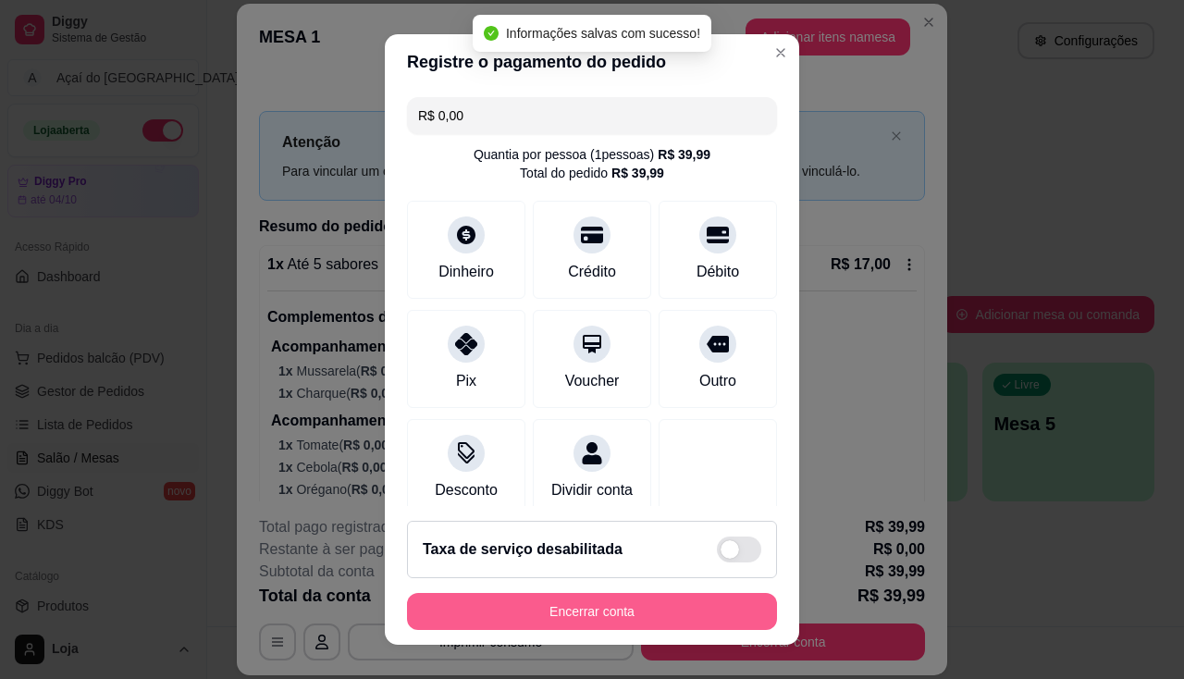
click at [637, 602] on button "Encerrar conta" at bounding box center [592, 611] width 370 height 37
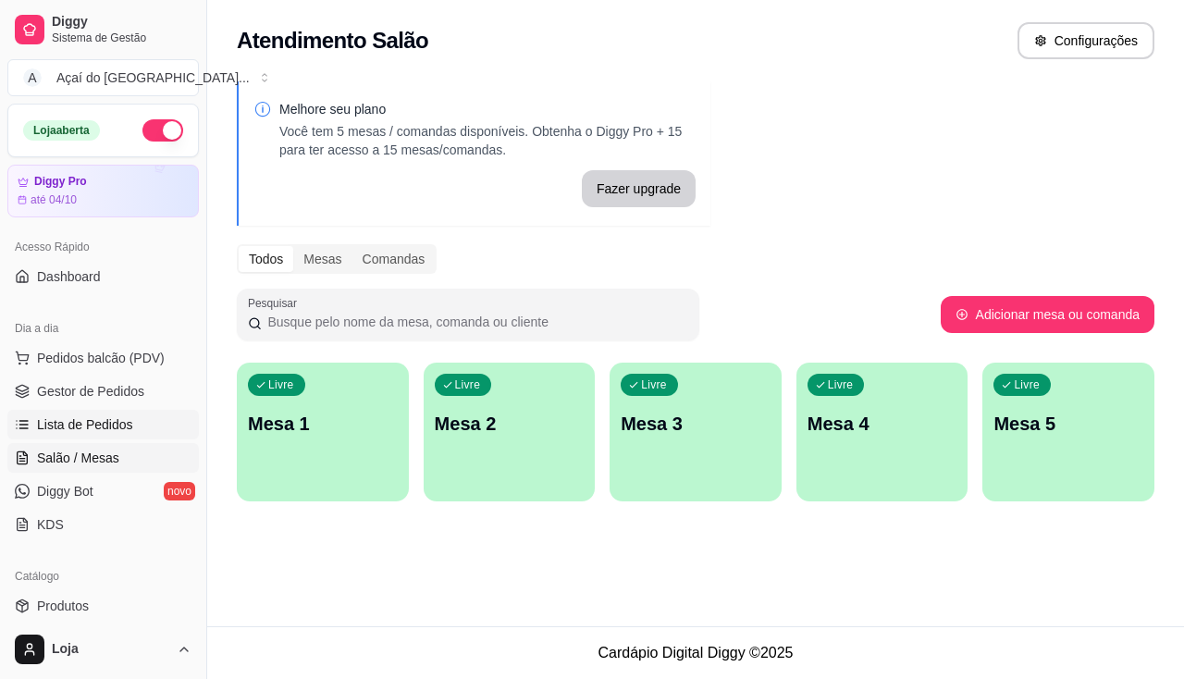
click at [99, 425] on span "Lista de Pedidos" at bounding box center [85, 424] width 96 height 18
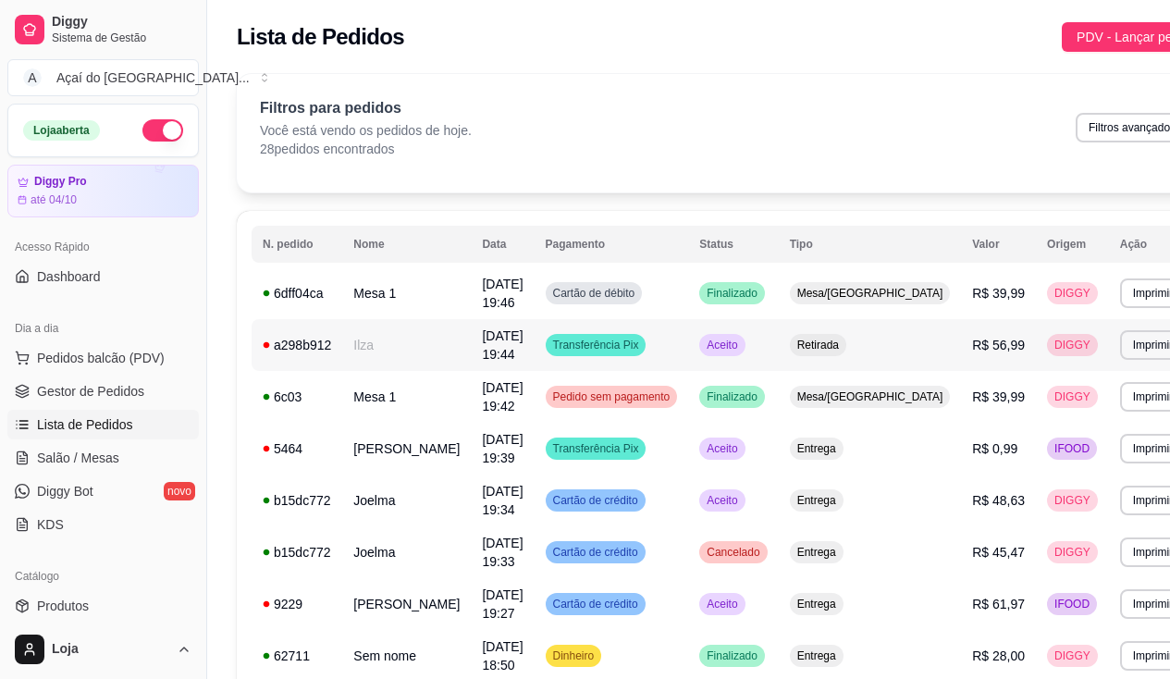
click at [412, 355] on td "Ilza" at bounding box center [406, 345] width 129 height 52
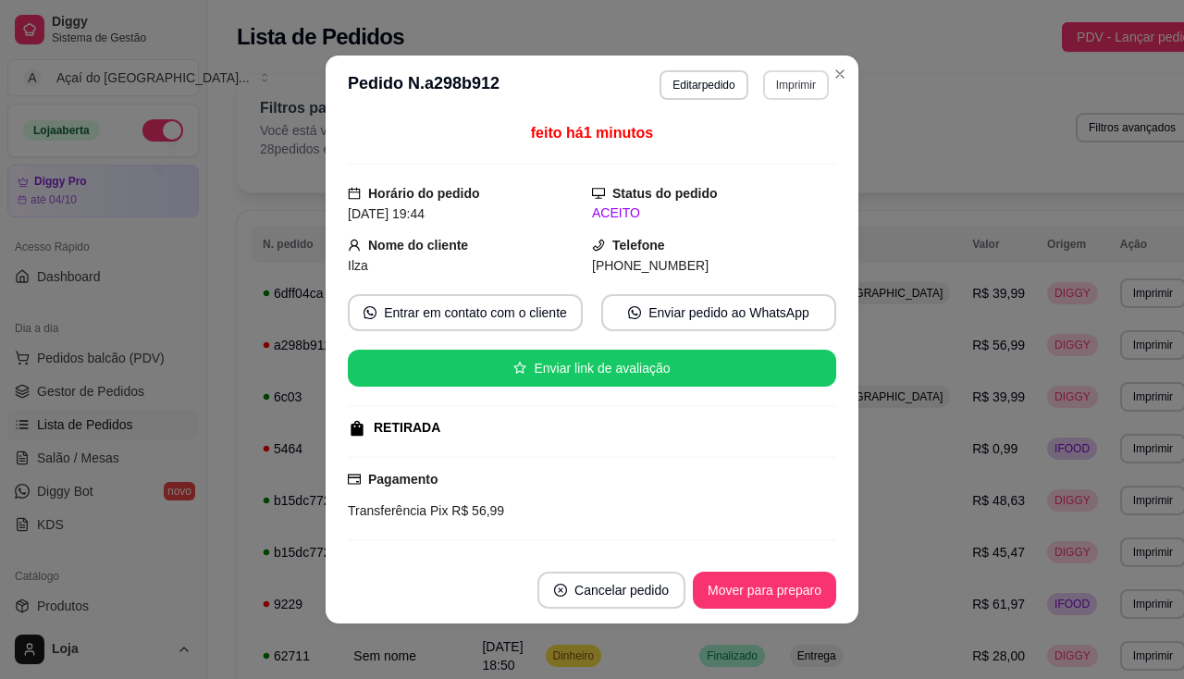
click at [802, 85] on button "Imprimir" at bounding box center [796, 85] width 66 height 30
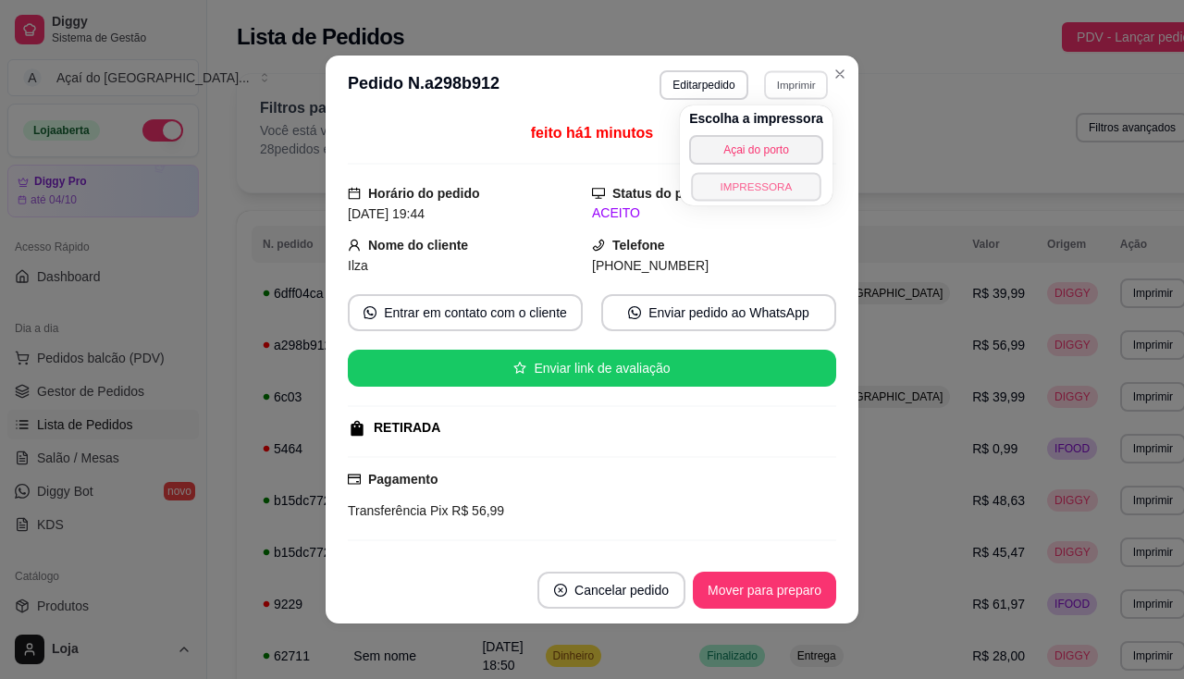
click at [788, 185] on button "IMPRESSORA" at bounding box center [755, 186] width 129 height 29
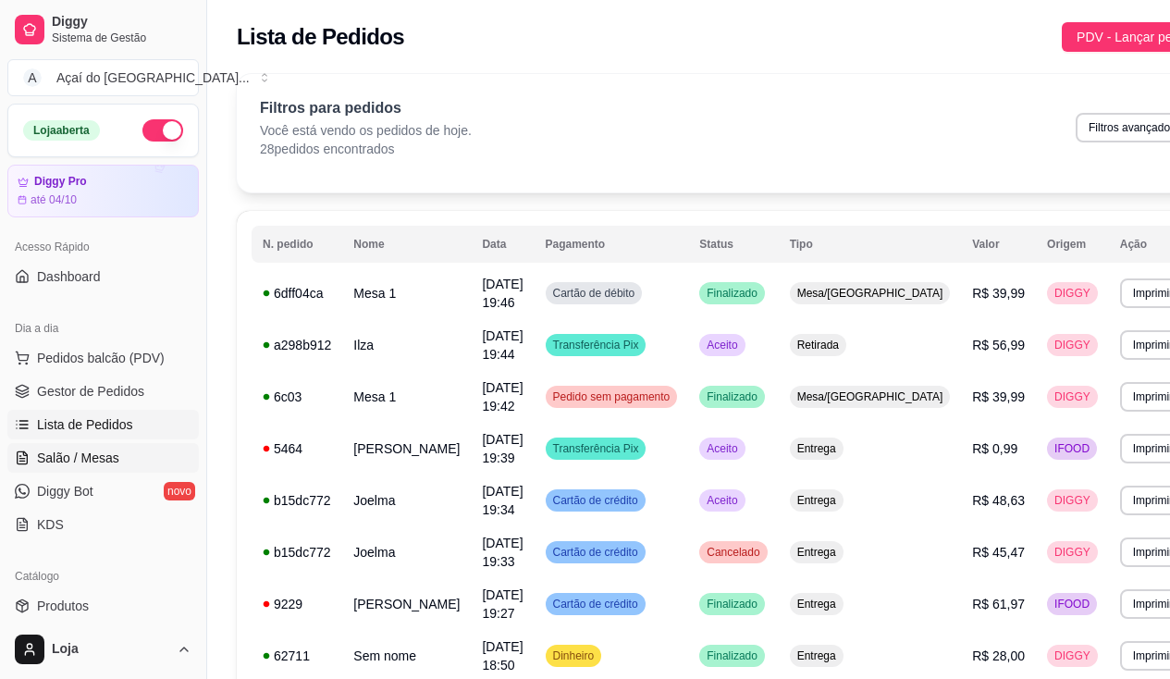
click at [91, 448] on span "Salão / Mesas" at bounding box center [78, 457] width 82 height 18
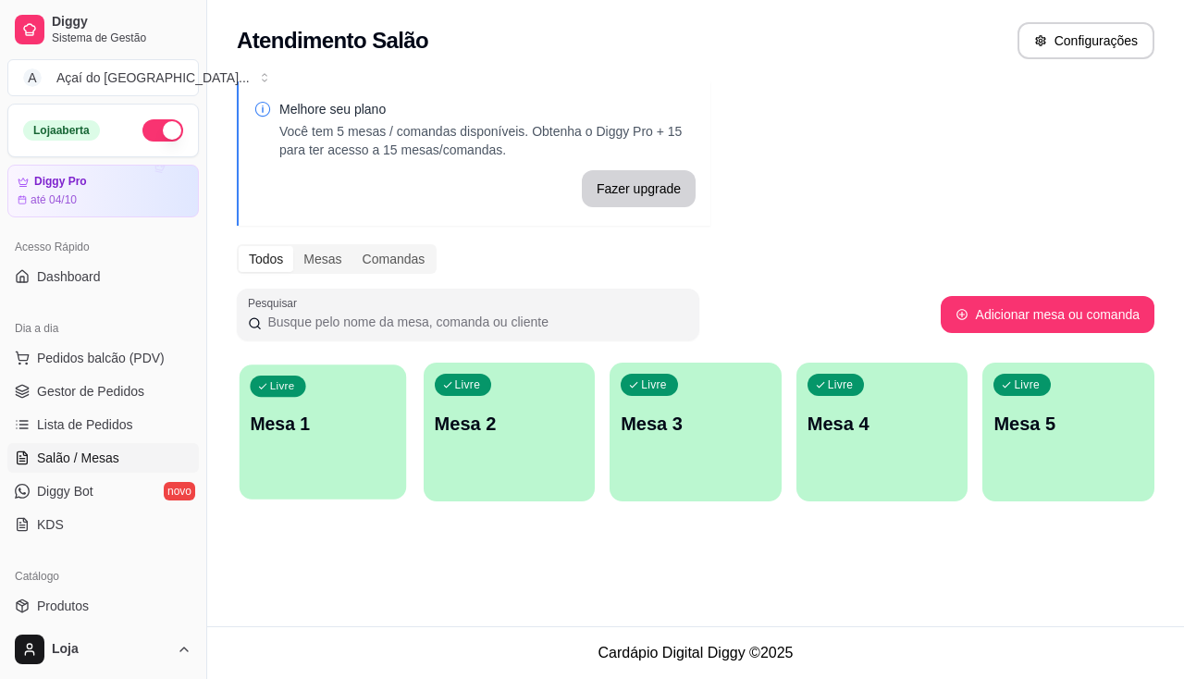
click at [377, 436] on p "Mesa 1" at bounding box center [322, 423] width 145 height 25
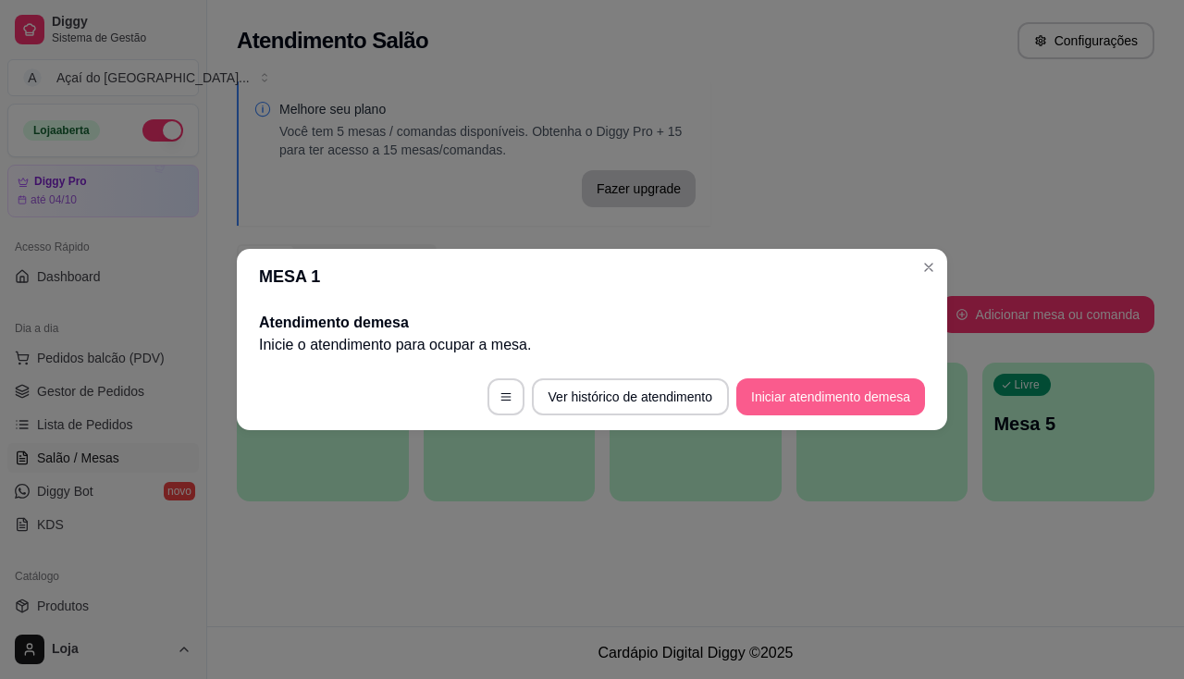
click at [793, 410] on button "Iniciar atendimento de mesa" at bounding box center [830, 396] width 189 height 37
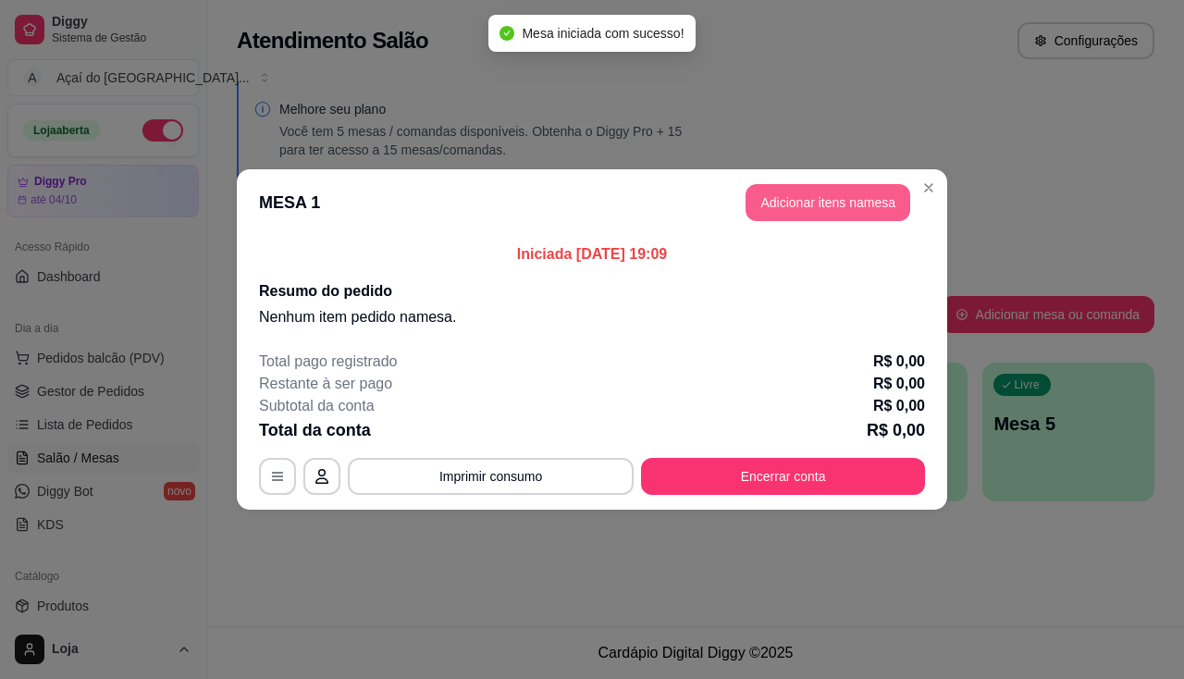
click at [864, 220] on button "Adicionar itens na mesa" at bounding box center [827, 202] width 165 height 37
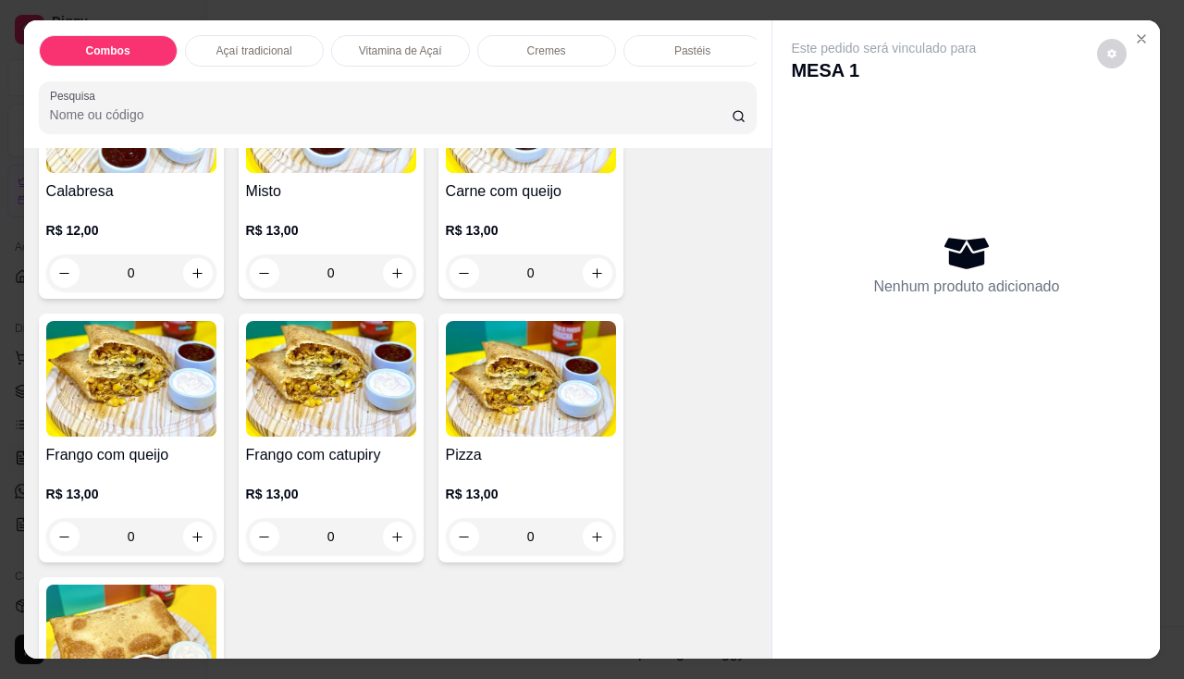
scroll to position [2404, 0]
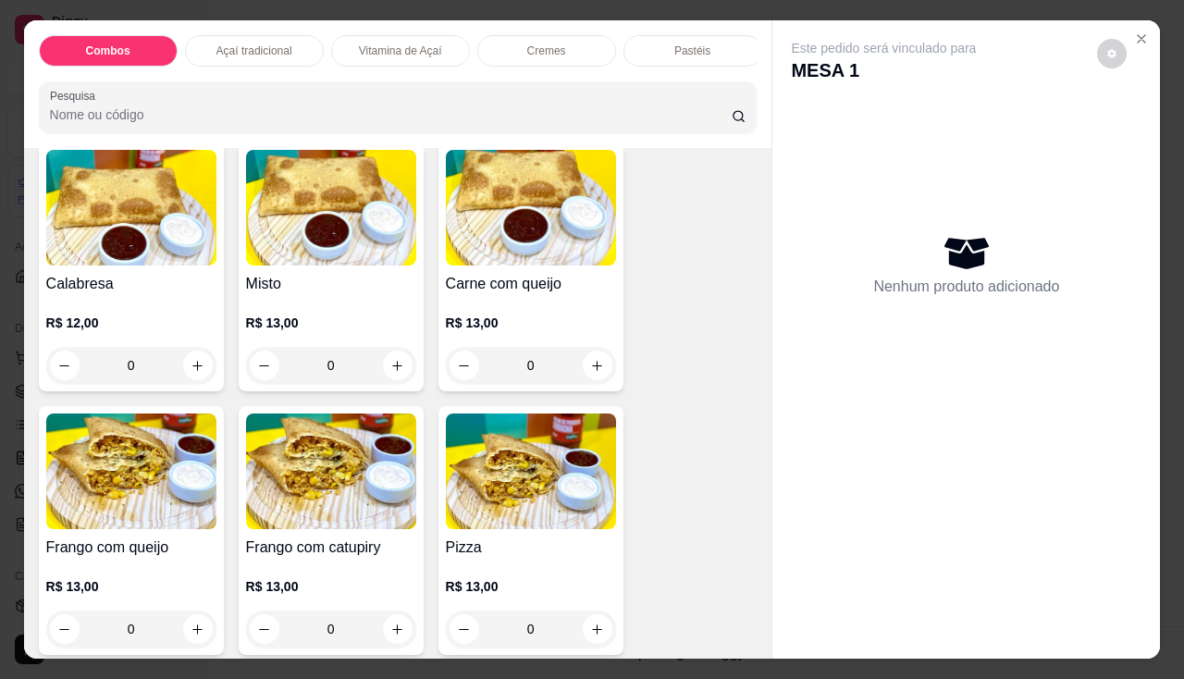
click at [505, 249] on img at bounding box center [531, 208] width 170 height 116
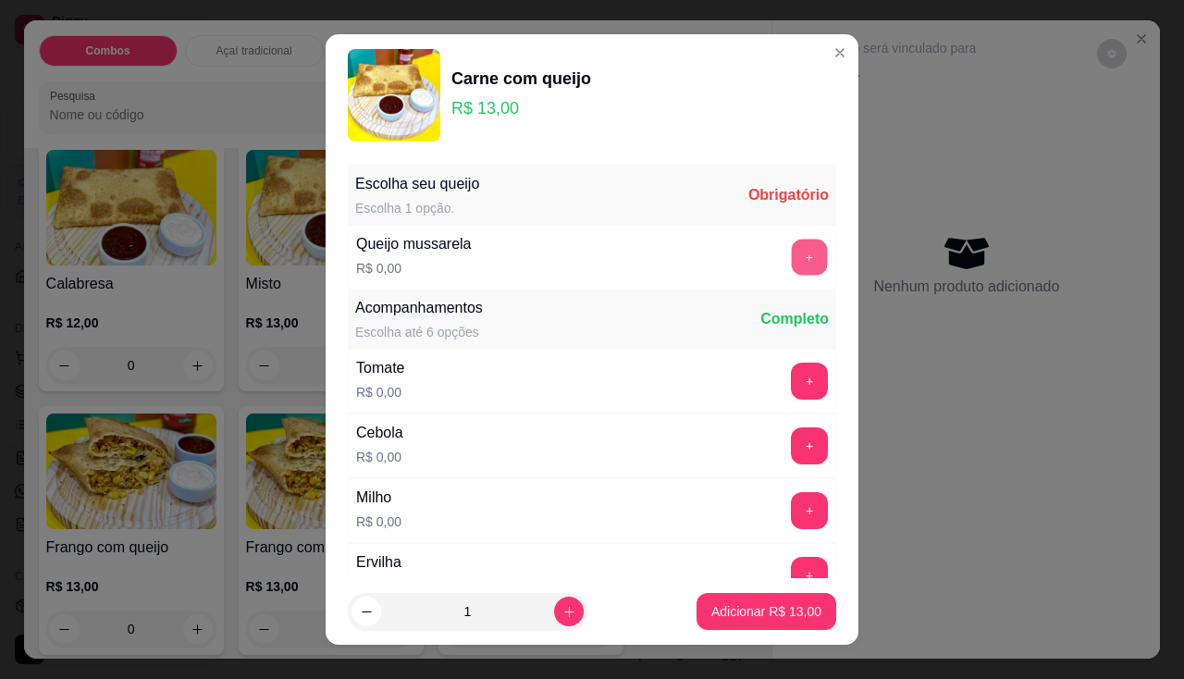
click at [791, 246] on button "+" at bounding box center [809, 257] width 36 height 36
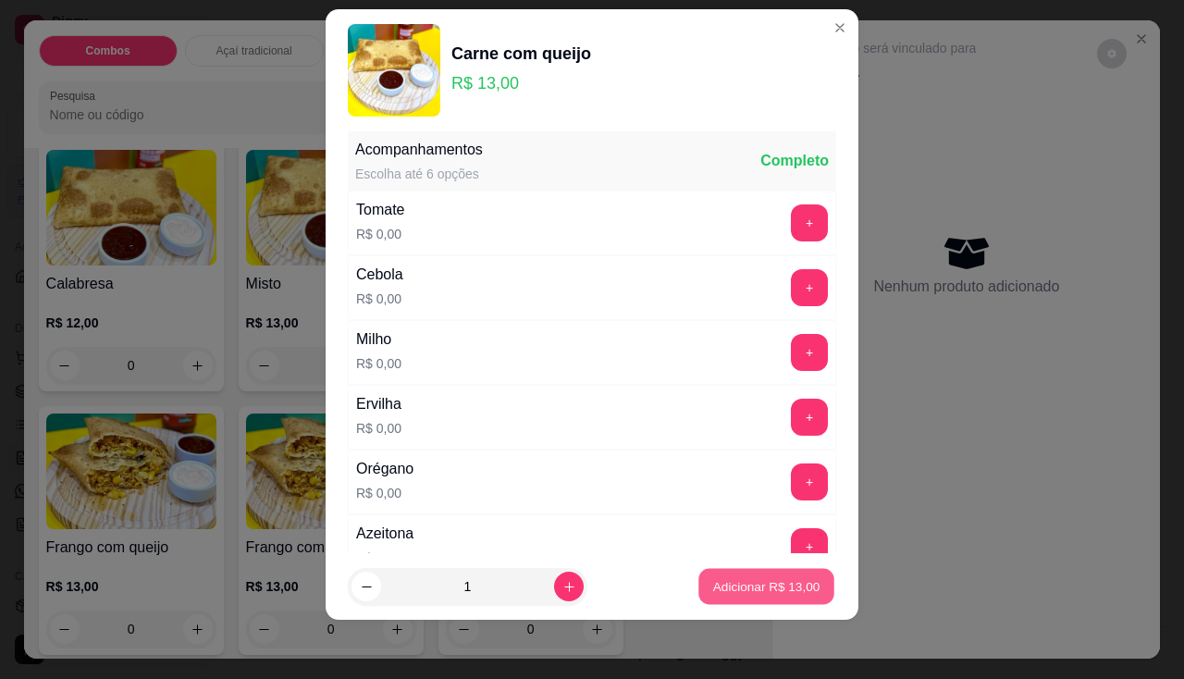
click at [721, 583] on p "Adicionar R$ 13,00" at bounding box center [766, 587] width 107 height 18
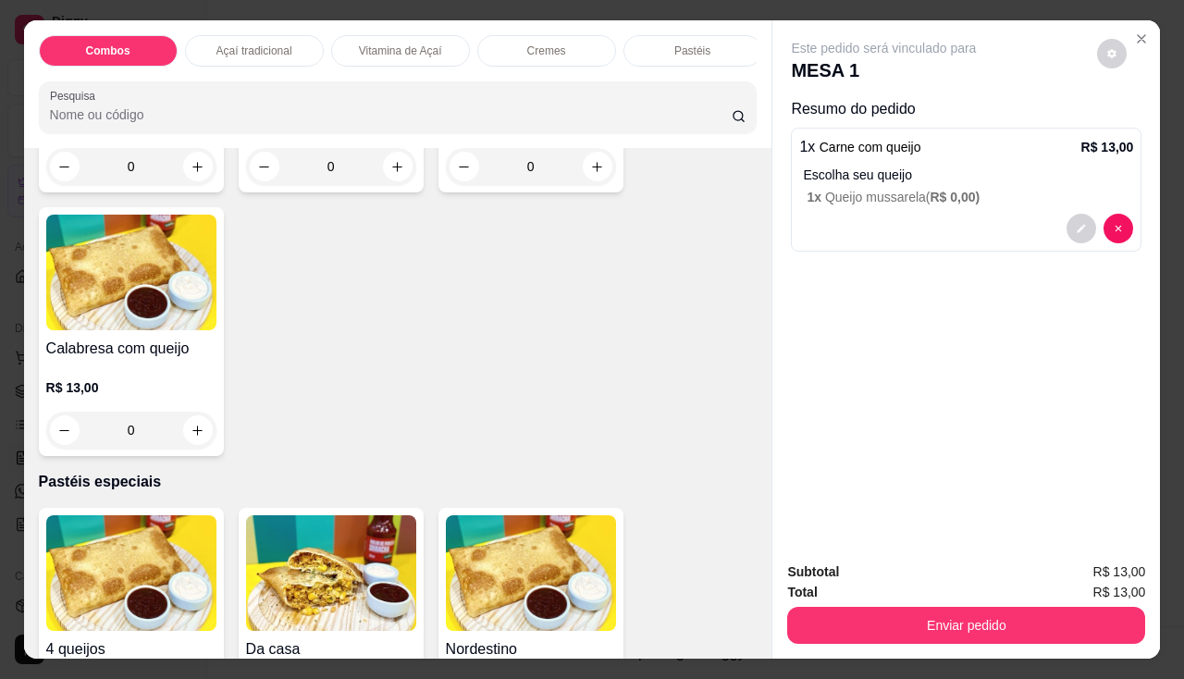
scroll to position [2589, 0]
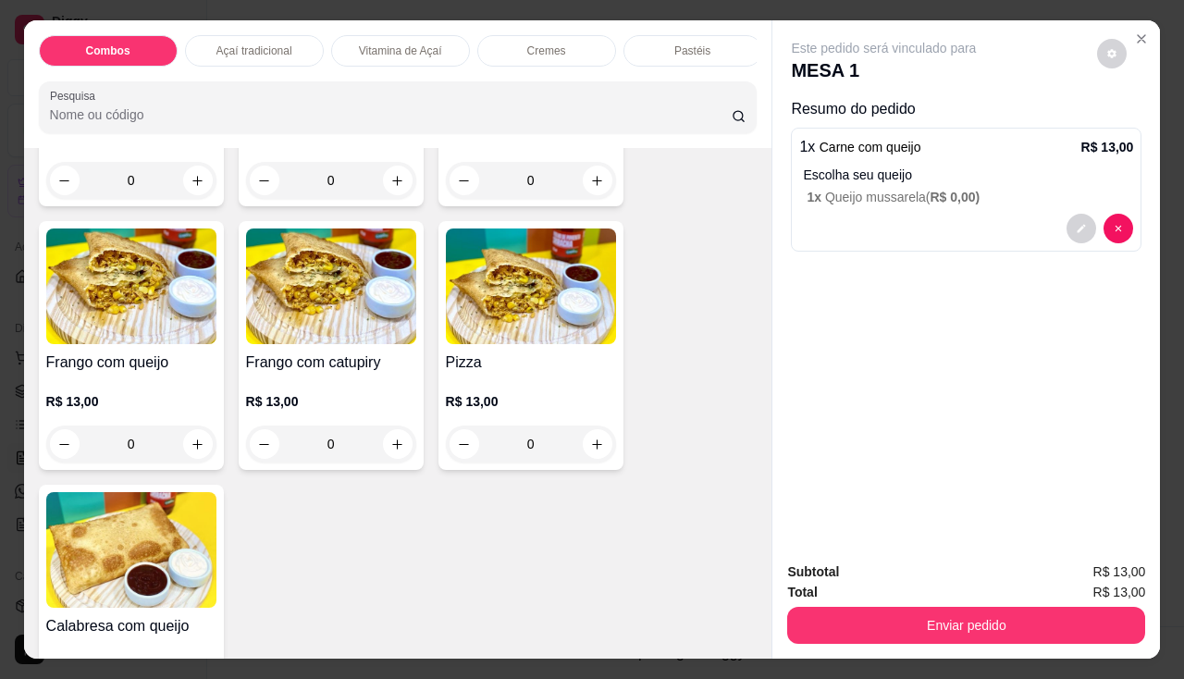
click at [495, 357] on div "Pizza R$ 13,00 0" at bounding box center [530, 345] width 185 height 249
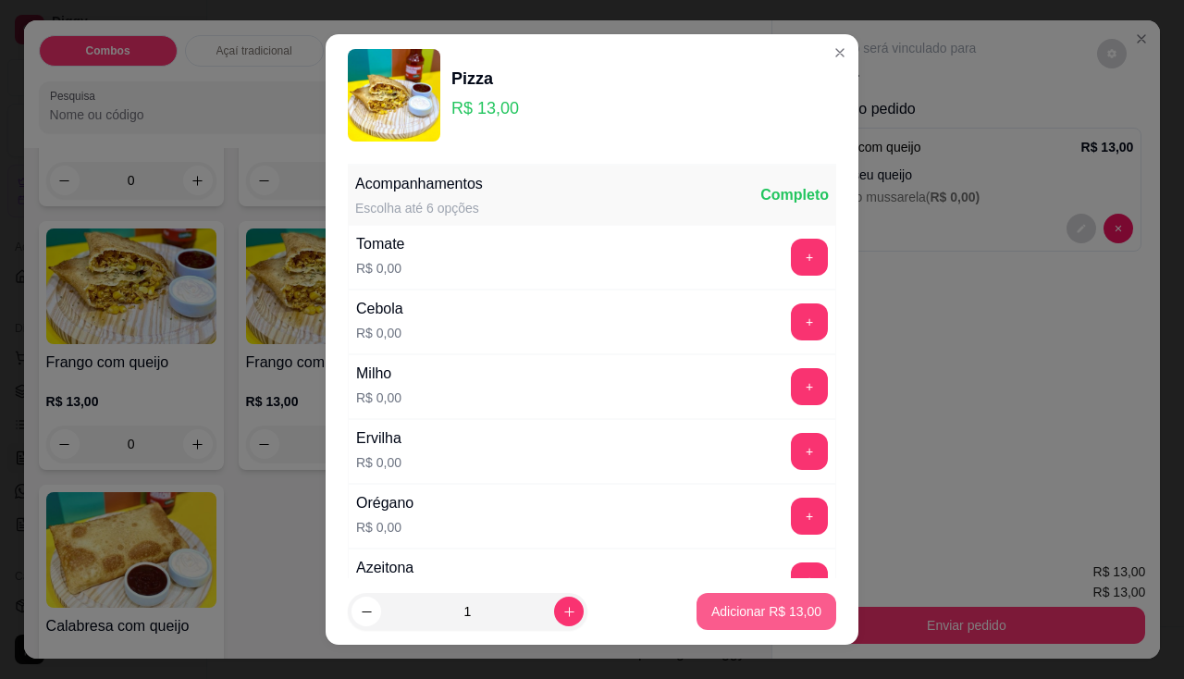
click at [737, 604] on p "Adicionar R$ 13,00" at bounding box center [766, 611] width 110 height 18
type input "1"
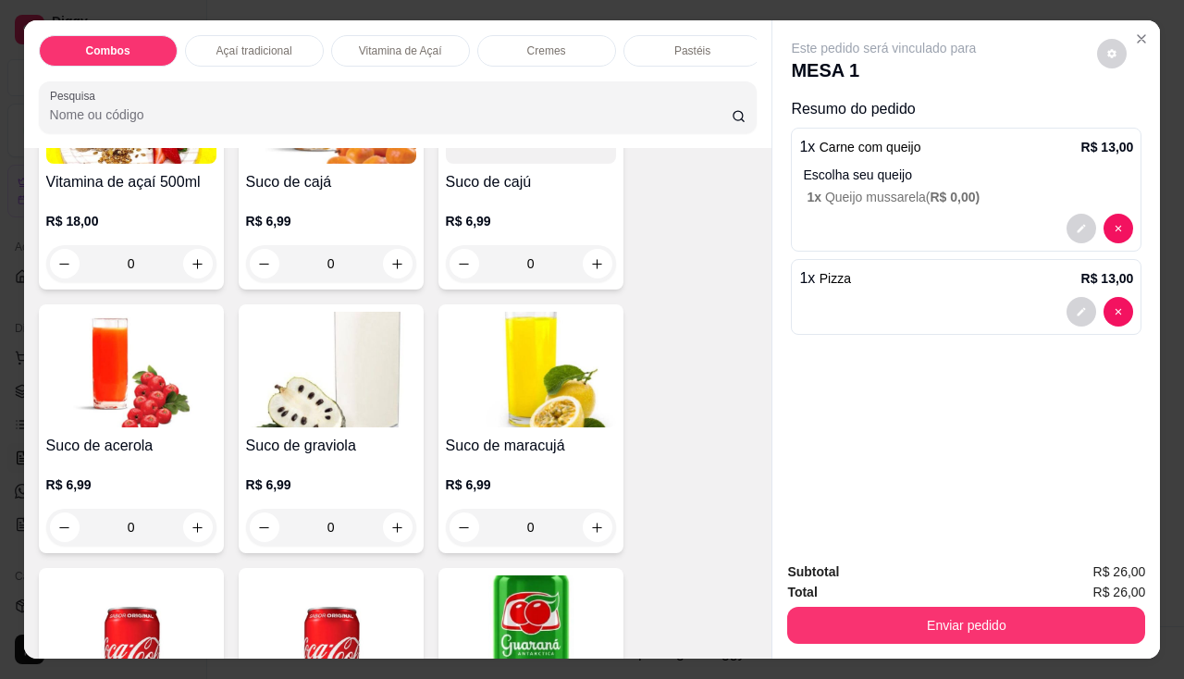
scroll to position [4993, 0]
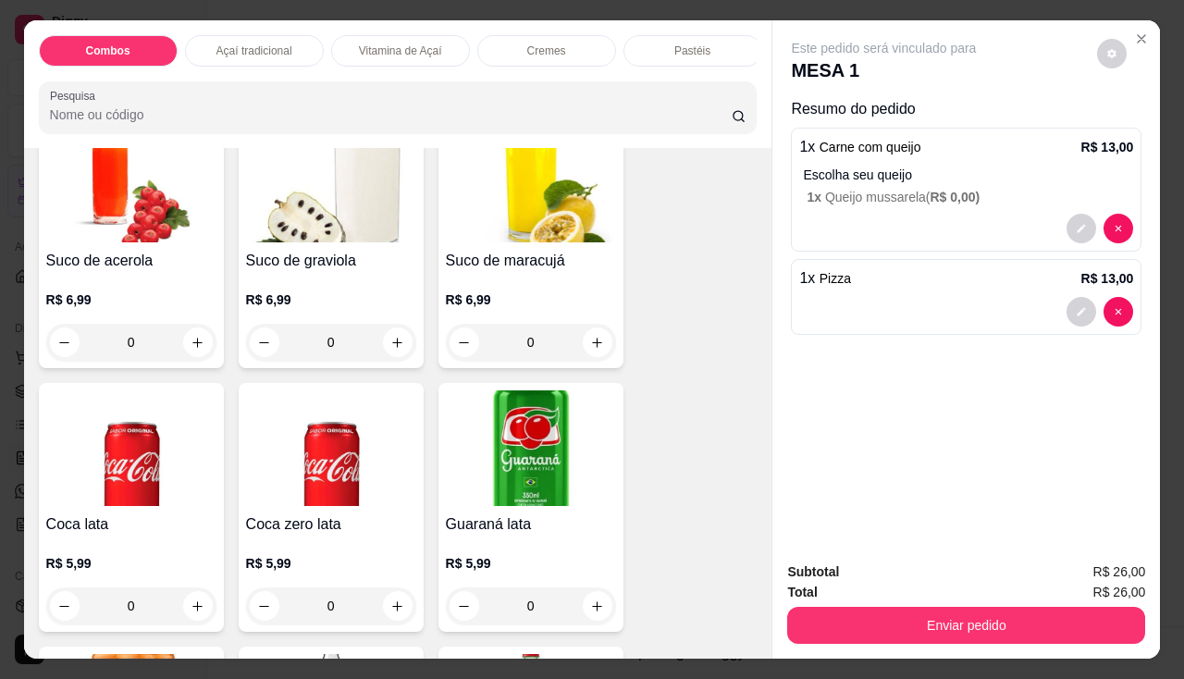
click at [288, 530] on h4 "Coca zero lata" at bounding box center [331, 524] width 170 height 22
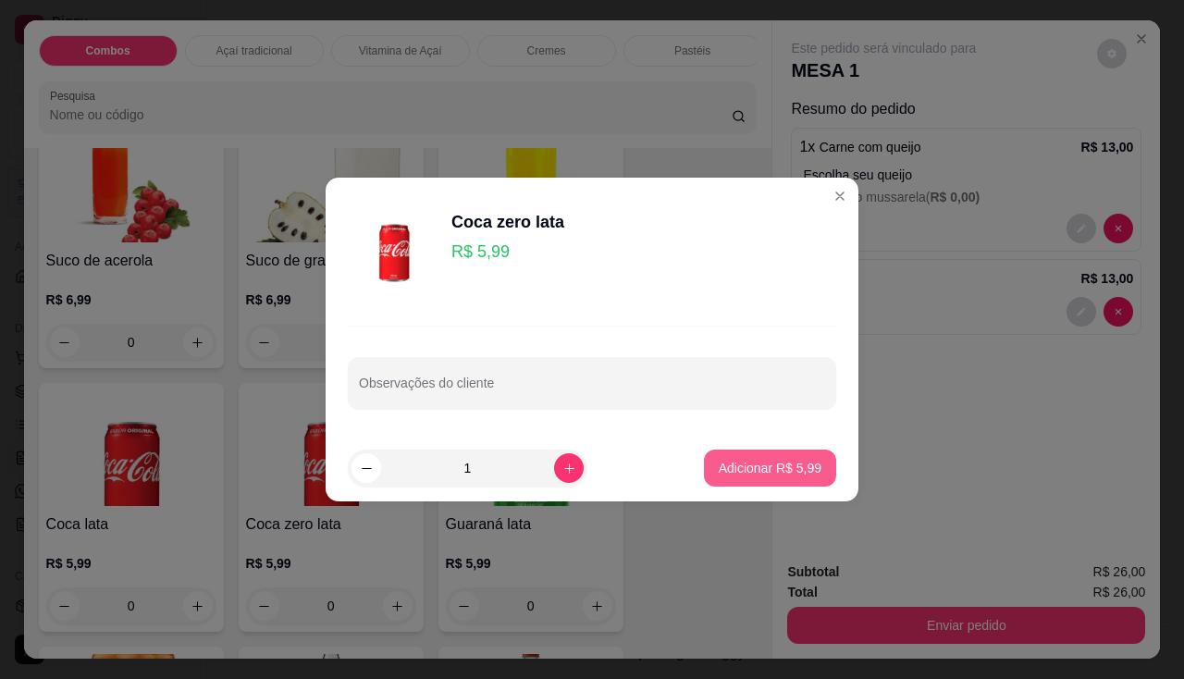
click at [704, 468] on button "Adicionar R$ 5,99" at bounding box center [770, 467] width 132 height 37
type input "1"
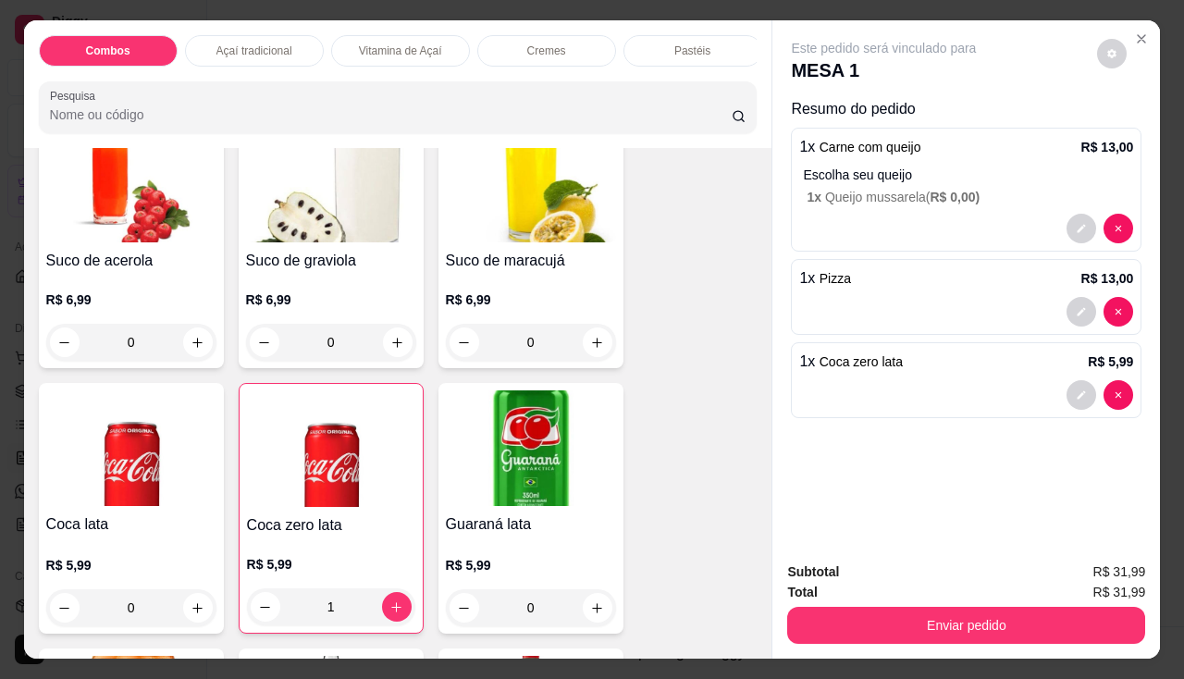
click at [537, 253] on div "Suco de maracujá R$ 6,99 0" at bounding box center [530, 243] width 185 height 249
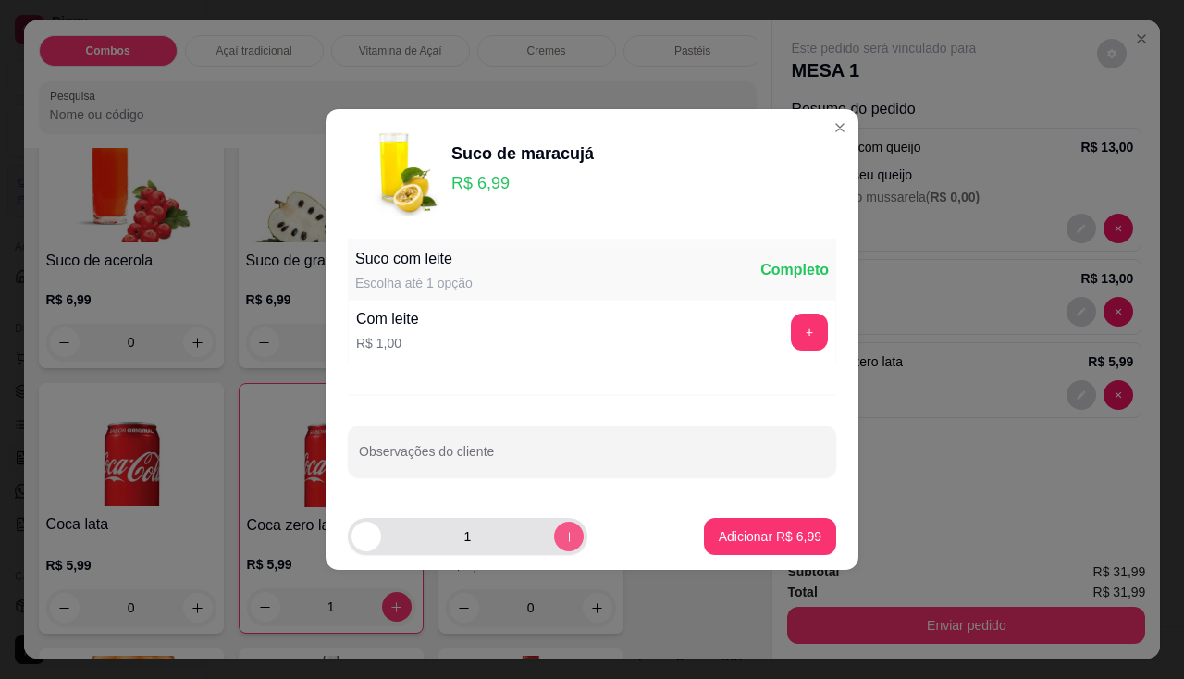
click at [554, 548] on button "increase-product-quantity" at bounding box center [569, 536] width 30 height 30
type input "2"
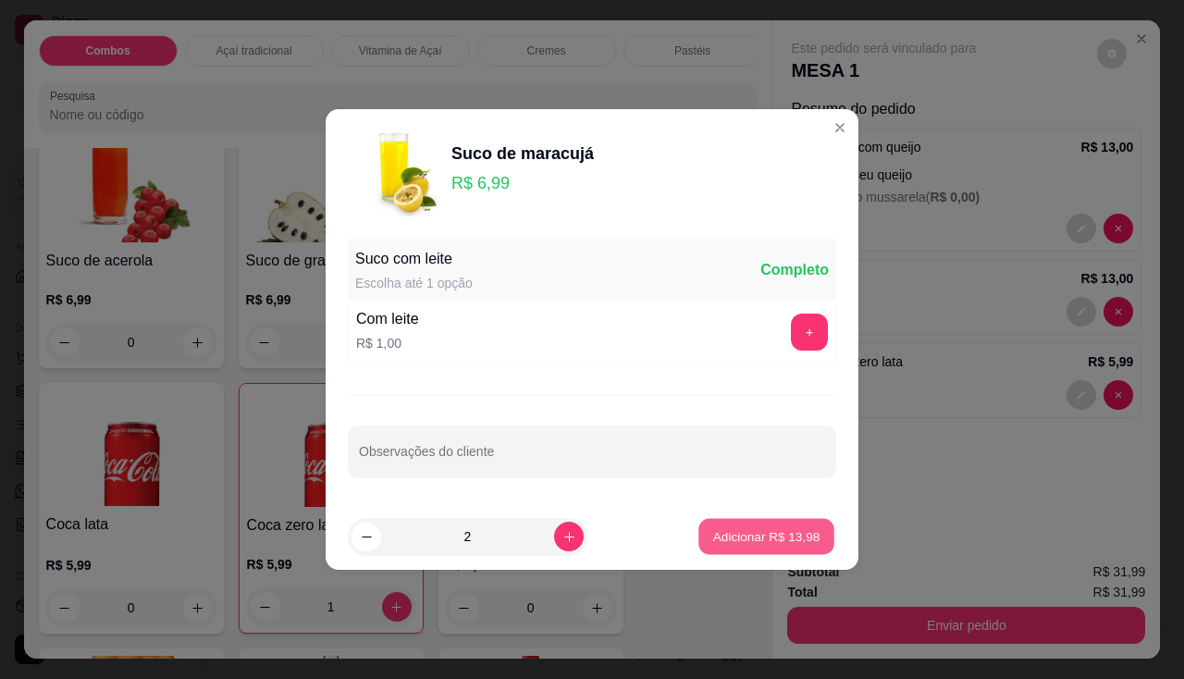
click at [722, 530] on p "Adicionar R$ 13,98" at bounding box center [766, 536] width 107 height 18
type input "2"
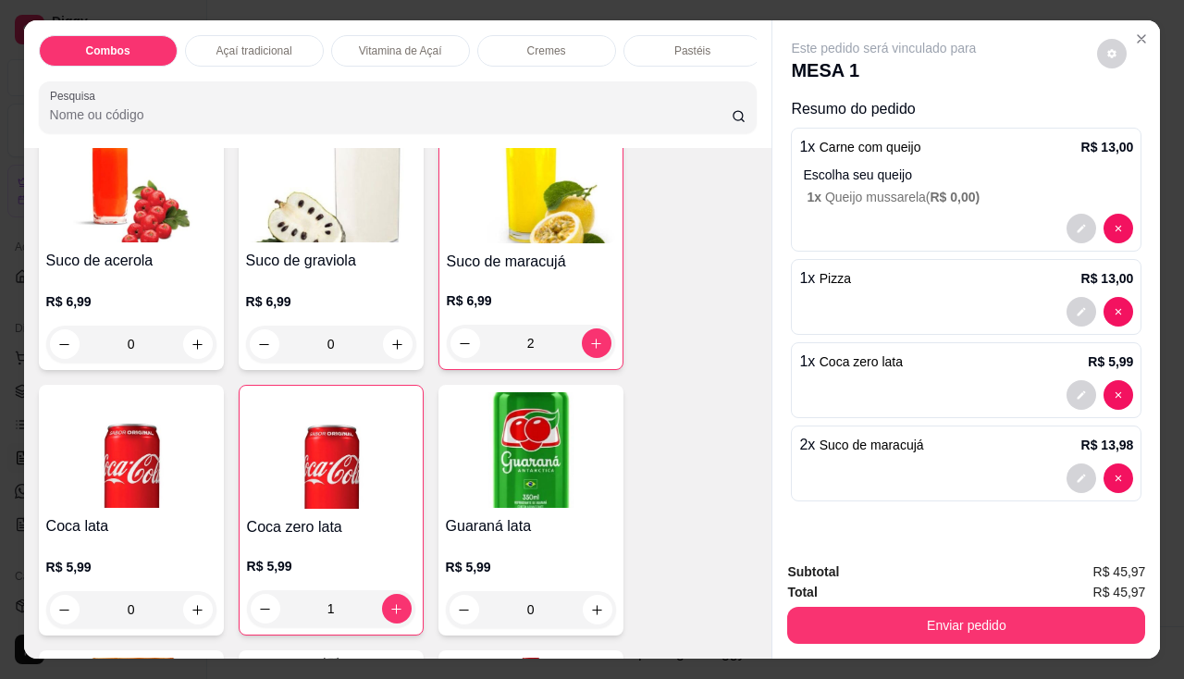
scroll to position [4808, 0]
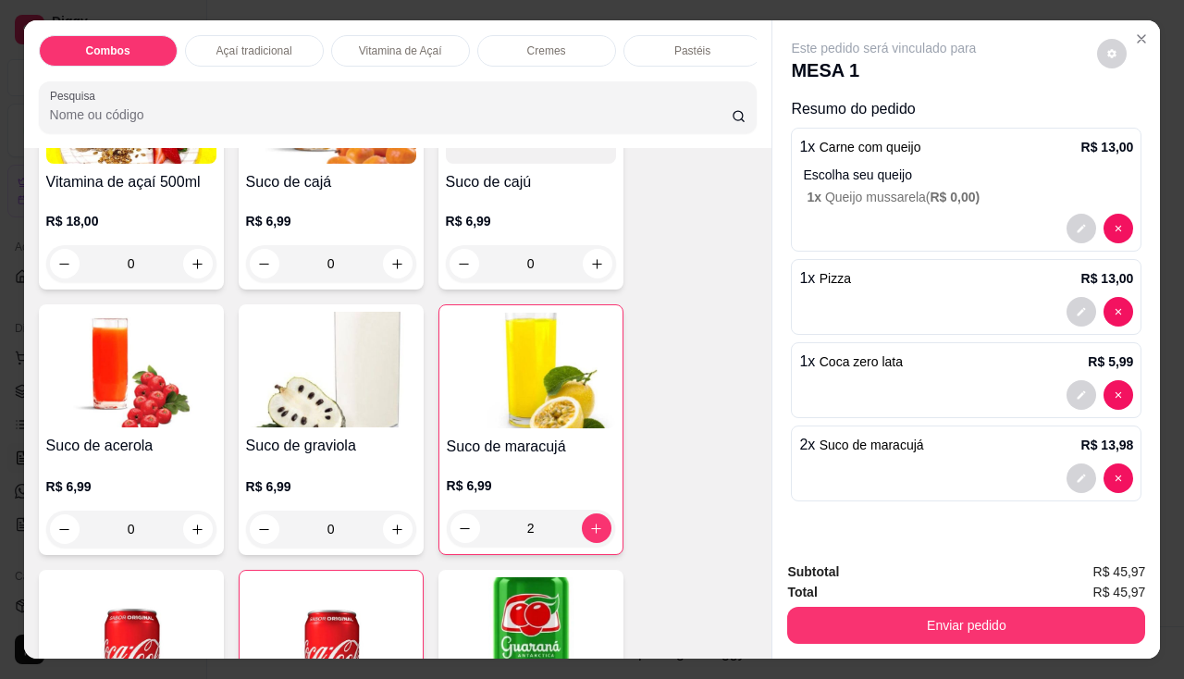
click at [117, 457] on h4 "Suco de acerola" at bounding box center [131, 446] width 170 height 22
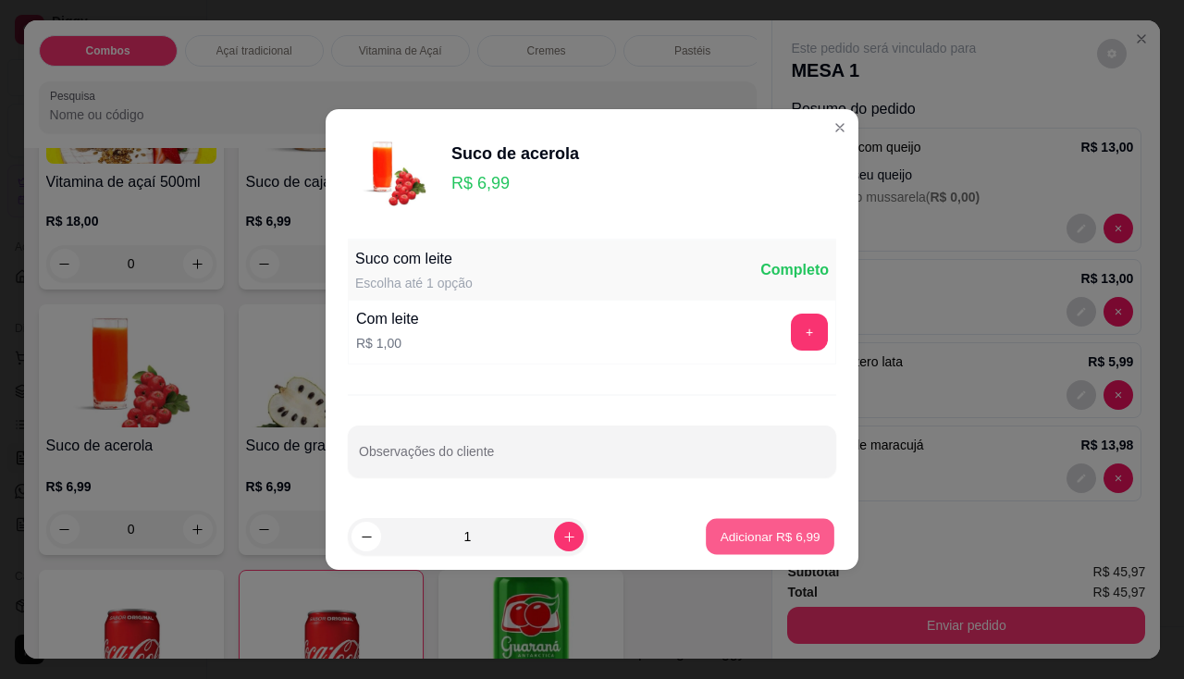
click at [728, 535] on p "Adicionar R$ 6,99" at bounding box center [769, 536] width 100 height 18
type input "1"
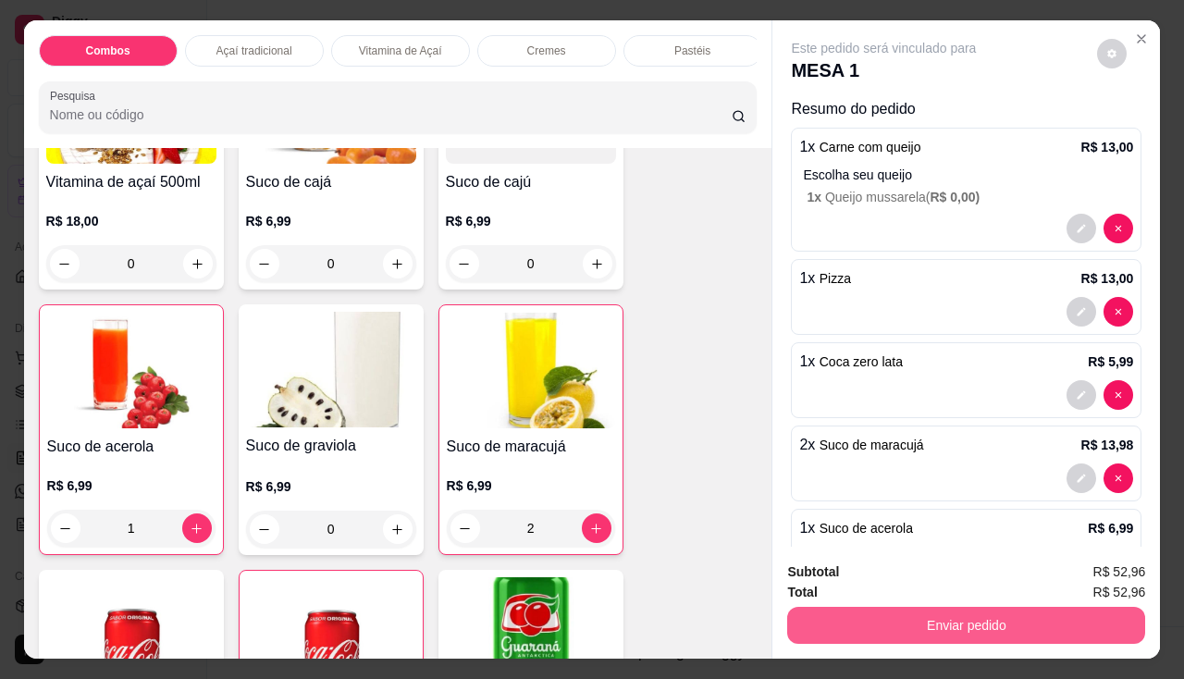
click at [825, 615] on button "Enviar pedido" at bounding box center [966, 625] width 358 height 37
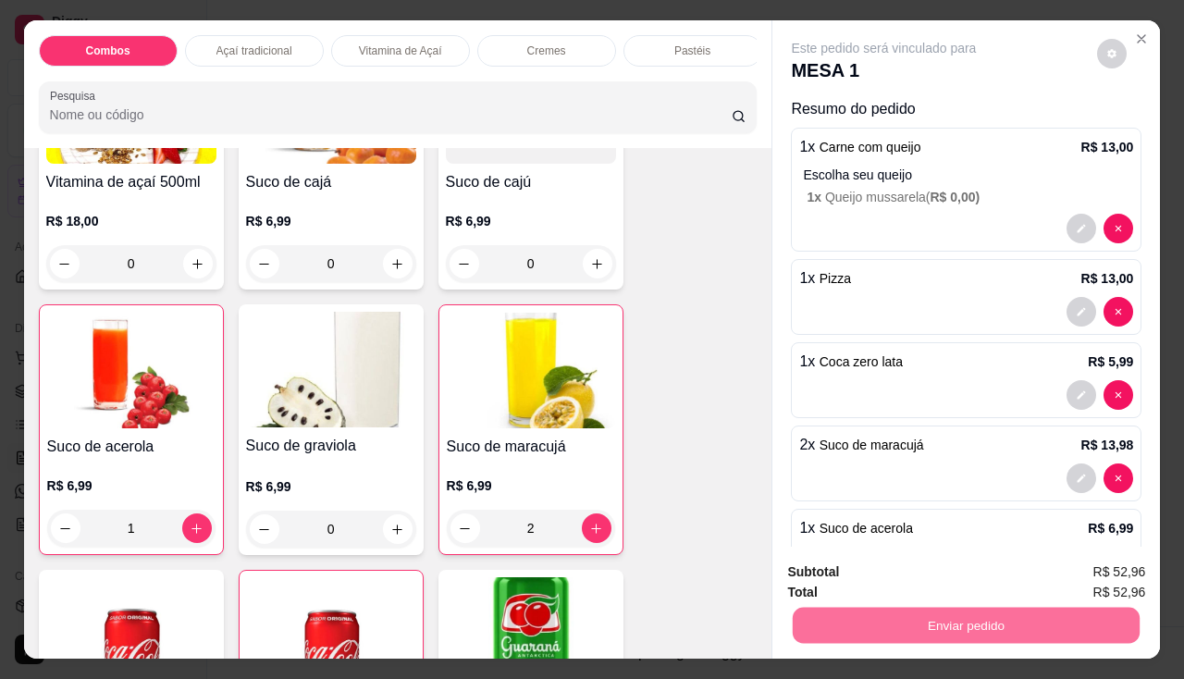
click at [1086, 567] on button "Enviar pedido" at bounding box center [1098, 573] width 102 height 34
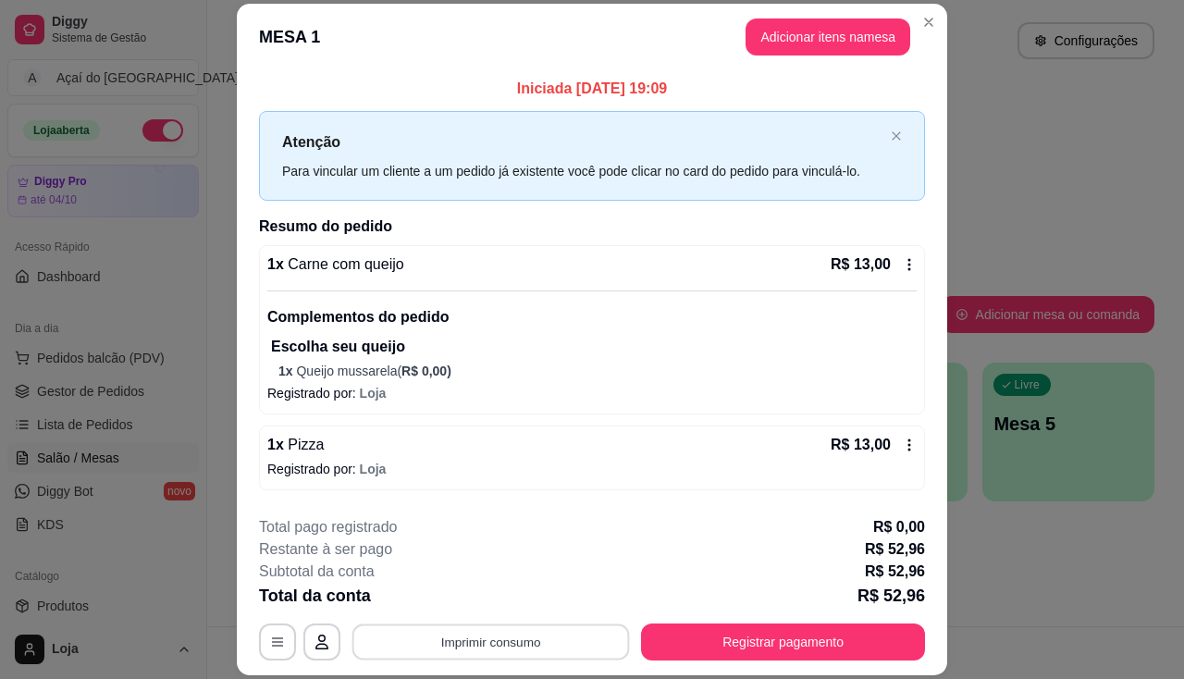
click at [552, 626] on button "Imprimir consumo" at bounding box center [490, 642] width 277 height 36
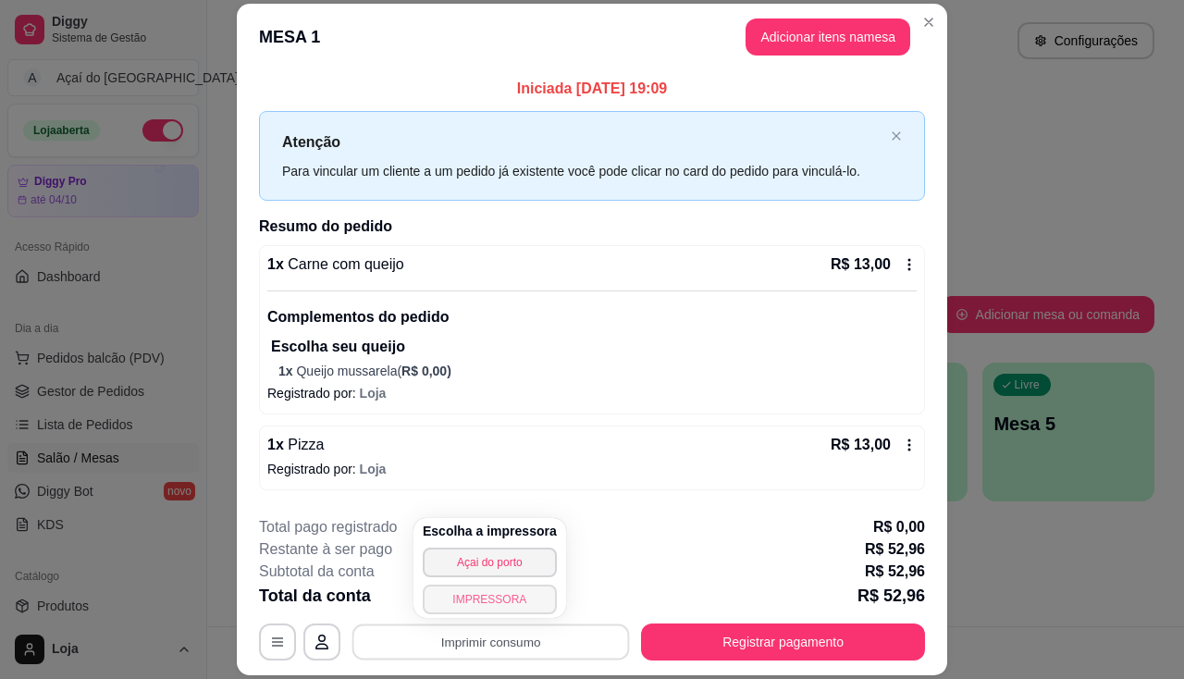
click at [507, 594] on button "IMPRESSORA" at bounding box center [490, 599] width 134 height 30
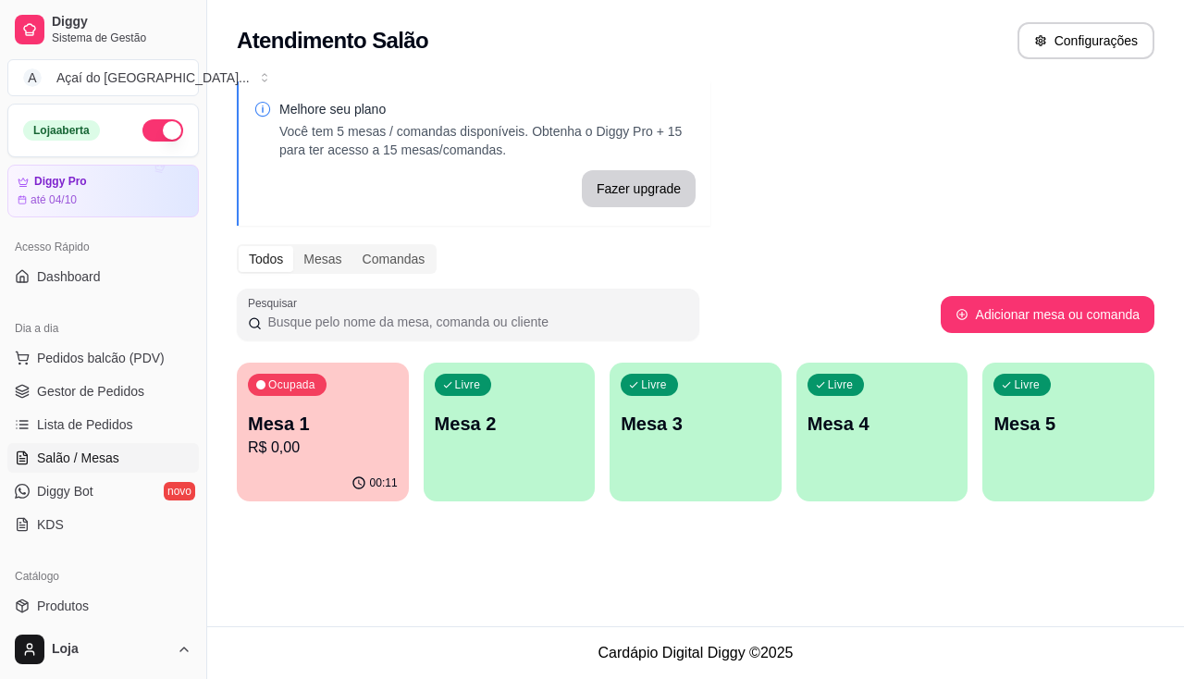
click at [295, 451] on p "R$ 0,00" at bounding box center [323, 447] width 150 height 22
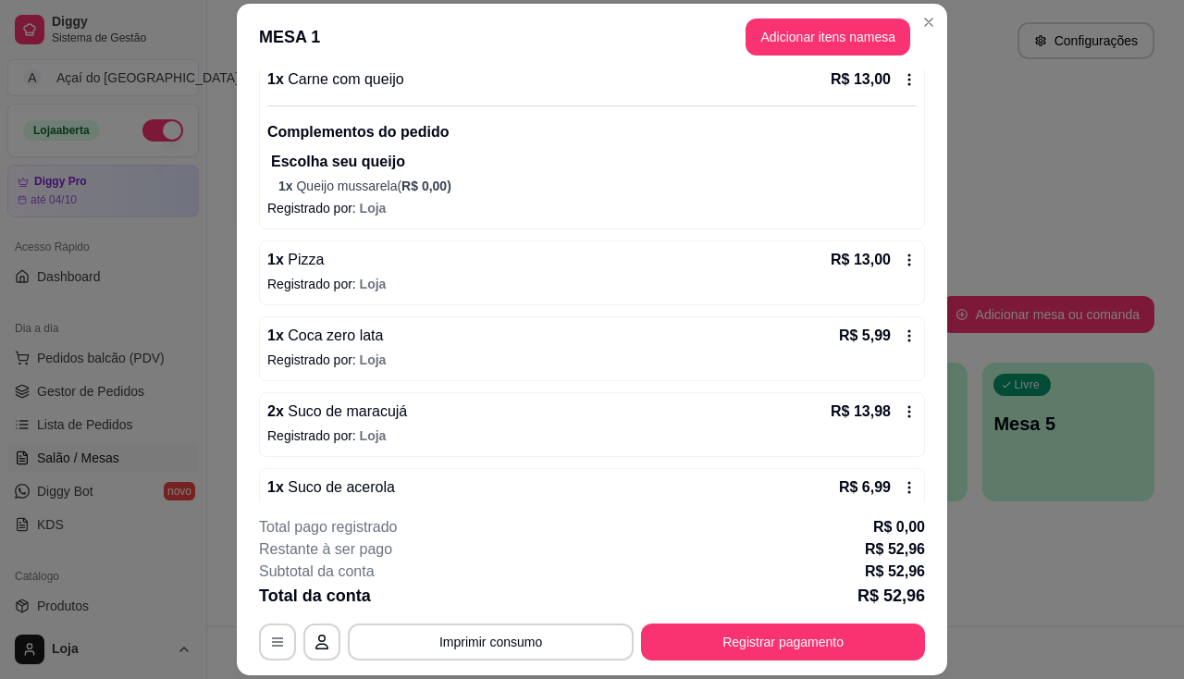
scroll to position [223, 0]
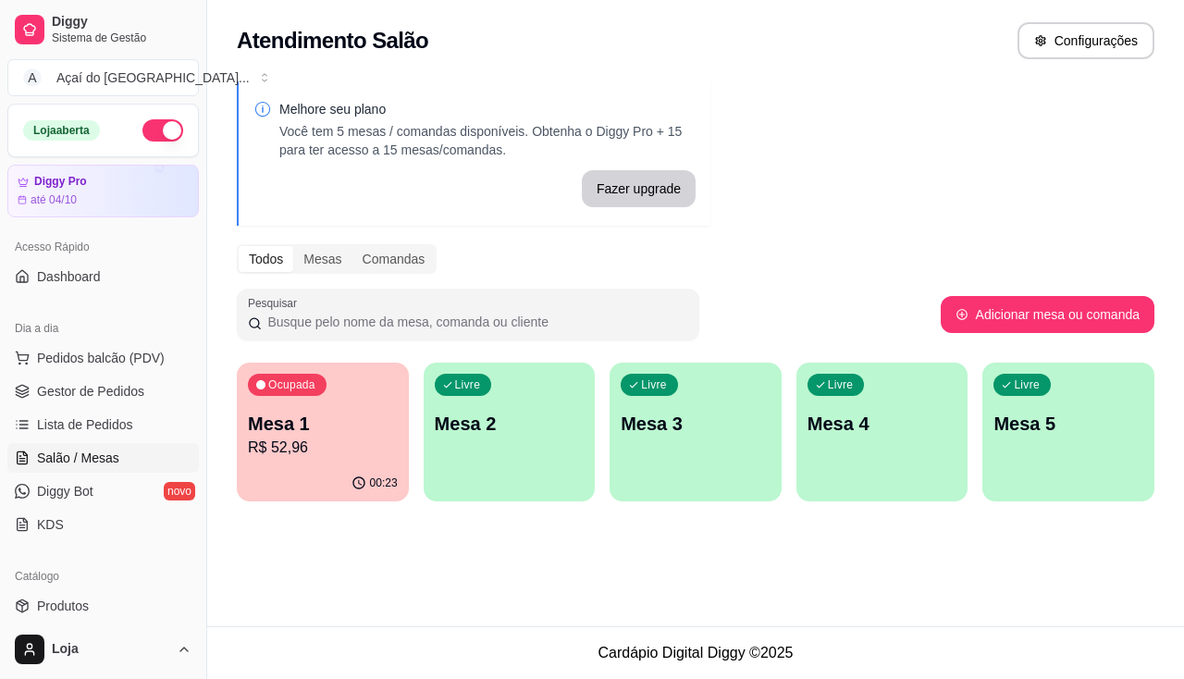
click at [327, 409] on div "Ocupada Mesa 1 R$ 52,96" at bounding box center [323, 413] width 172 height 103
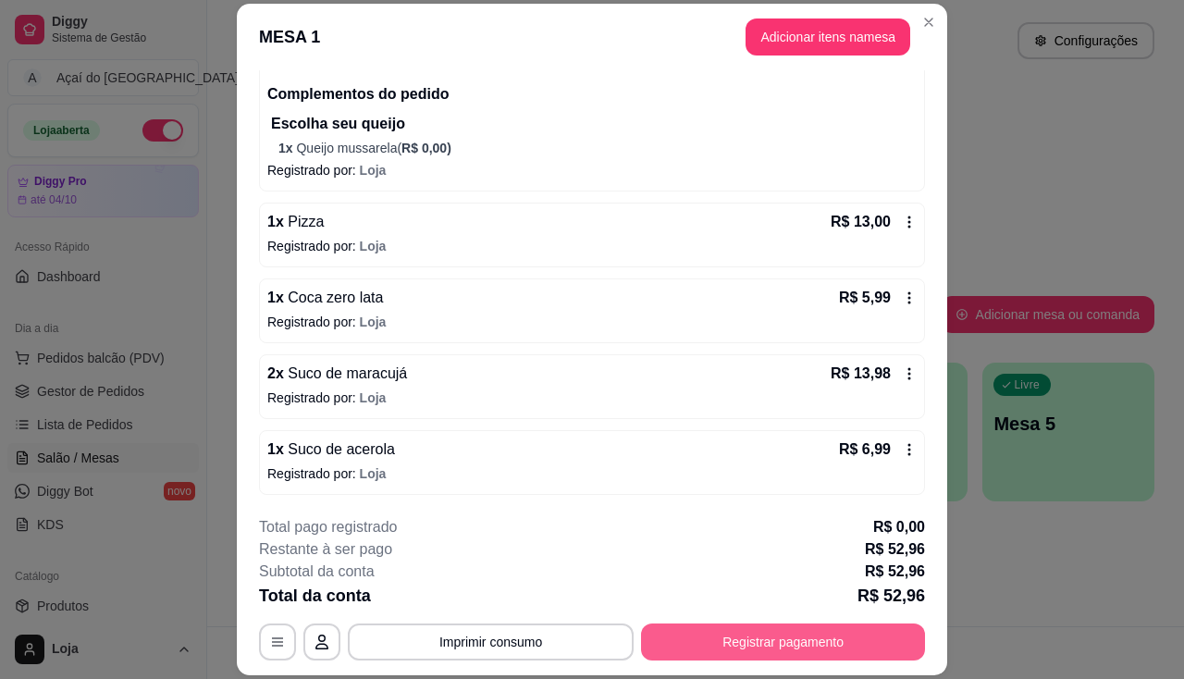
click at [682, 635] on button "Registrar pagamento" at bounding box center [783, 641] width 284 height 37
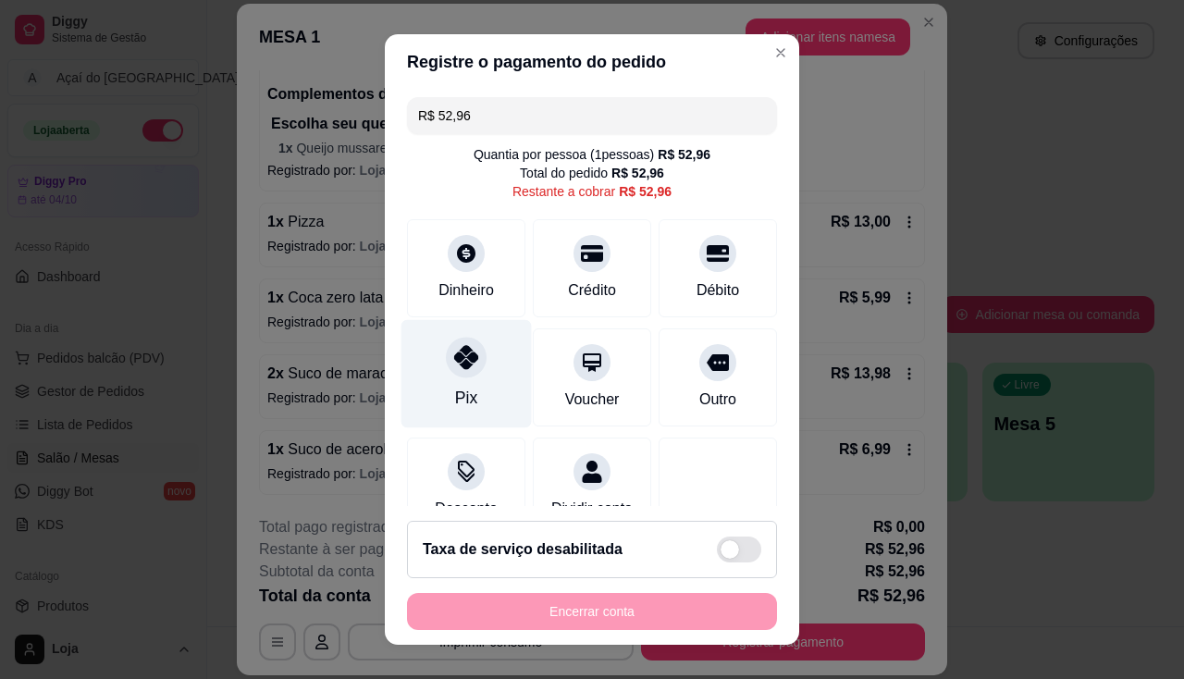
click at [480, 377] on div "Pix" at bounding box center [466, 373] width 130 height 108
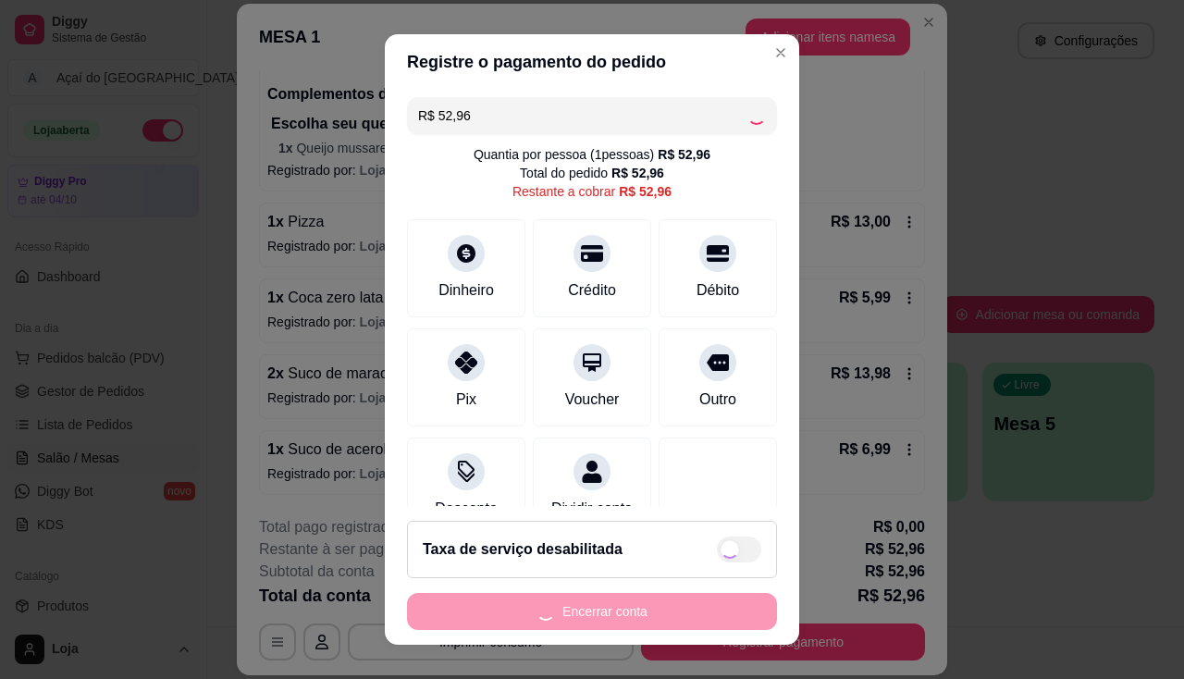
type input "R$ 0,00"
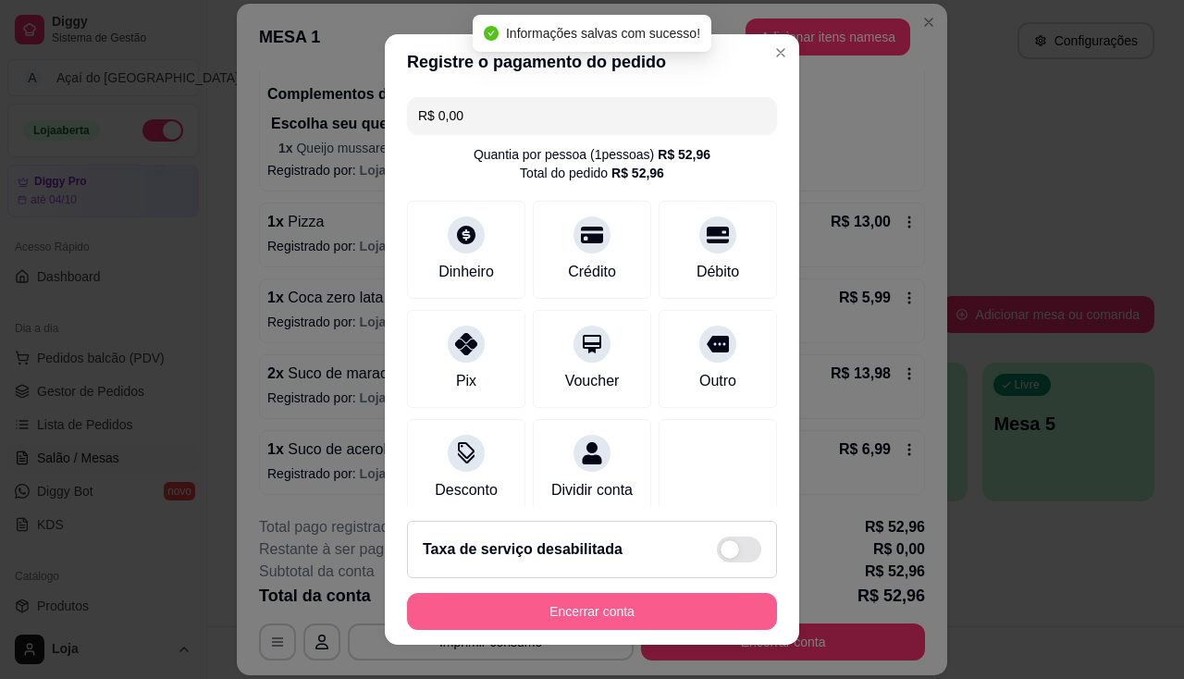
click at [587, 616] on button "Encerrar conta" at bounding box center [592, 611] width 370 height 37
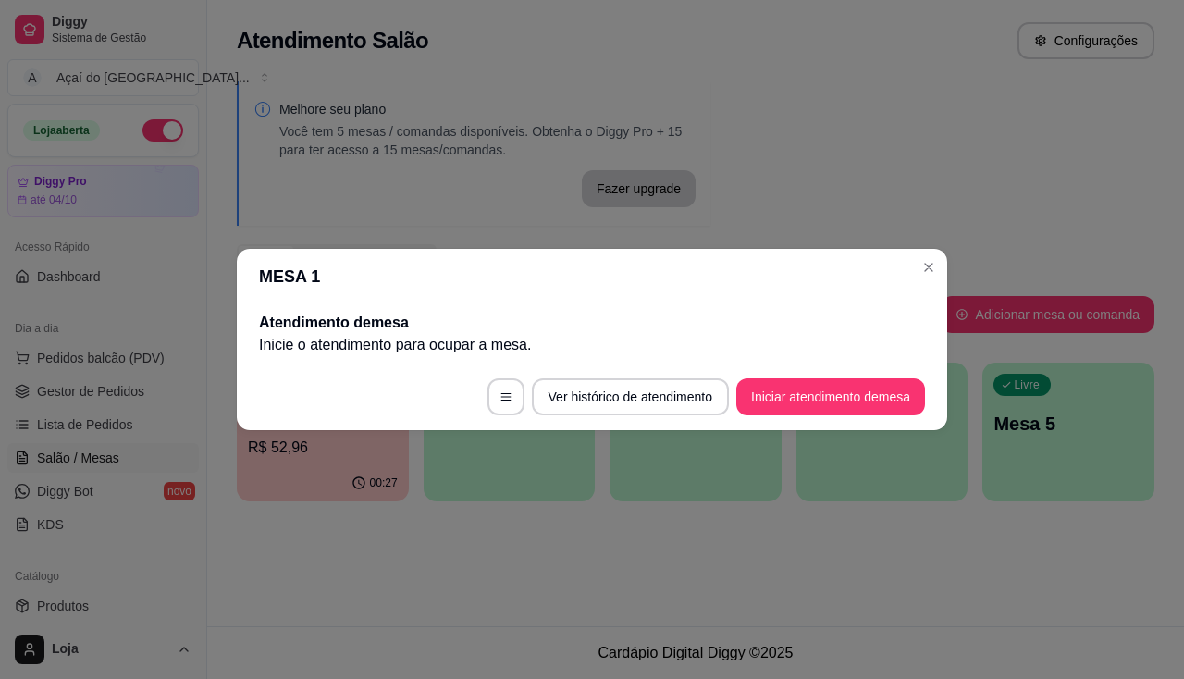
scroll to position [0, 0]
